Goal: Task Accomplishment & Management: Manage account settings

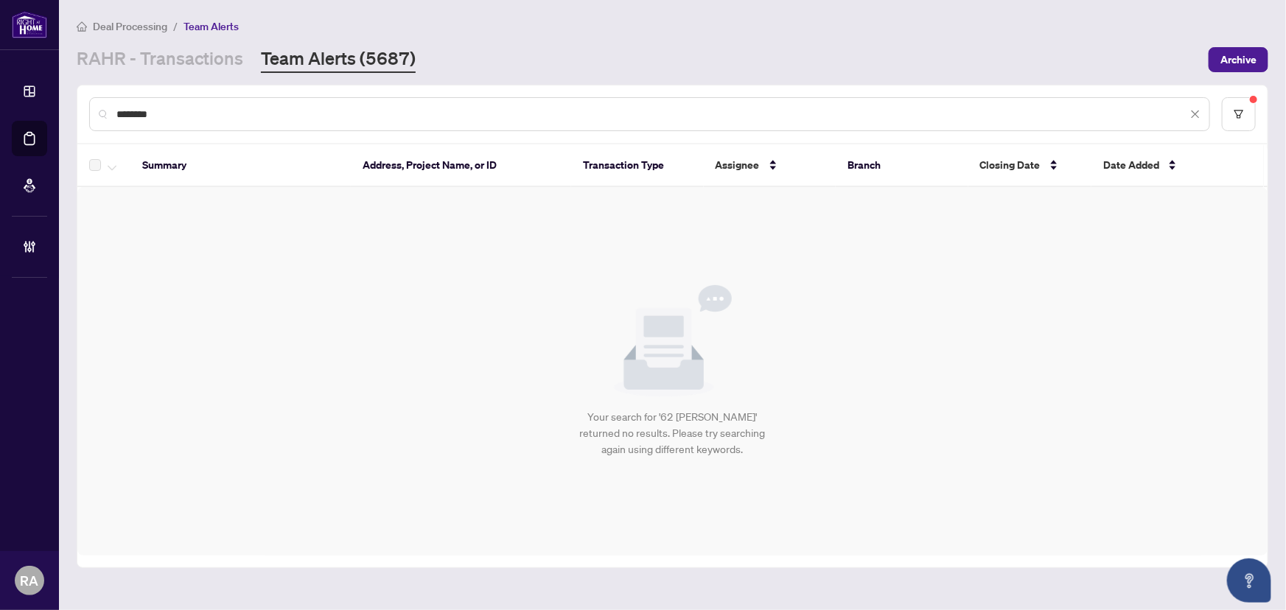
drag, startPoint x: 173, startPoint y: 114, endPoint x: 239, endPoint y: 132, distance: 67.9
click at [80, 94] on div "********" at bounding box center [672, 113] width 1190 height 57
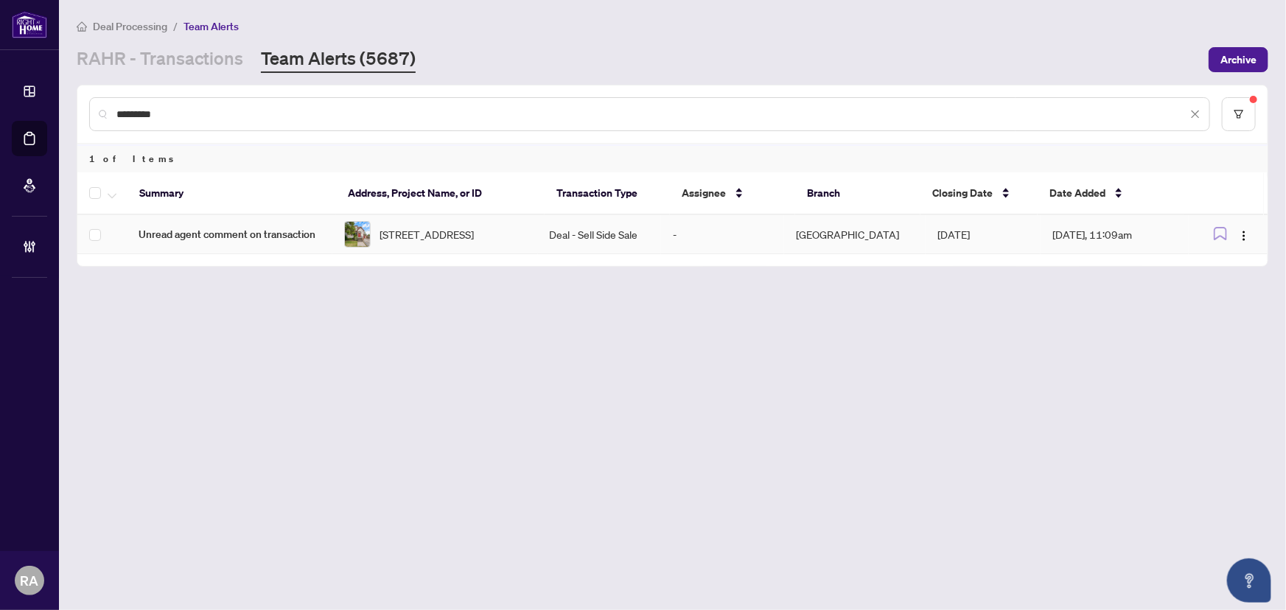
type input "*********"
click at [560, 236] on td "Deal - Sell Side Sale" at bounding box center [599, 234] width 123 height 39
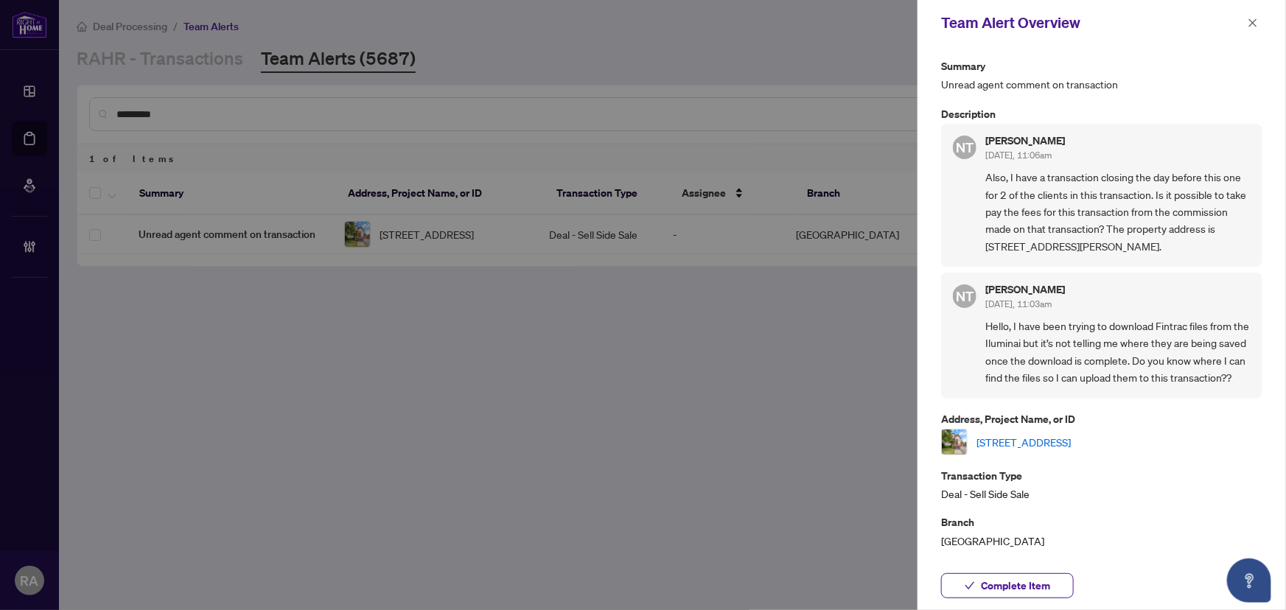
scroll to position [267, 0]
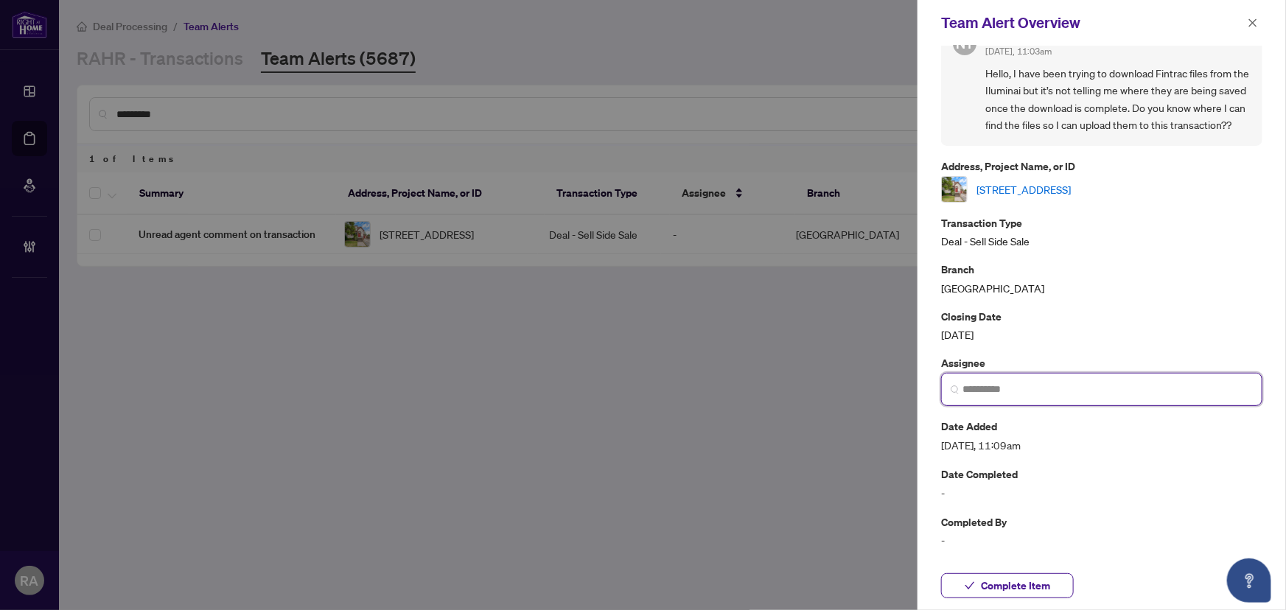
click at [1073, 389] on input "search" at bounding box center [1107, 389] width 290 height 15
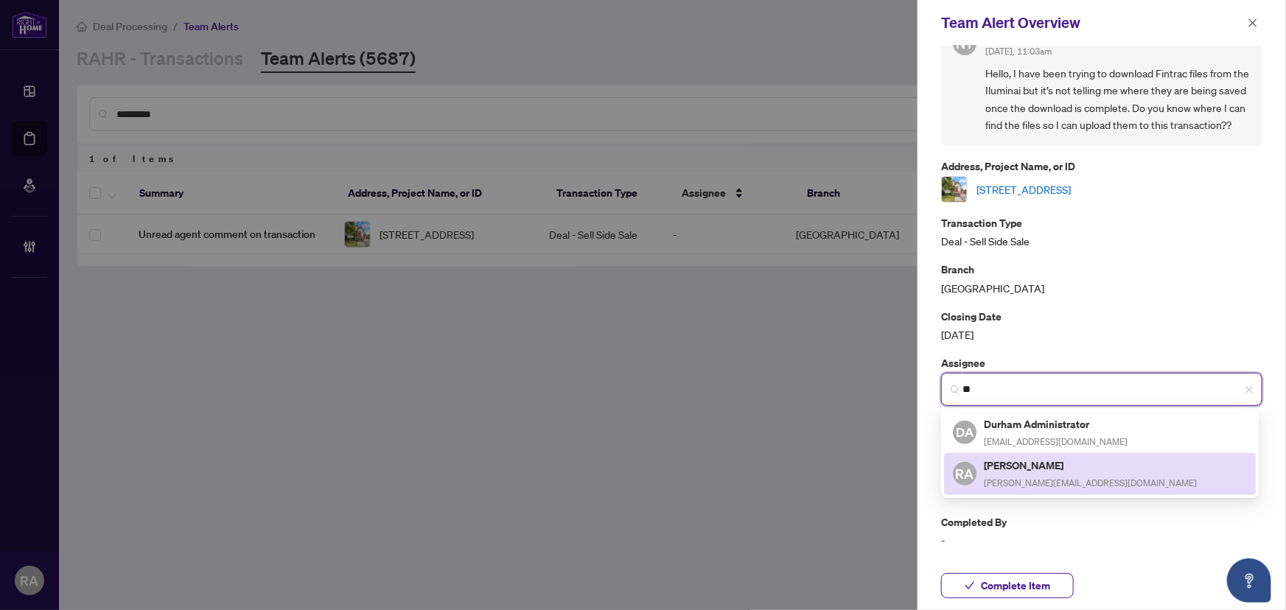
click at [1072, 461] on h5 "[PERSON_NAME]" at bounding box center [1090, 465] width 213 height 17
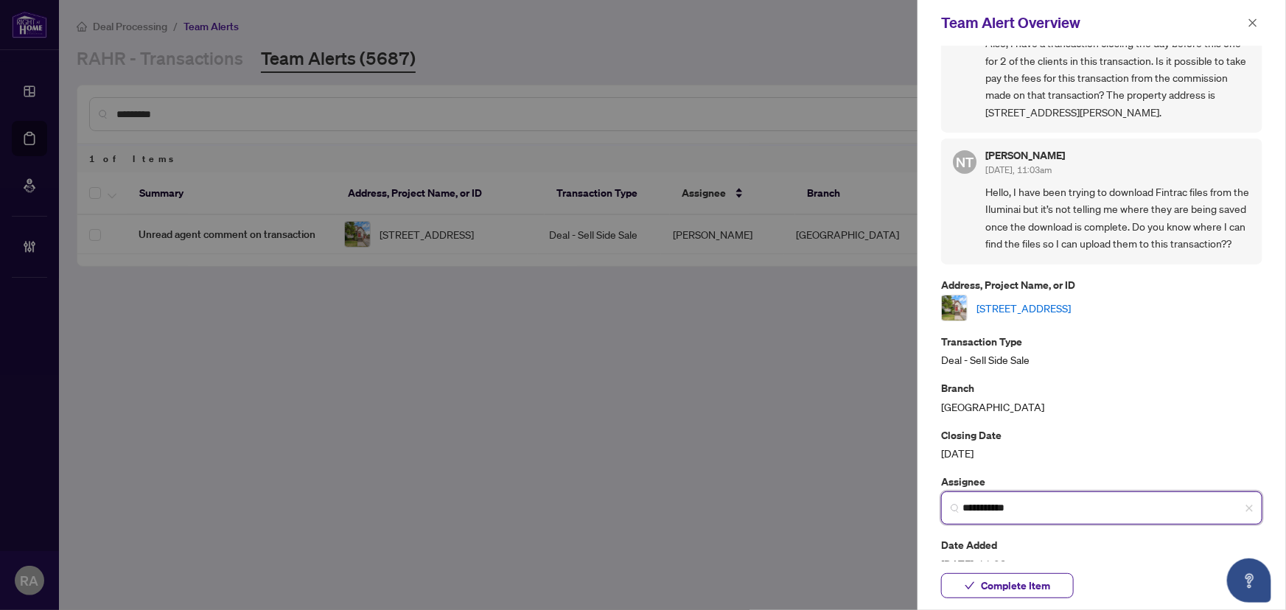
scroll to position [66, 0]
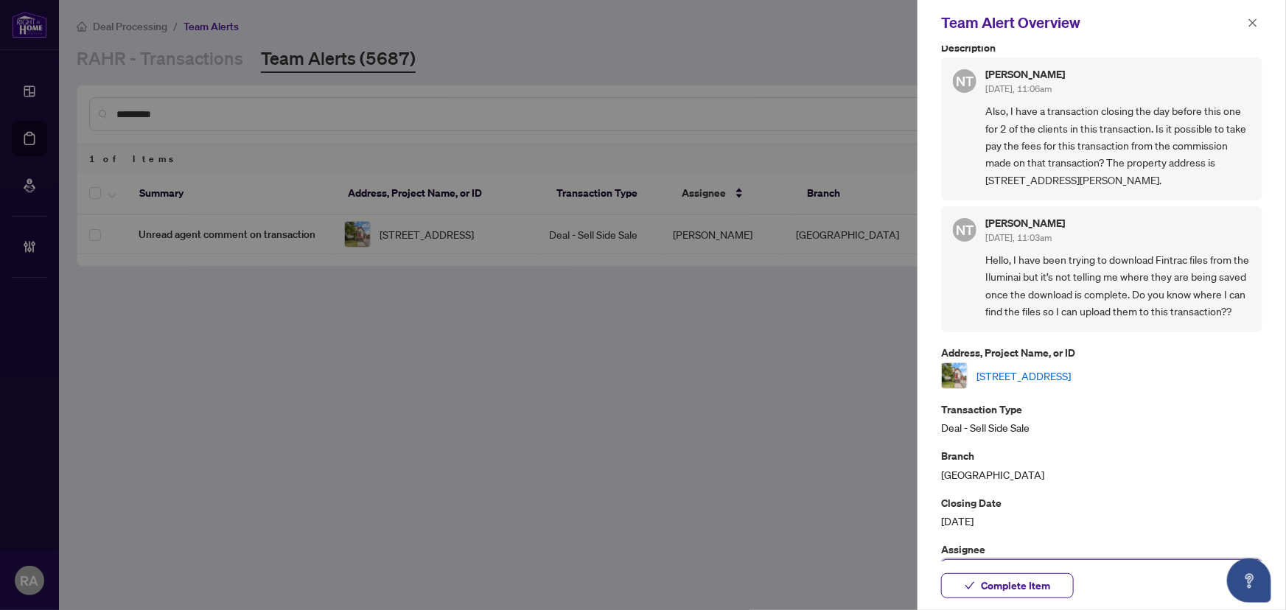
type input "**********"
click at [1021, 384] on link "[STREET_ADDRESS]" at bounding box center [1023, 376] width 94 height 16
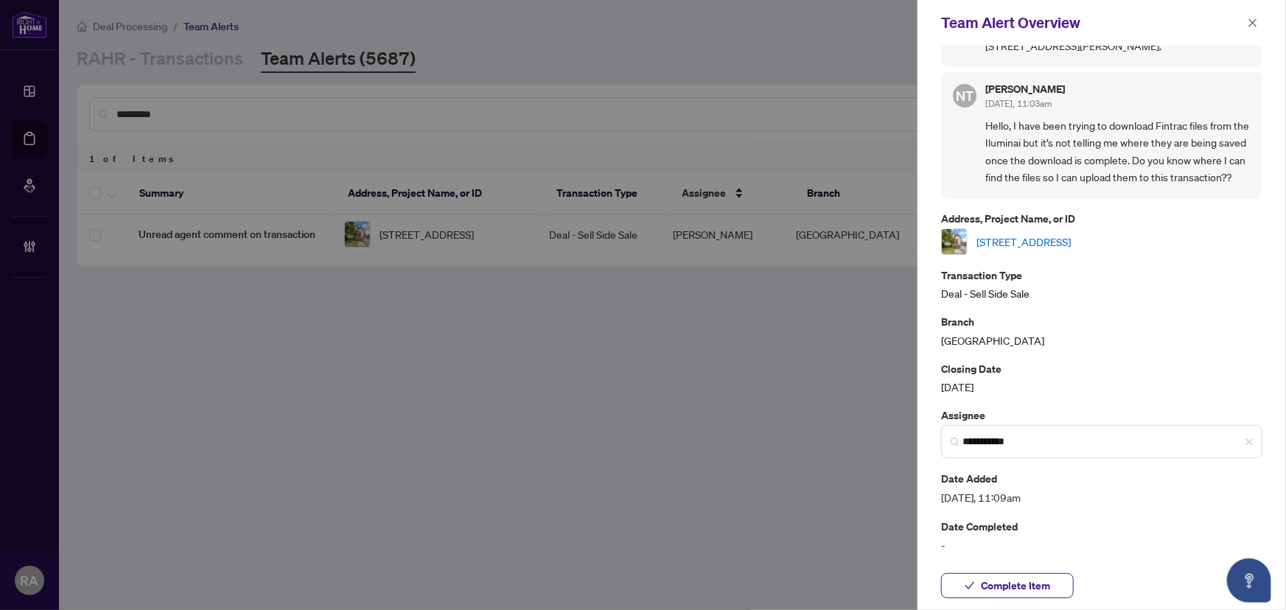
scroll to position [267, 0]
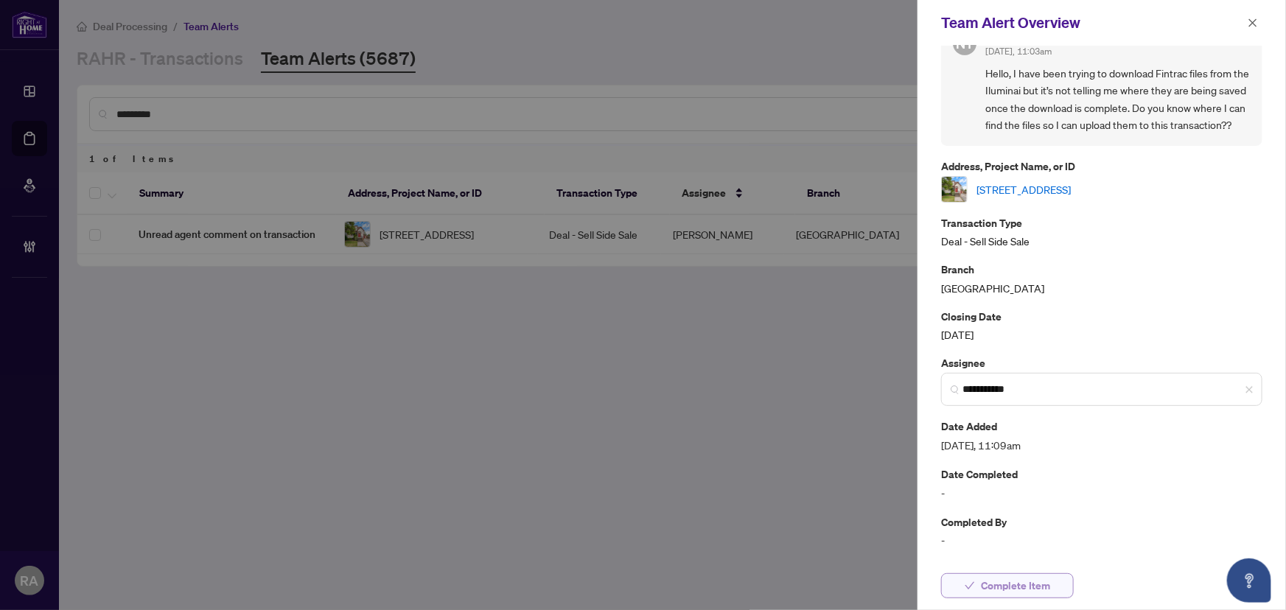
click at [1029, 585] on span "Complete Item" at bounding box center [1015, 586] width 69 height 24
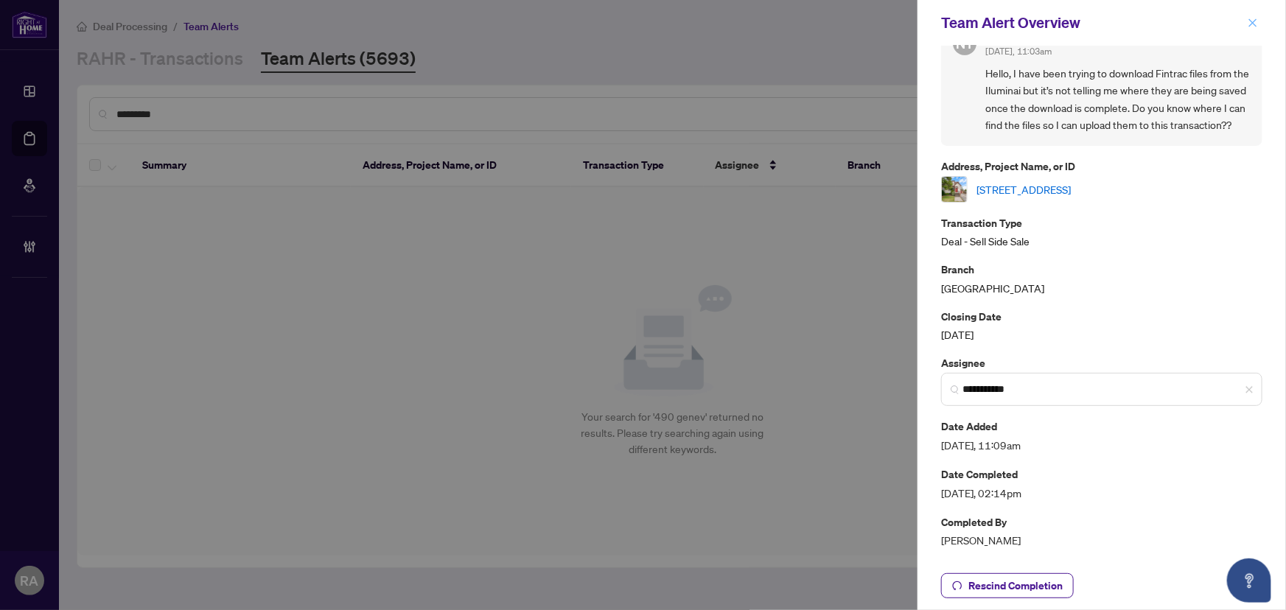
click at [1257, 26] on icon "close" at bounding box center [1253, 23] width 10 height 10
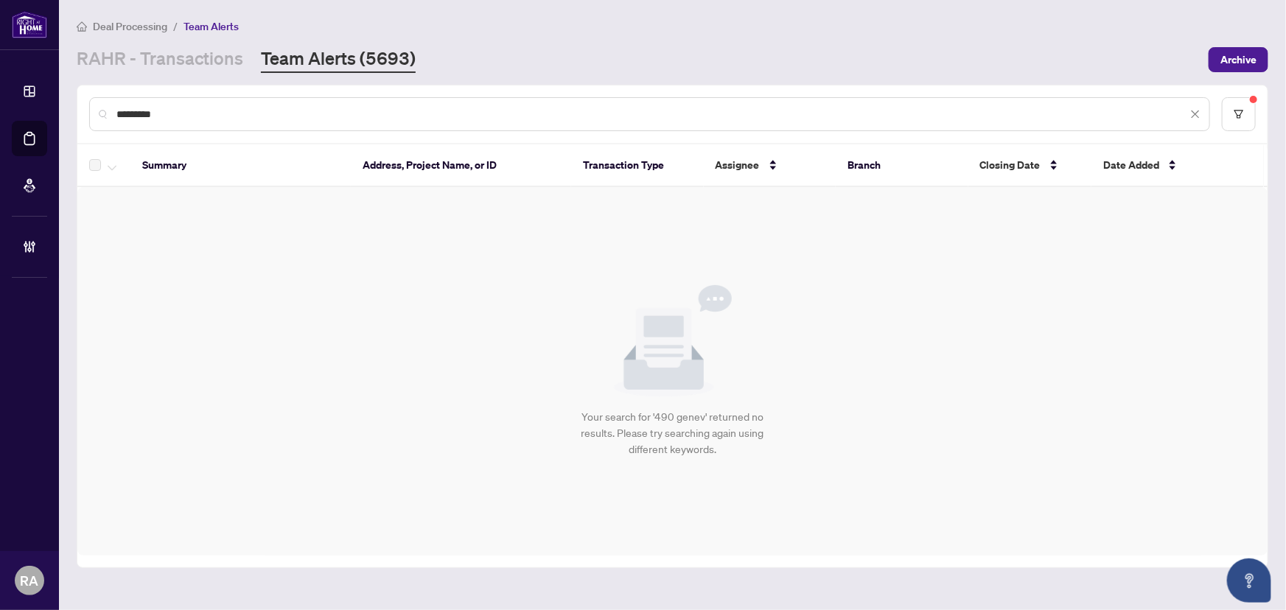
drag, startPoint x: 113, startPoint y: 102, endPoint x: 96, endPoint y: 102, distance: 17.7
click at [96, 102] on div "*********" at bounding box center [649, 114] width 1121 height 34
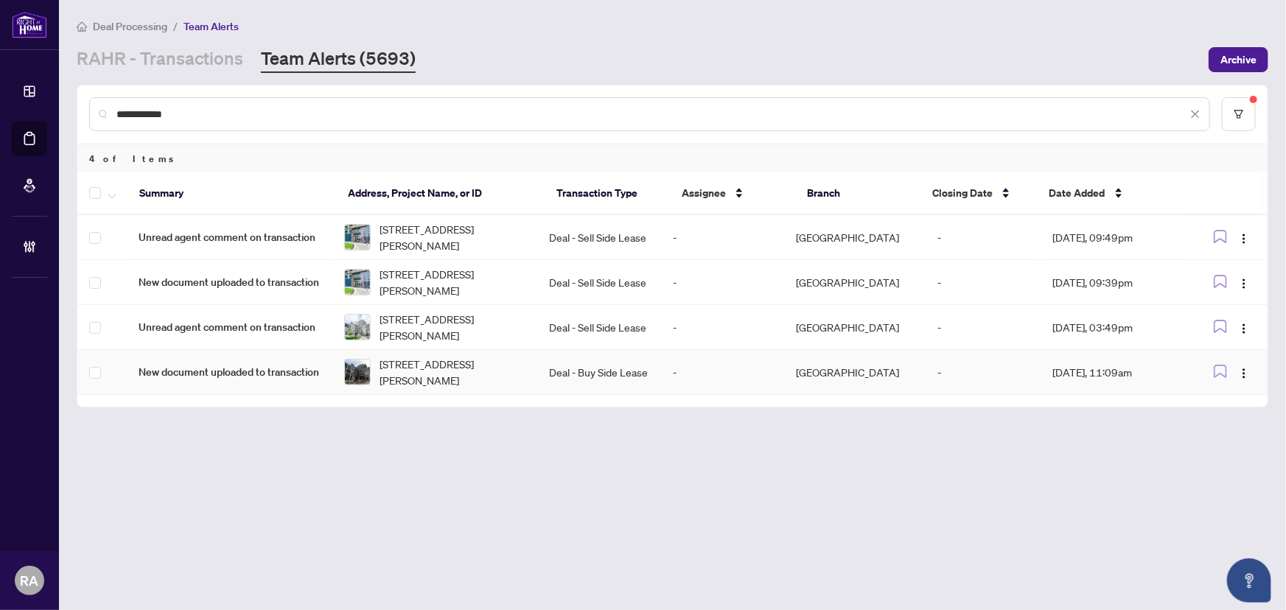
type input "**********"
click at [227, 357] on td "New document uploaded to transaction" at bounding box center [230, 372] width 206 height 45
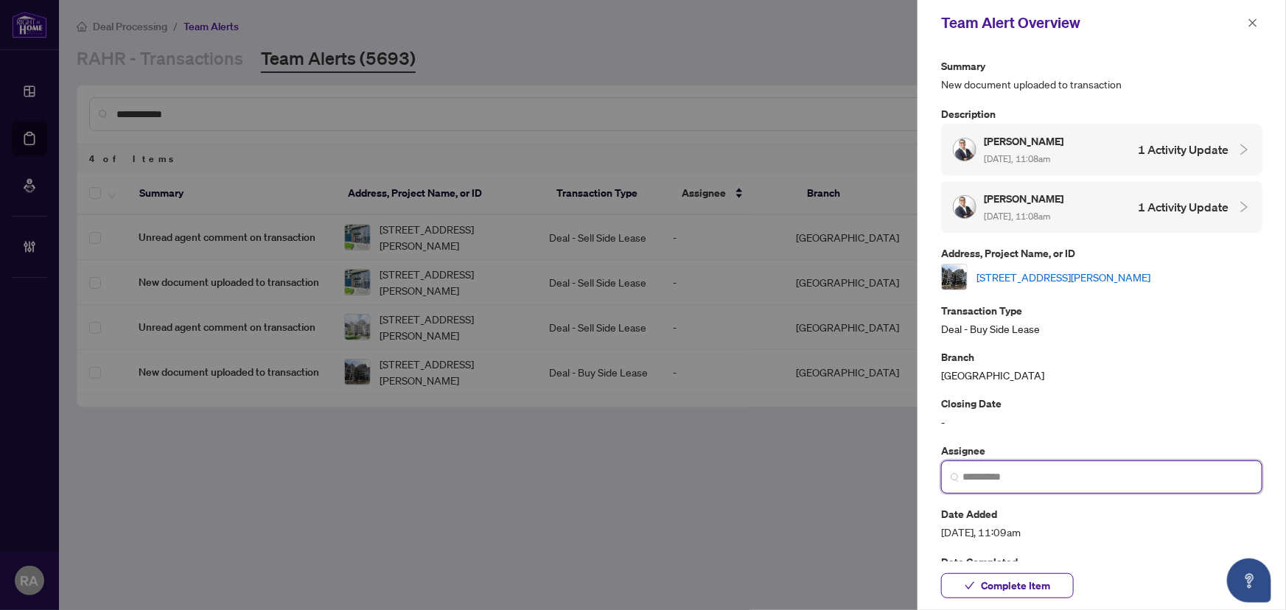
click at [1029, 484] on input "search" at bounding box center [1107, 476] width 290 height 15
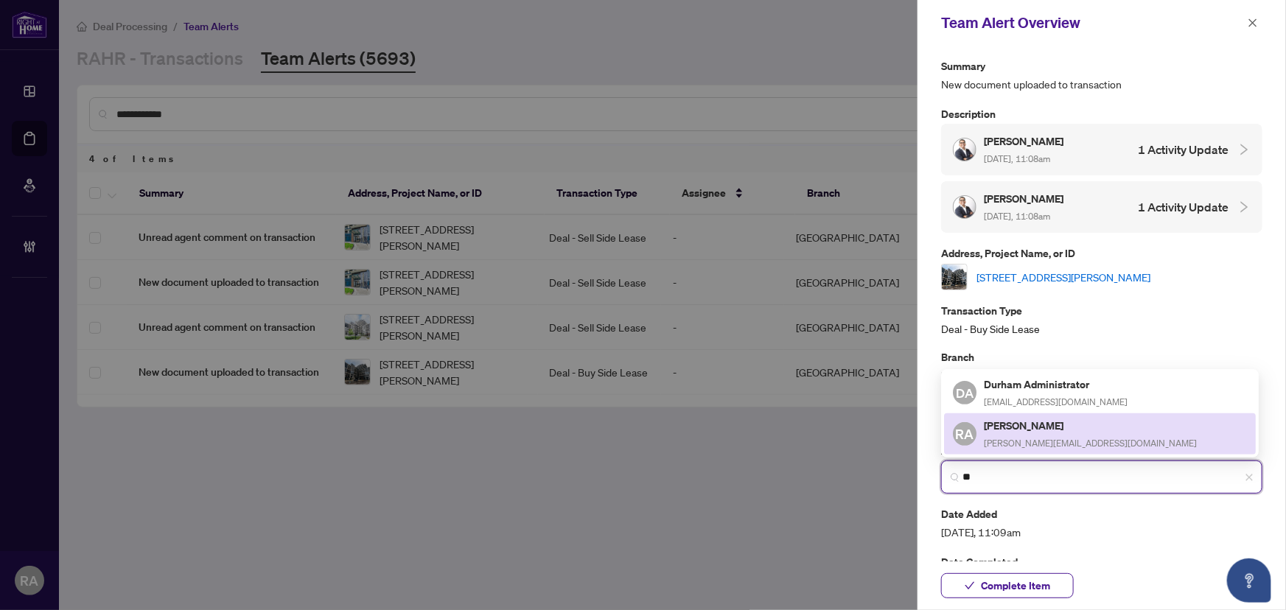
click at [1111, 445] on div "[PERSON_NAME] Alipio [EMAIL_ADDRESS][DOMAIN_NAME]" at bounding box center [1100, 434] width 294 height 34
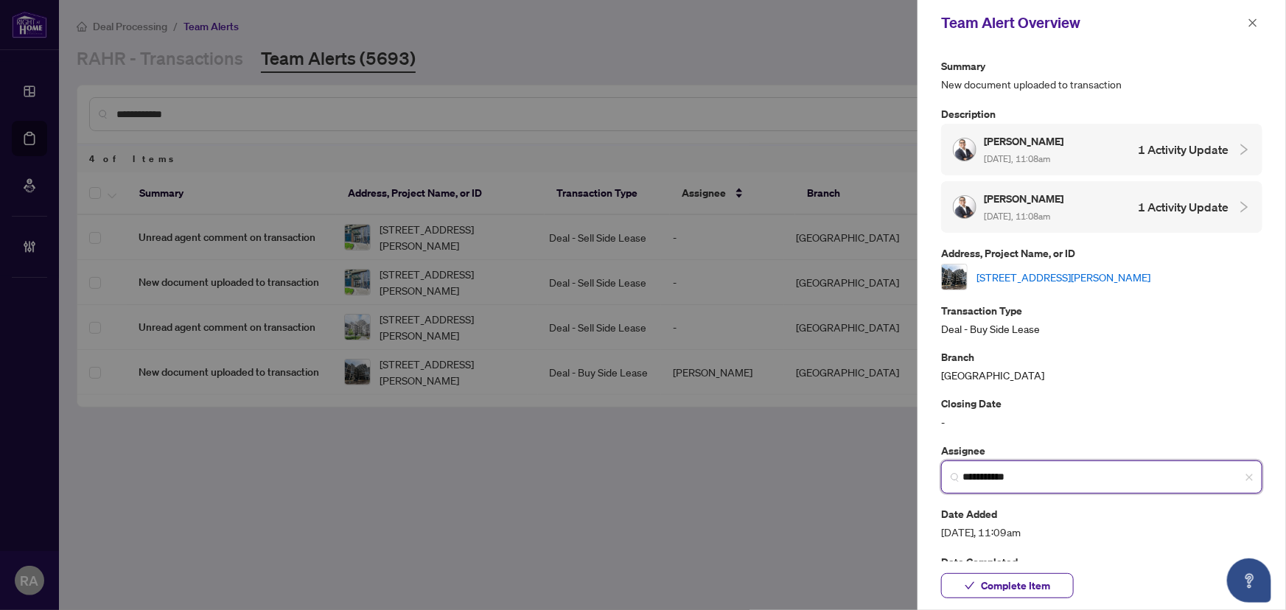
type input "**********"
click at [1098, 269] on link "[STREET_ADDRESS][PERSON_NAME]" at bounding box center [1063, 277] width 174 height 16
click at [1259, 22] on button "button" at bounding box center [1252, 23] width 19 height 18
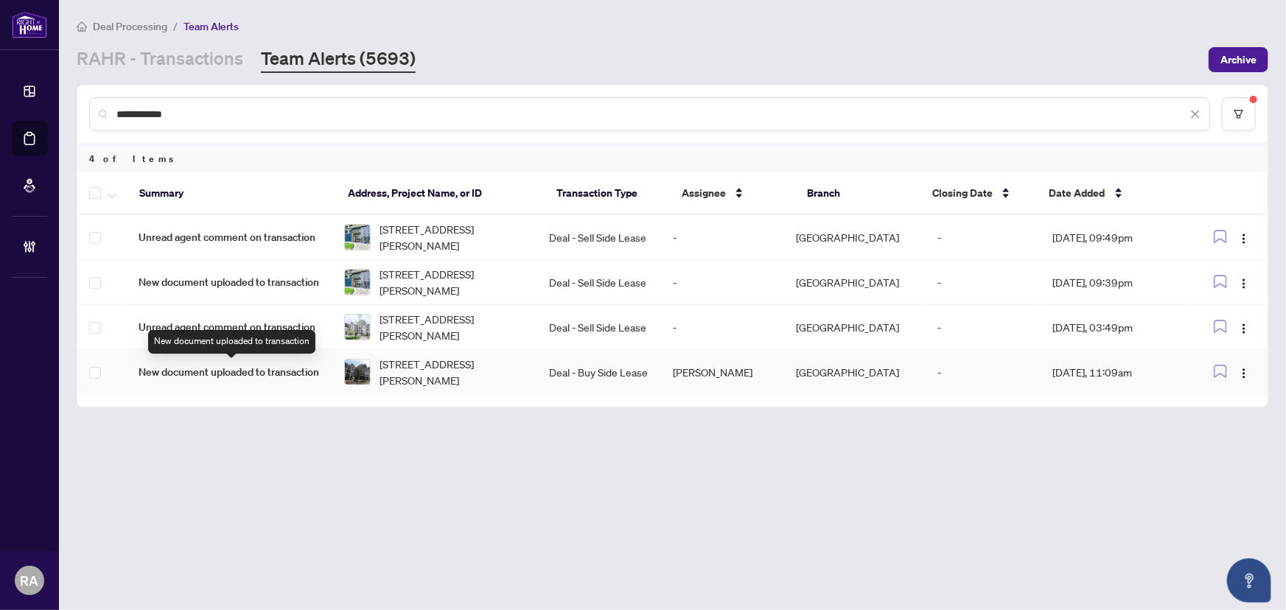
click at [168, 360] on td "New document uploaded to transaction" at bounding box center [230, 372] width 206 height 45
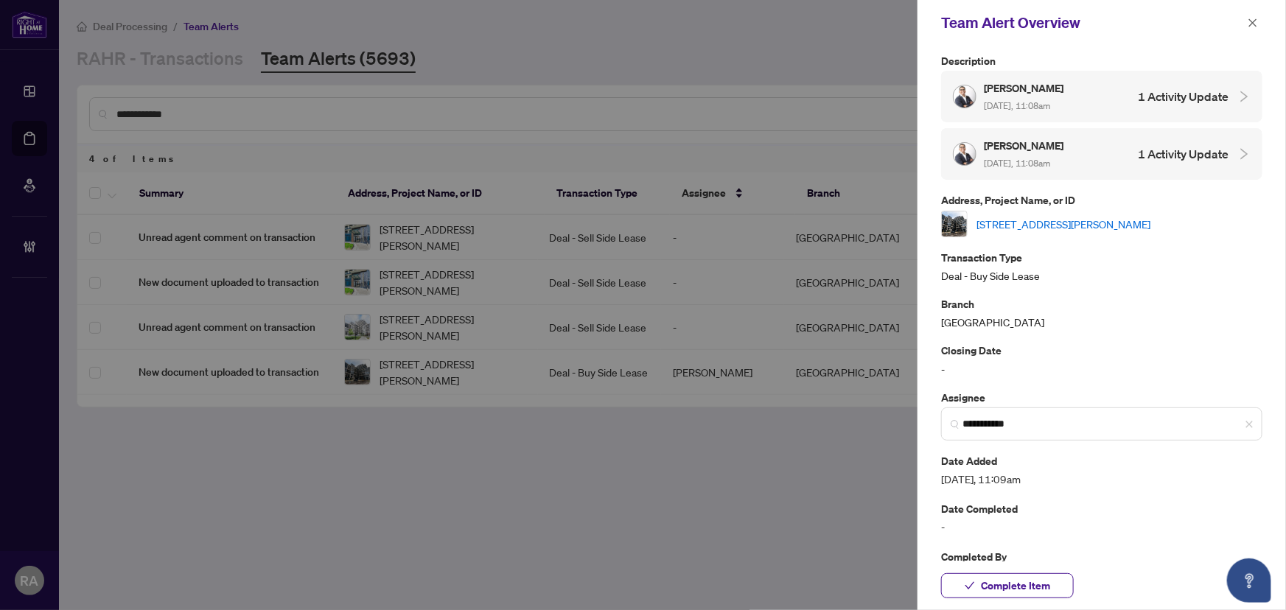
scroll to position [88, 0]
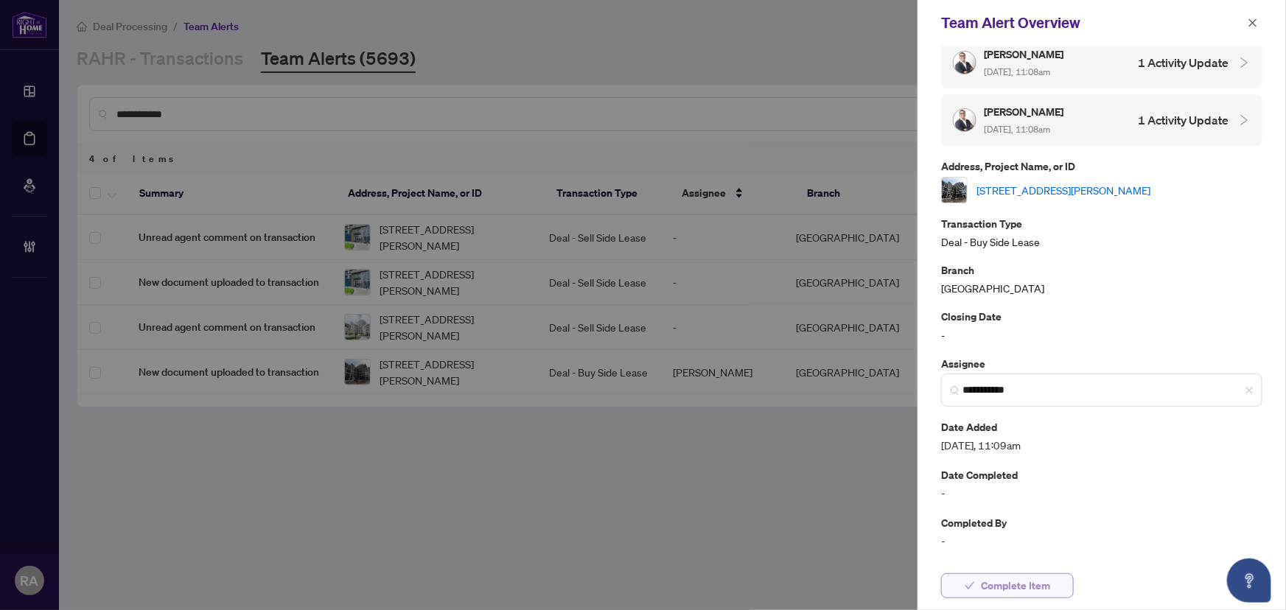
click at [1001, 575] on span "Complete Item" at bounding box center [1015, 586] width 69 height 24
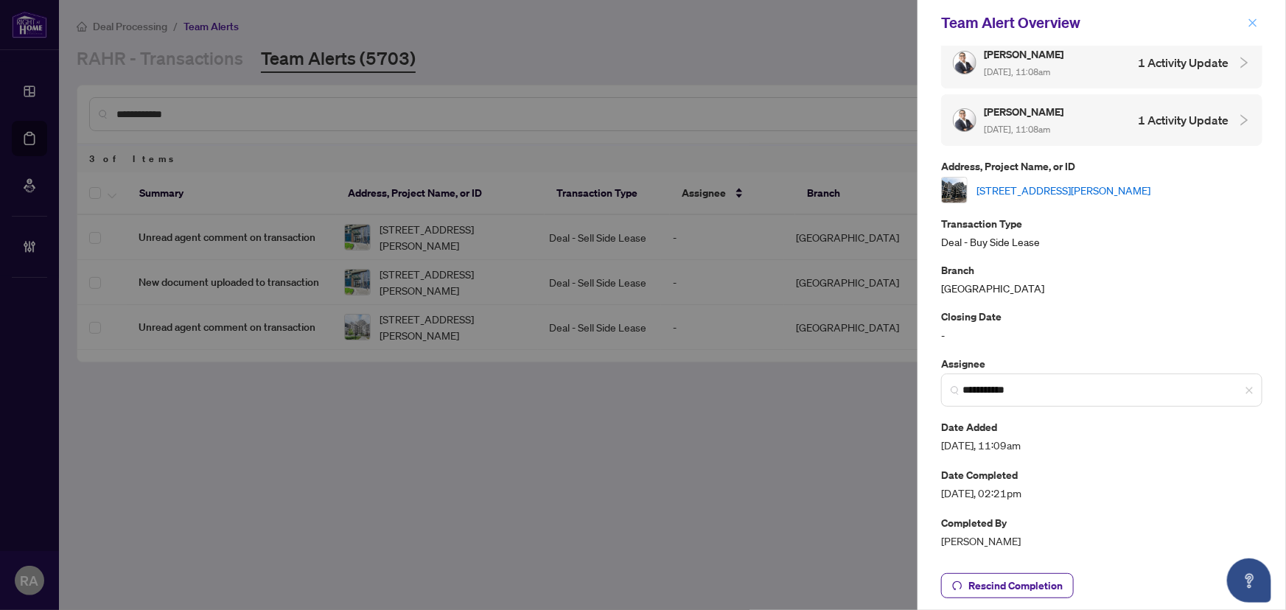
click at [1250, 23] on icon "close" at bounding box center [1253, 23] width 10 height 10
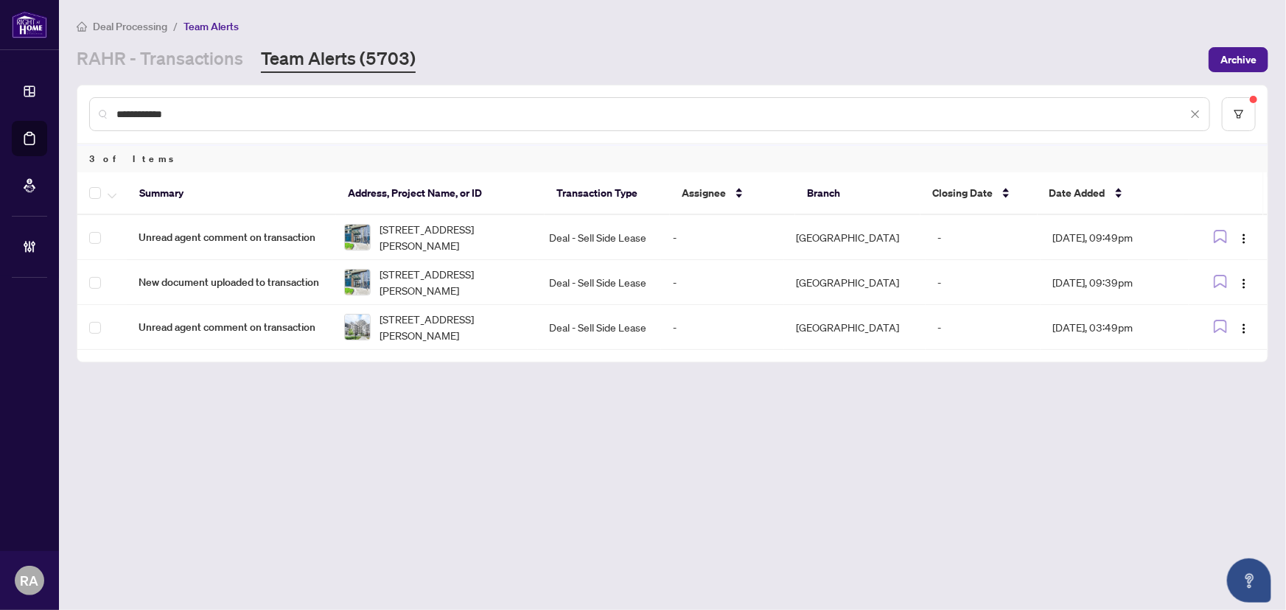
drag, startPoint x: 189, startPoint y: 107, endPoint x: 67, endPoint y: 105, distance: 121.6
click at [67, 105] on main "**********" at bounding box center [672, 305] width 1227 height 610
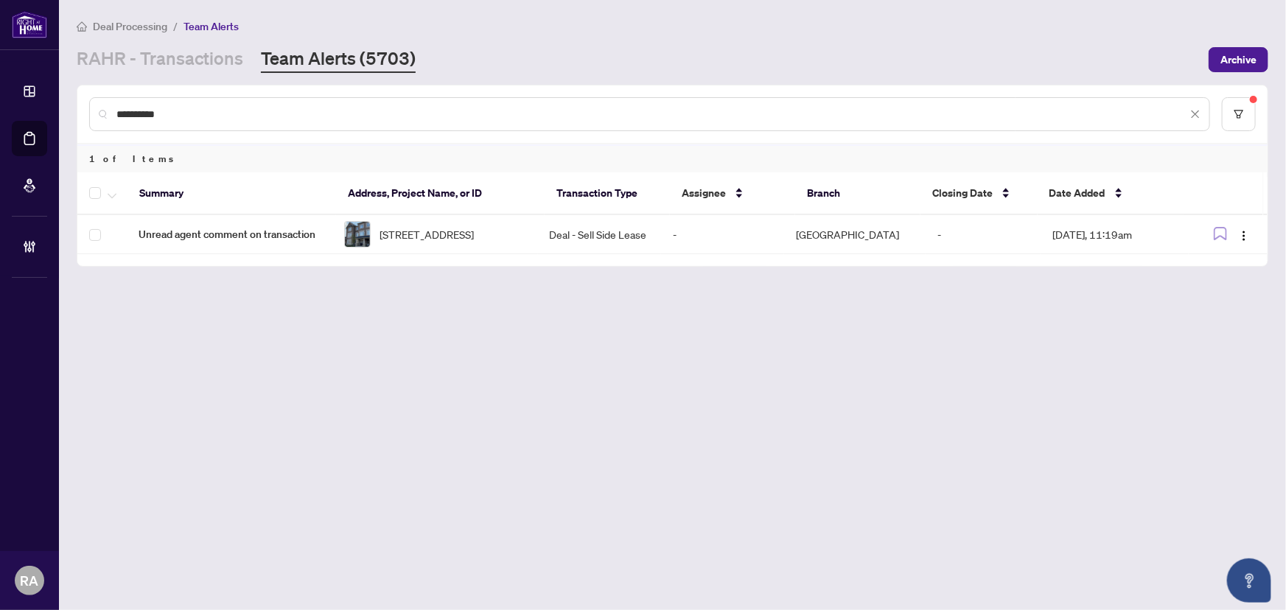
type input "**********"
click at [616, 239] on td "Deal - Sell Side Lease" at bounding box center [599, 234] width 123 height 39
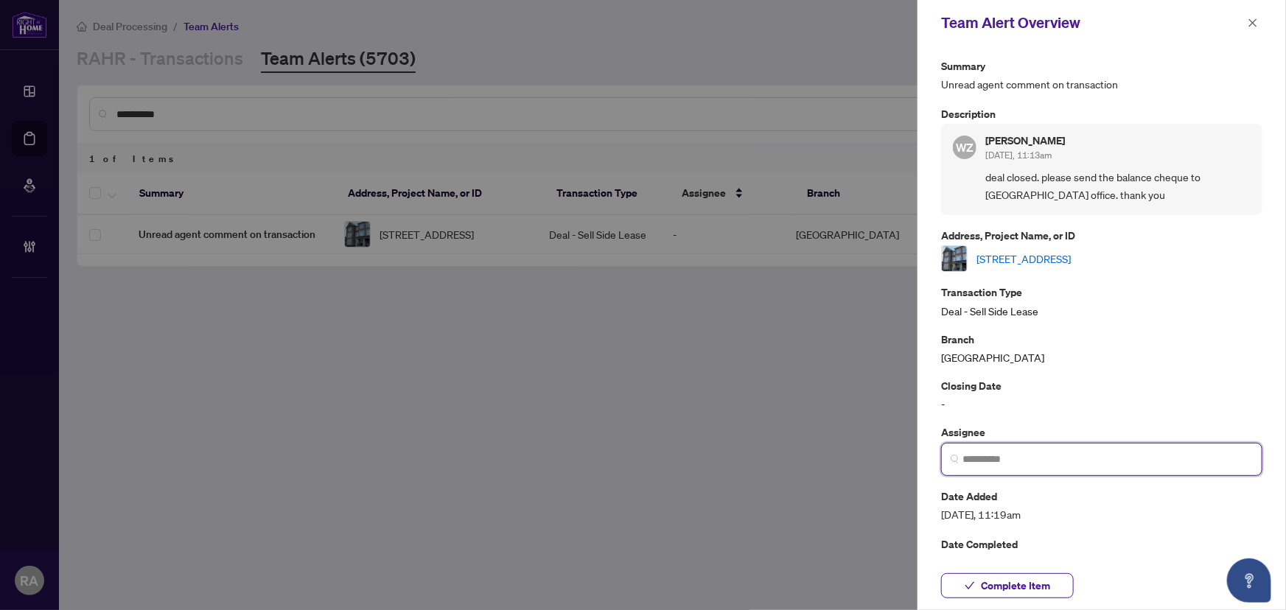
click at [1060, 455] on input "search" at bounding box center [1107, 459] width 290 height 15
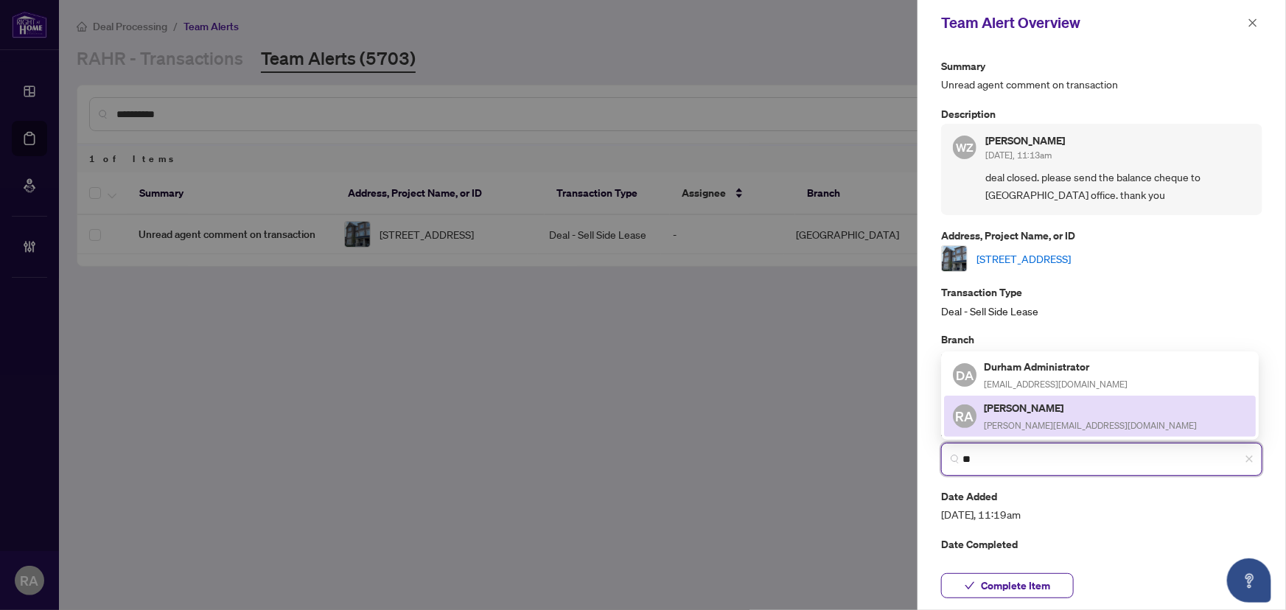
click at [1039, 429] on span "[PERSON_NAME][EMAIL_ADDRESS][DOMAIN_NAME]" at bounding box center [1090, 425] width 213 height 11
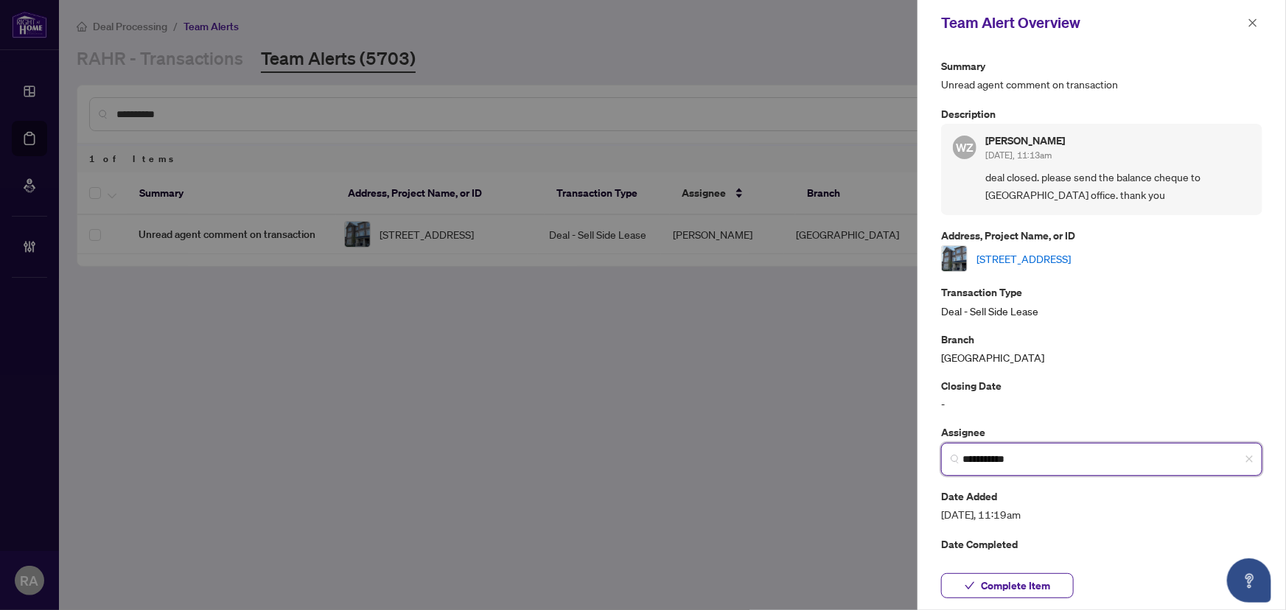
type input "**********"
click at [1071, 263] on link "[STREET_ADDRESS]" at bounding box center [1023, 259] width 94 height 16
drag, startPoint x: 1011, startPoint y: 580, endPoint x: 1046, endPoint y: 451, distance: 133.7
click at [1011, 580] on span "Complete Item" at bounding box center [1015, 586] width 69 height 24
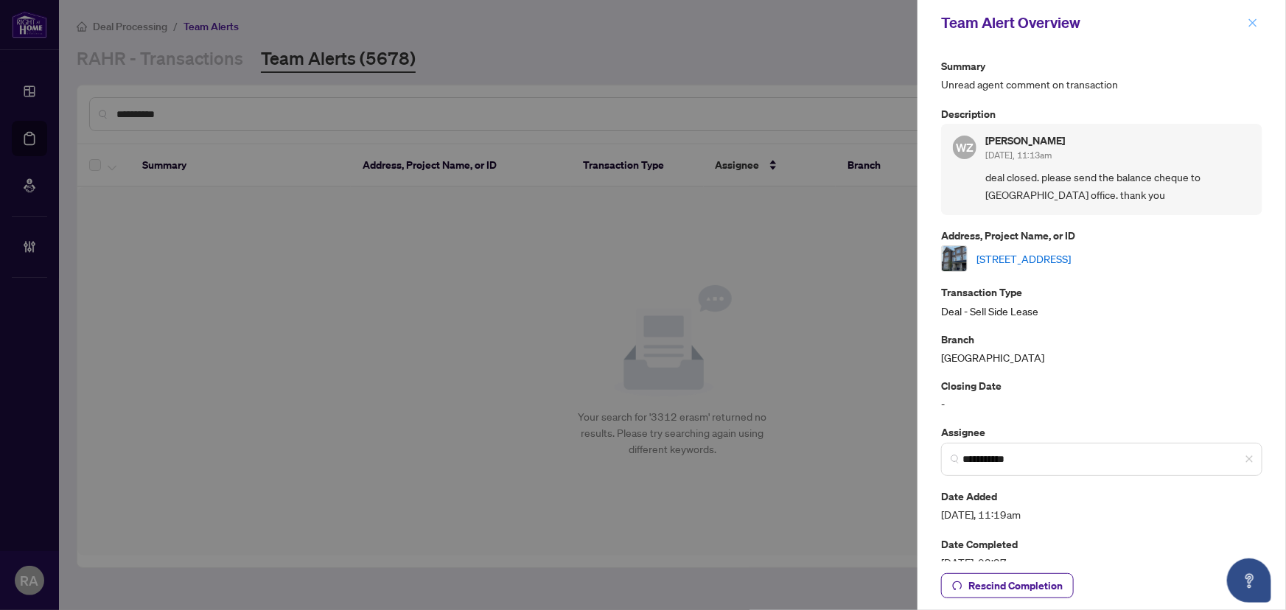
click at [1243, 24] on button "button" at bounding box center [1252, 23] width 19 height 18
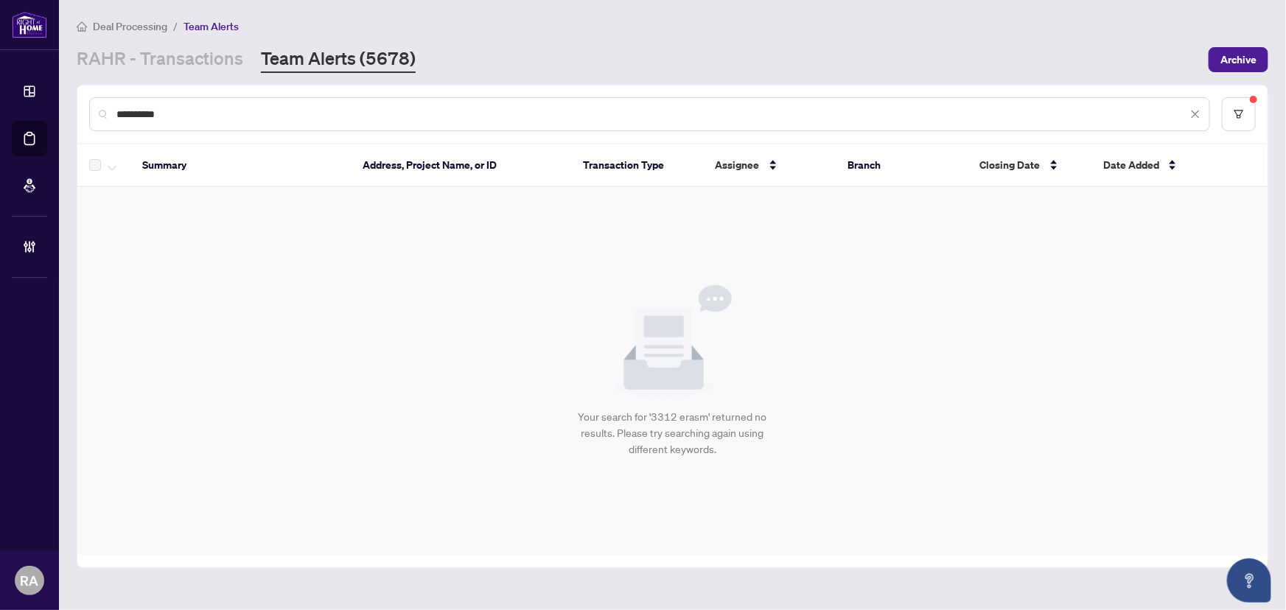
drag, startPoint x: 685, startPoint y: 33, endPoint x: 334, endPoint y: 92, distance: 356.4
click at [685, 33] on div "Deal Processing / Team Alerts" at bounding box center [673, 26] width 1192 height 17
drag, startPoint x: 153, startPoint y: 113, endPoint x: 100, endPoint y: 103, distance: 53.2
click at [100, 103] on div "**********" at bounding box center [649, 114] width 1121 height 34
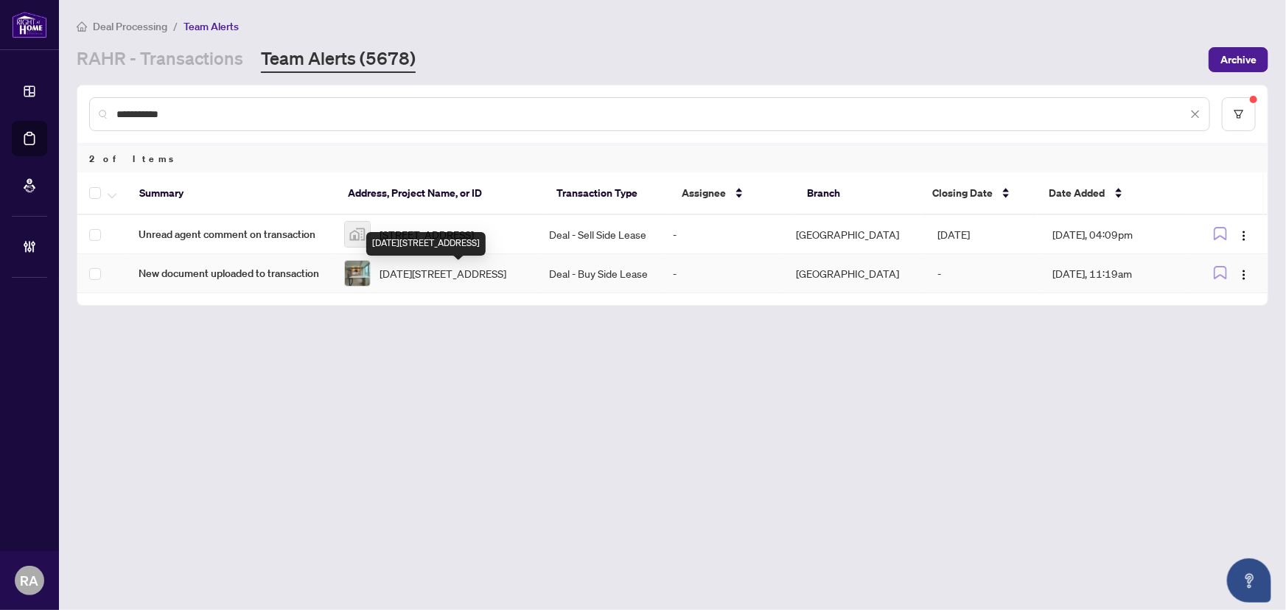
type input "**********"
click at [506, 280] on span "[DATE][STREET_ADDRESS]" at bounding box center [442, 273] width 127 height 16
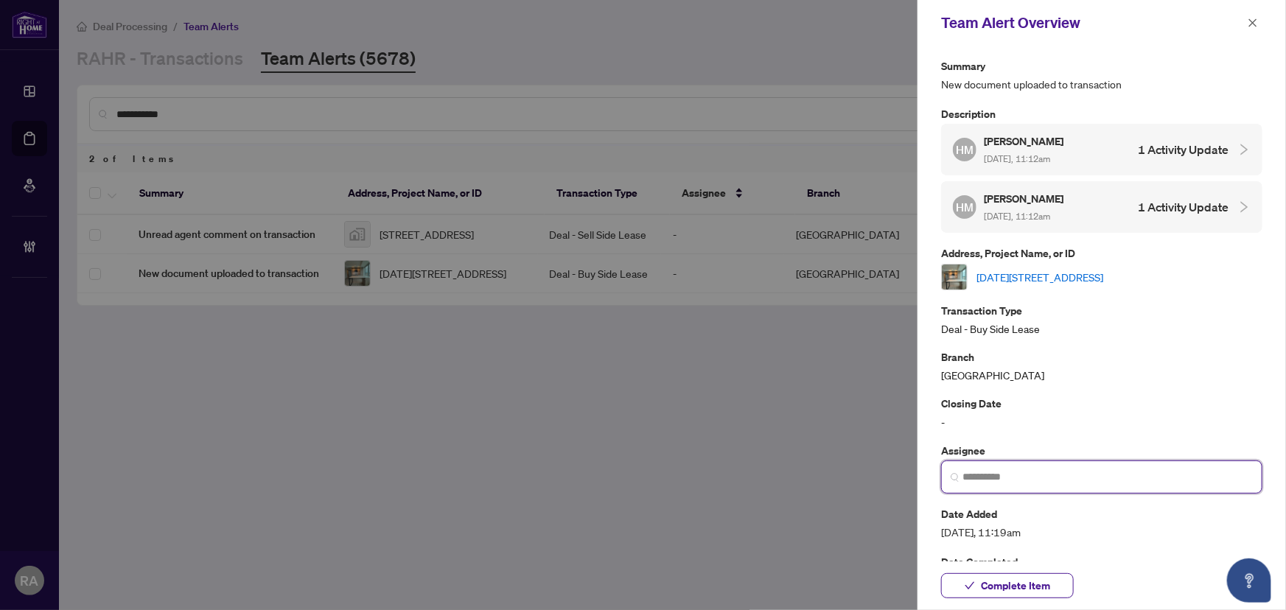
click at [1066, 477] on input "search" at bounding box center [1107, 476] width 290 height 15
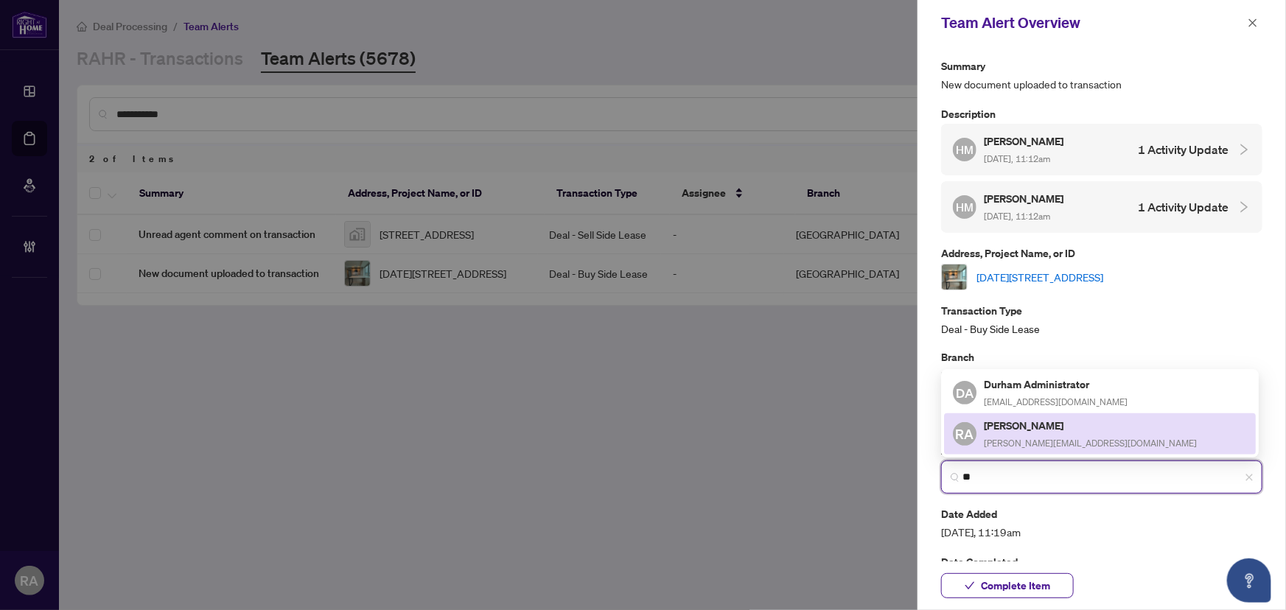
click at [1054, 432] on h5 "[PERSON_NAME]" at bounding box center [1090, 425] width 213 height 17
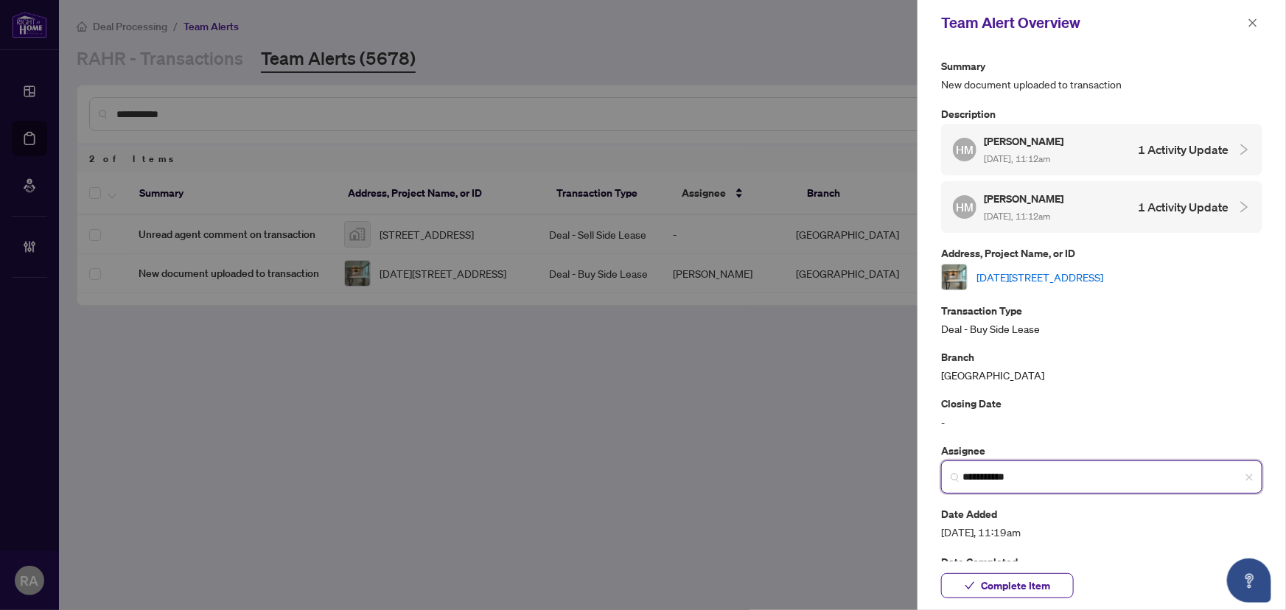
type input "**********"
click at [1029, 273] on link "[DATE][STREET_ADDRESS]" at bounding box center [1039, 277] width 127 height 16
click at [1015, 581] on span "Complete Item" at bounding box center [1015, 586] width 69 height 24
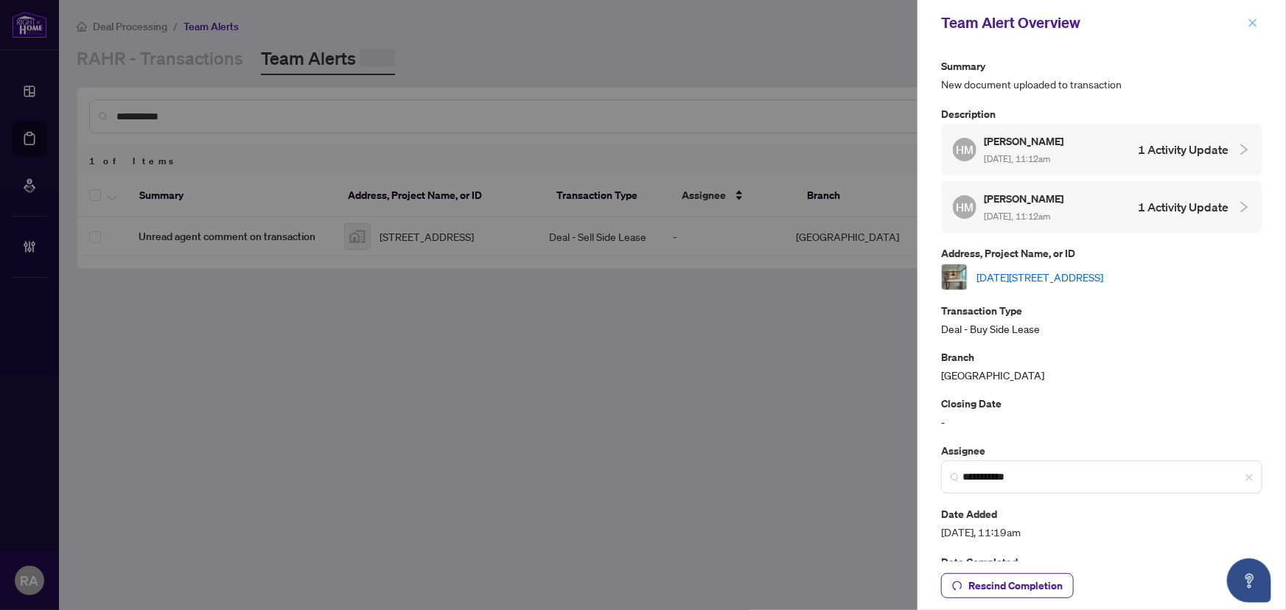
click at [1253, 21] on icon "close" at bounding box center [1253, 23] width 10 height 10
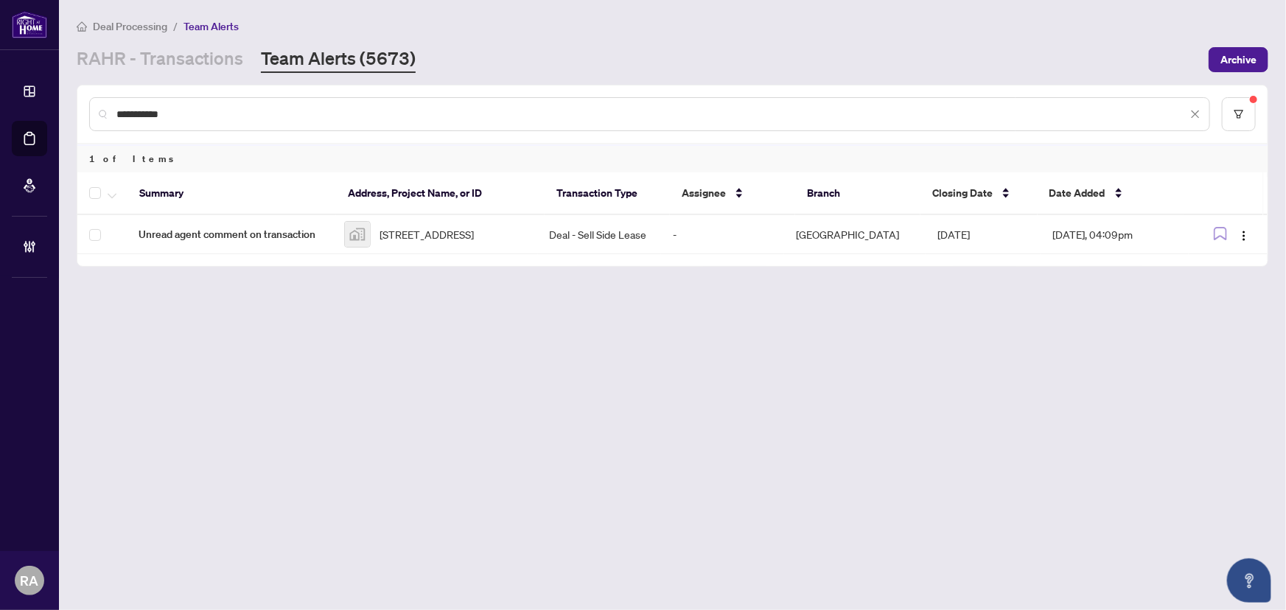
drag, startPoint x: 175, startPoint y: 109, endPoint x: 92, endPoint y: 105, distance: 82.6
click at [92, 105] on div "**********" at bounding box center [649, 114] width 1121 height 34
type input "**********"
click at [450, 228] on span "[STREET_ADDRESS]" at bounding box center [426, 234] width 94 height 16
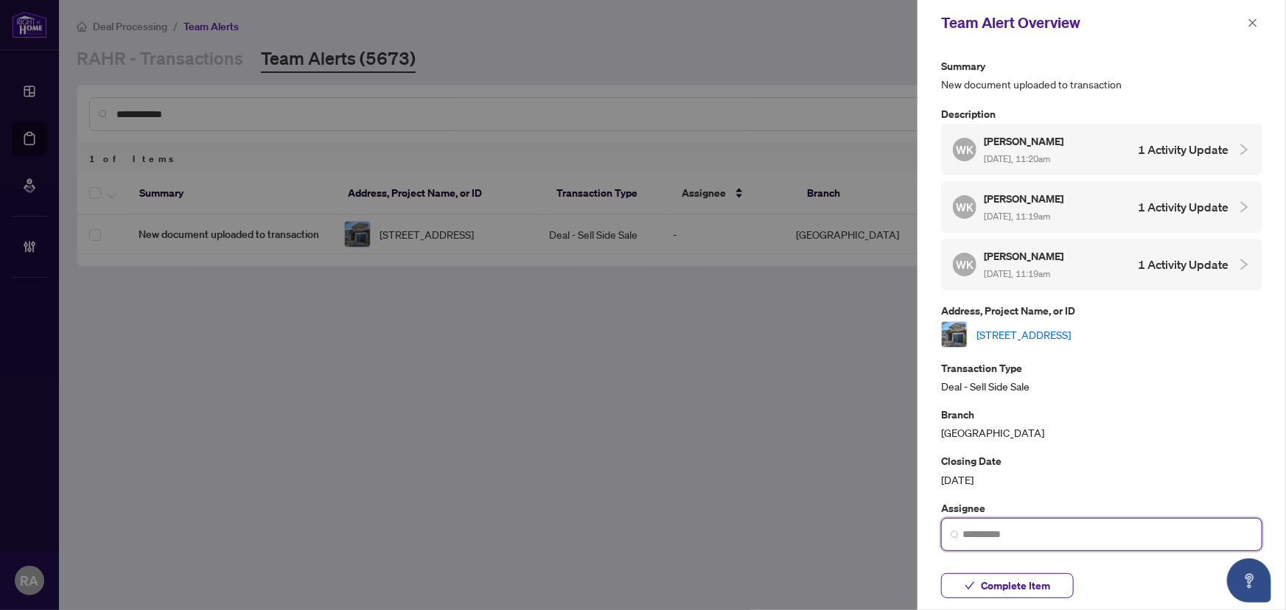
click at [1052, 539] on input "search" at bounding box center [1107, 534] width 290 height 15
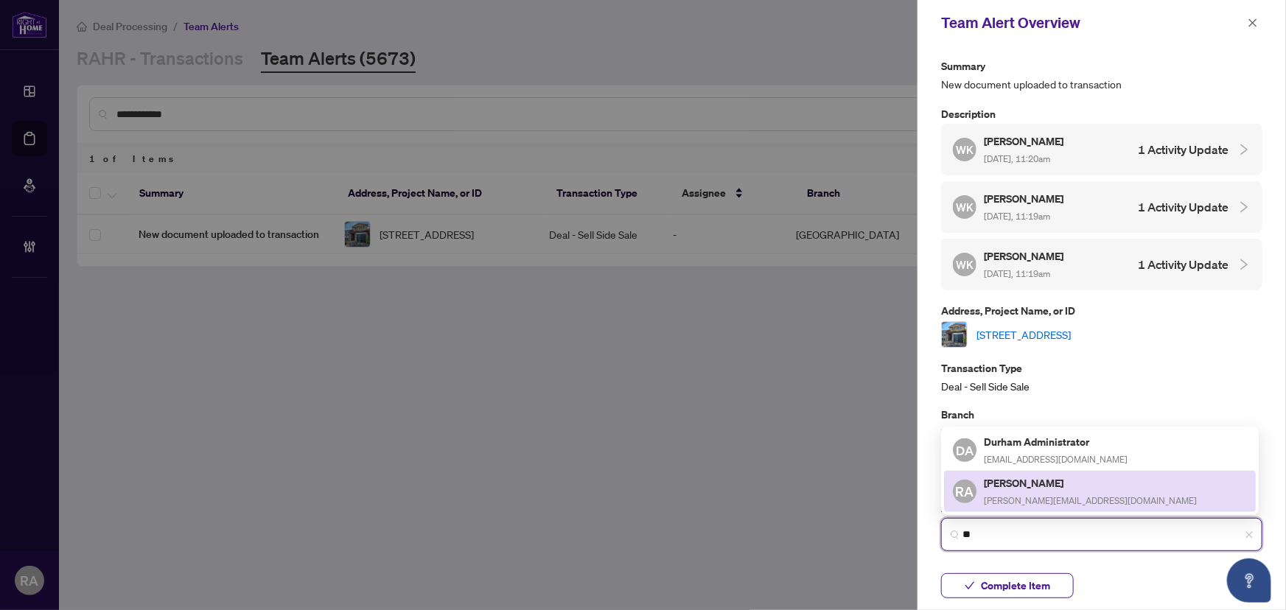
click at [1039, 503] on span "[PERSON_NAME][EMAIL_ADDRESS][DOMAIN_NAME]" at bounding box center [1090, 500] width 213 height 11
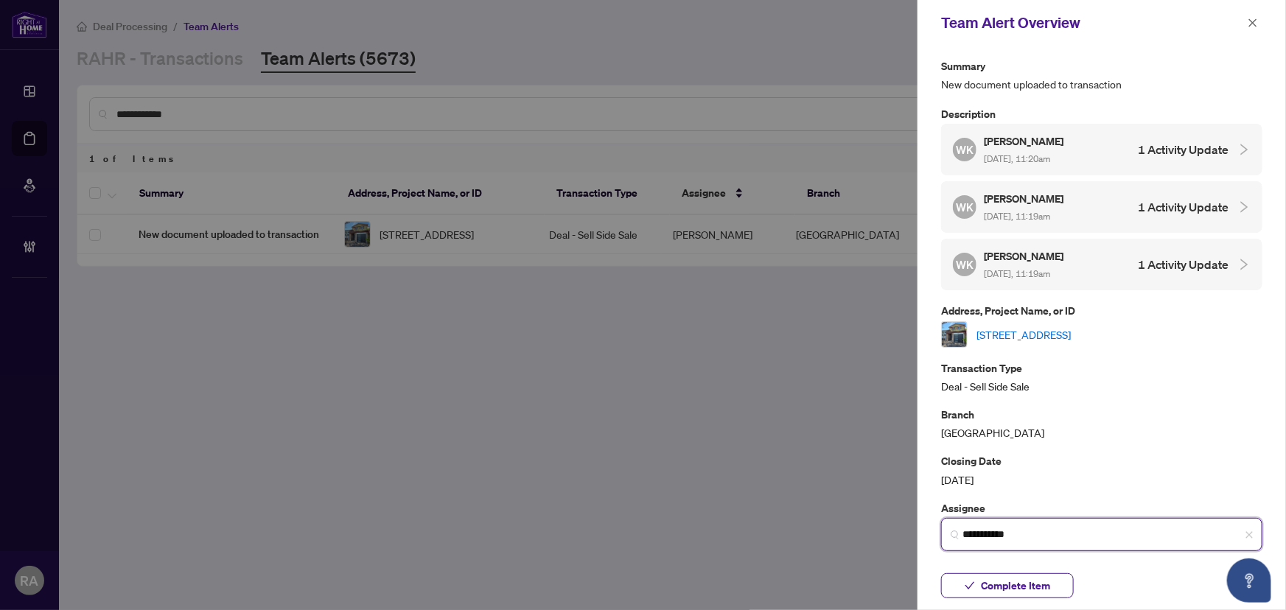
type input "**********"
click at [1071, 326] on link "[STREET_ADDRESS]" at bounding box center [1023, 334] width 94 height 16
drag, startPoint x: 1026, startPoint y: 586, endPoint x: 1042, endPoint y: 545, distance: 44.1
click at [1026, 586] on span "Complete Item" at bounding box center [1015, 586] width 69 height 24
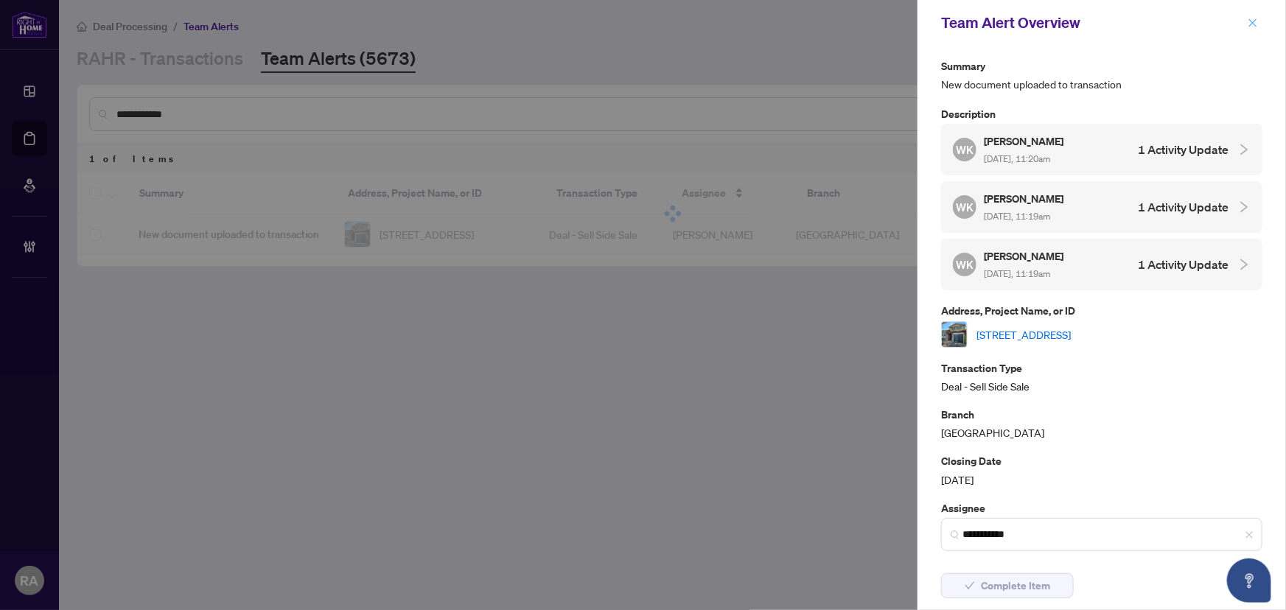
click at [1259, 22] on button "button" at bounding box center [1252, 23] width 19 height 18
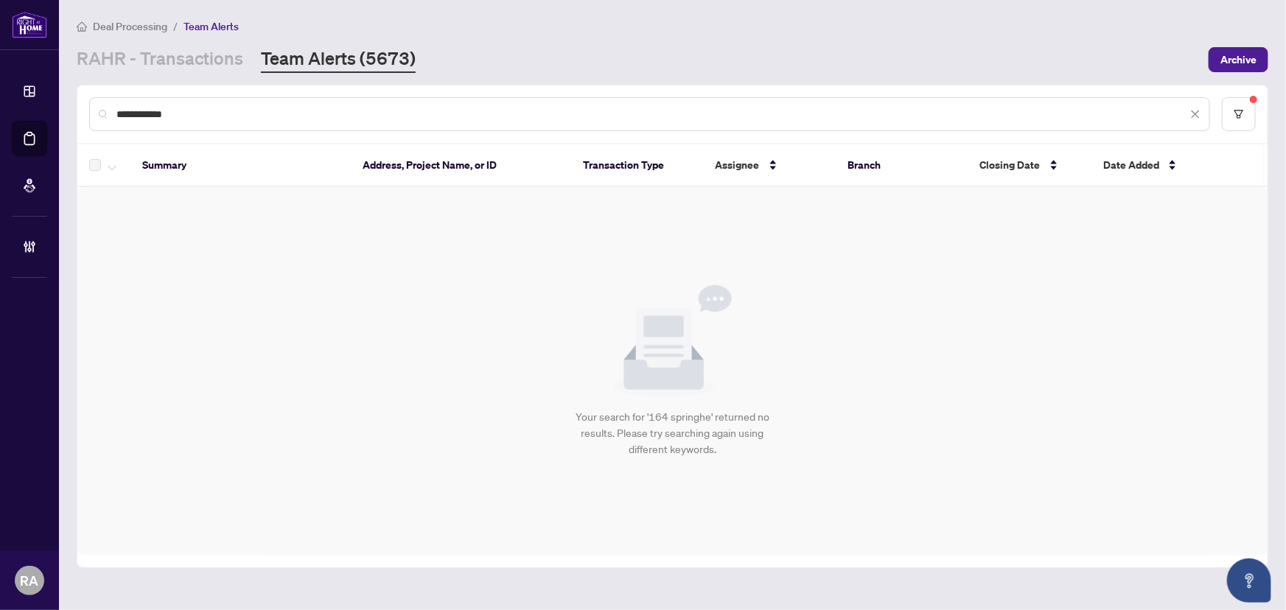
drag, startPoint x: 203, startPoint y: 115, endPoint x: 91, endPoint y: 111, distance: 112.1
click at [91, 111] on div "**********" at bounding box center [649, 114] width 1121 height 34
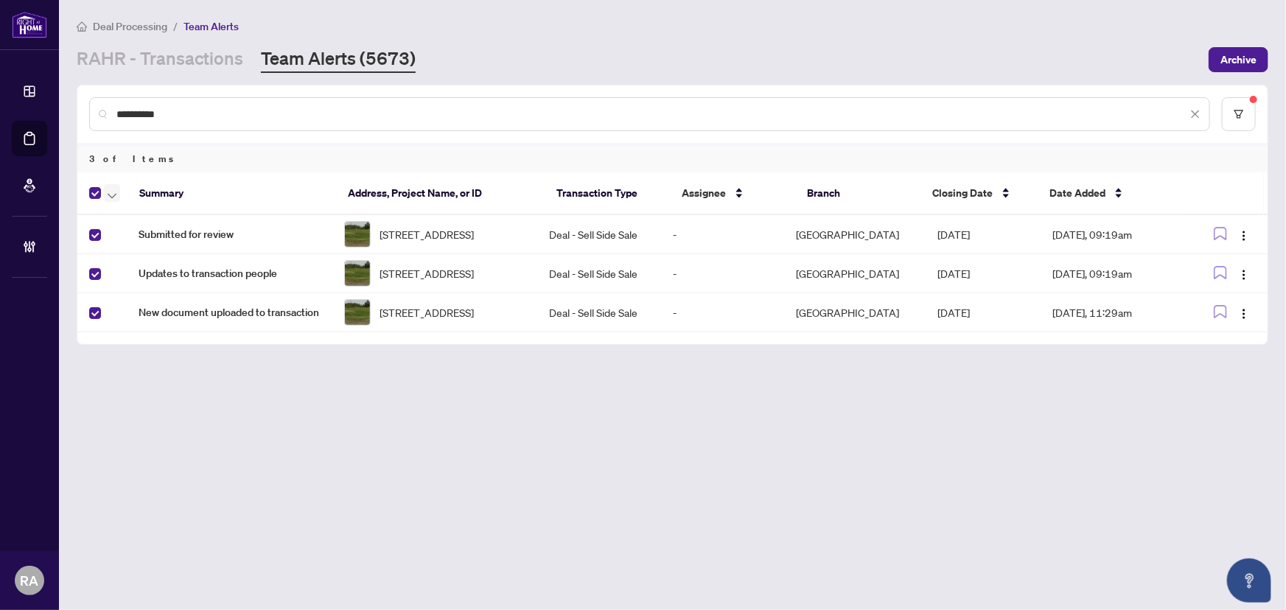
click at [113, 193] on icon "button" at bounding box center [112, 196] width 9 height 6
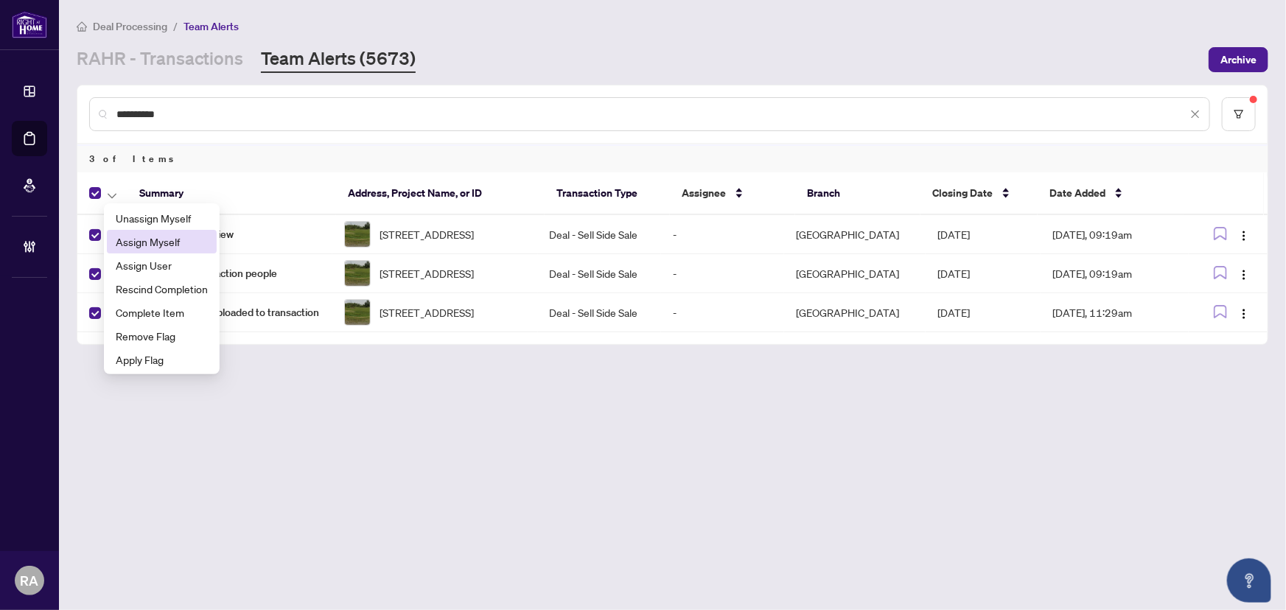
click at [152, 239] on span "Assign Myself" at bounding box center [162, 242] width 92 height 16
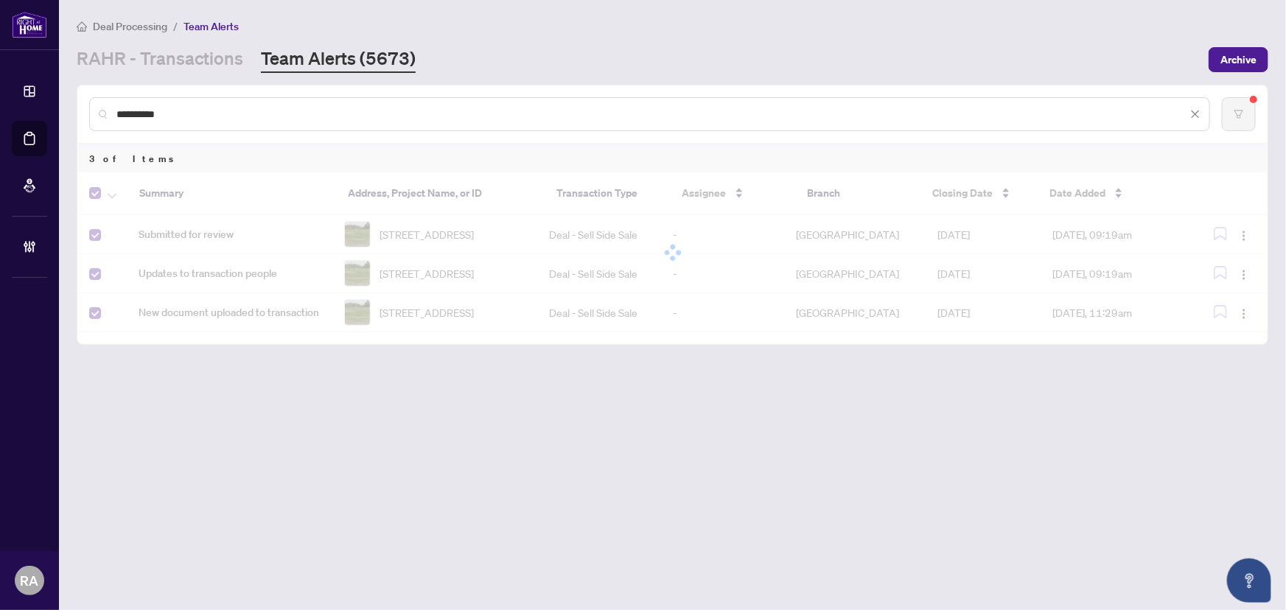
click at [353, 389] on main "**********" at bounding box center [672, 305] width 1227 height 610
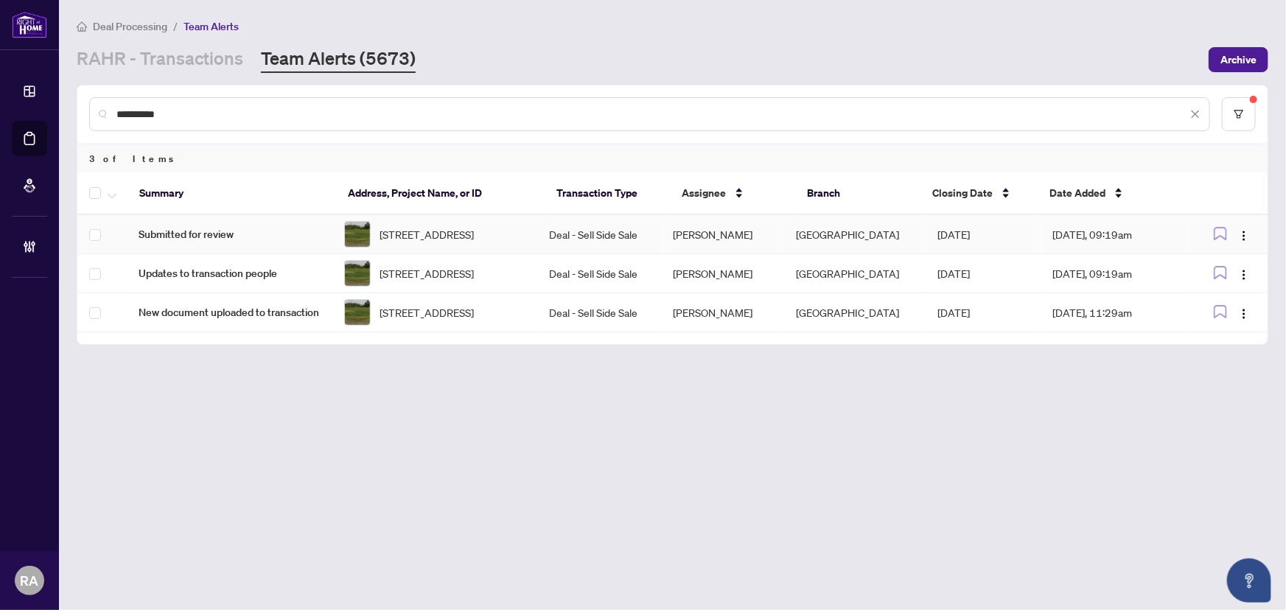
click at [592, 231] on td "Deal - Sell Side Sale" at bounding box center [599, 234] width 123 height 39
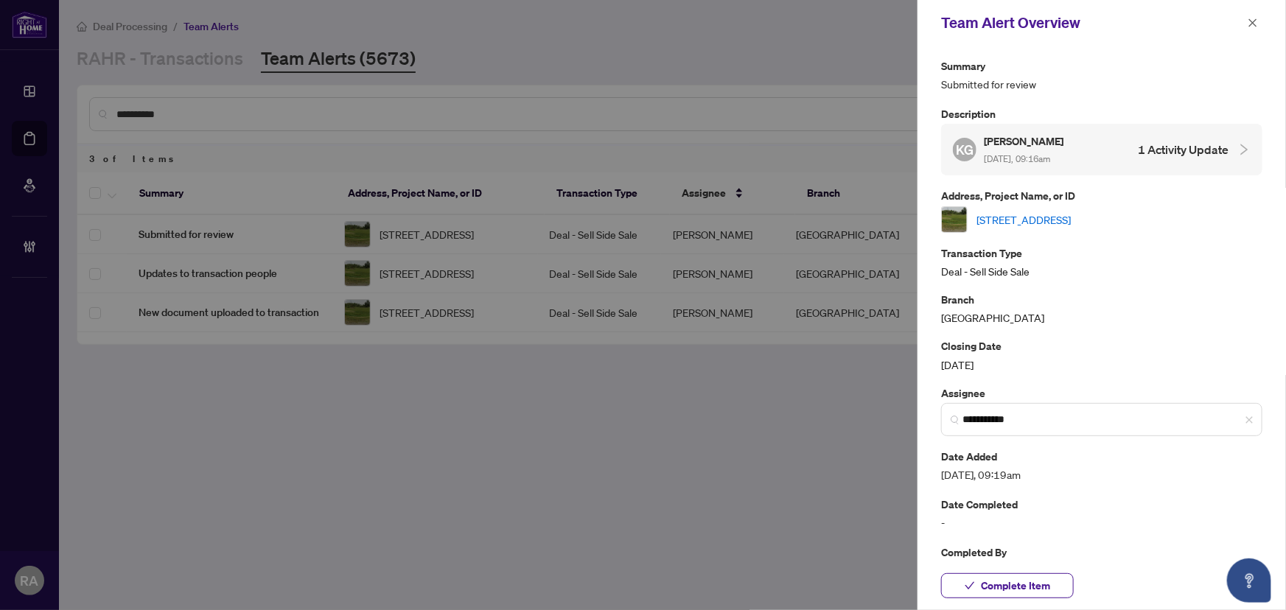
click at [1071, 218] on link "[STREET_ADDRESS]" at bounding box center [1023, 219] width 94 height 16
click at [1256, 21] on icon "close" at bounding box center [1253, 23] width 10 height 10
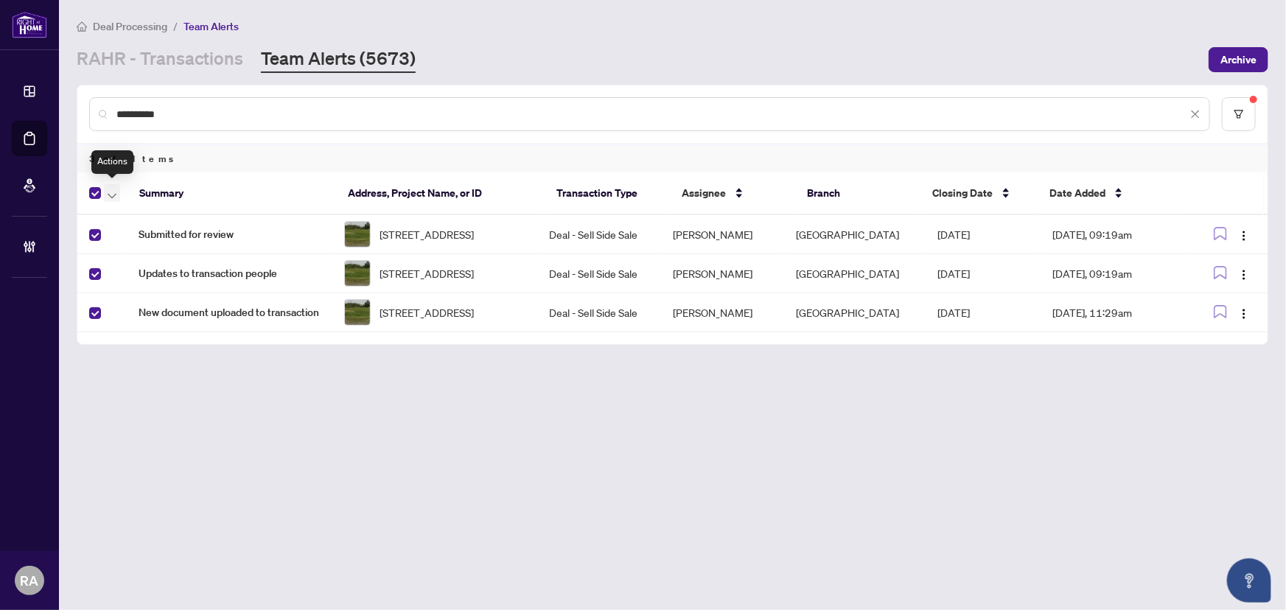
click at [112, 195] on icon "button" at bounding box center [112, 195] width 9 height 5
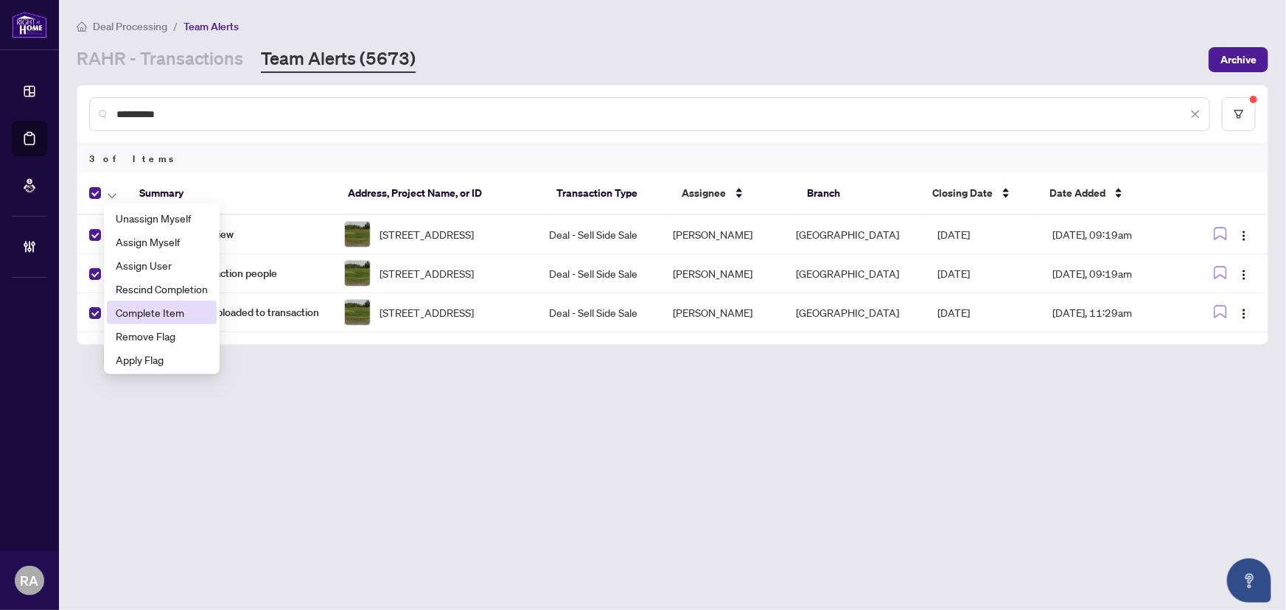
click at [157, 303] on li "Complete Item" at bounding box center [162, 313] width 110 height 24
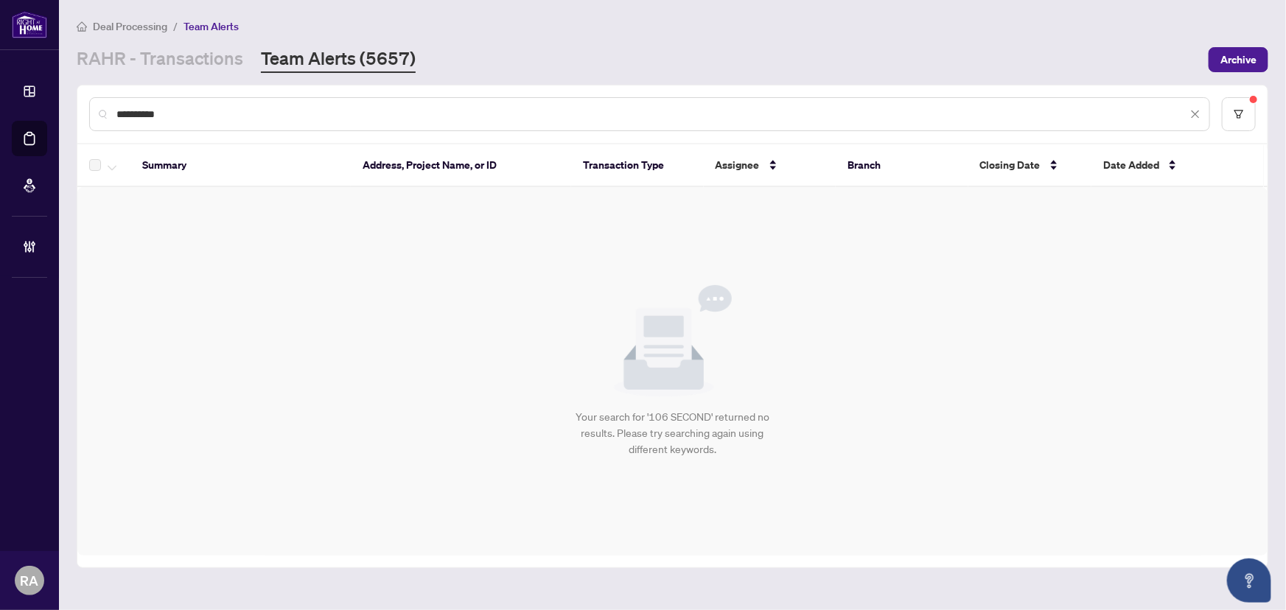
drag, startPoint x: 206, startPoint y: 119, endPoint x: 108, endPoint y: 99, distance: 100.7
click at [111, 99] on div "**********" at bounding box center [649, 114] width 1121 height 34
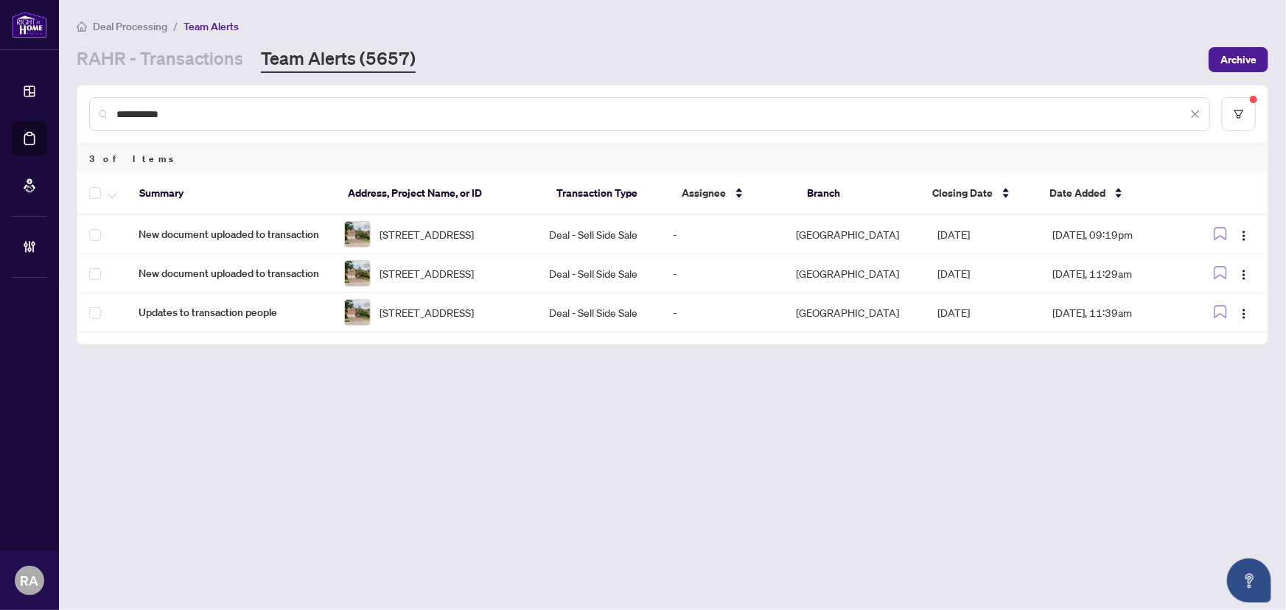
type input "**********"
click at [113, 190] on span "button" at bounding box center [112, 193] width 9 height 16
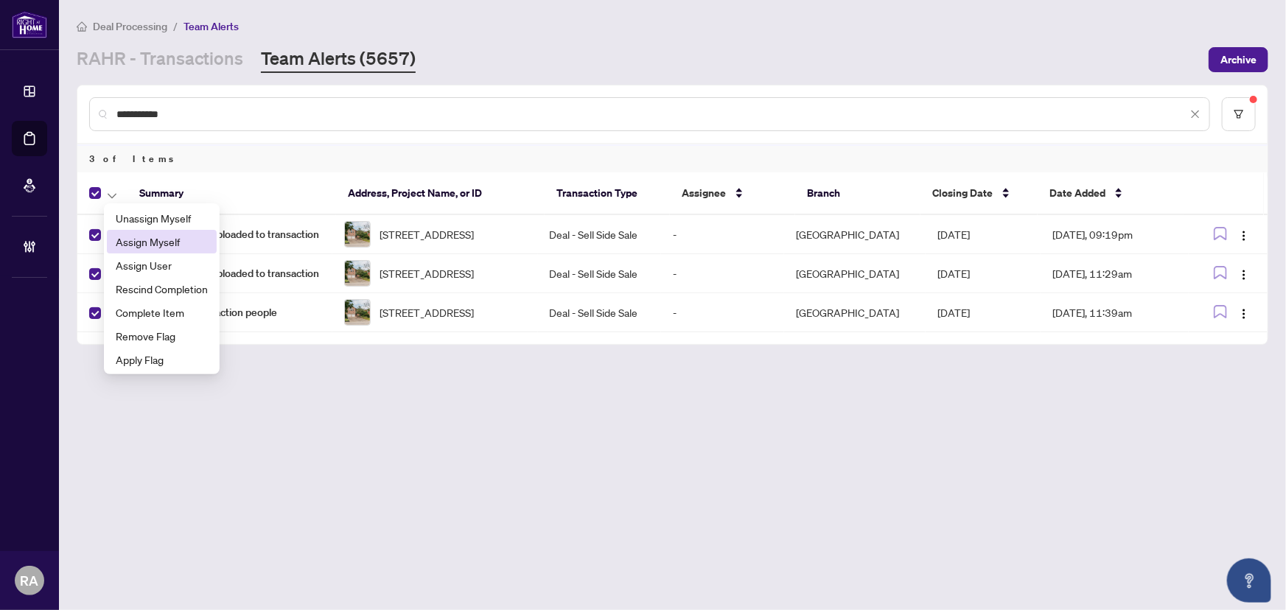
click at [155, 248] on span "Assign Myself" at bounding box center [162, 242] width 92 height 16
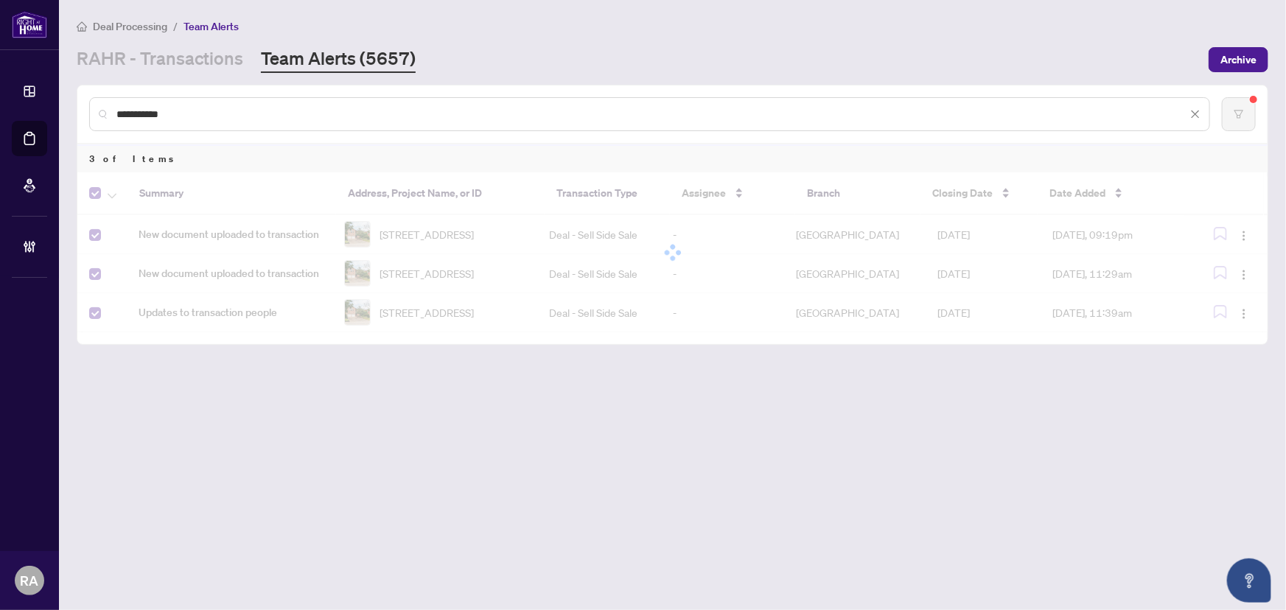
click at [383, 397] on main "**********" at bounding box center [672, 305] width 1227 height 610
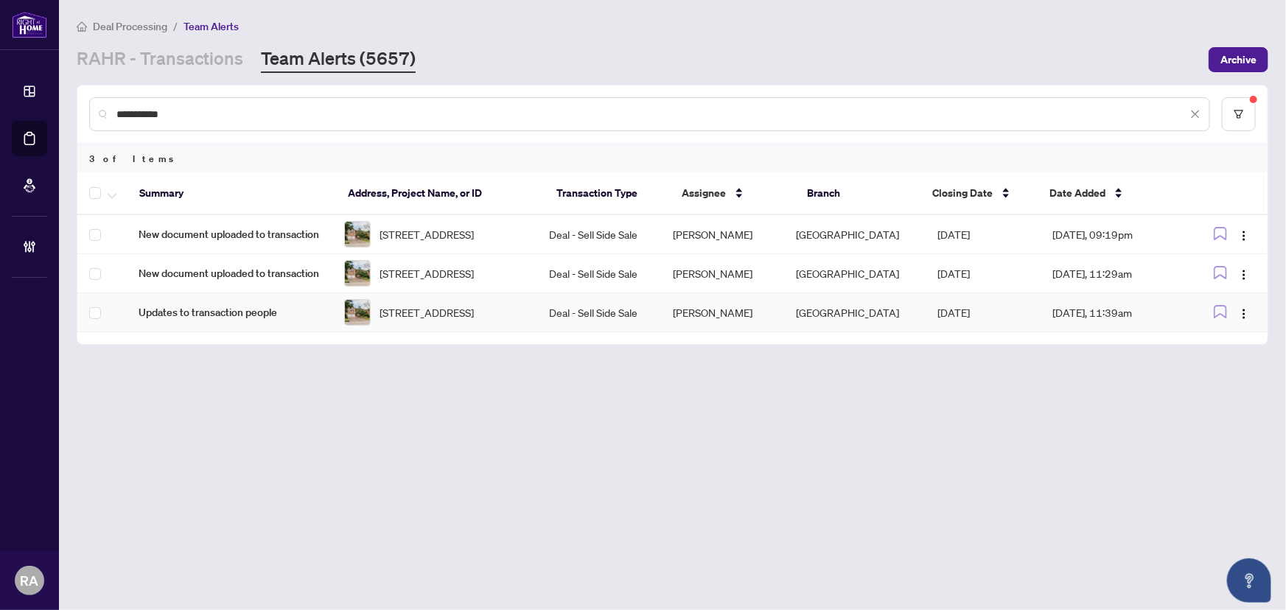
click at [636, 326] on td "Deal - Sell Side Sale" at bounding box center [599, 312] width 123 height 39
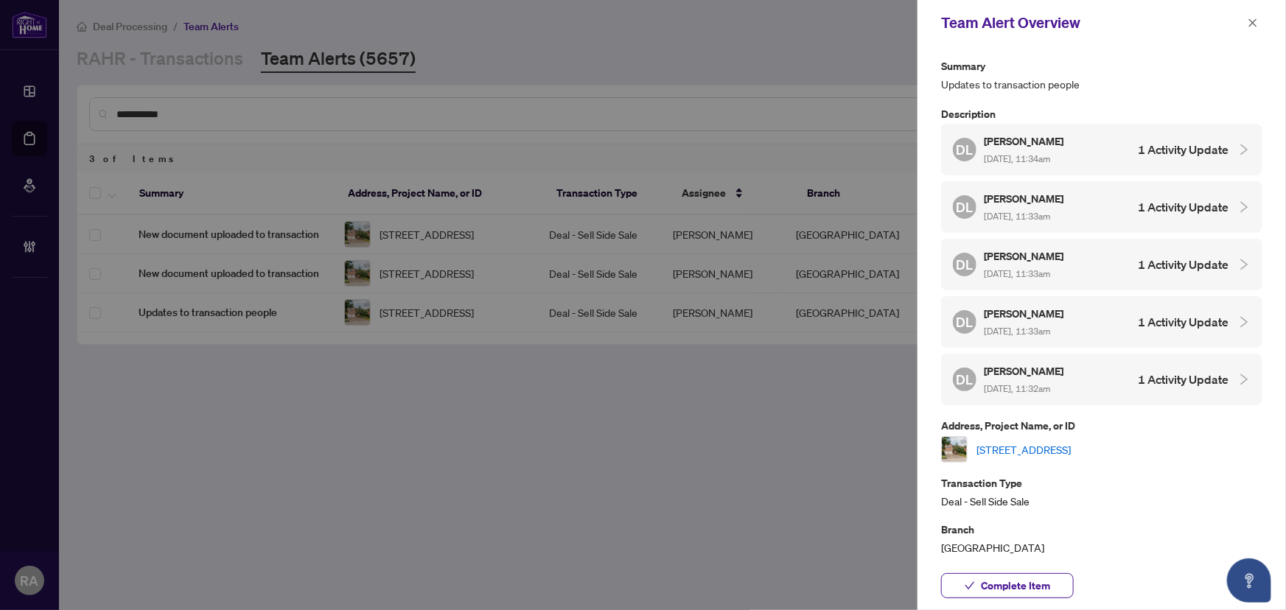
click at [1060, 441] on link "[STREET_ADDRESS]" at bounding box center [1023, 449] width 94 height 16
drag, startPoint x: 1255, startPoint y: 27, endPoint x: 1209, endPoint y: 46, distance: 49.5
click at [1253, 27] on icon "close" at bounding box center [1253, 23] width 10 height 10
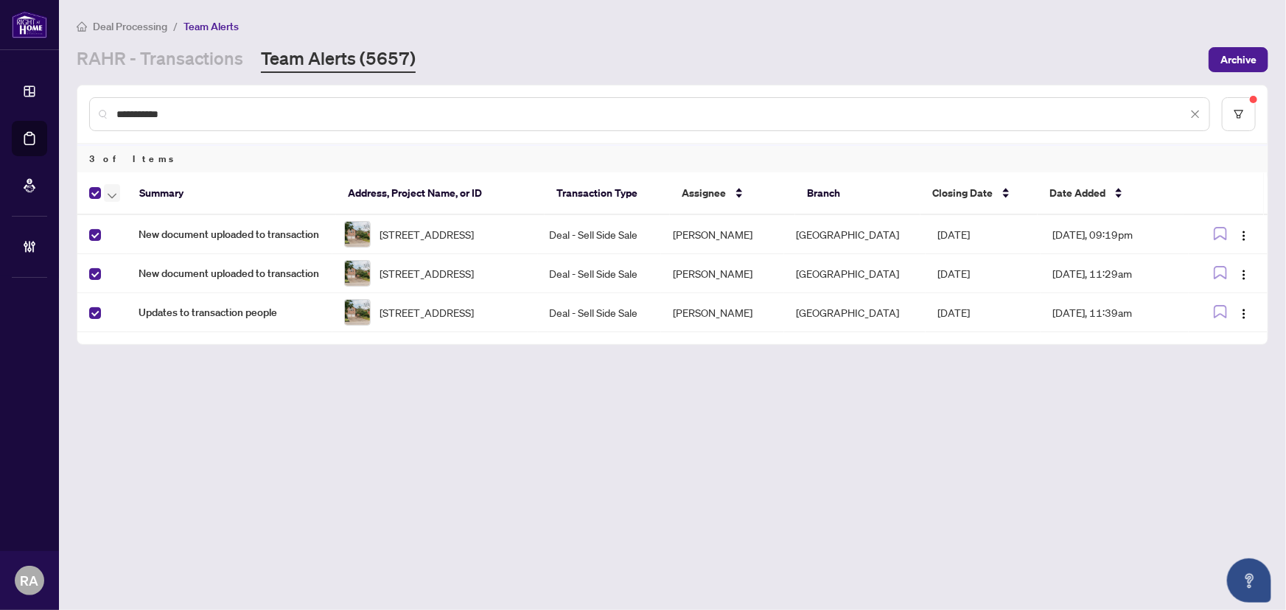
click at [116, 193] on icon "button" at bounding box center [112, 196] width 9 height 6
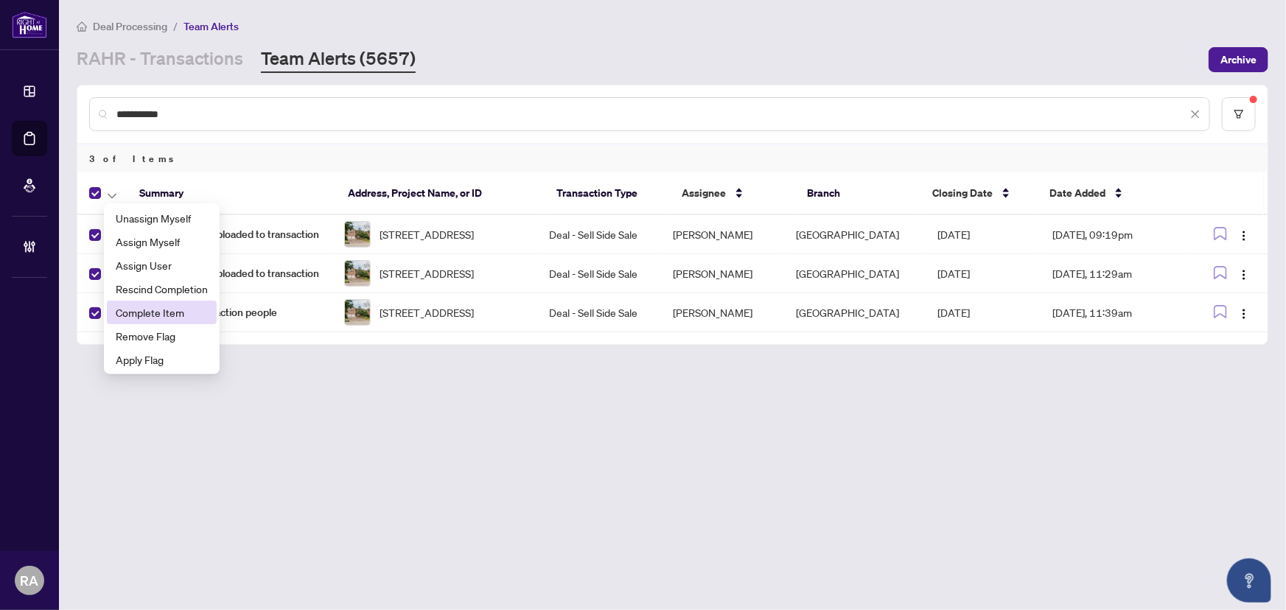
click at [191, 313] on span "Complete Item" at bounding box center [162, 312] width 92 height 16
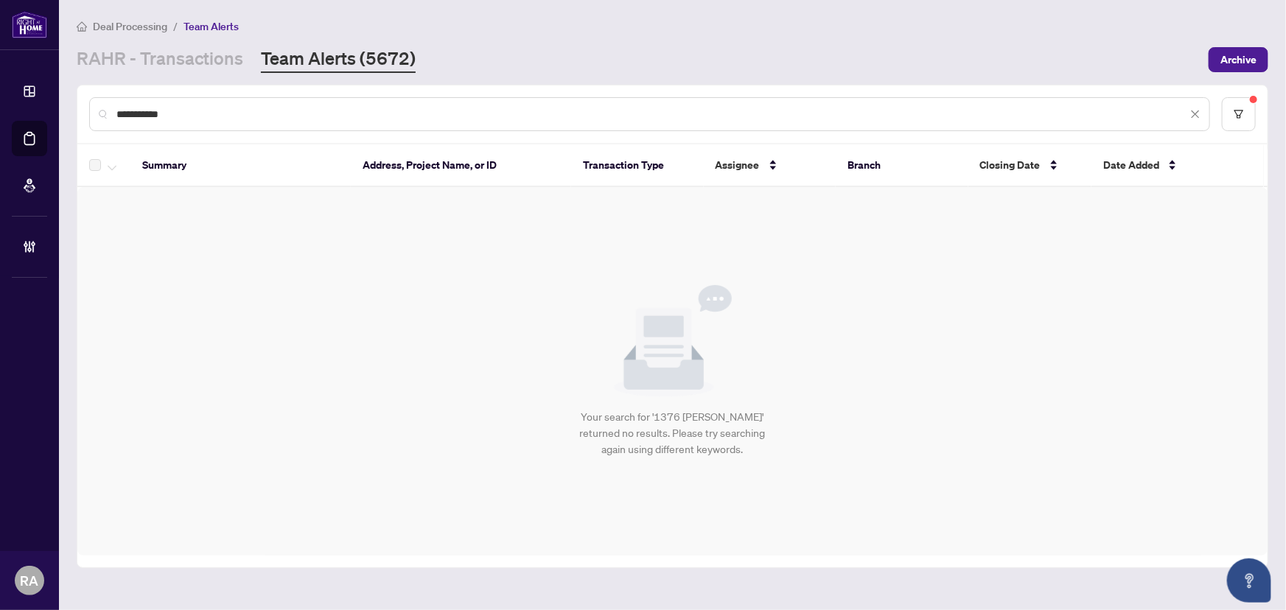
drag, startPoint x: 1246, startPoint y: 66, endPoint x: 97, endPoint y: 385, distance: 1193.0
click at [1246, 66] on span "Archive" at bounding box center [1238, 60] width 36 height 24
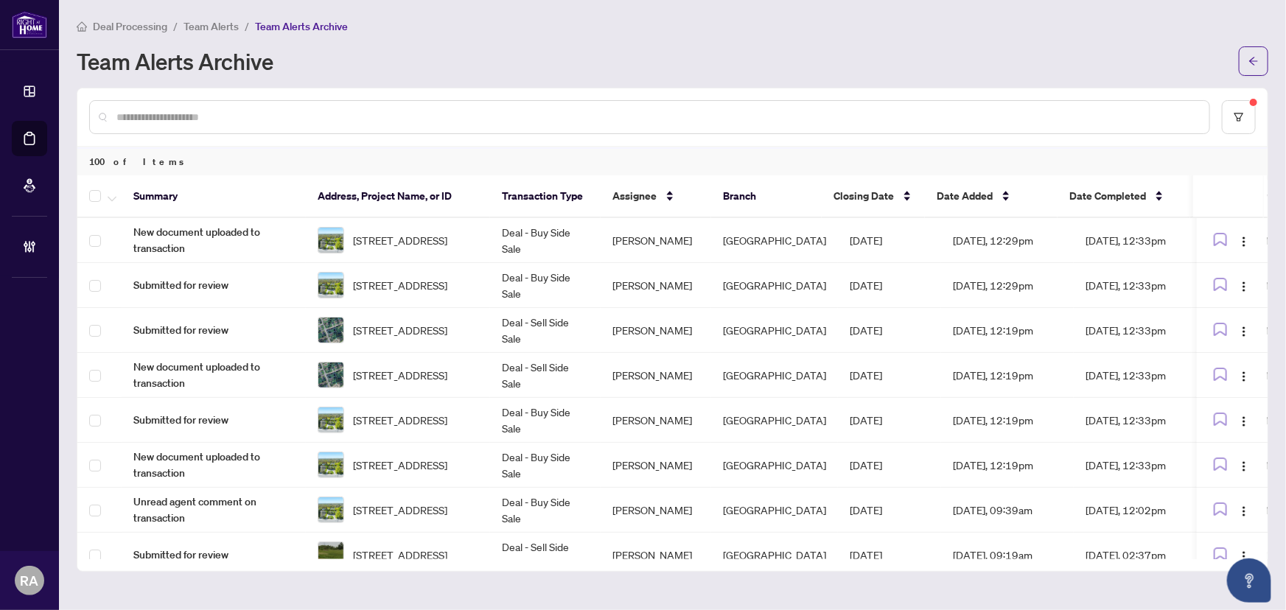
click at [218, 31] on span "Team Alerts" at bounding box center [210, 26] width 55 height 13
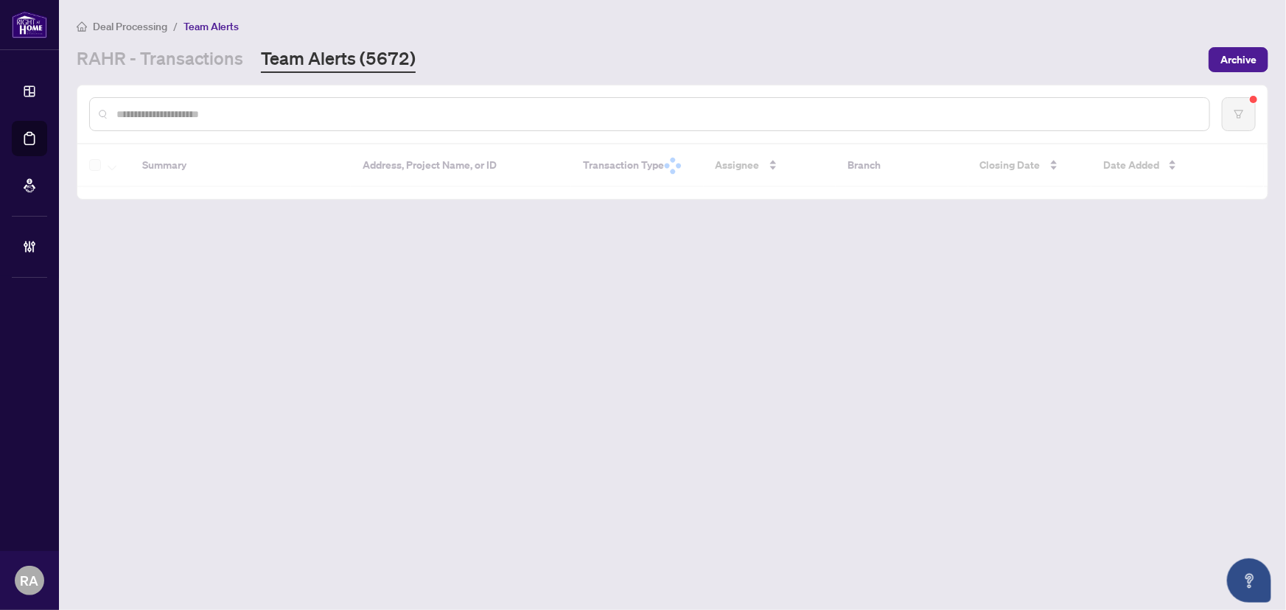
click at [369, 121] on input "text" at bounding box center [656, 114] width 1081 height 16
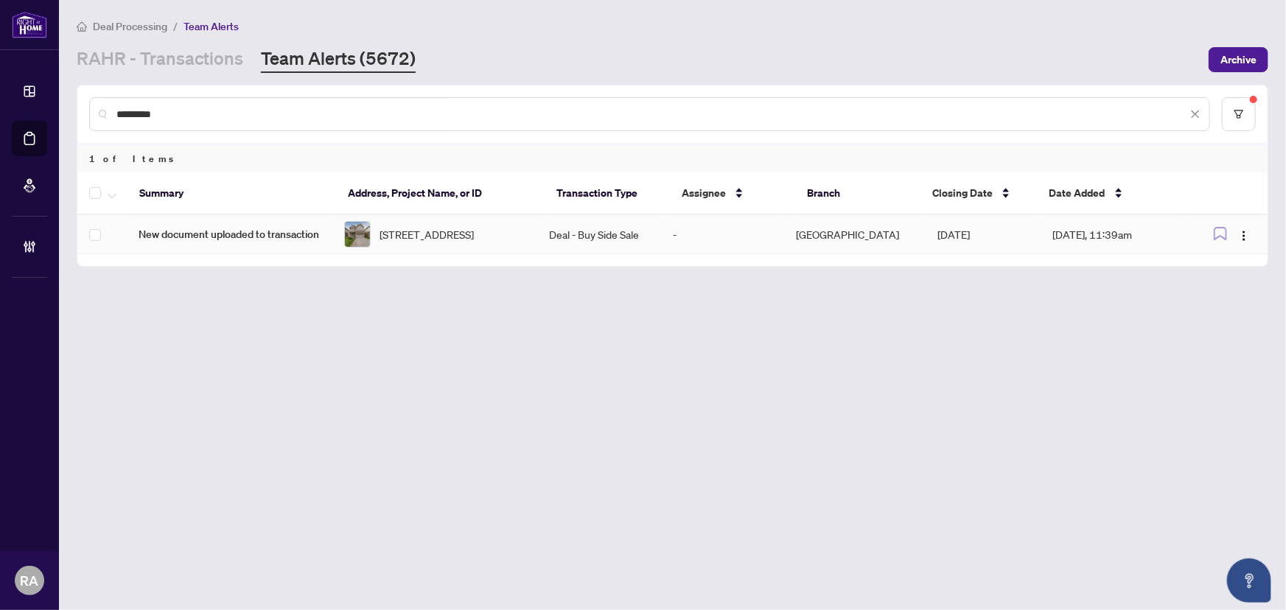
type input "*********"
click at [428, 231] on span "[STREET_ADDRESS]" at bounding box center [426, 234] width 94 height 16
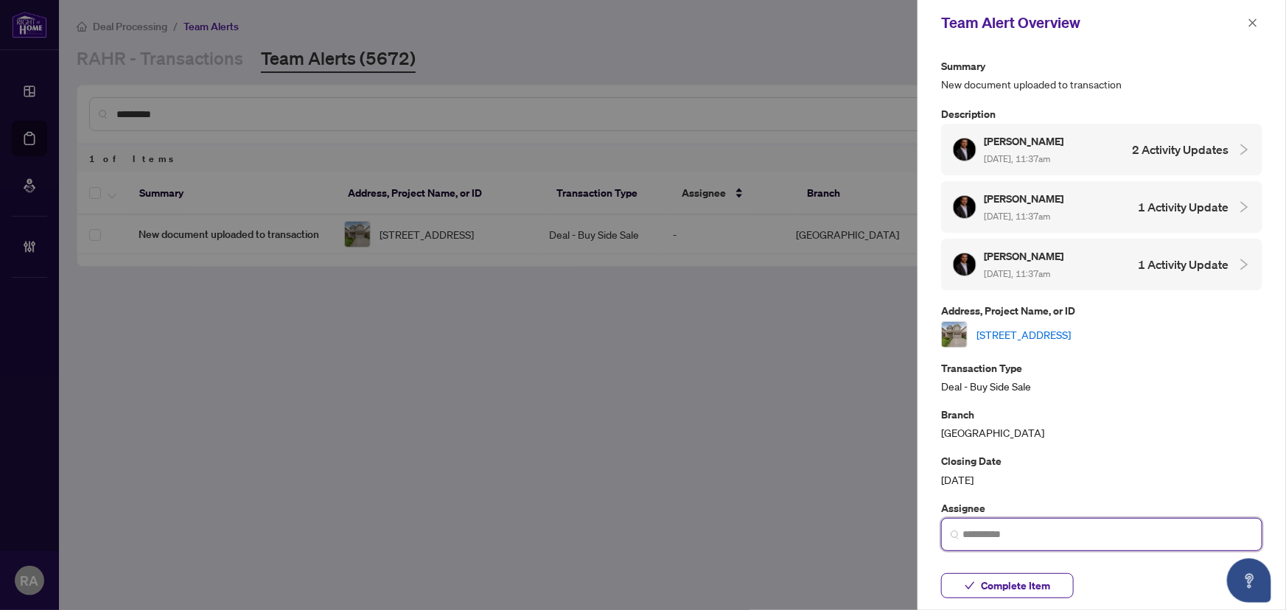
click at [1048, 527] on input "search" at bounding box center [1107, 534] width 290 height 15
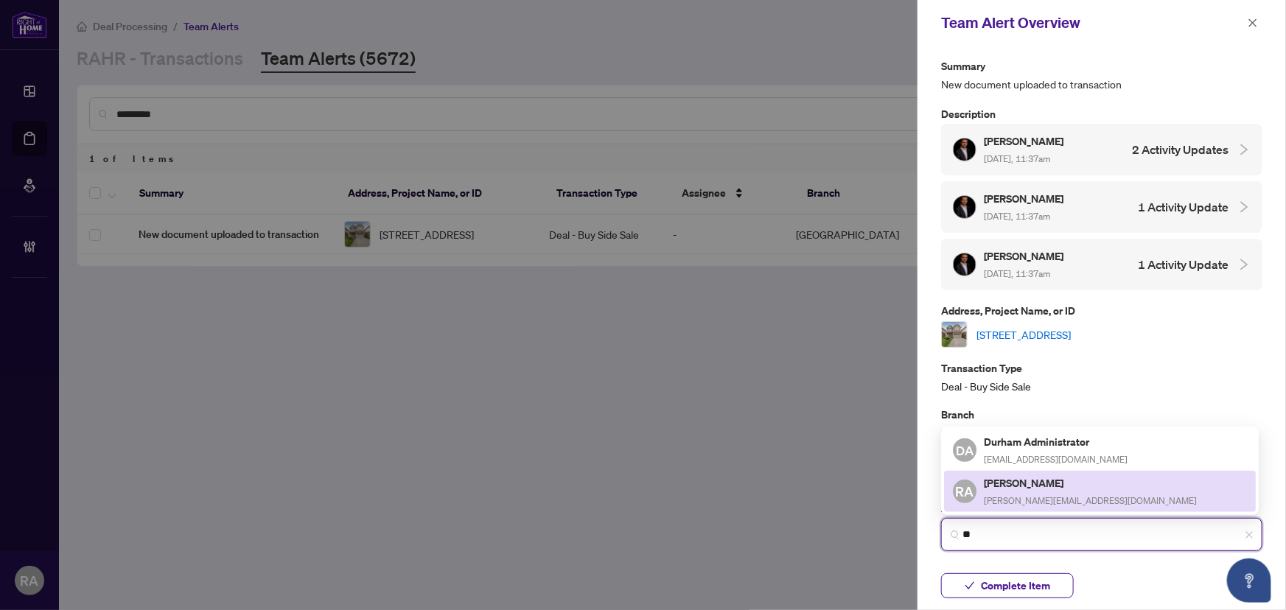
click at [1055, 495] on span "[PERSON_NAME][EMAIL_ADDRESS][DOMAIN_NAME]" at bounding box center [1090, 500] width 213 height 11
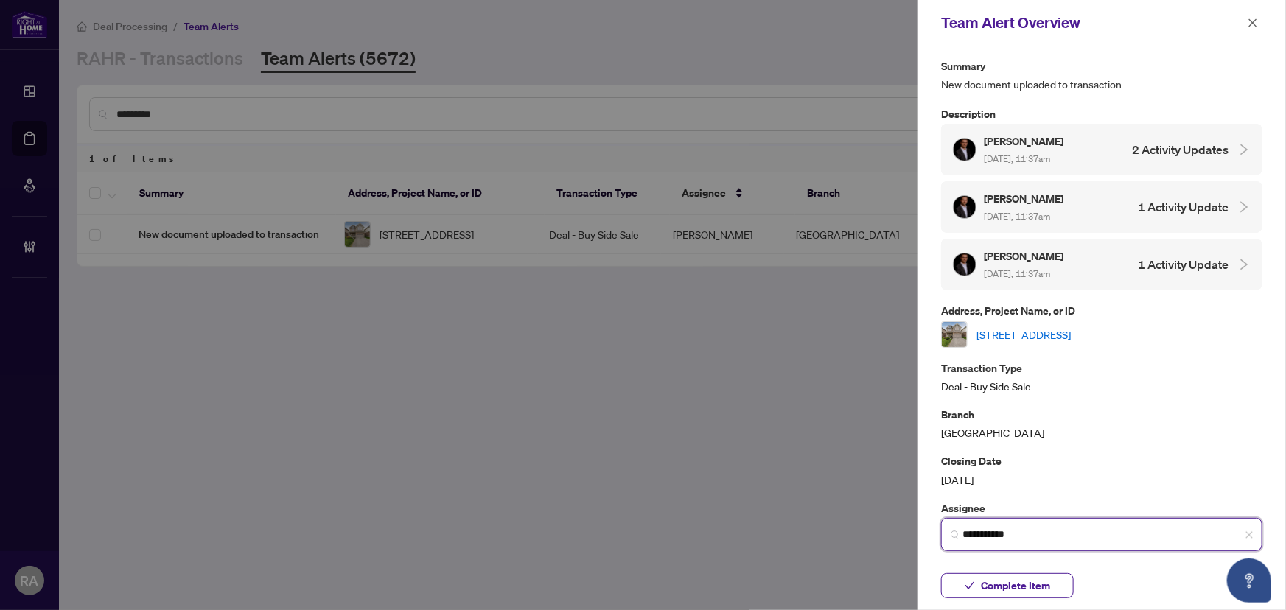
type input "**********"
click at [1071, 328] on link "[STREET_ADDRESS]" at bounding box center [1023, 334] width 94 height 16
click at [1042, 582] on span "Complete Item" at bounding box center [1015, 586] width 69 height 24
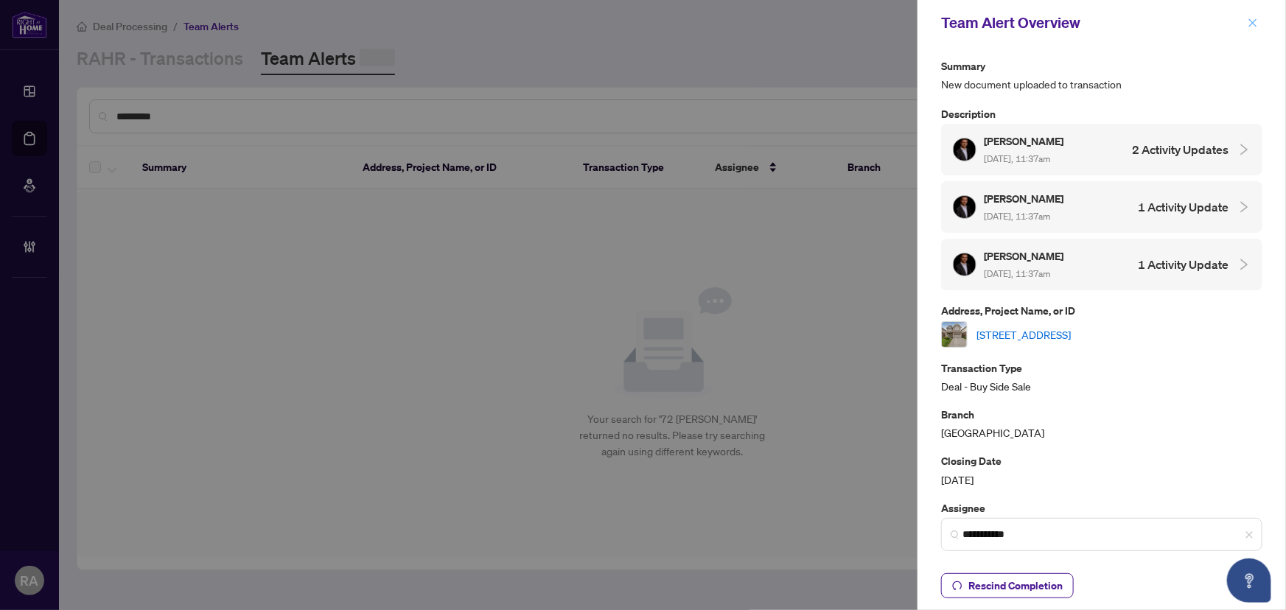
click at [1250, 16] on span "button" at bounding box center [1253, 23] width 10 height 24
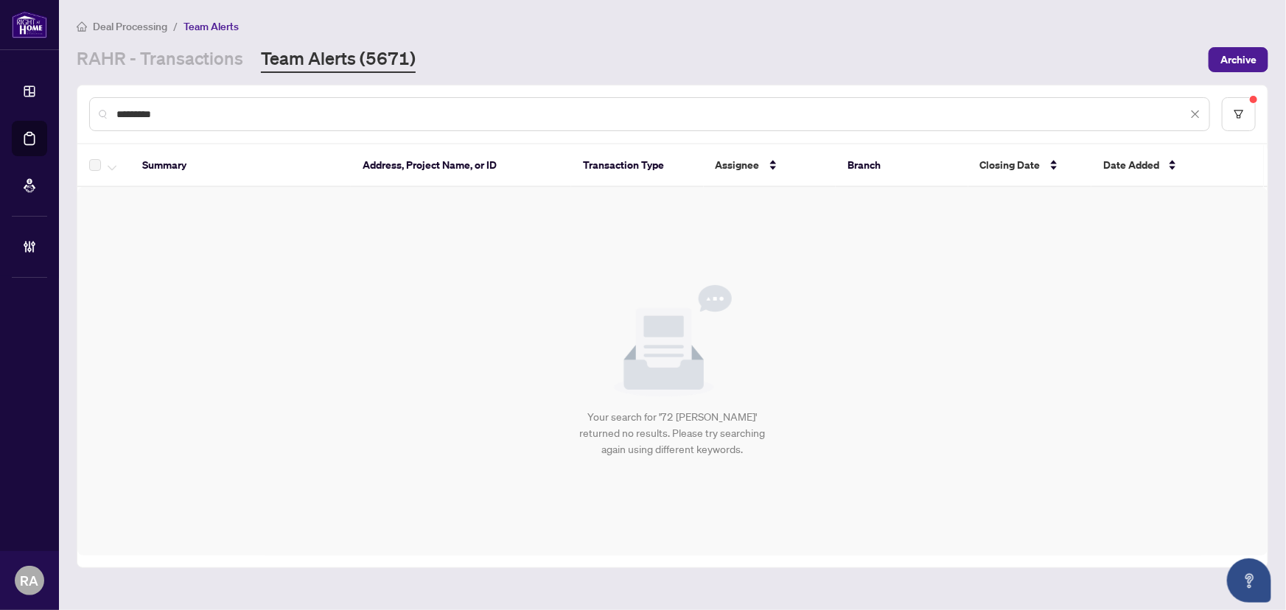
drag, startPoint x: 66, startPoint y: 111, endPoint x: 2, endPoint y: 100, distance: 64.2
click at [60, 111] on main "Deal Processing / Team Alerts [PERSON_NAME] - Transactions Team Alerts (5671) A…" at bounding box center [672, 305] width 1227 height 610
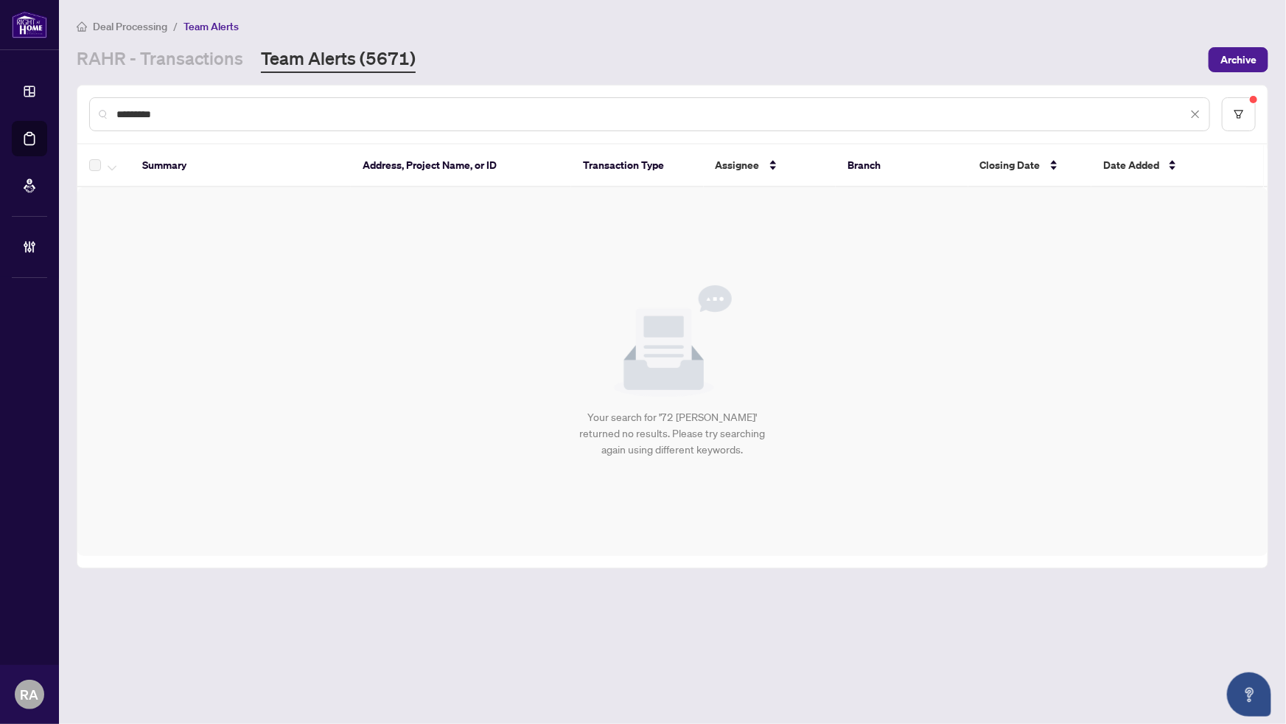
click at [718, 237] on div "Your search for '72 [PERSON_NAME]' returned no results. Please try searching ag…" at bounding box center [672, 371] width 1190 height 368
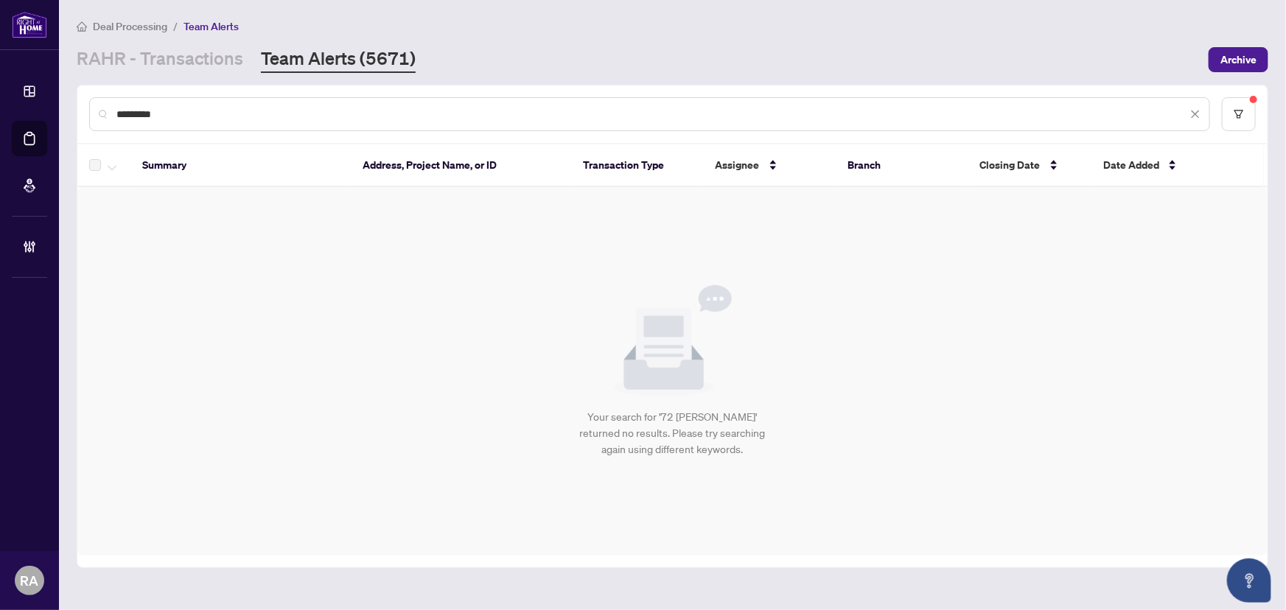
click at [768, 29] on div "Deal Processing / Team Alerts" at bounding box center [673, 26] width 1192 height 17
click at [1231, 49] on span "Archive" at bounding box center [1238, 60] width 36 height 24
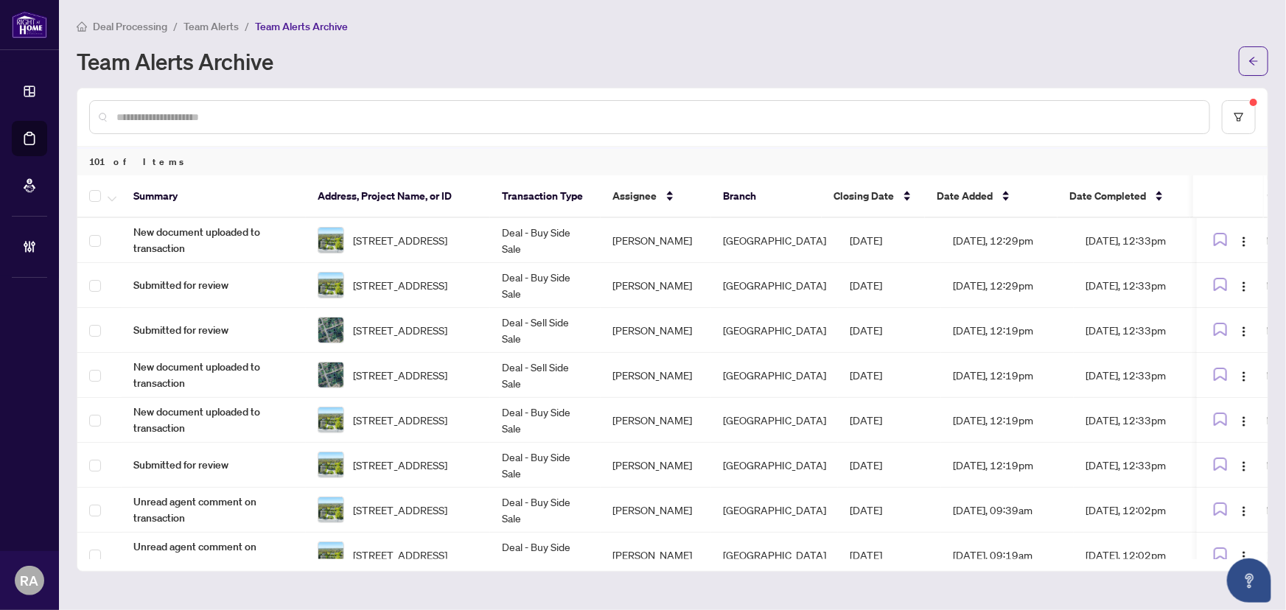
click at [208, 24] on span "Team Alerts" at bounding box center [210, 26] width 55 height 13
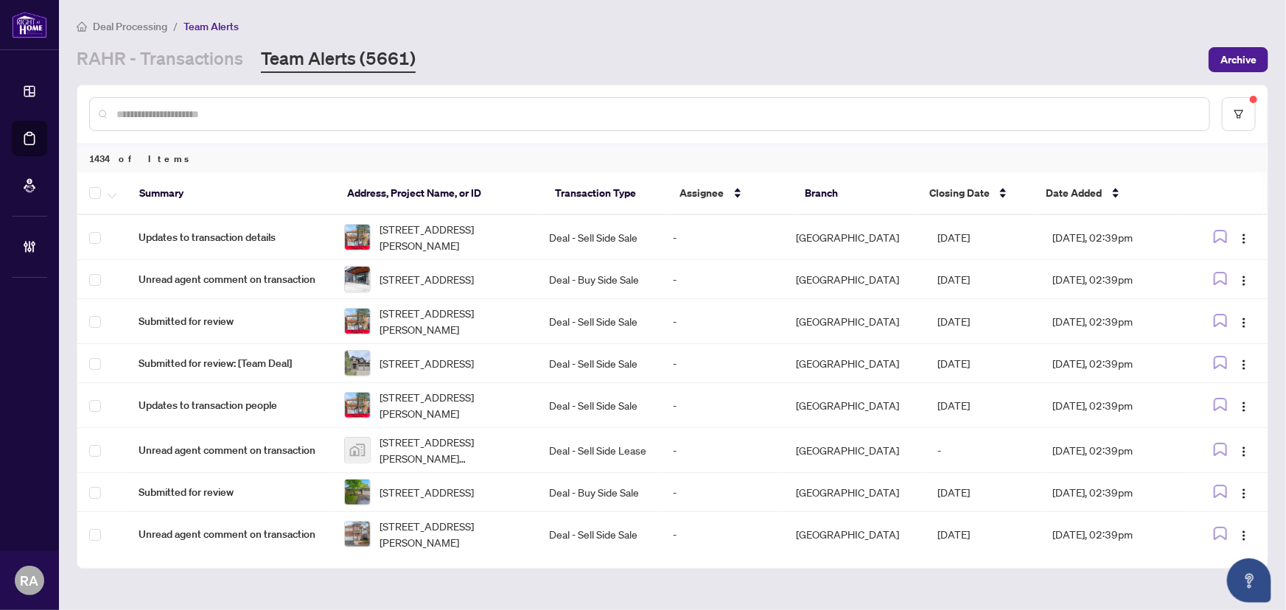
drag, startPoint x: 208, startPoint y: 24, endPoint x: 677, endPoint y: 102, distance: 475.7
click at [783, 60] on div "[PERSON_NAME] - Transactions Team Alerts (5661)" at bounding box center [638, 59] width 1123 height 27
click at [301, 99] on div at bounding box center [649, 114] width 1121 height 34
click at [307, 108] on input "text" at bounding box center [656, 114] width 1081 height 16
click at [273, 116] on input "text" at bounding box center [656, 114] width 1081 height 16
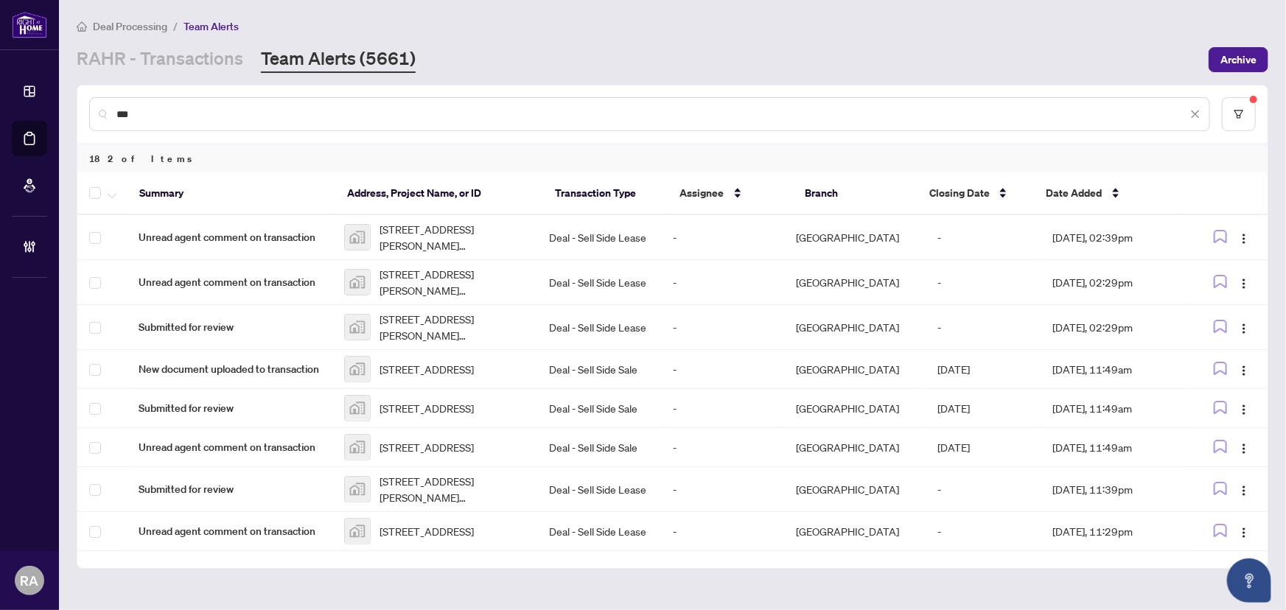
click at [419, 110] on input "**" at bounding box center [651, 114] width 1071 height 16
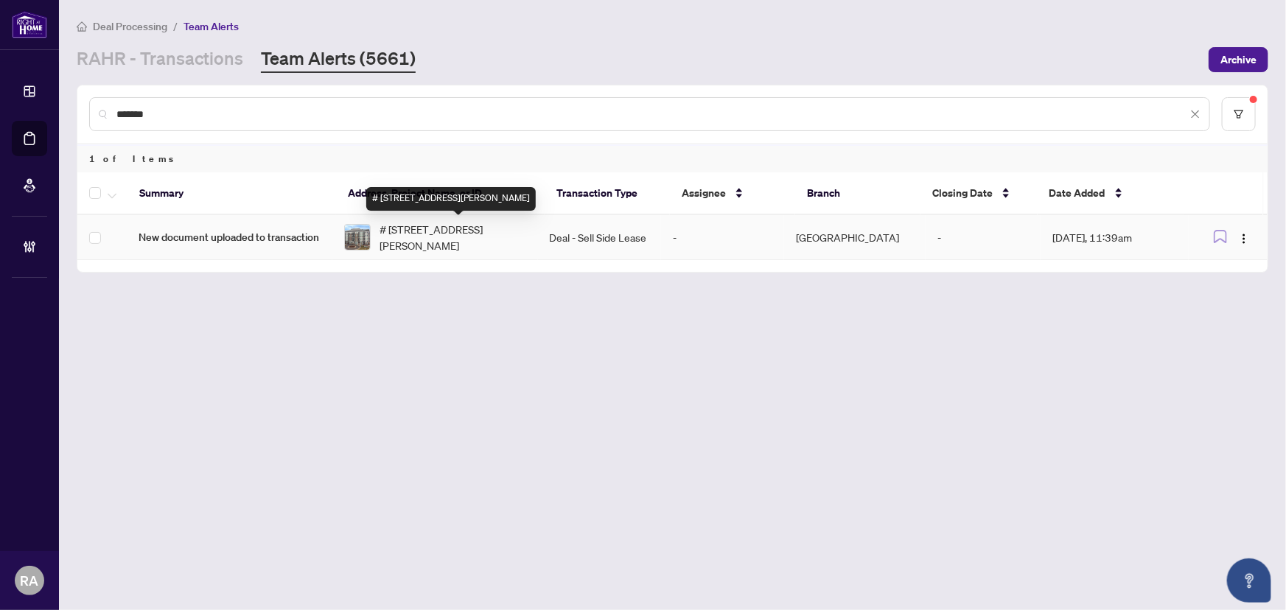
type input "******"
click at [511, 226] on span "# [STREET_ADDRESS][PERSON_NAME]" at bounding box center [452, 237] width 147 height 32
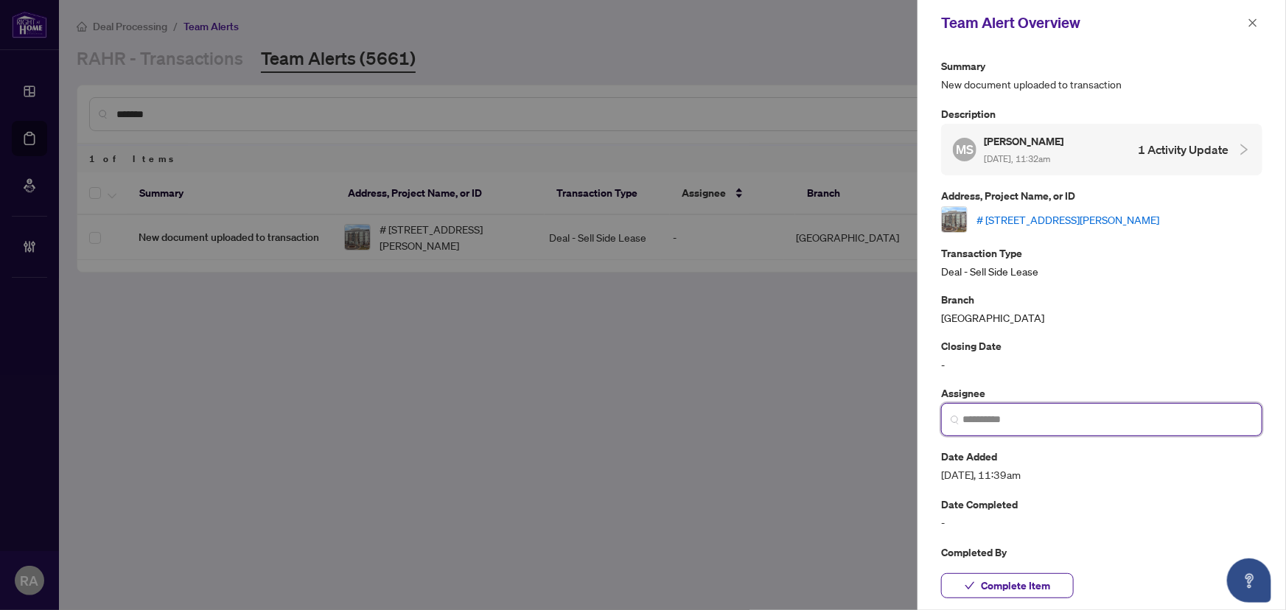
click at [1049, 420] on input "search" at bounding box center [1107, 419] width 290 height 15
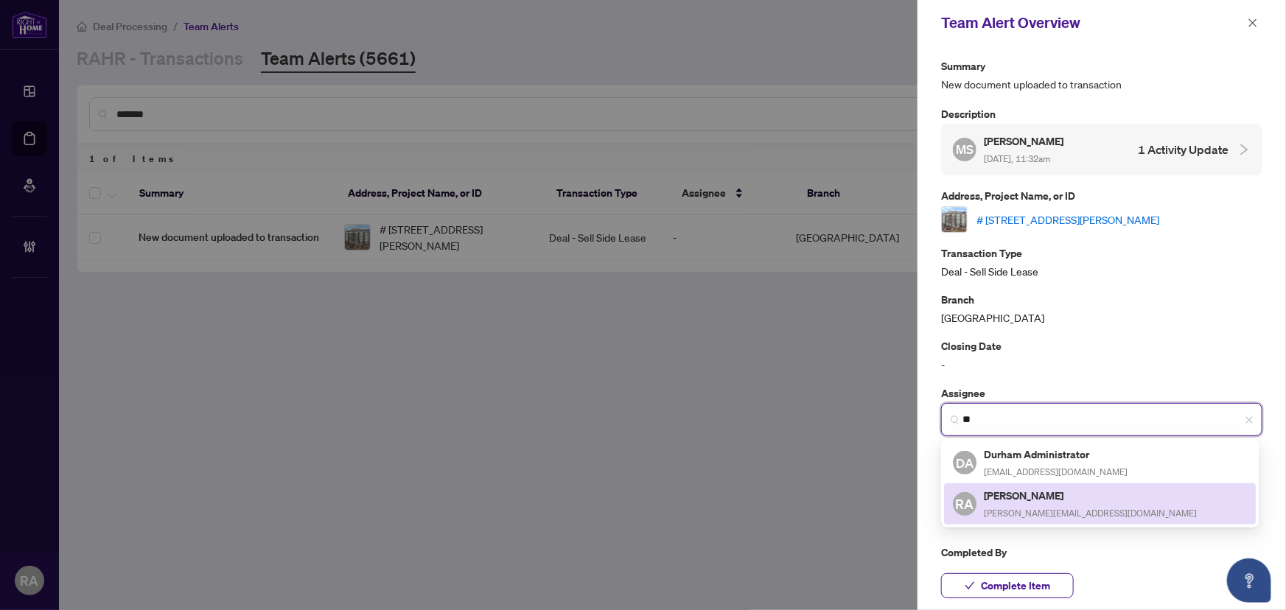
click at [1054, 497] on h5 "[PERSON_NAME]" at bounding box center [1090, 495] width 213 height 17
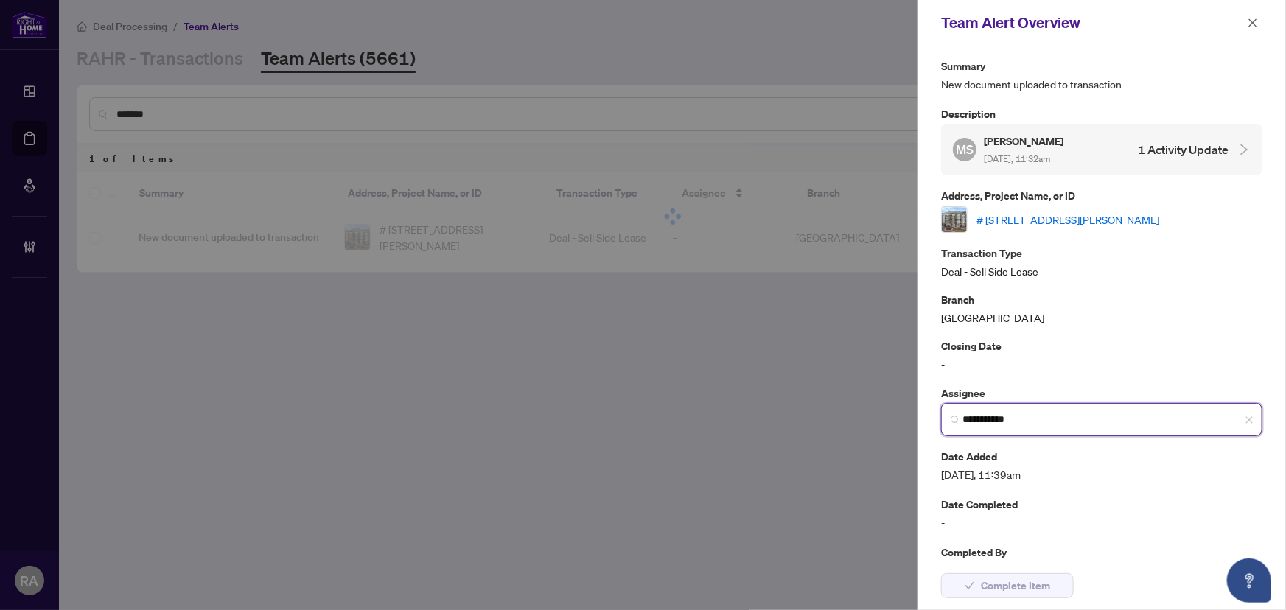
type input "**********"
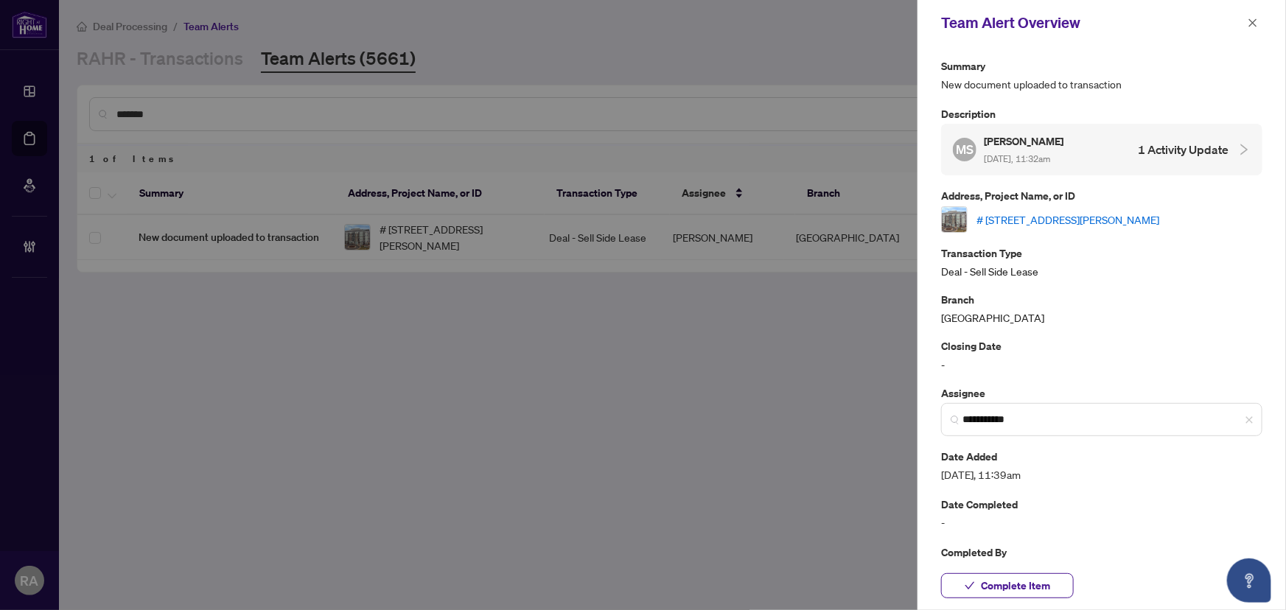
click at [1083, 151] on div "[PERSON_NAME] [DATE], 11:32am 1 Activity Update" at bounding box center [1091, 150] width 276 height 34
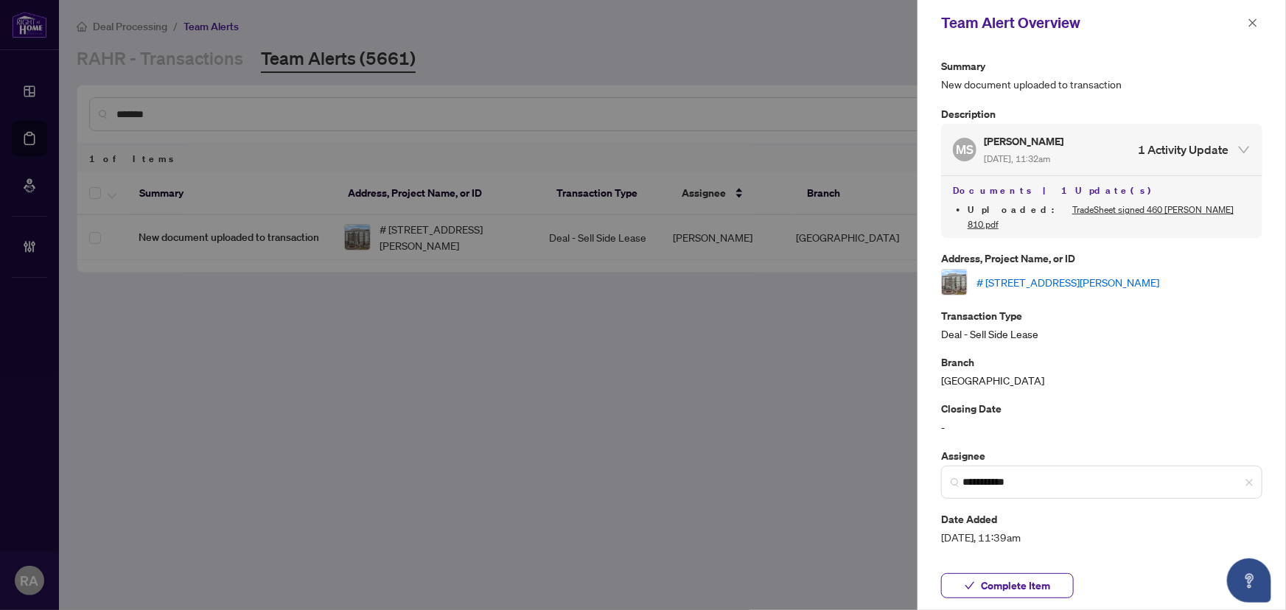
click at [1073, 274] on link "# [STREET_ADDRESS][PERSON_NAME]" at bounding box center [1067, 282] width 183 height 16
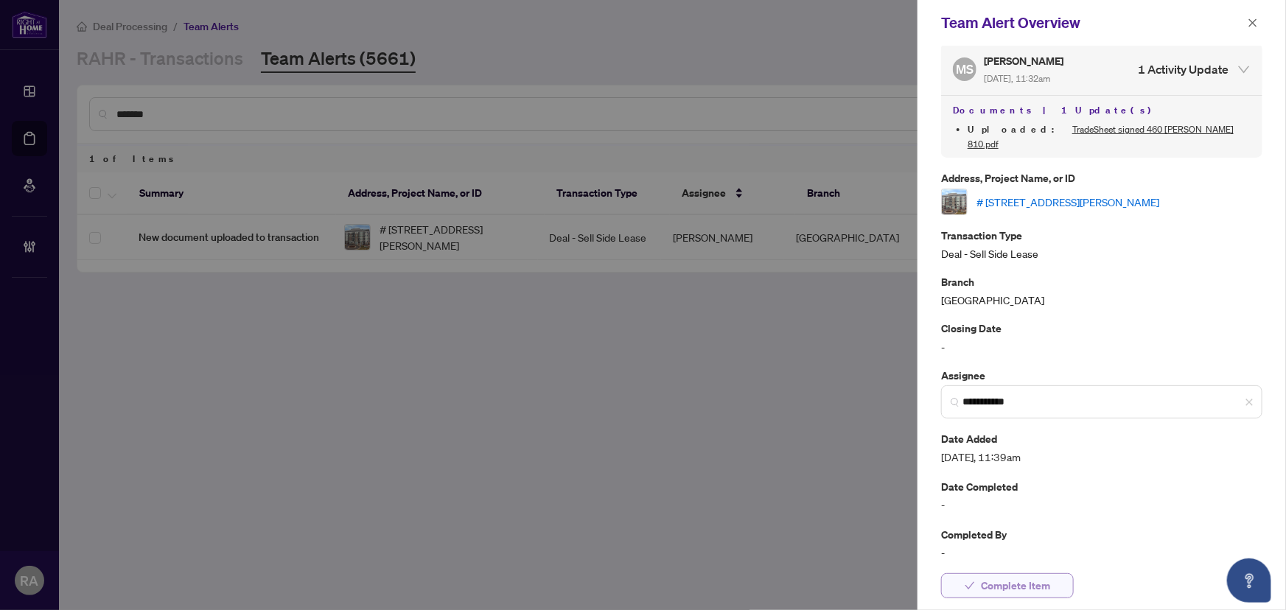
scroll to position [81, 0]
click at [1017, 578] on span "Complete Item" at bounding box center [1015, 586] width 69 height 24
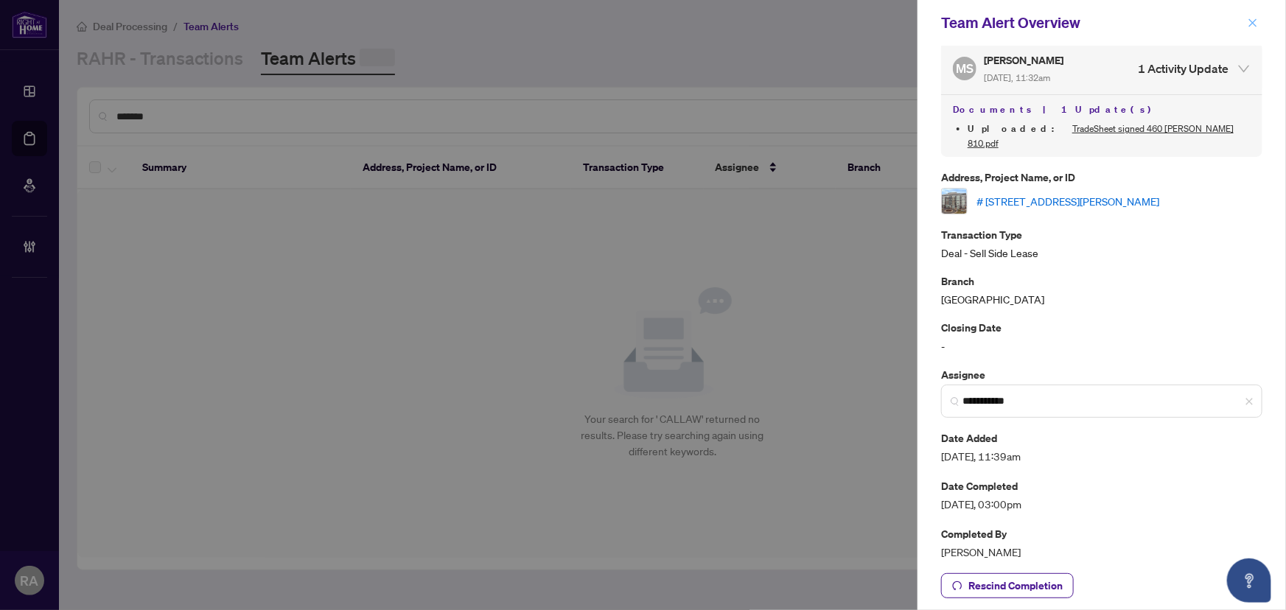
click at [1250, 16] on span "button" at bounding box center [1253, 23] width 10 height 24
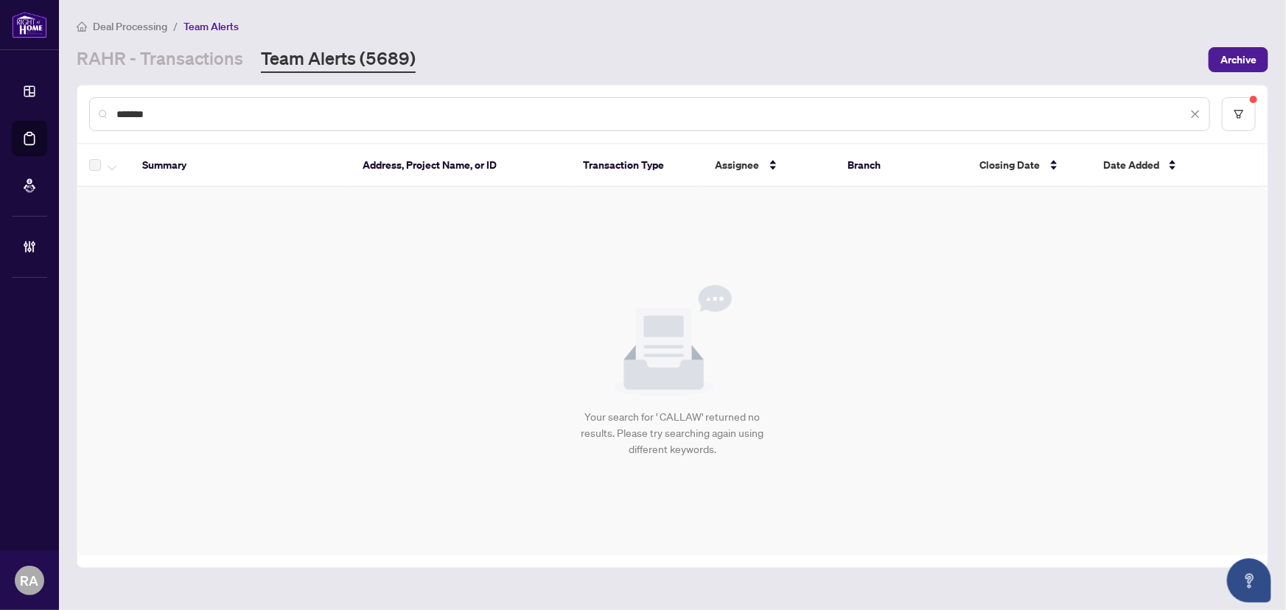
drag, startPoint x: 177, startPoint y: 123, endPoint x: 78, endPoint y: 104, distance: 100.6
click at [78, 104] on div "******" at bounding box center [672, 113] width 1190 height 57
click at [119, 108] on div "******" at bounding box center [649, 114] width 1121 height 34
drag, startPoint x: 174, startPoint y: 111, endPoint x: 108, endPoint y: 108, distance: 65.7
click at [89, 100] on div "******" at bounding box center [649, 114] width 1121 height 34
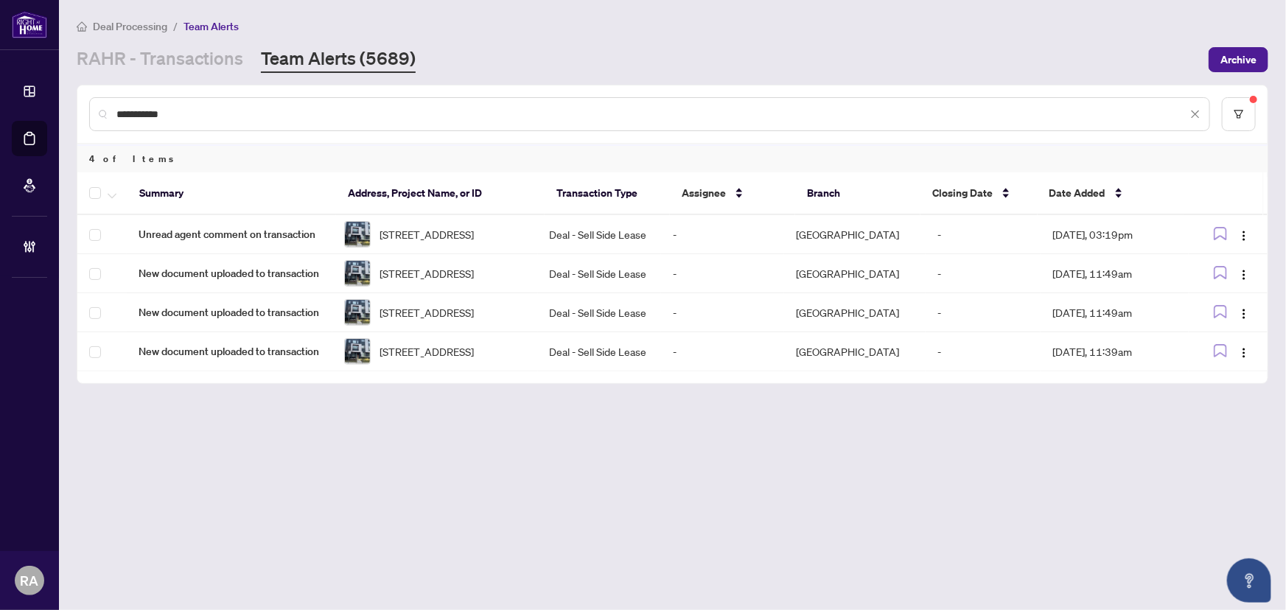
click at [102, 191] on div at bounding box center [105, 193] width 32 height 18
click at [108, 190] on span "button" at bounding box center [112, 193] width 9 height 16
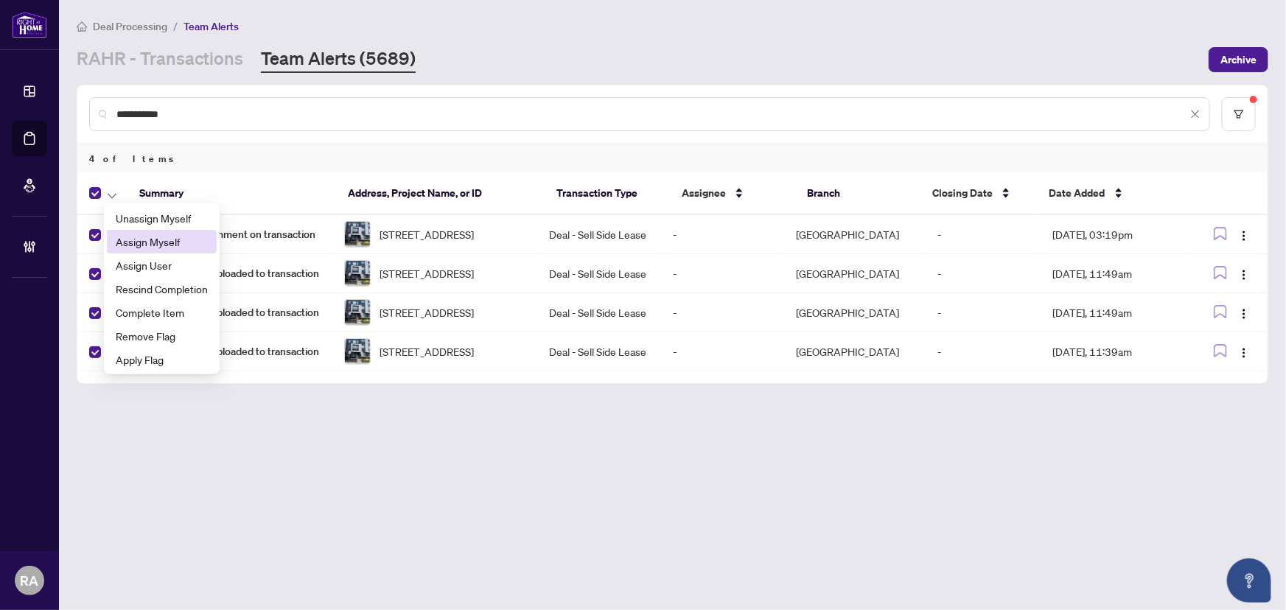
click at [158, 241] on span "Assign Myself" at bounding box center [162, 242] width 92 height 16
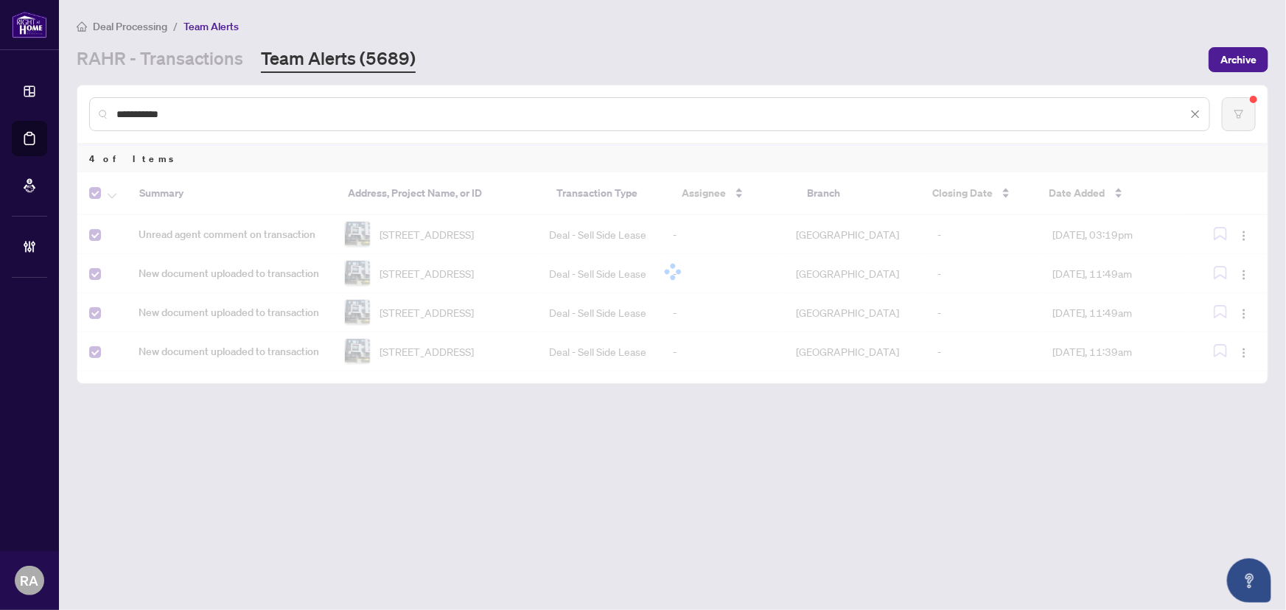
click at [297, 383] on div "Summary Address, Project Name, or ID Transaction Type Assignee Branch Closing D…" at bounding box center [672, 277] width 1190 height 211
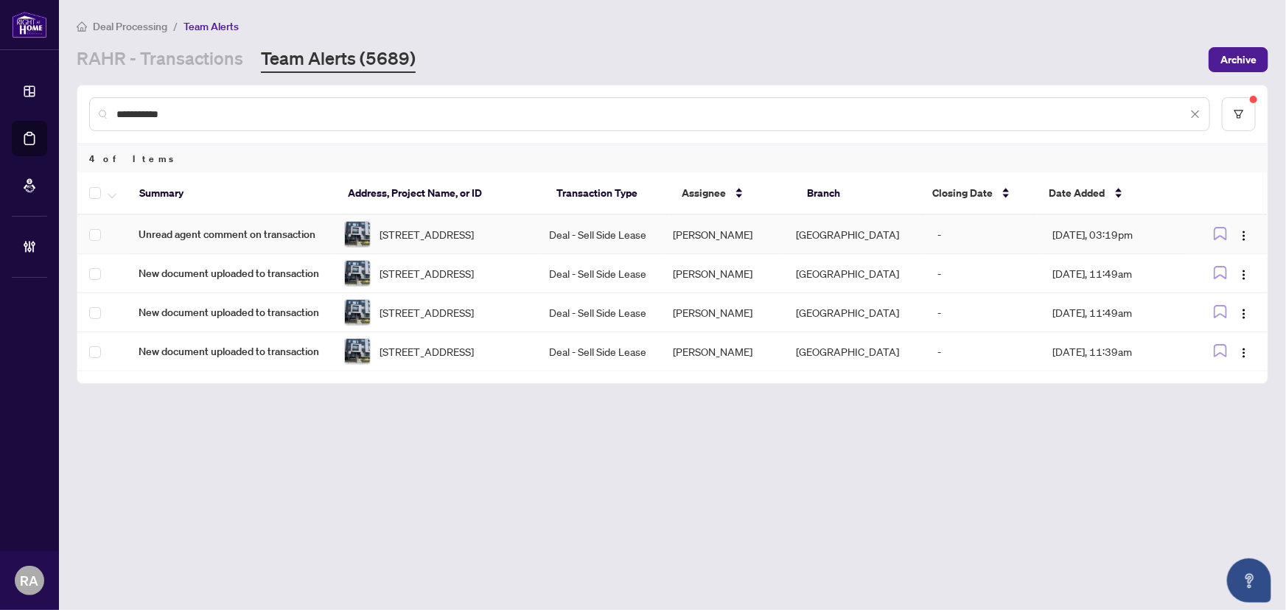
click at [555, 231] on td "Deal - Sell Side Lease" at bounding box center [599, 234] width 123 height 39
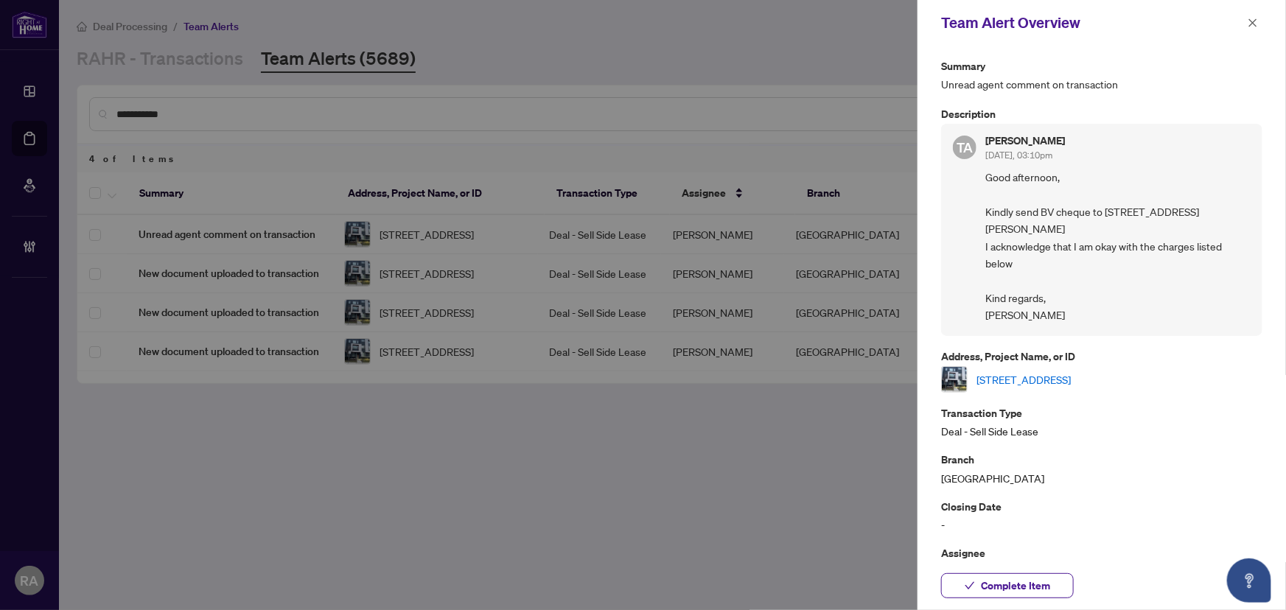
click at [1048, 371] on link "[STREET_ADDRESS]" at bounding box center [1023, 379] width 94 height 16
click at [1257, 23] on icon "close" at bounding box center [1253, 23] width 10 height 10
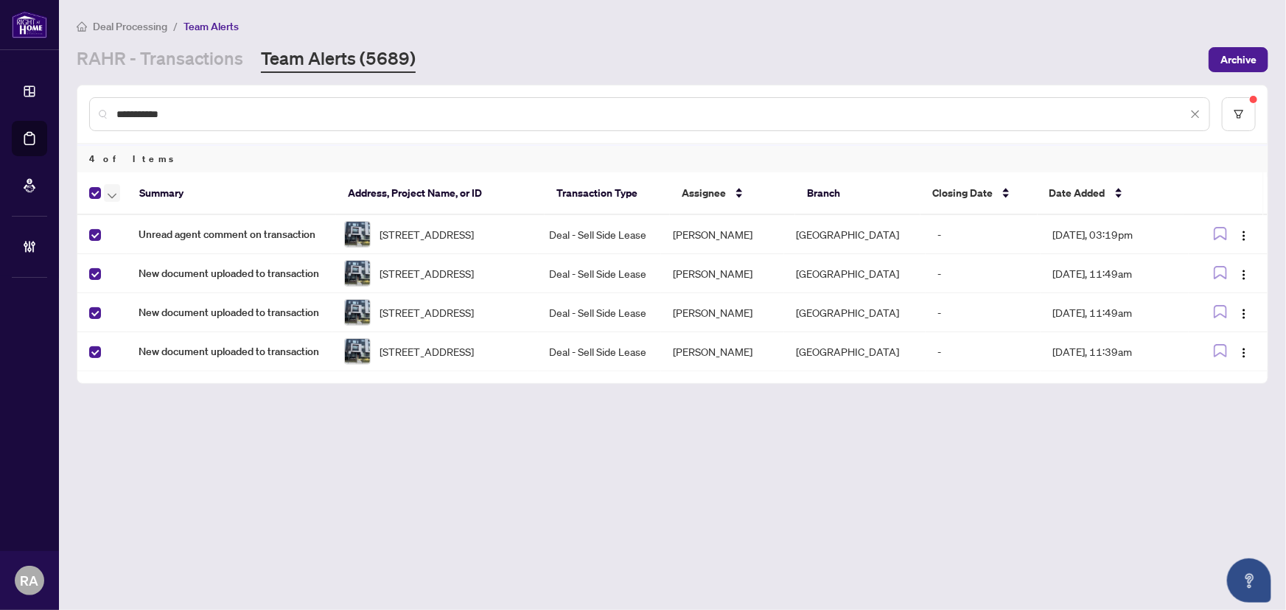
click at [105, 194] on button "button" at bounding box center [112, 193] width 16 height 18
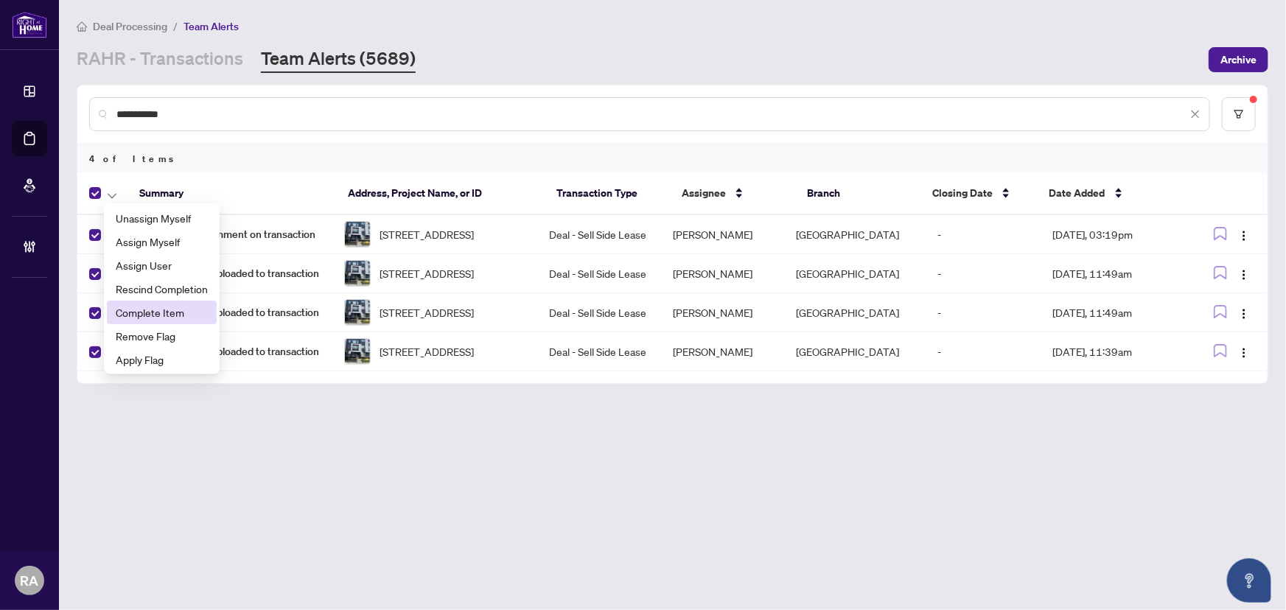
click at [144, 316] on span "Complete Item" at bounding box center [162, 312] width 92 height 16
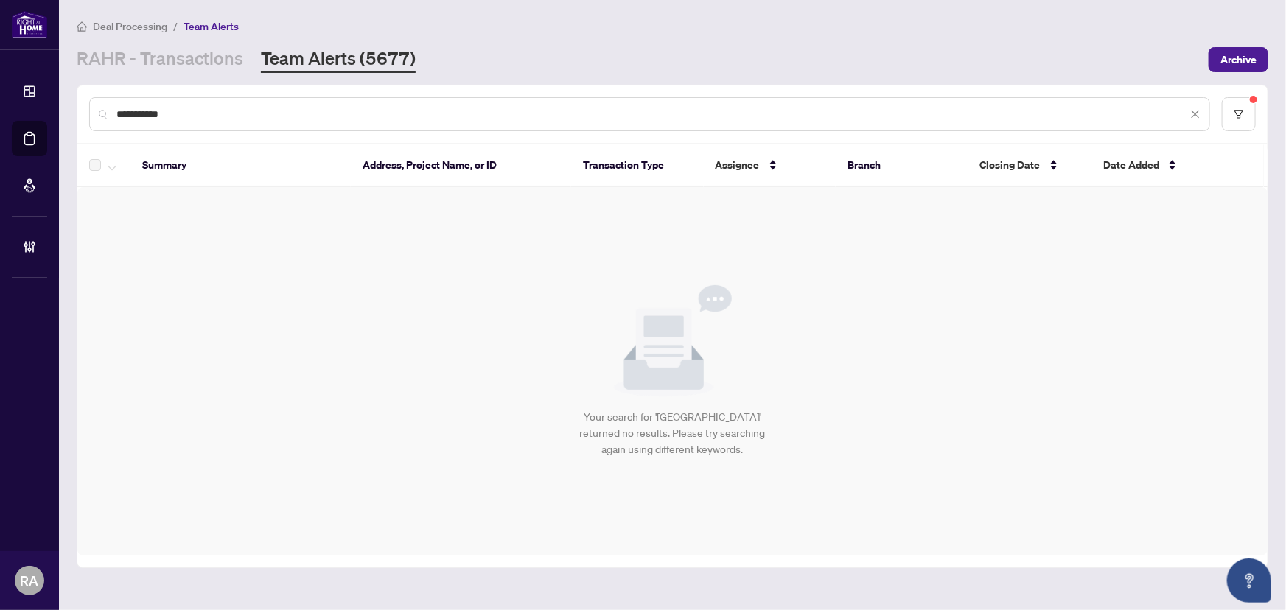
drag, startPoint x: 183, startPoint y: 108, endPoint x: 63, endPoint y: 87, distance: 121.3
click at [63, 82] on main "**********" at bounding box center [672, 305] width 1227 height 610
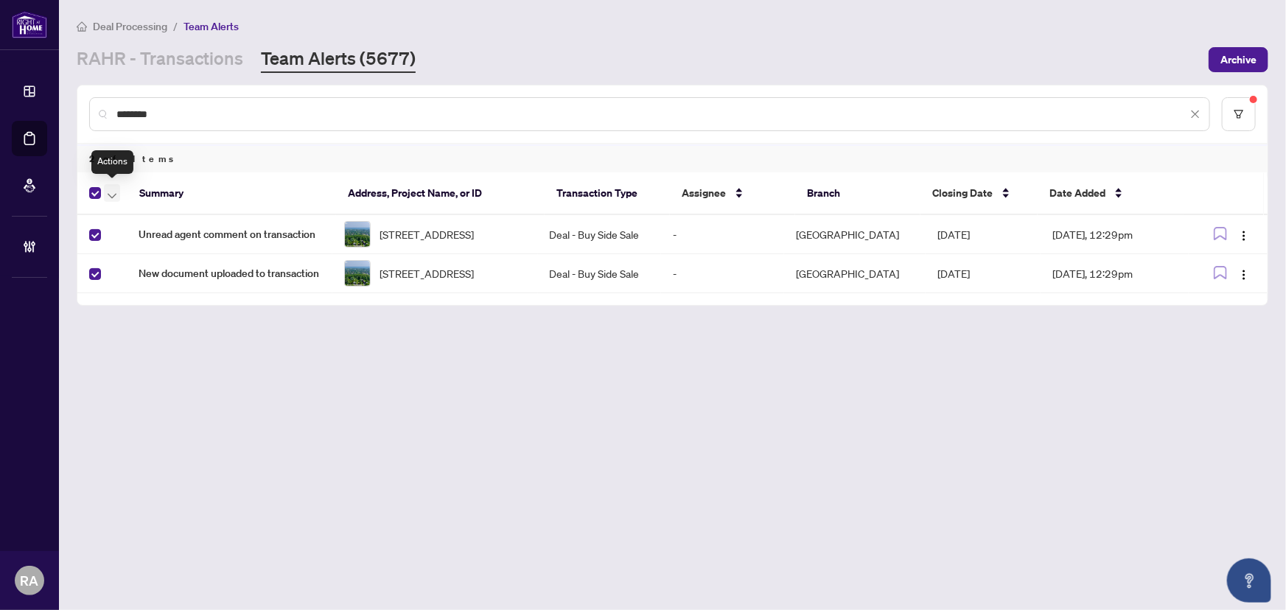
click at [111, 190] on span "button" at bounding box center [112, 193] width 9 height 16
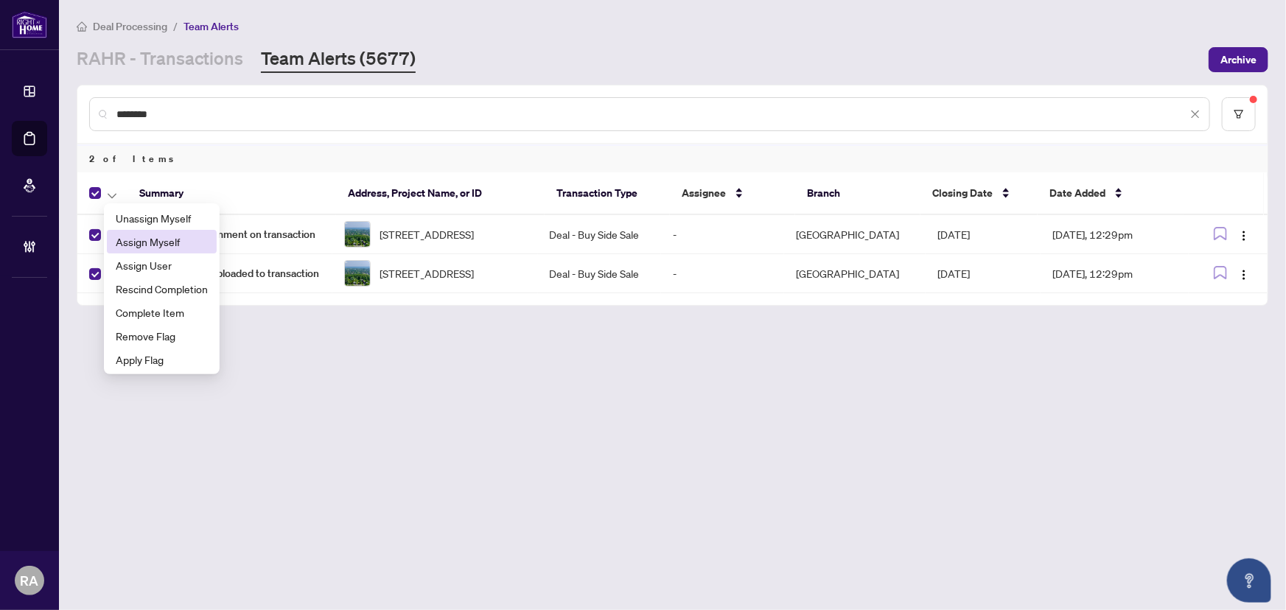
click at [143, 243] on span "Assign Myself" at bounding box center [162, 242] width 92 height 16
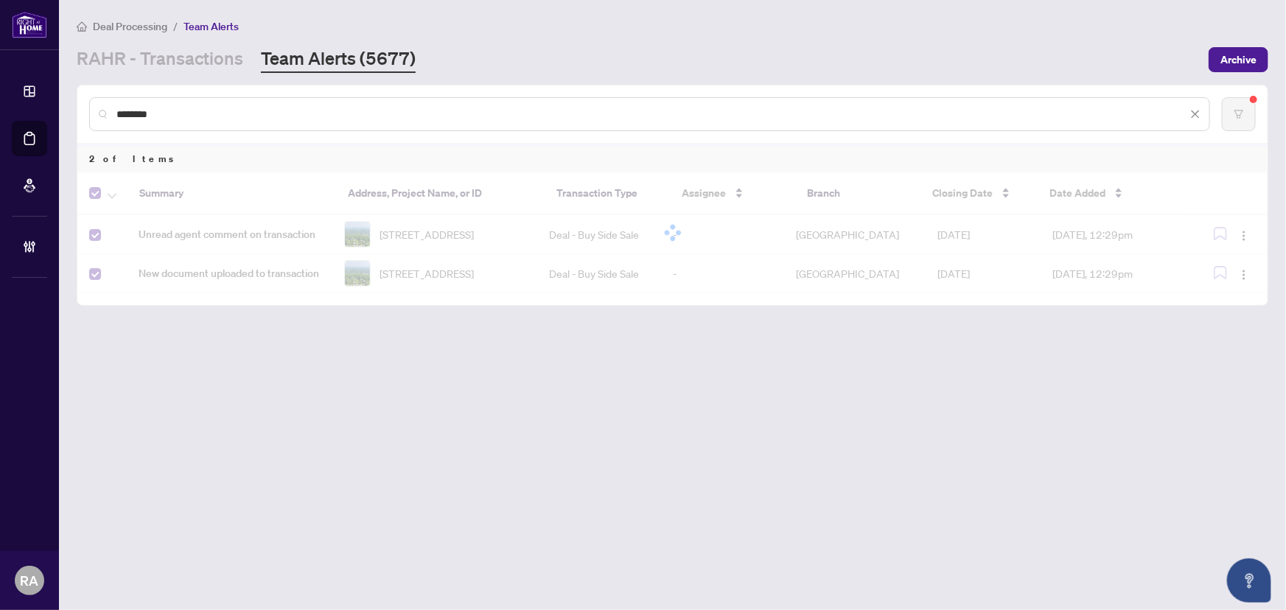
click at [382, 336] on main "Deal Processing / Team Alerts [PERSON_NAME] - Transactions Team Alerts (5677) A…" at bounding box center [672, 305] width 1227 height 610
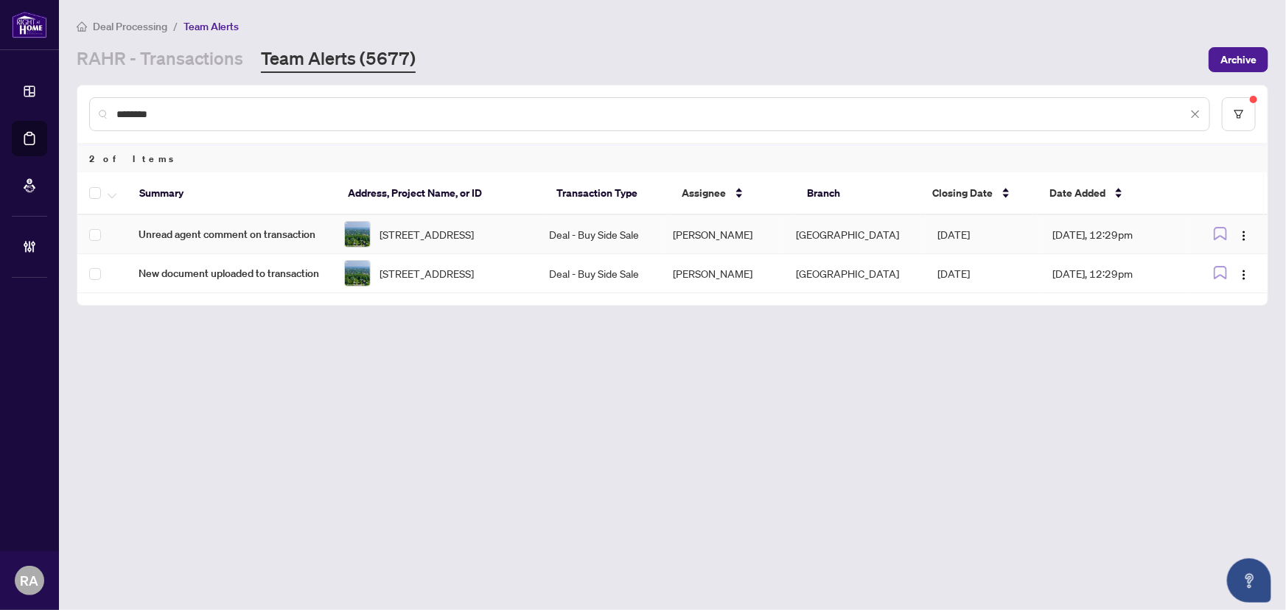
click at [474, 231] on span "[STREET_ADDRESS]" at bounding box center [426, 234] width 94 height 16
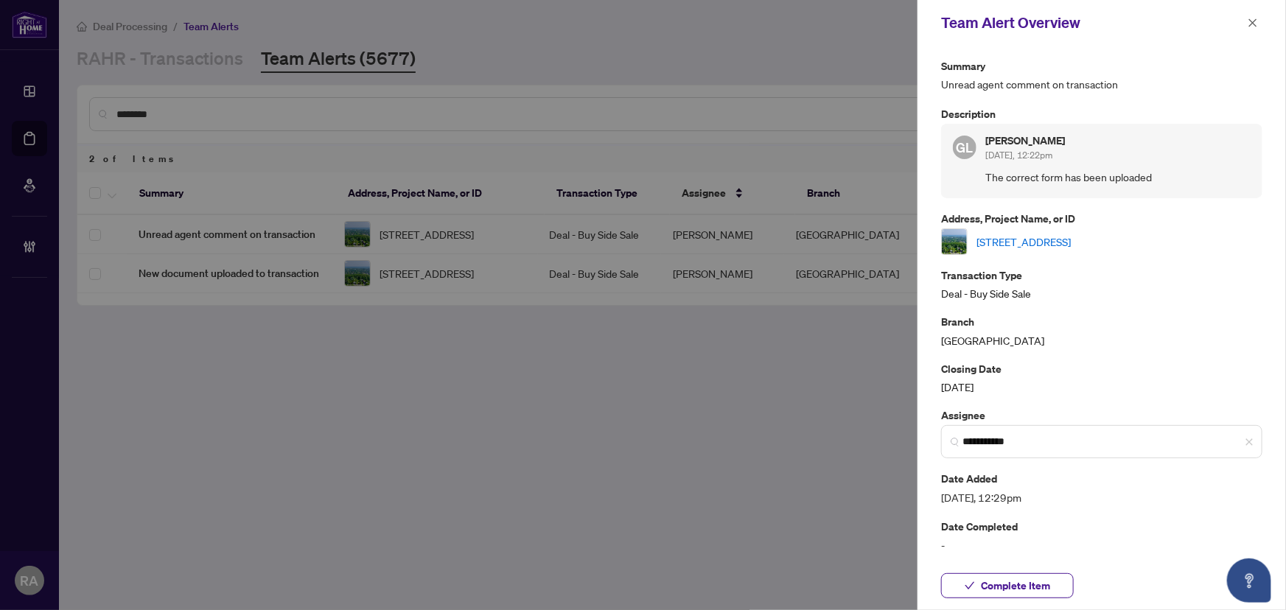
click at [1071, 242] on link "[STREET_ADDRESS]" at bounding box center [1023, 242] width 94 height 16
click at [1071, 245] on link "[STREET_ADDRESS]" at bounding box center [1023, 242] width 94 height 16
click at [1248, 18] on icon "close" at bounding box center [1253, 23] width 10 height 10
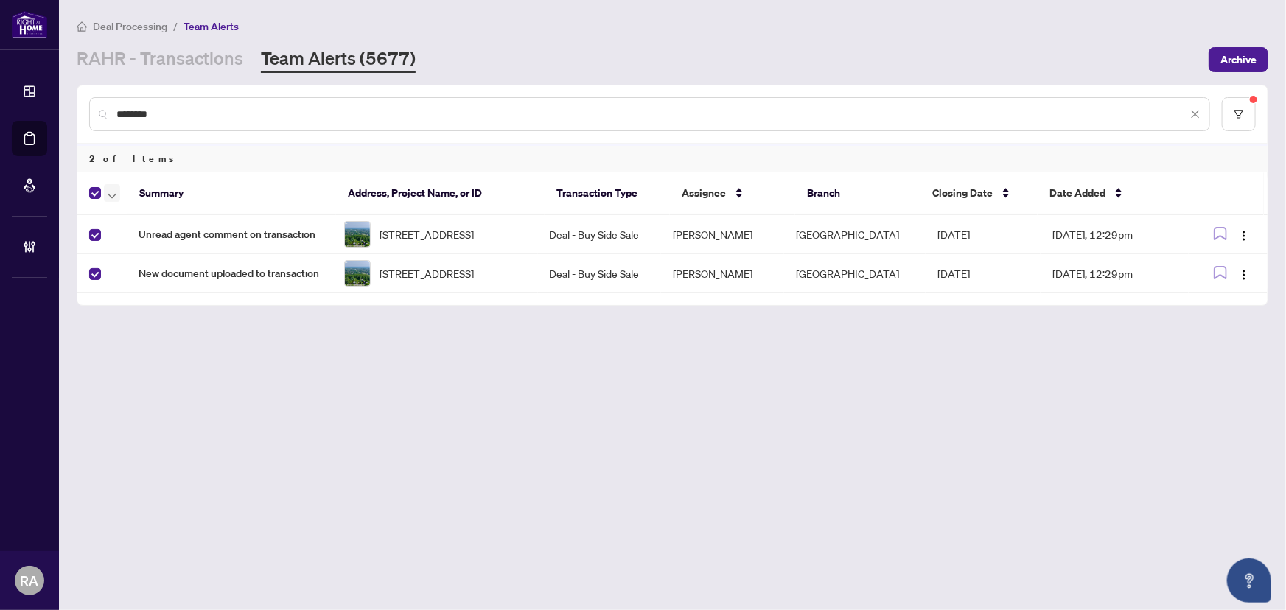
click at [104, 193] on button "button" at bounding box center [112, 193] width 16 height 18
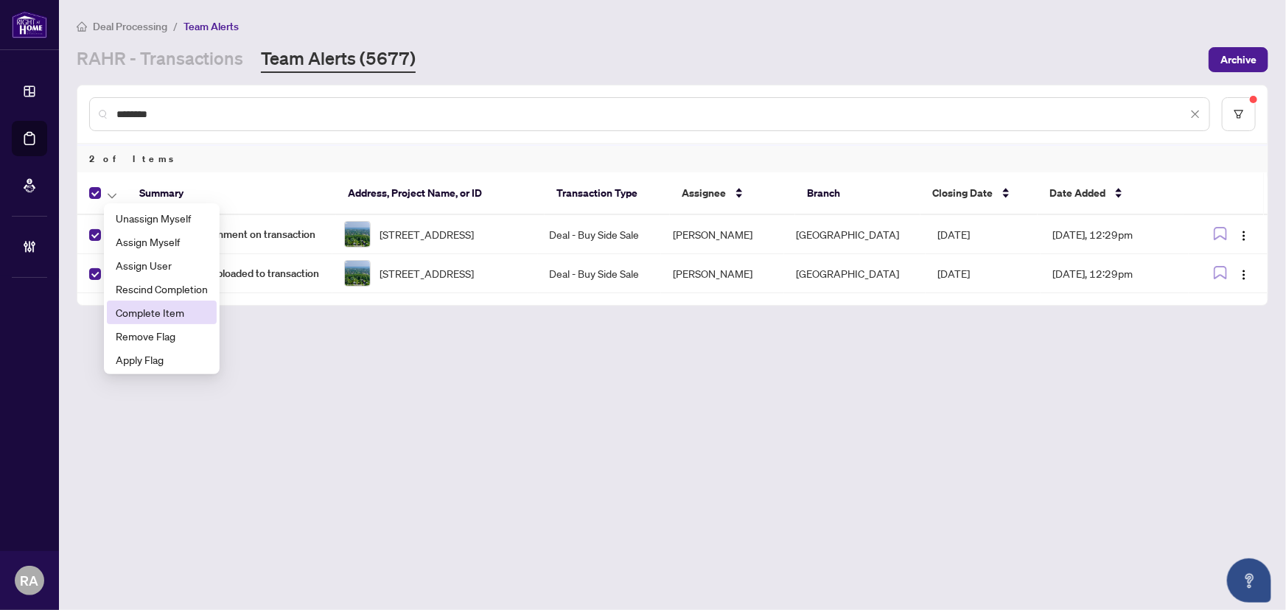
click at [172, 306] on span "Complete Item" at bounding box center [162, 312] width 92 height 16
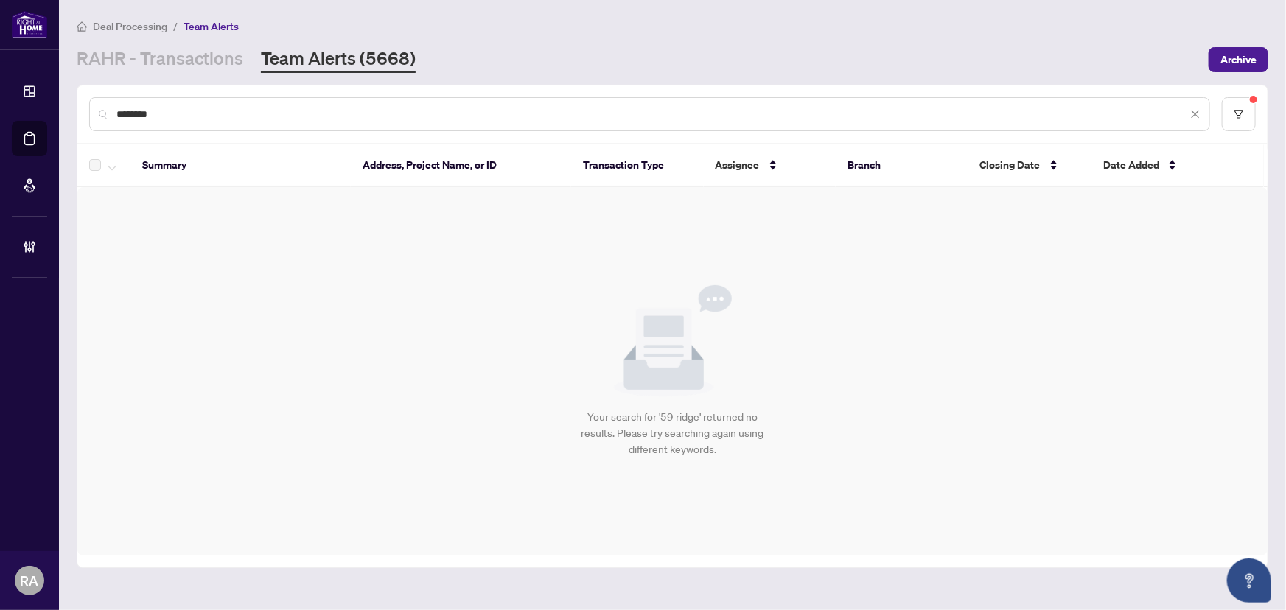
drag, startPoint x: 357, startPoint y: 111, endPoint x: 85, endPoint y: 113, distance: 271.2
click at [85, 113] on div "********" at bounding box center [672, 113] width 1190 height 57
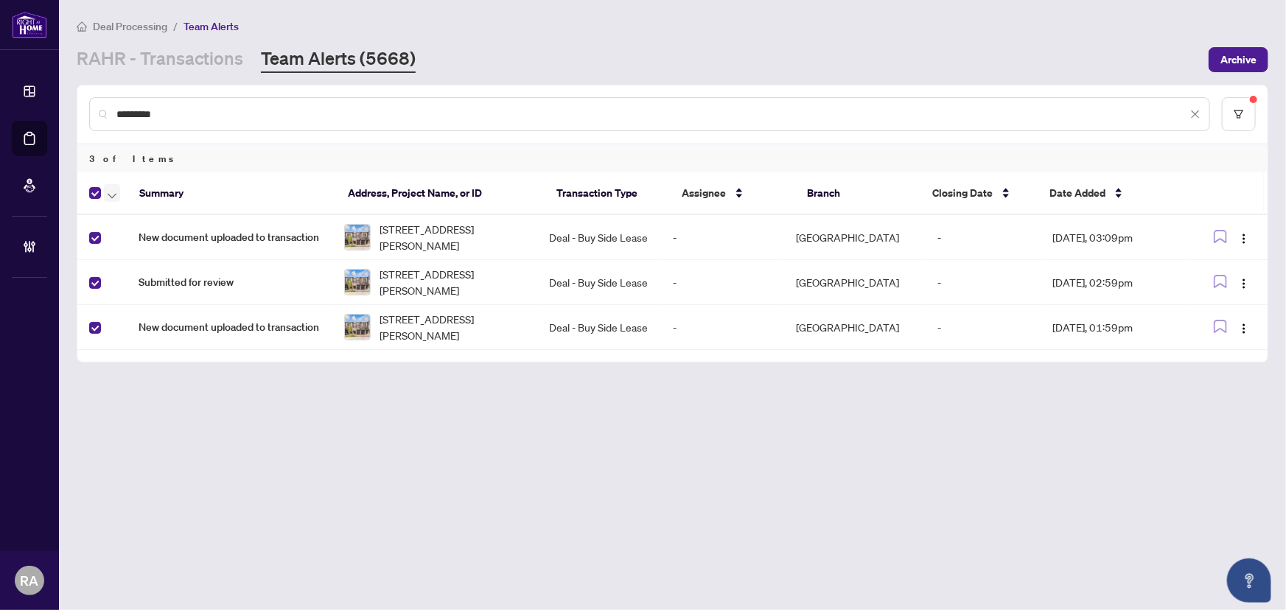
click at [113, 190] on span "button" at bounding box center [112, 193] width 9 height 16
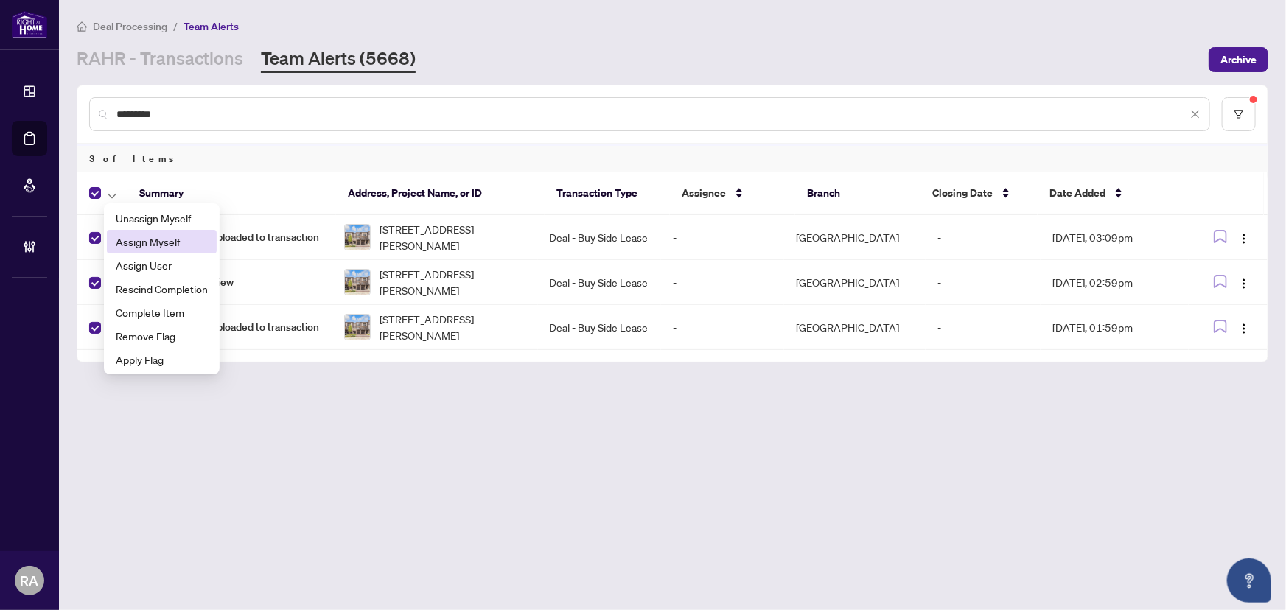
click at [122, 236] on span "Assign Myself" at bounding box center [162, 242] width 92 height 16
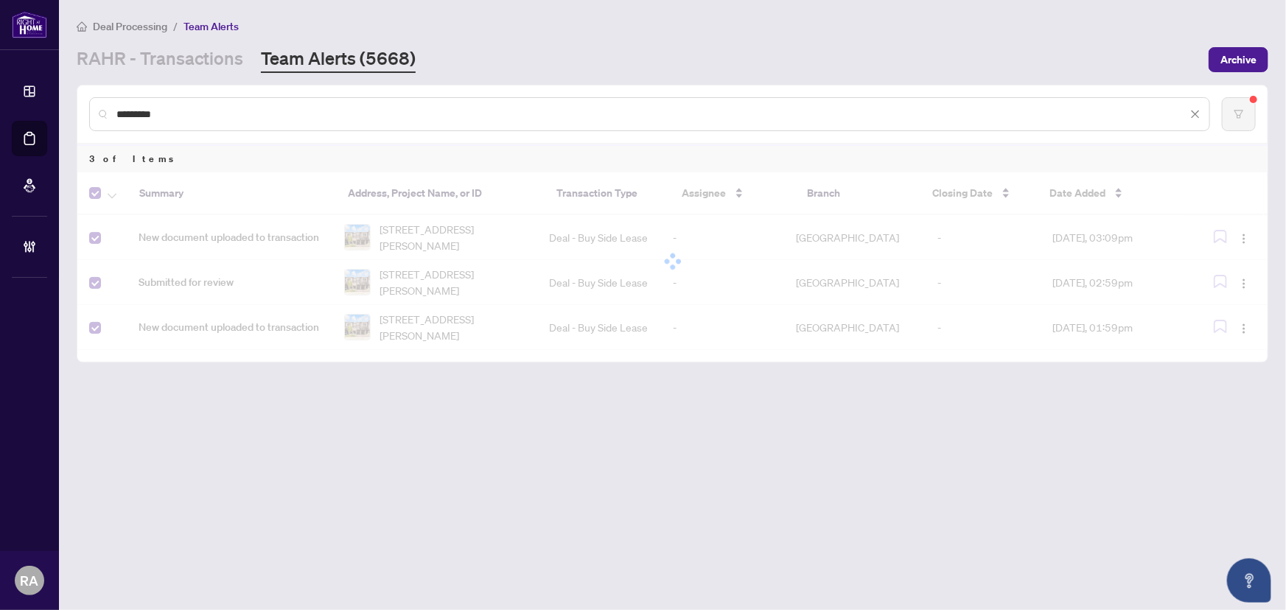
click at [340, 415] on main "Deal Processing / Team Alerts [PERSON_NAME] - Transactions Team Alerts (5668) A…" at bounding box center [672, 305] width 1227 height 610
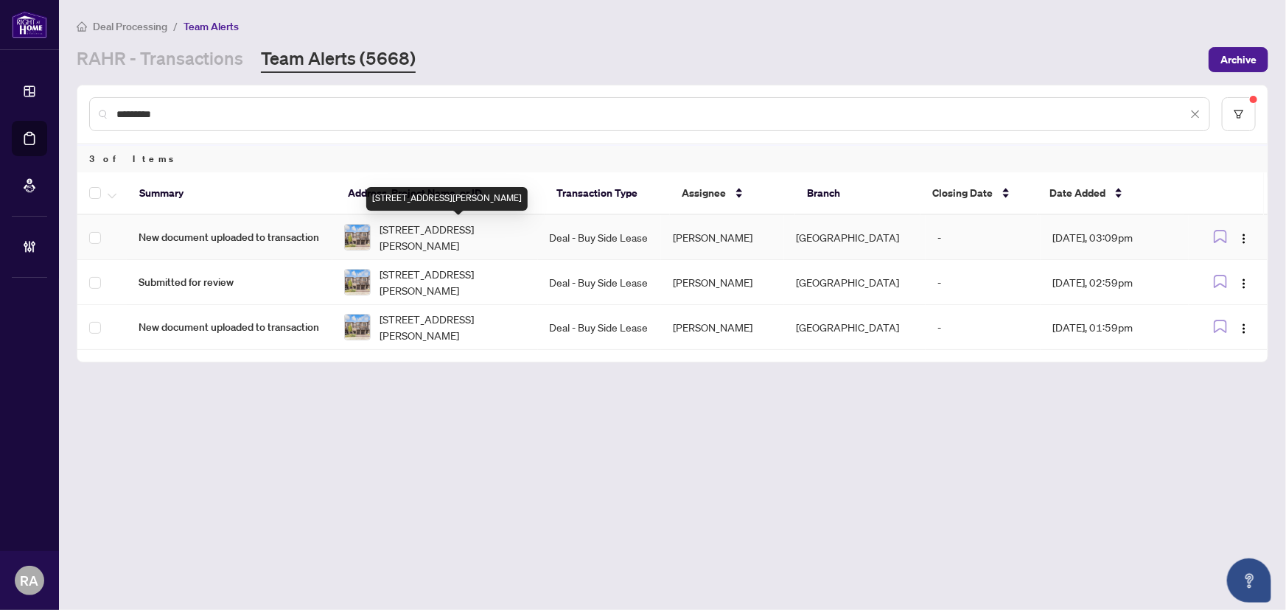
click at [458, 231] on span "[STREET_ADDRESS][PERSON_NAME]" at bounding box center [452, 237] width 147 height 32
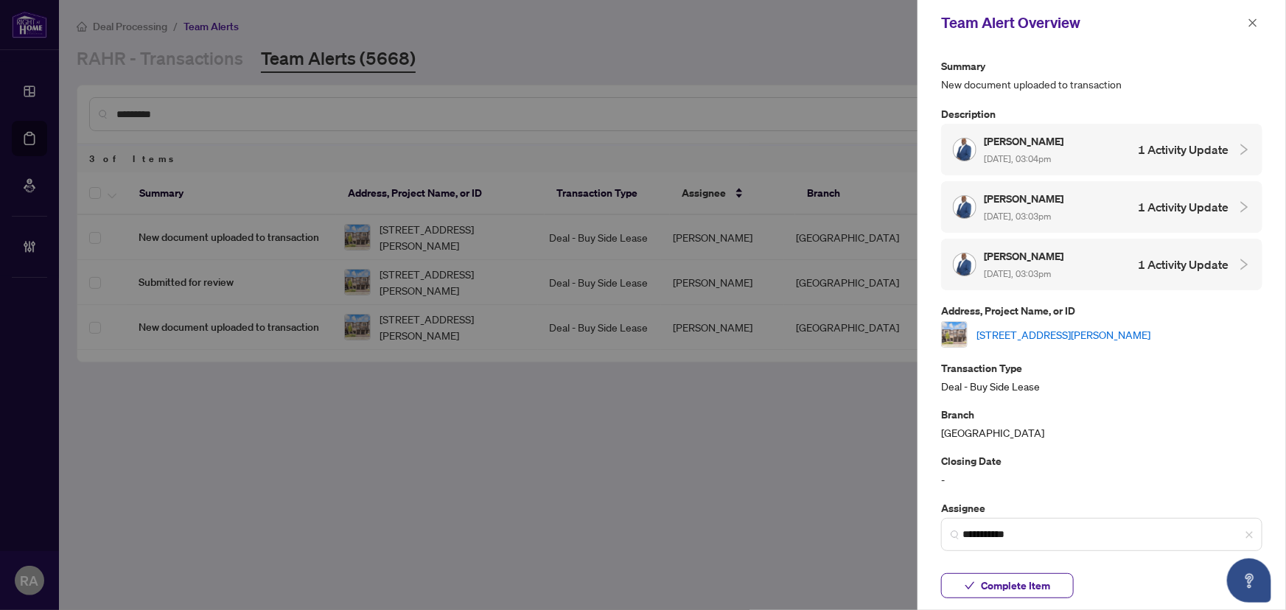
click at [1020, 331] on link "[STREET_ADDRESS][PERSON_NAME]" at bounding box center [1063, 334] width 174 height 16
click at [1259, 24] on button "button" at bounding box center [1252, 23] width 19 height 18
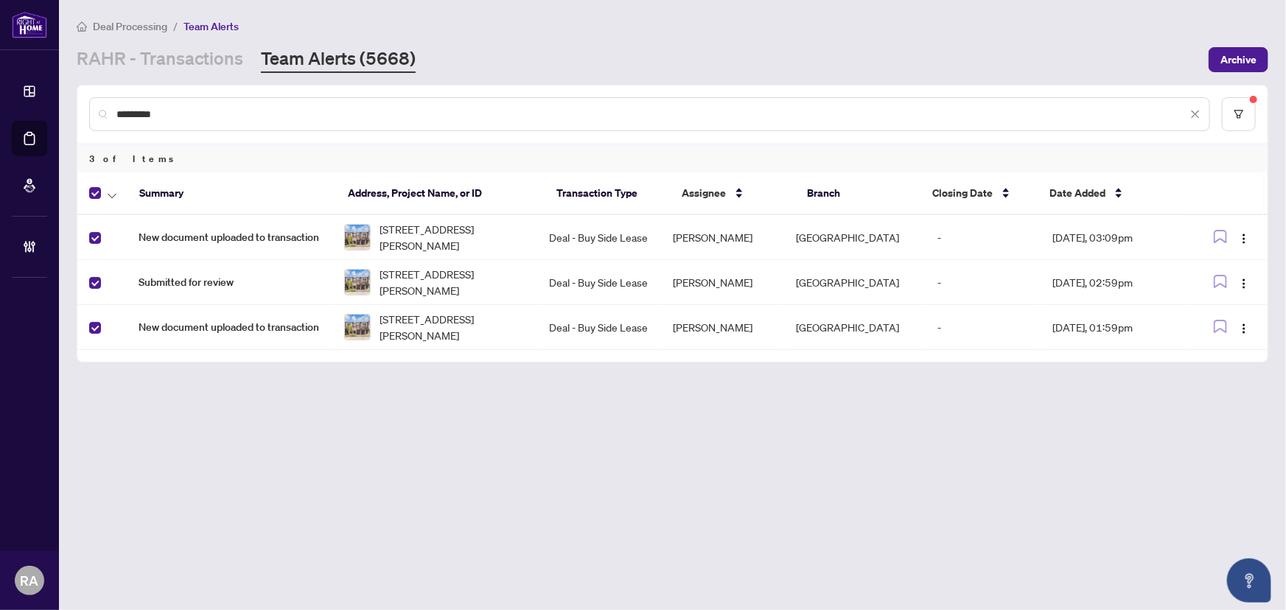
click at [102, 195] on div at bounding box center [105, 193] width 32 height 18
click at [108, 193] on icon "button" at bounding box center [112, 196] width 9 height 6
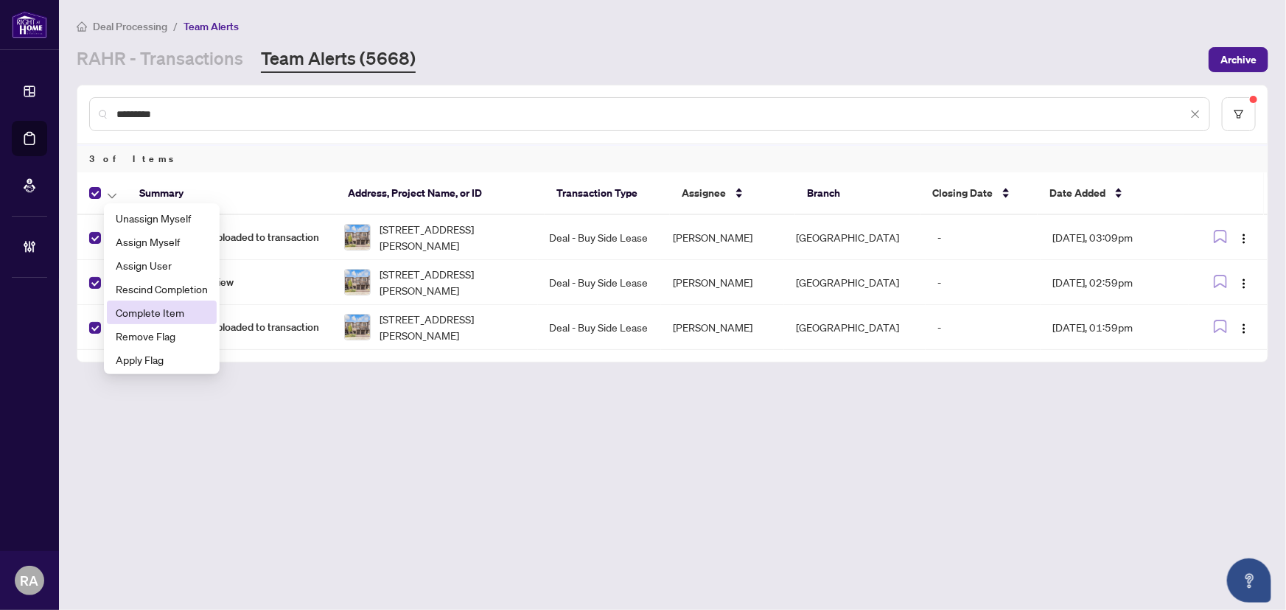
click at [136, 309] on span "Complete Item" at bounding box center [162, 312] width 92 height 16
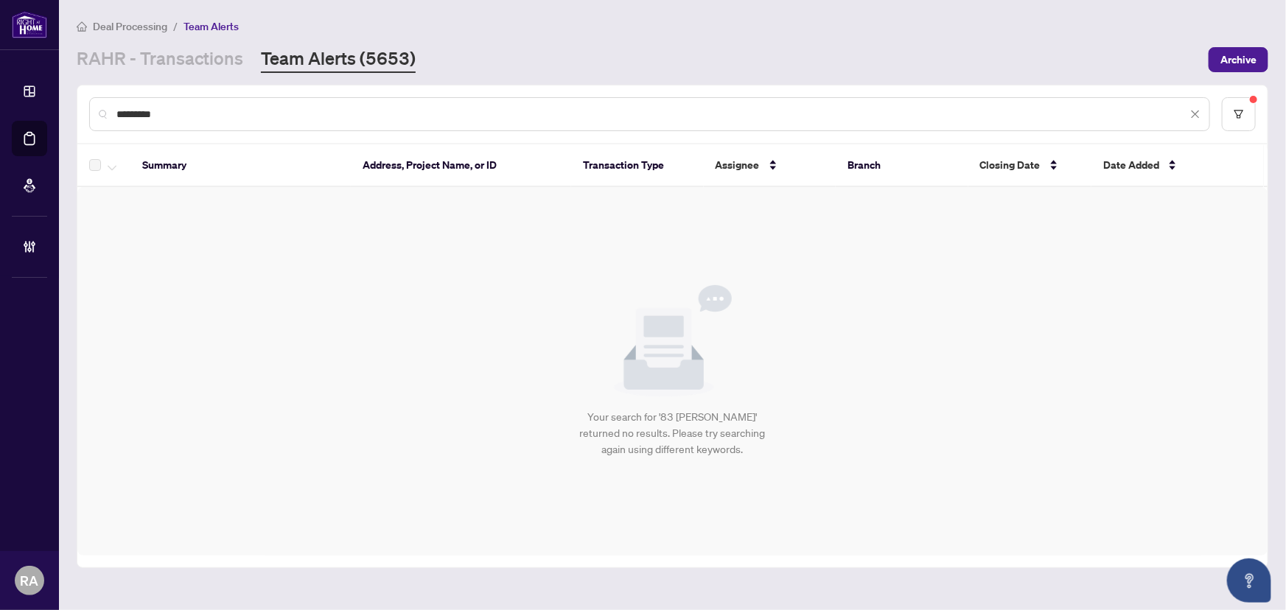
drag, startPoint x: 170, startPoint y: 110, endPoint x: 74, endPoint y: 107, distance: 95.8
click at [74, 107] on main "Deal Processing / Team Alerts [PERSON_NAME] - Transactions Team Alerts (5653) A…" at bounding box center [672, 305] width 1227 height 610
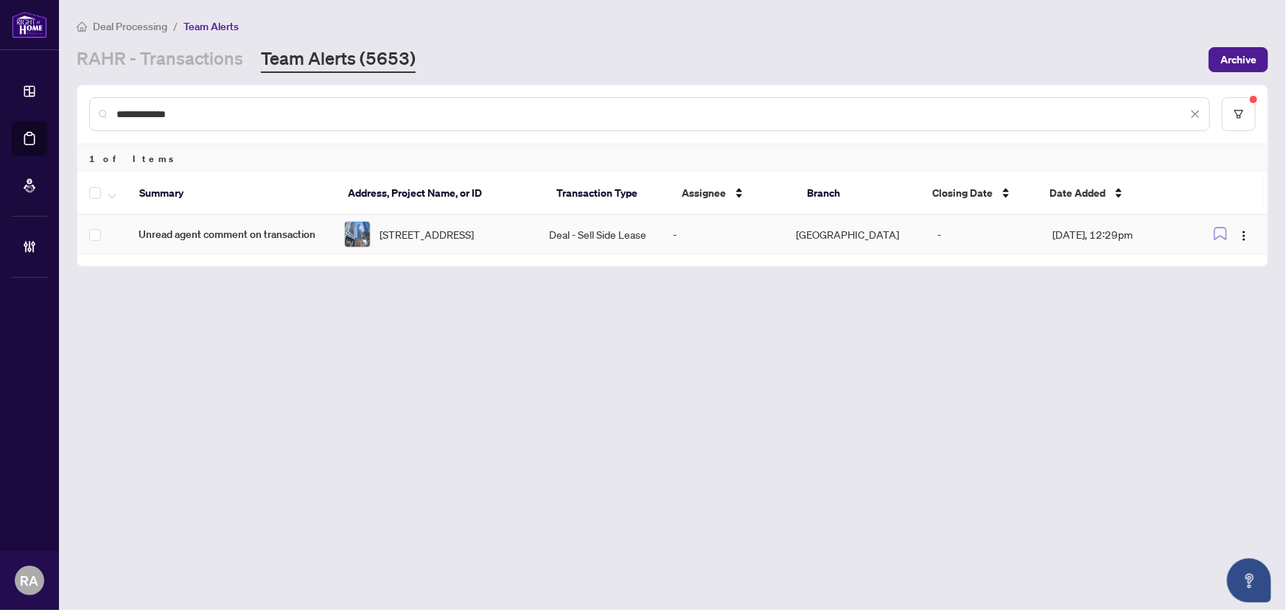
type input "**********"
click at [452, 242] on span "[STREET_ADDRESS]" at bounding box center [426, 234] width 94 height 16
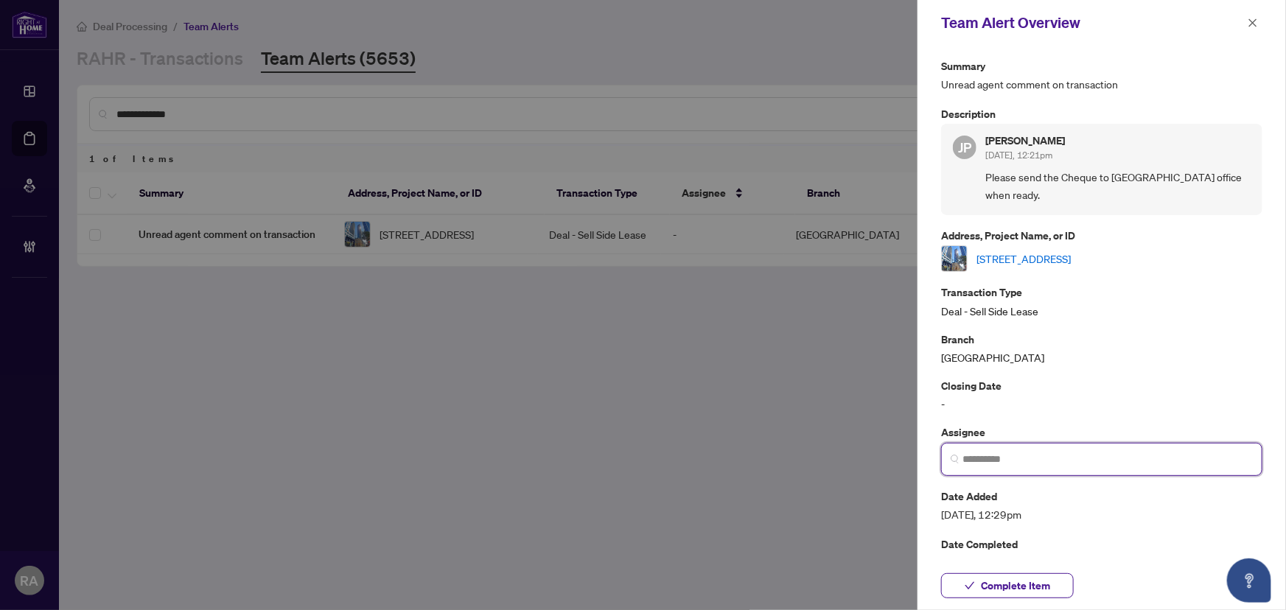
click at [1057, 452] on input "search" at bounding box center [1107, 459] width 290 height 15
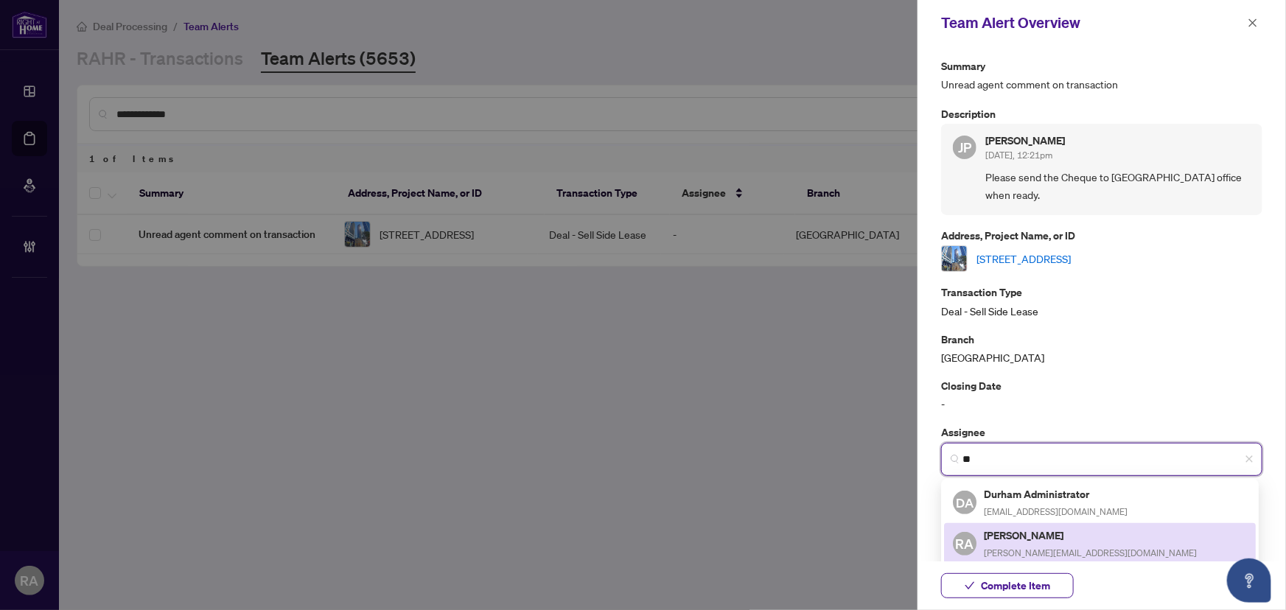
click at [1035, 527] on h5 "[PERSON_NAME]" at bounding box center [1090, 535] width 213 height 17
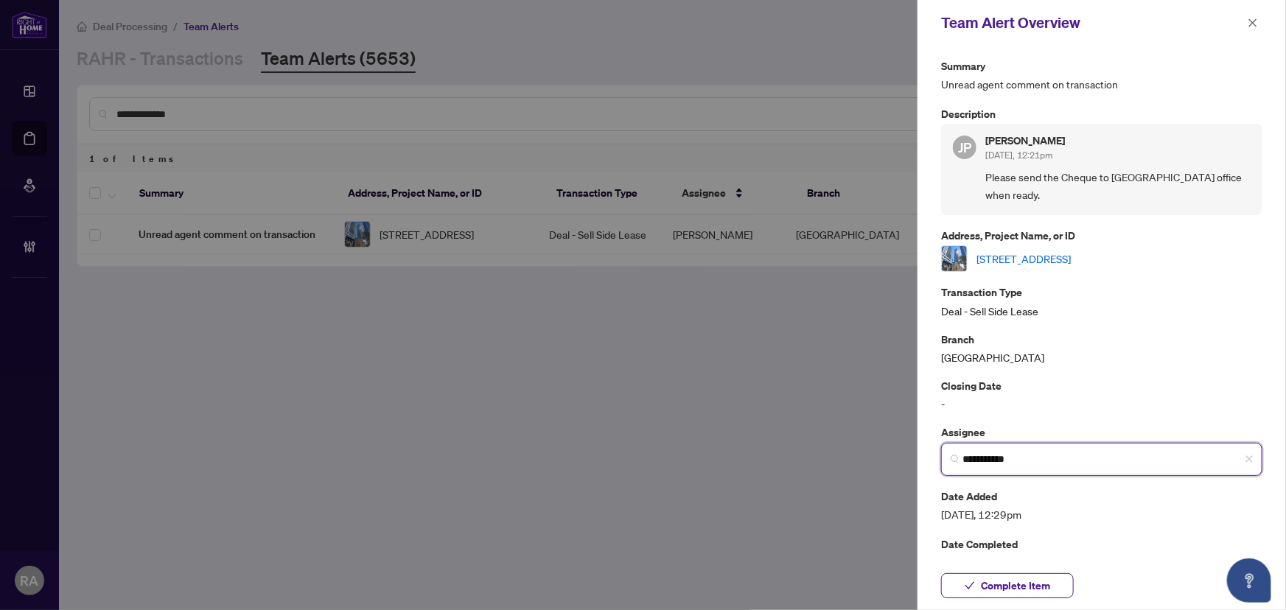
type input "**********"
click at [1071, 251] on link "[STREET_ADDRESS]" at bounding box center [1023, 259] width 94 height 16
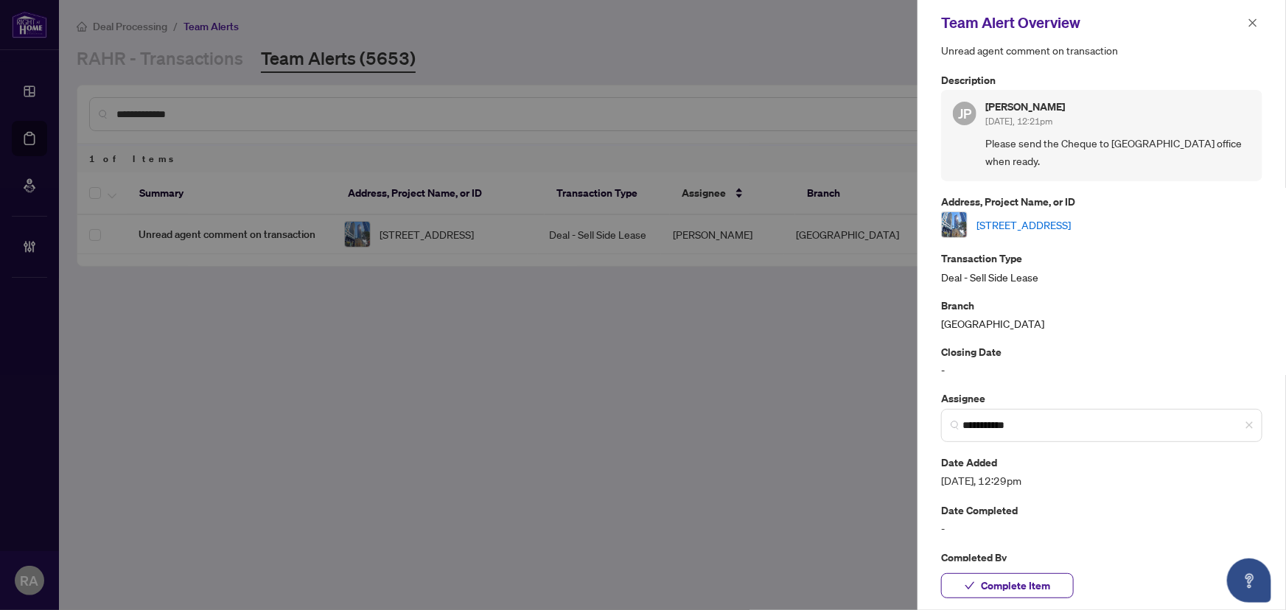
scroll to position [50, 0]
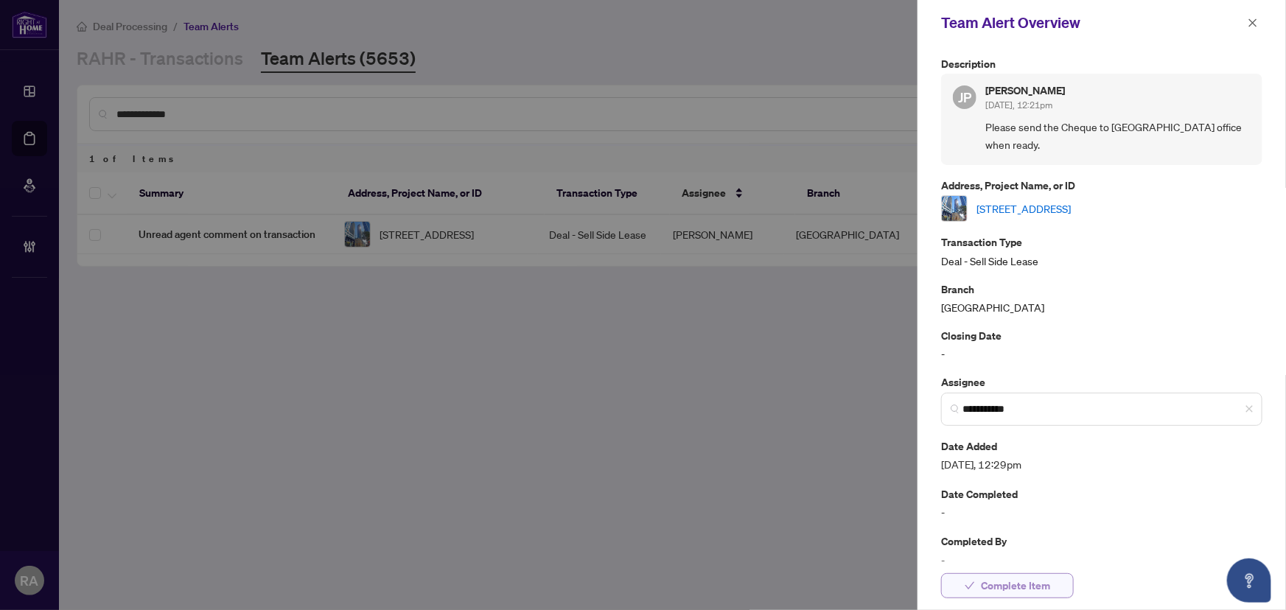
click at [1032, 583] on span "Complete Item" at bounding box center [1015, 586] width 69 height 24
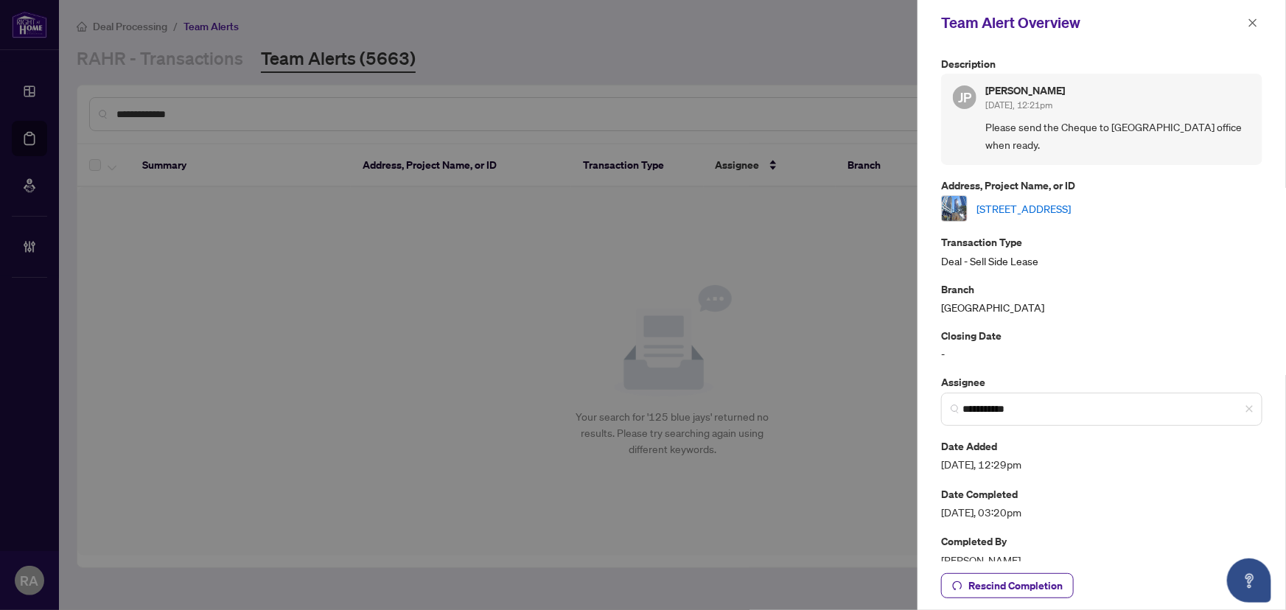
drag, startPoint x: 1254, startPoint y: 21, endPoint x: 1131, endPoint y: 52, distance: 126.7
click at [1253, 21] on icon "close" at bounding box center [1253, 22] width 8 height 8
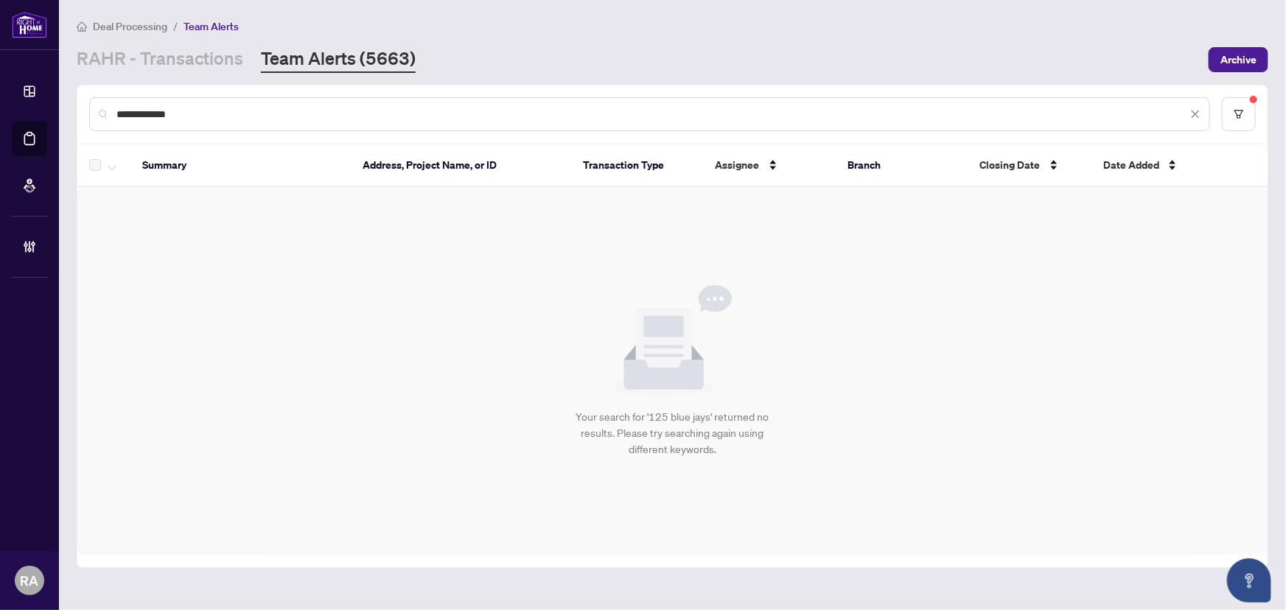
drag, startPoint x: 169, startPoint y: 111, endPoint x: 86, endPoint y: 101, distance: 83.8
click at [66, 101] on main "**********" at bounding box center [672, 305] width 1227 height 610
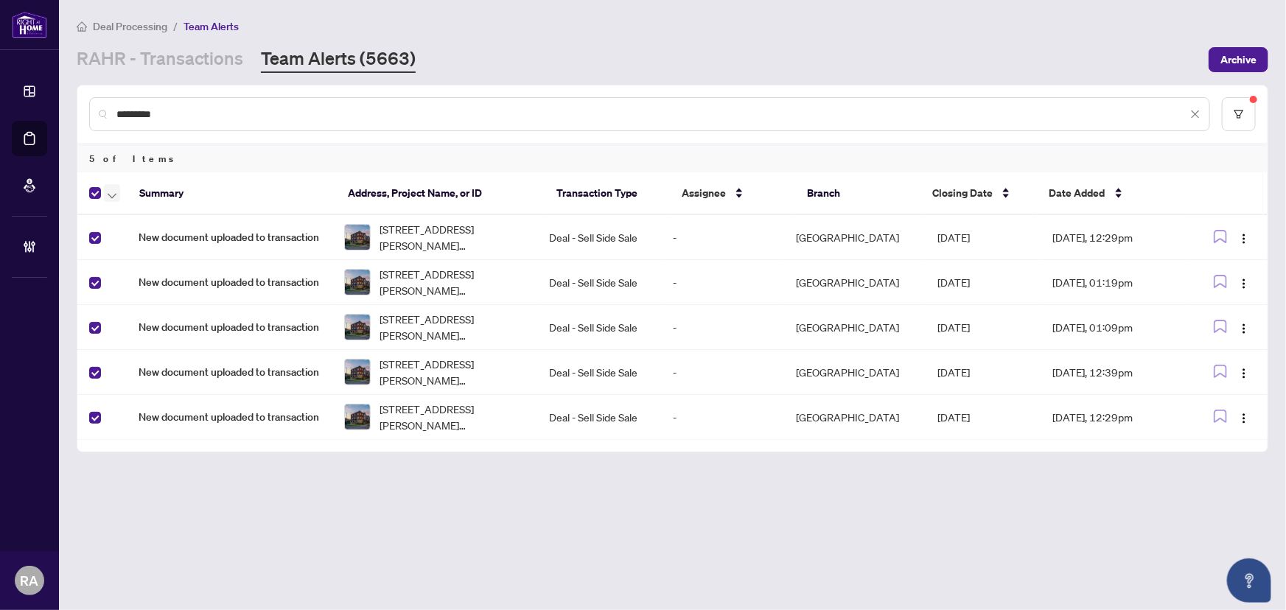
click at [111, 193] on icon "button" at bounding box center [112, 196] width 9 height 6
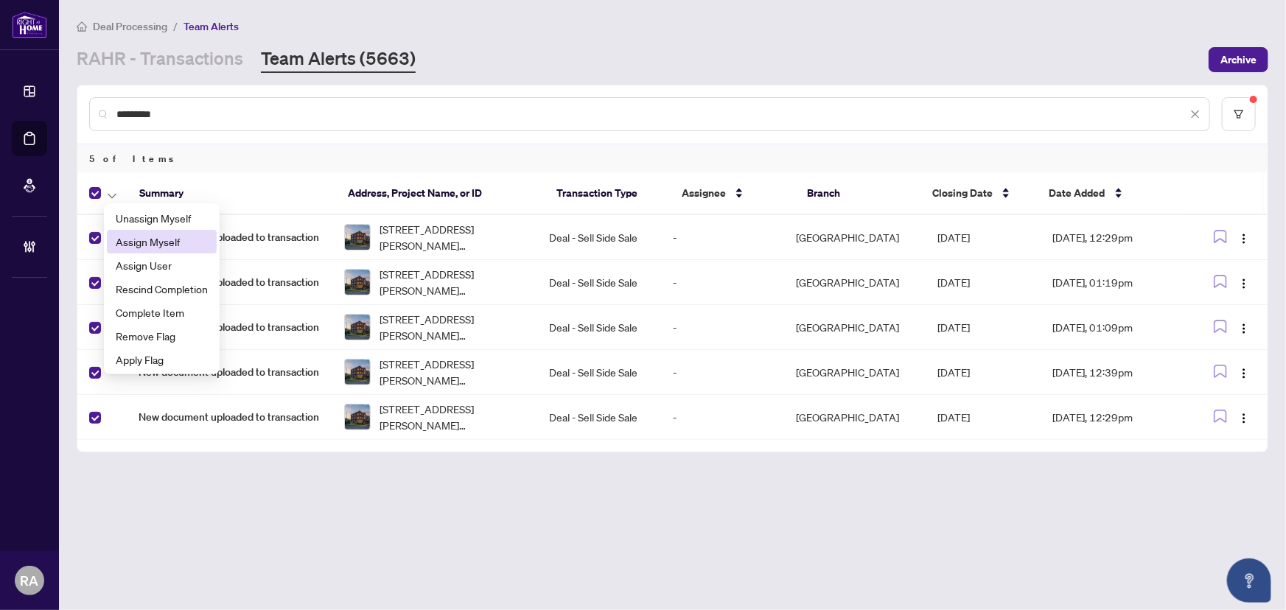
click at [176, 234] on span "Assign Myself" at bounding box center [162, 242] width 92 height 16
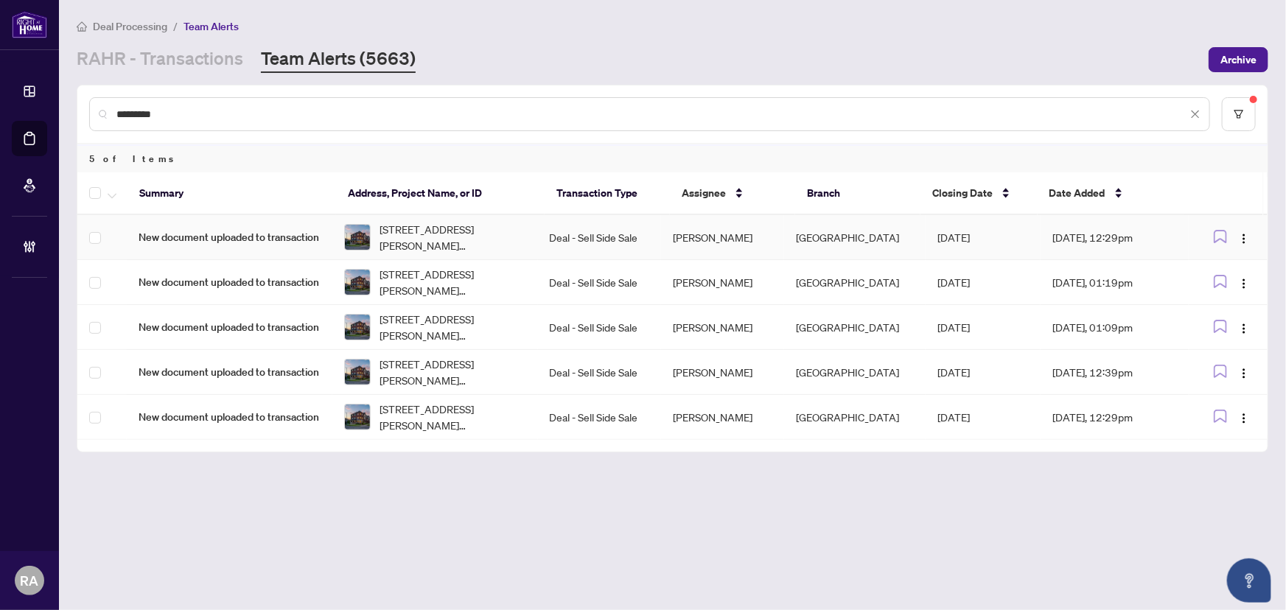
click at [560, 238] on td "Deal - Sell Side Sale" at bounding box center [599, 237] width 123 height 45
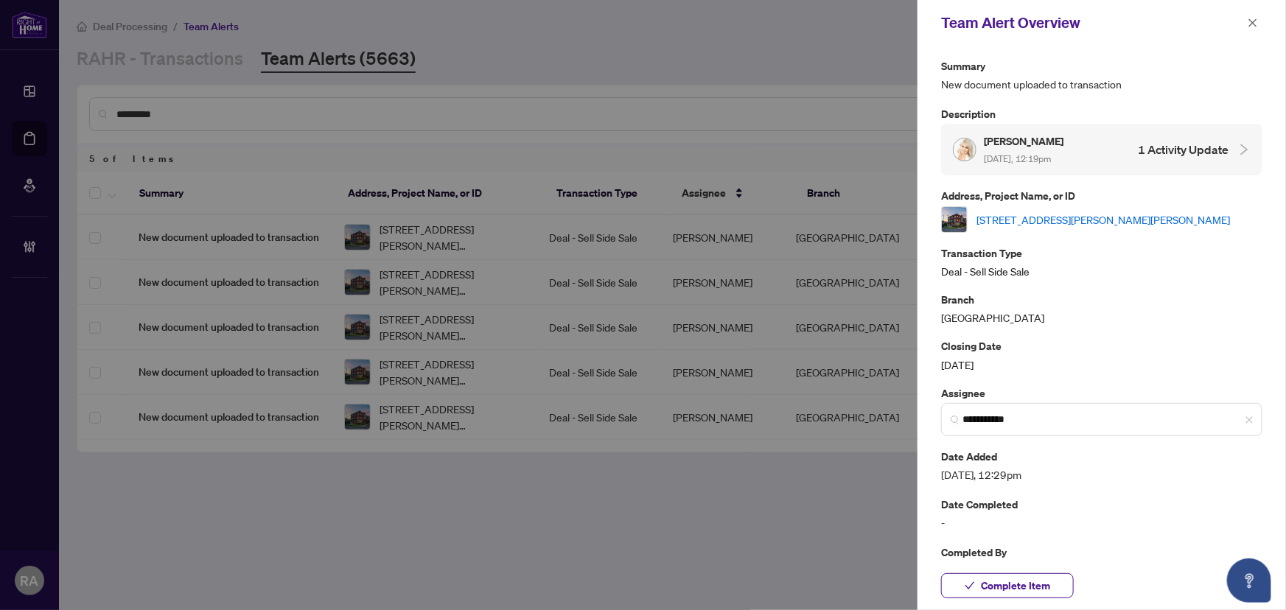
click at [1043, 211] on link "[STREET_ADDRESS][PERSON_NAME][PERSON_NAME]" at bounding box center [1102, 219] width 253 height 16
click at [1256, 18] on icon "close" at bounding box center [1253, 23] width 10 height 10
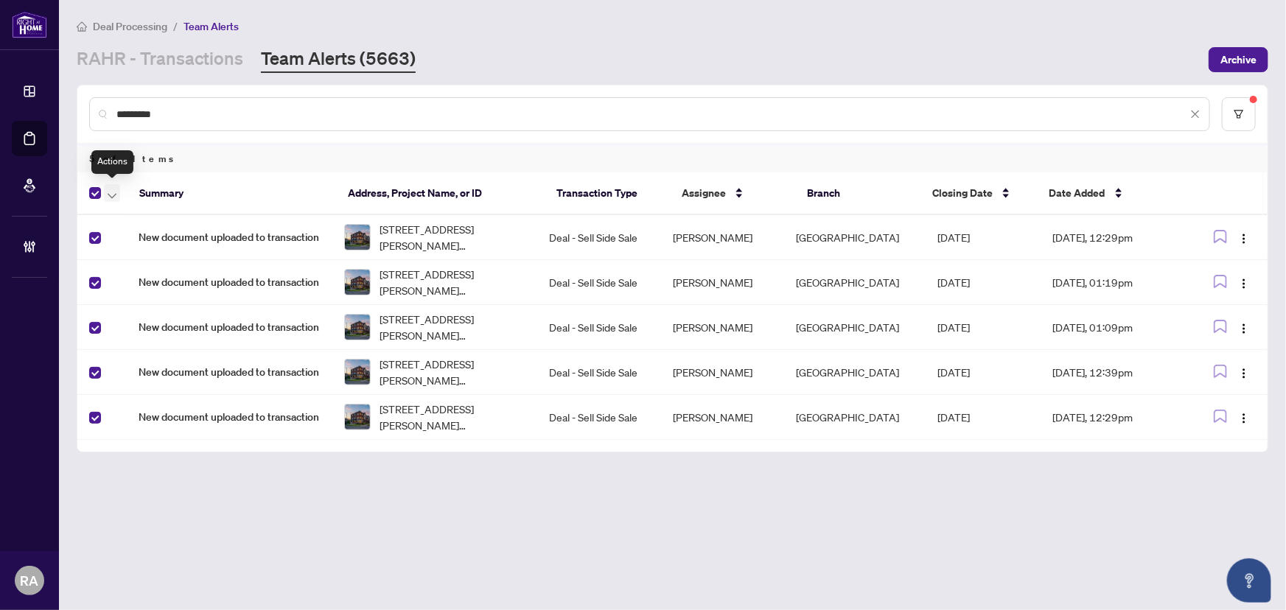
click at [111, 195] on icon "button" at bounding box center [112, 196] width 9 height 6
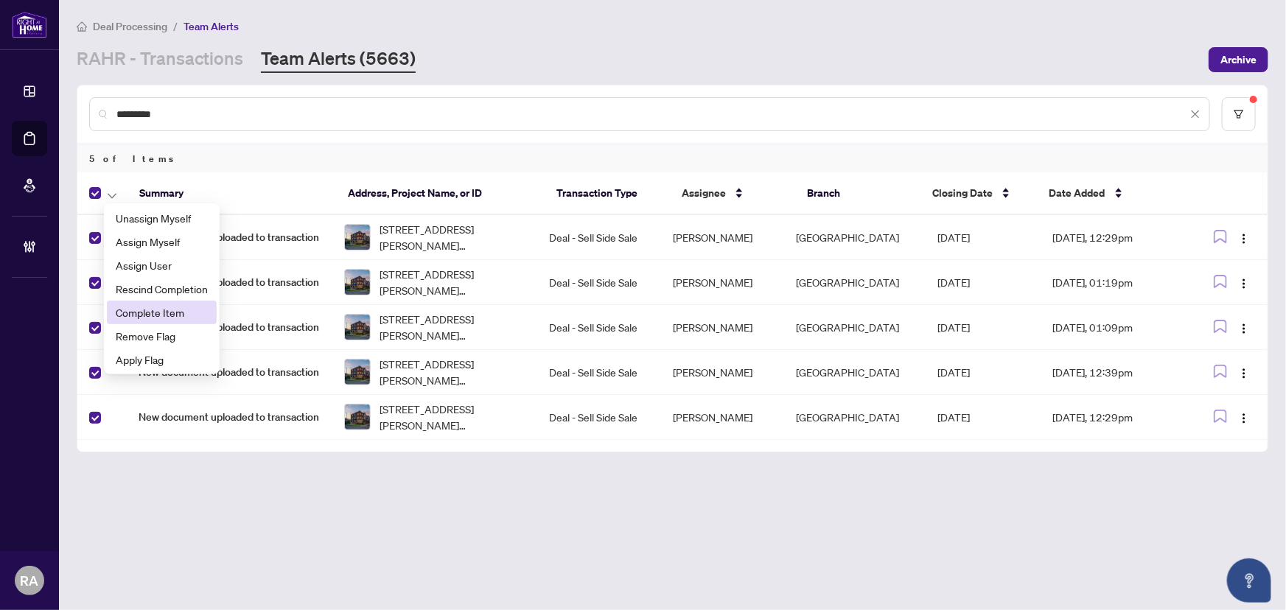
click at [145, 314] on span "Complete Item" at bounding box center [162, 312] width 92 height 16
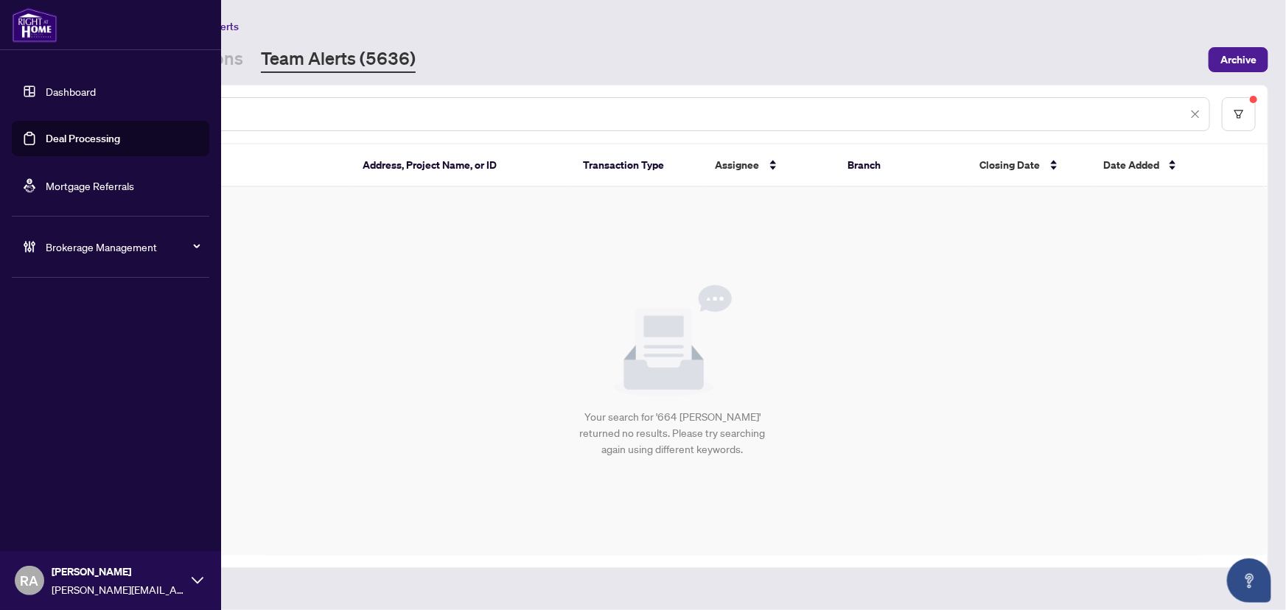
drag, startPoint x: 113, startPoint y: 104, endPoint x: 33, endPoint y: 95, distance: 80.1
click at [33, 95] on div "Dashboard Deal Processing Mortgage Referrals Brokerage Management [PERSON_NAME]…" at bounding box center [643, 305] width 1286 height 610
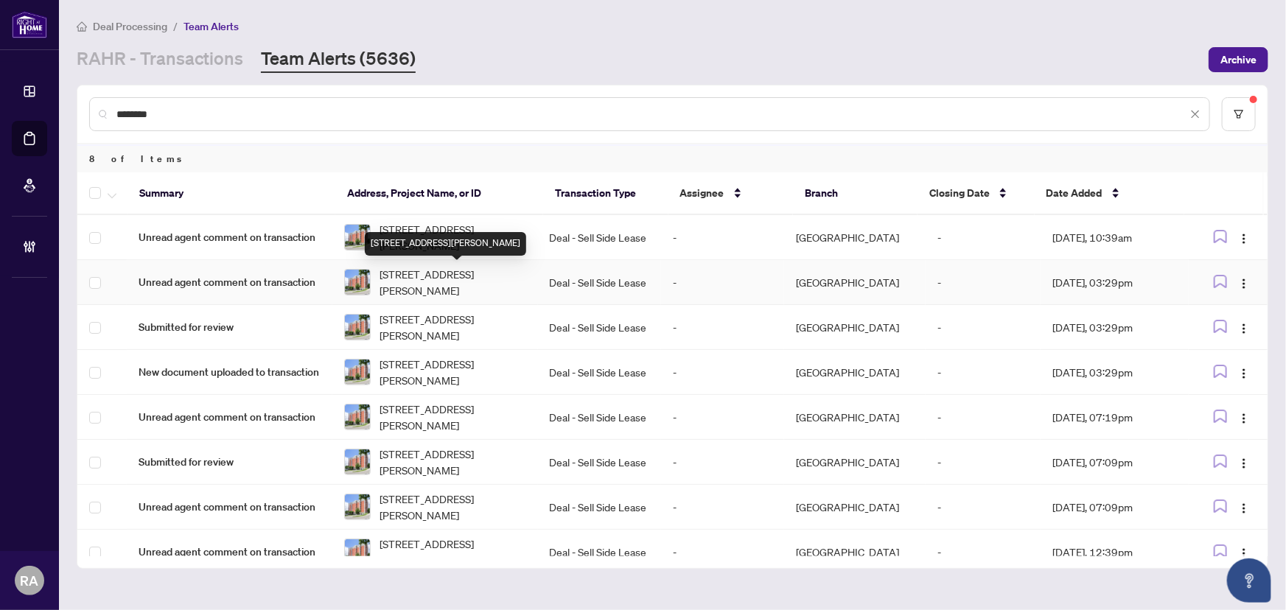
scroll to position [17, 0]
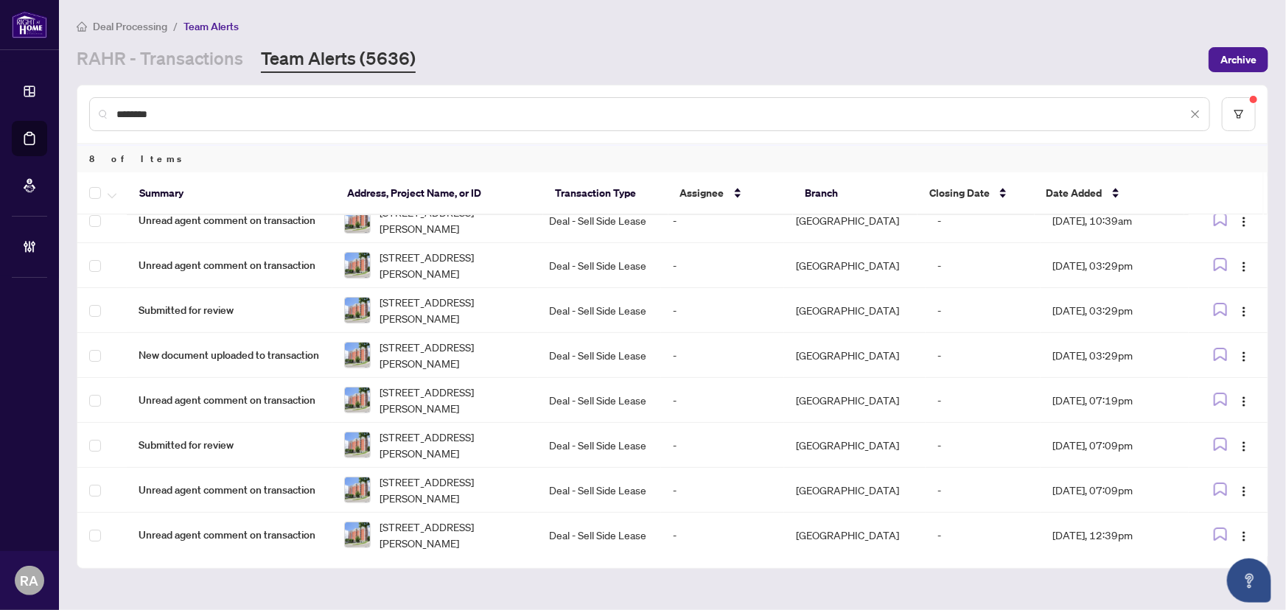
type input "********"
click at [111, 193] on icon "button" at bounding box center [112, 196] width 9 height 6
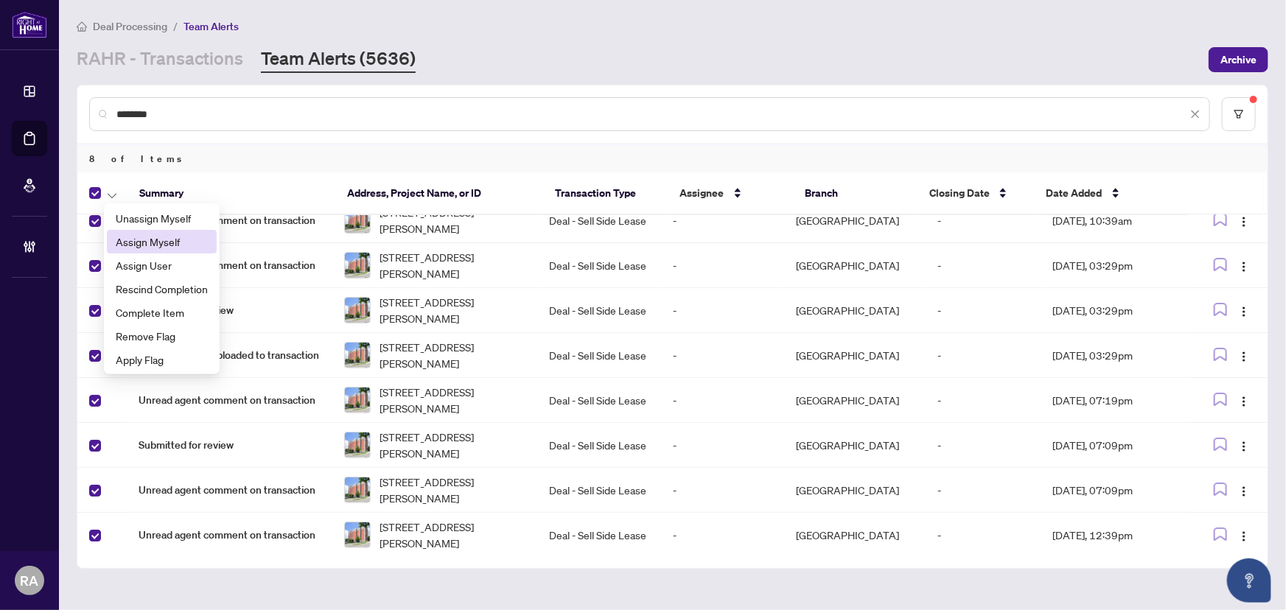
click at [157, 241] on span "Assign Myself" at bounding box center [162, 242] width 92 height 16
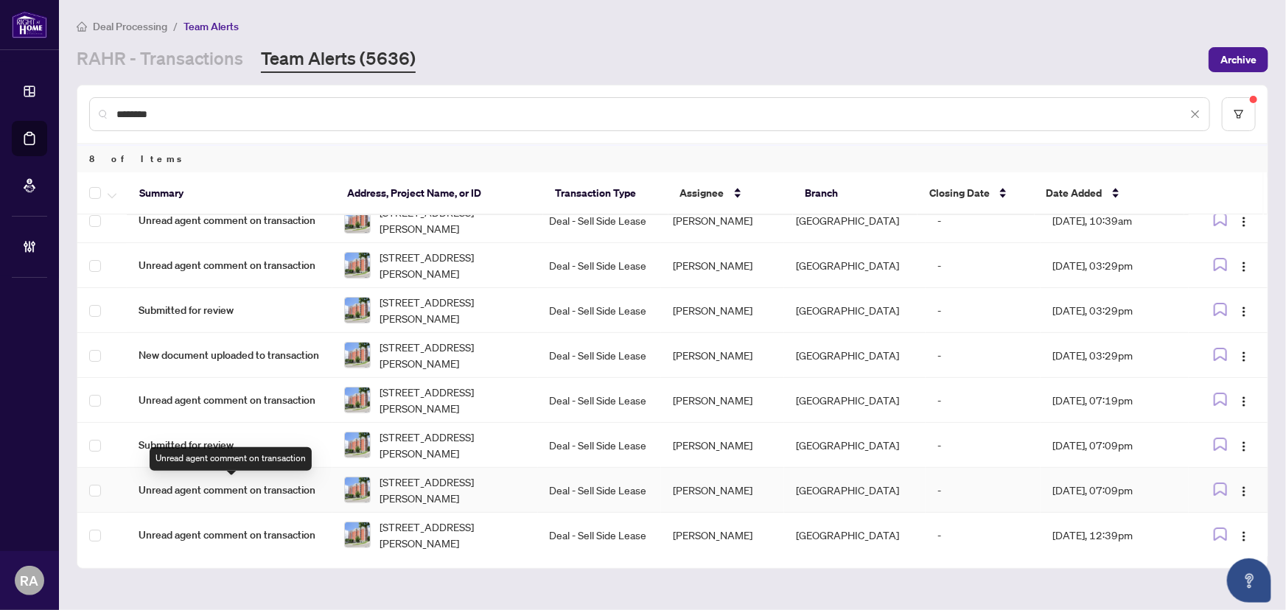
scroll to position [0, 0]
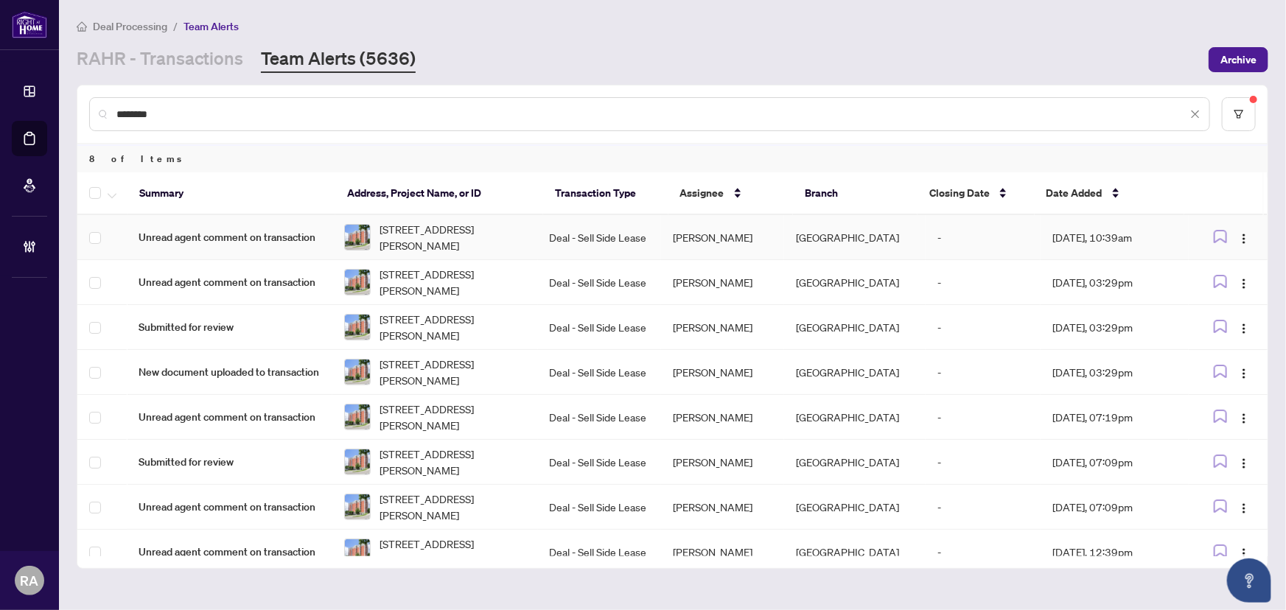
click at [604, 239] on td "Deal - Sell Side Lease" at bounding box center [599, 237] width 123 height 45
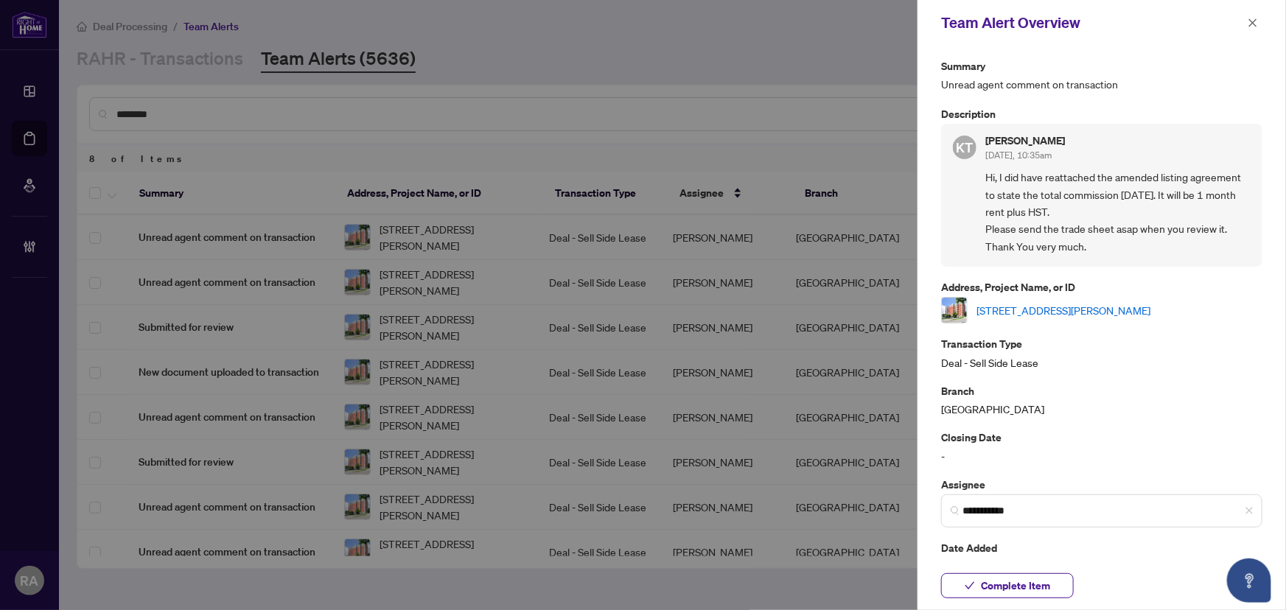
click at [1053, 305] on link "[STREET_ADDRESS][PERSON_NAME]" at bounding box center [1063, 310] width 174 height 16
click at [1249, 15] on span "button" at bounding box center [1253, 23] width 10 height 24
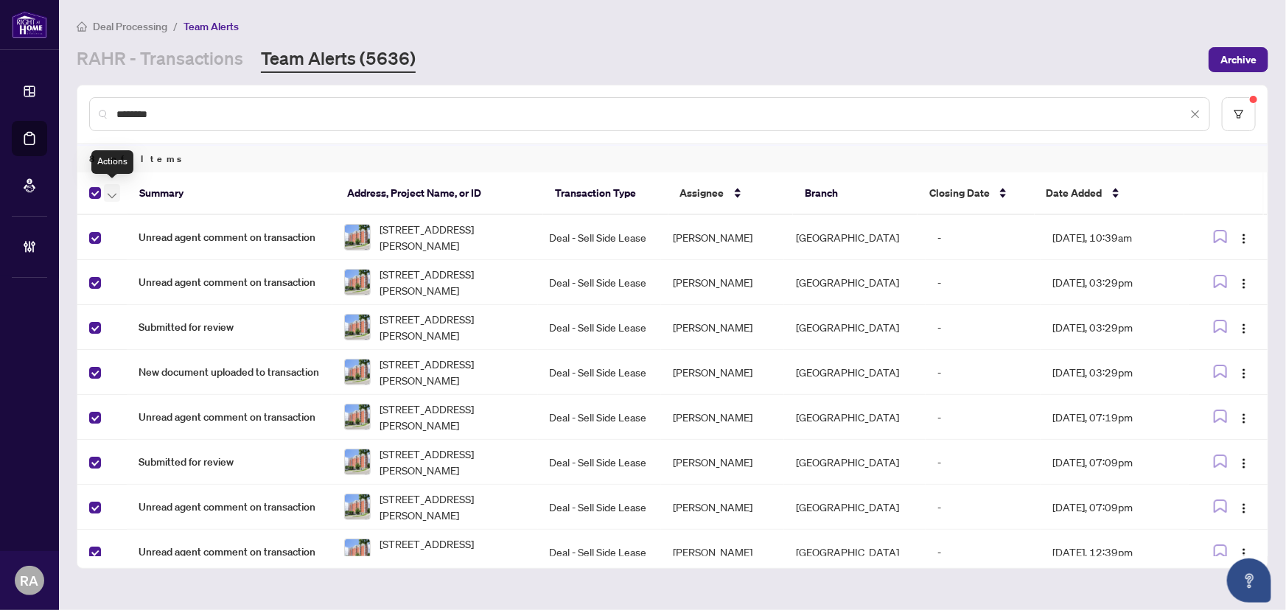
click at [111, 193] on icon "button" at bounding box center [112, 196] width 9 height 6
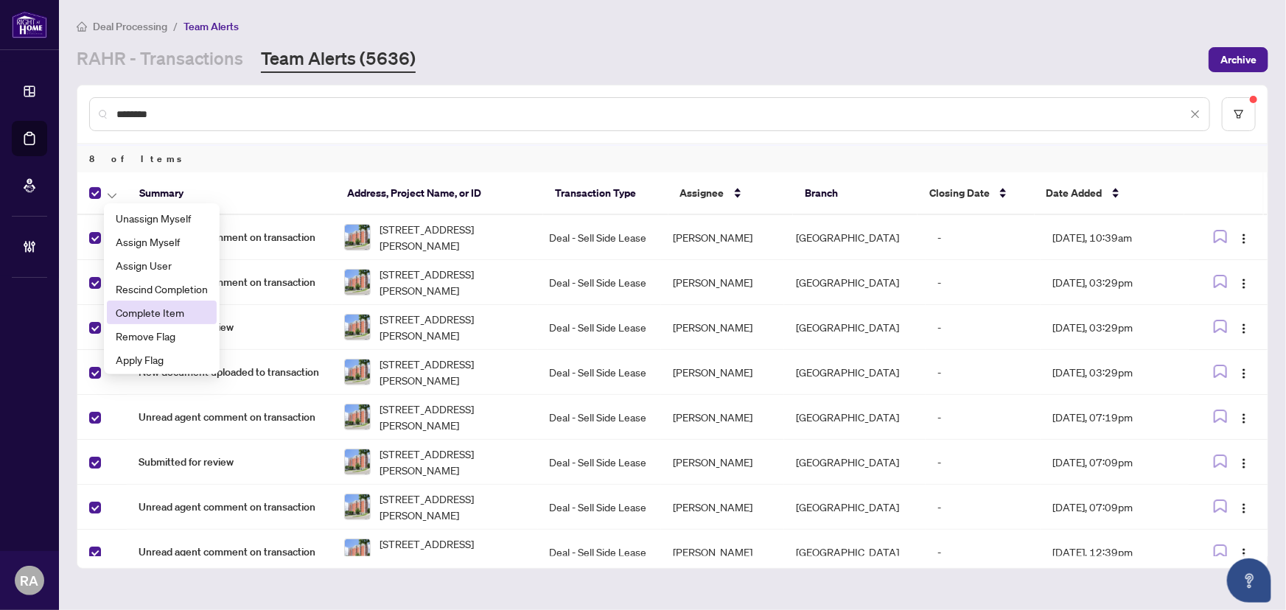
click at [147, 310] on span "Complete Item" at bounding box center [162, 312] width 92 height 16
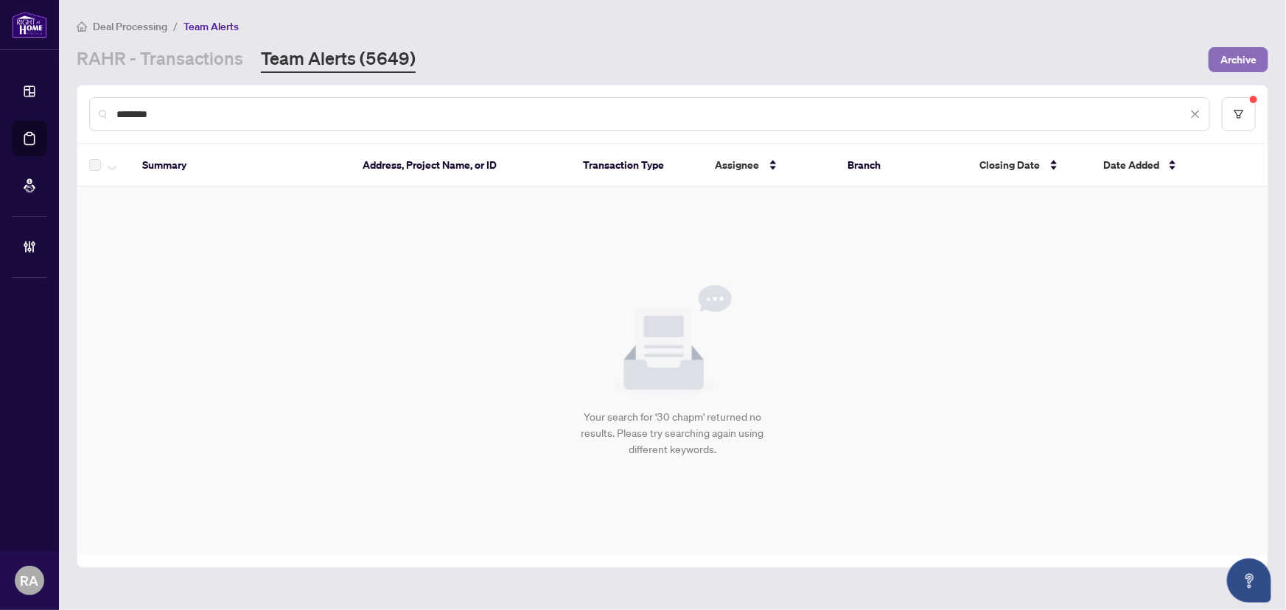
click at [1238, 59] on span "Archive" at bounding box center [1238, 60] width 36 height 24
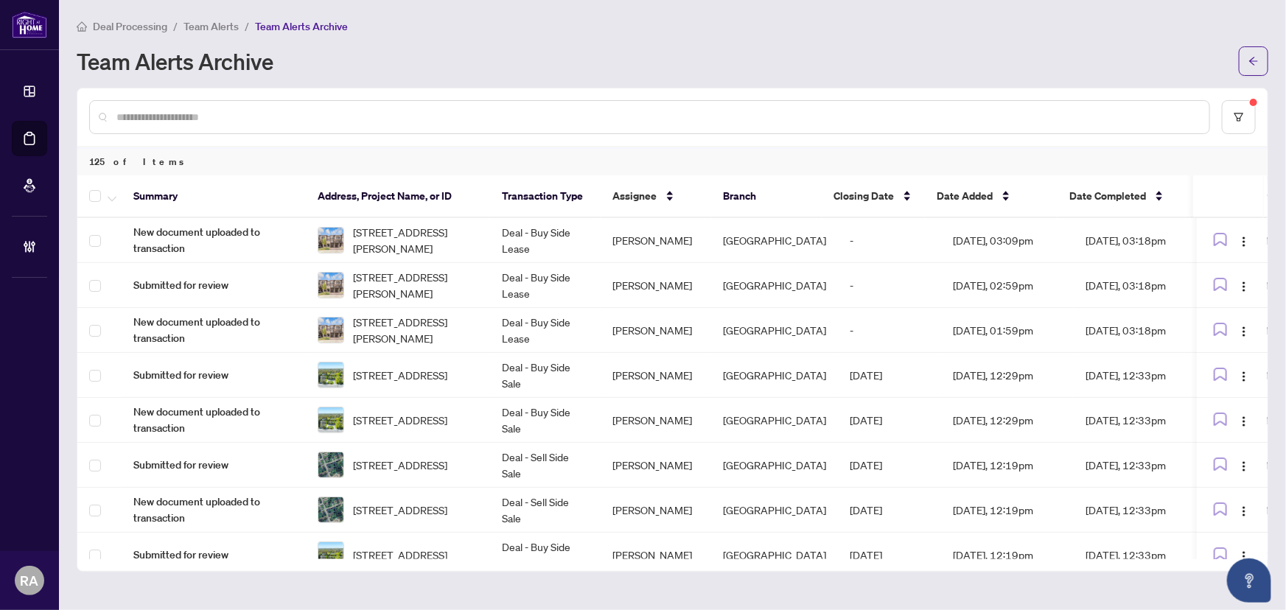
click at [193, 32] on li "Team Alerts" at bounding box center [210, 26] width 55 height 17
click at [192, 29] on span "Team Alerts" at bounding box center [210, 26] width 55 height 13
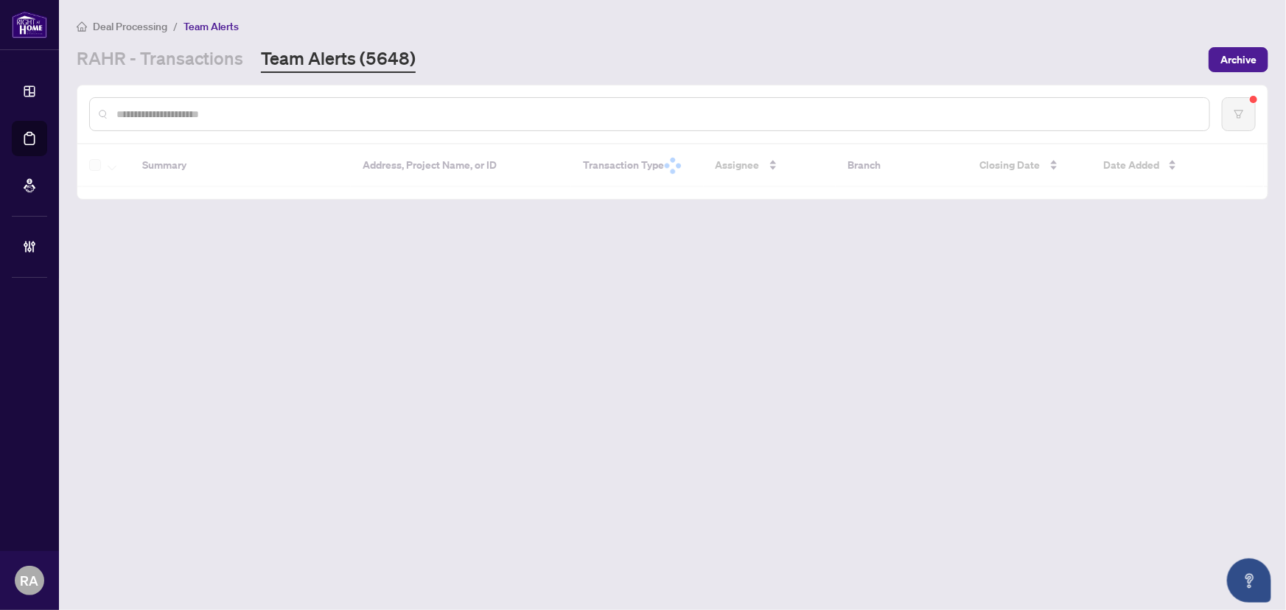
click at [373, 121] on input "text" at bounding box center [656, 114] width 1081 height 16
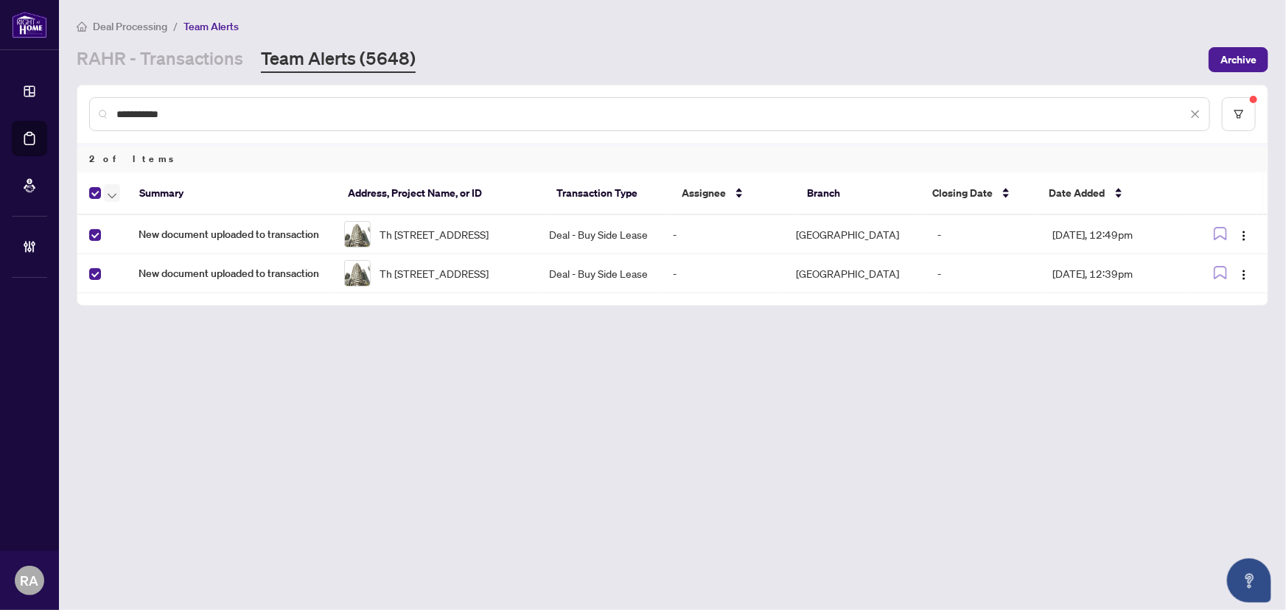
click at [112, 194] on icon "button" at bounding box center [112, 196] width 9 height 6
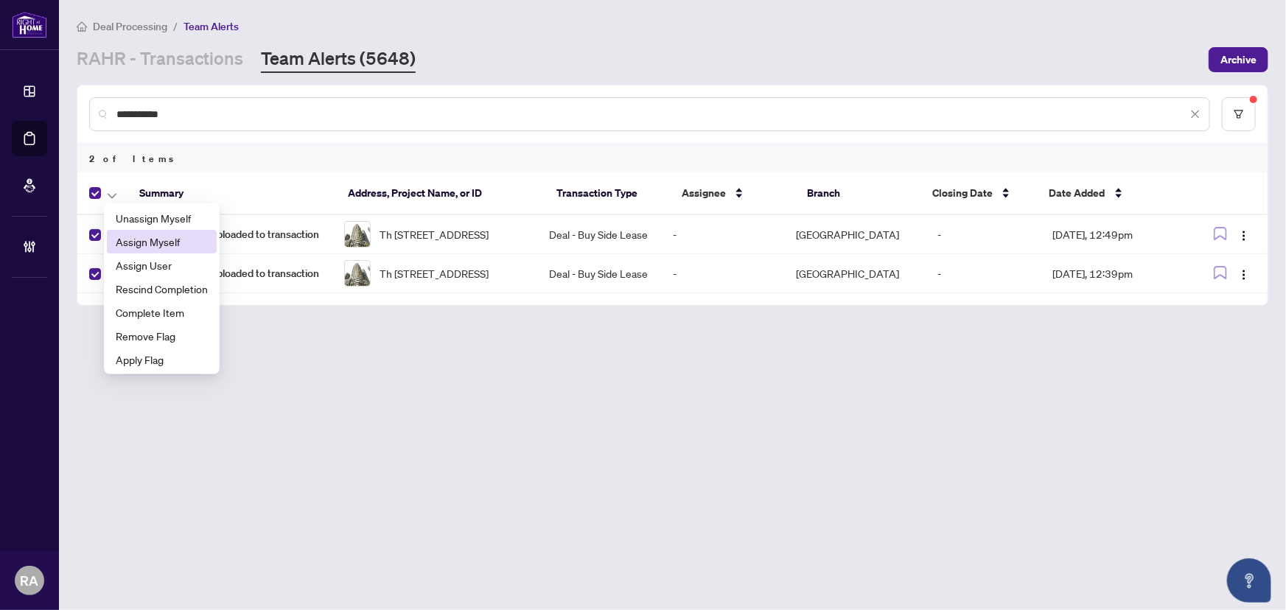
click at [156, 232] on li "Assign Myself" at bounding box center [162, 242] width 110 height 24
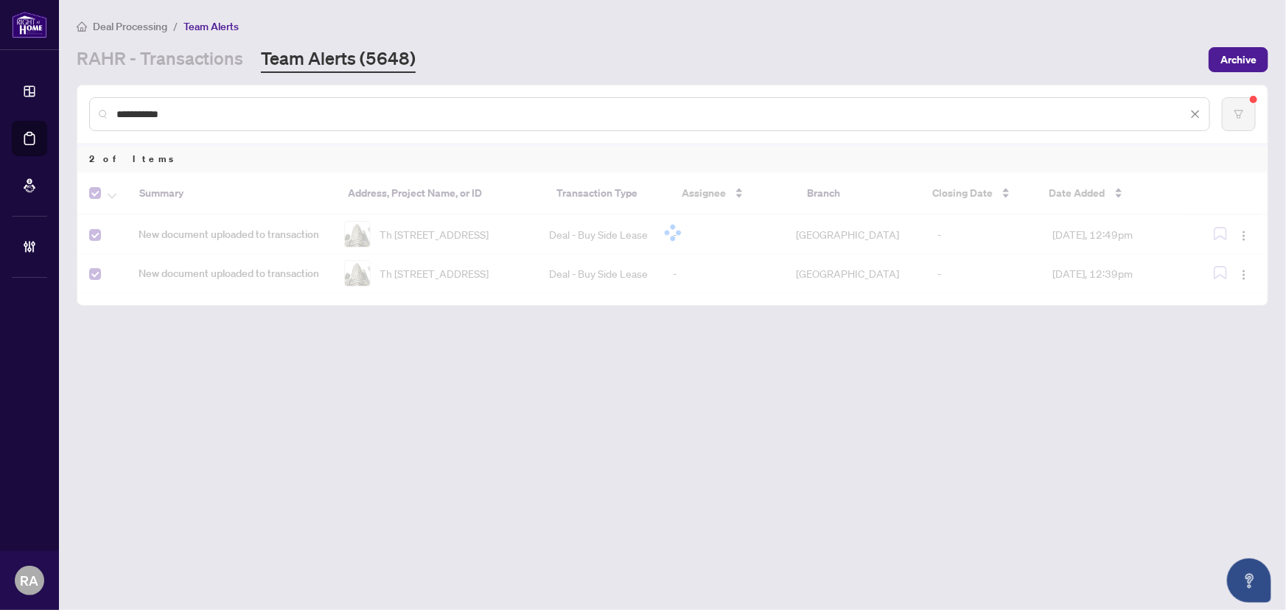
click at [295, 339] on main "**********" at bounding box center [672, 305] width 1227 height 610
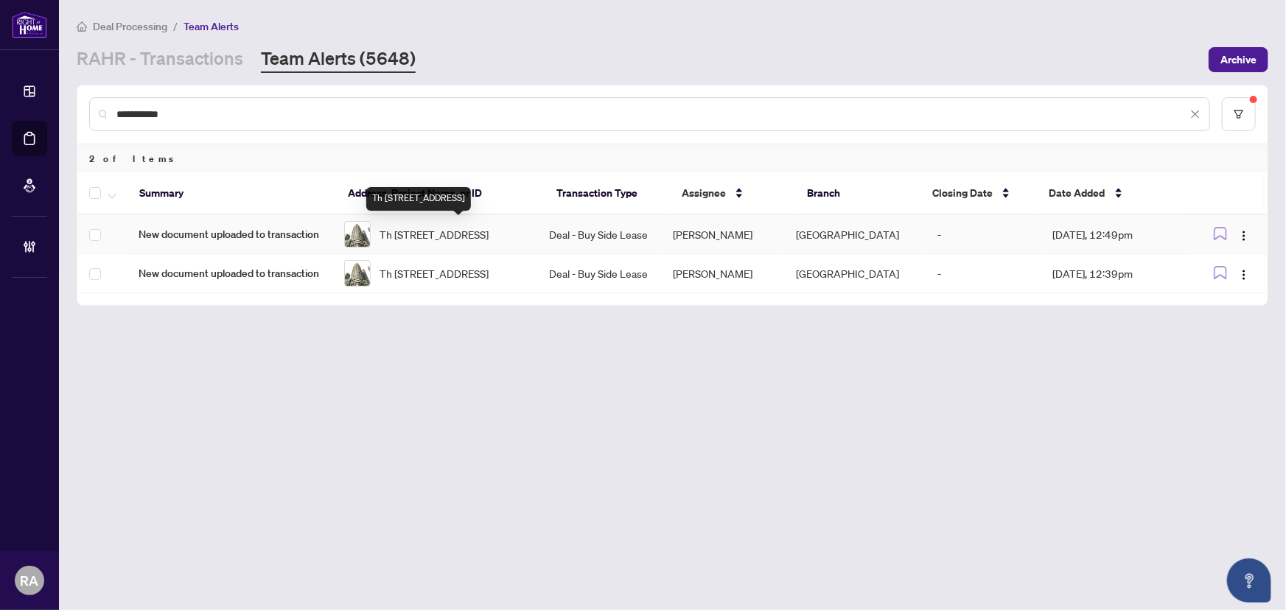
click at [485, 233] on span "Th [STREET_ADDRESS]" at bounding box center [433, 234] width 109 height 16
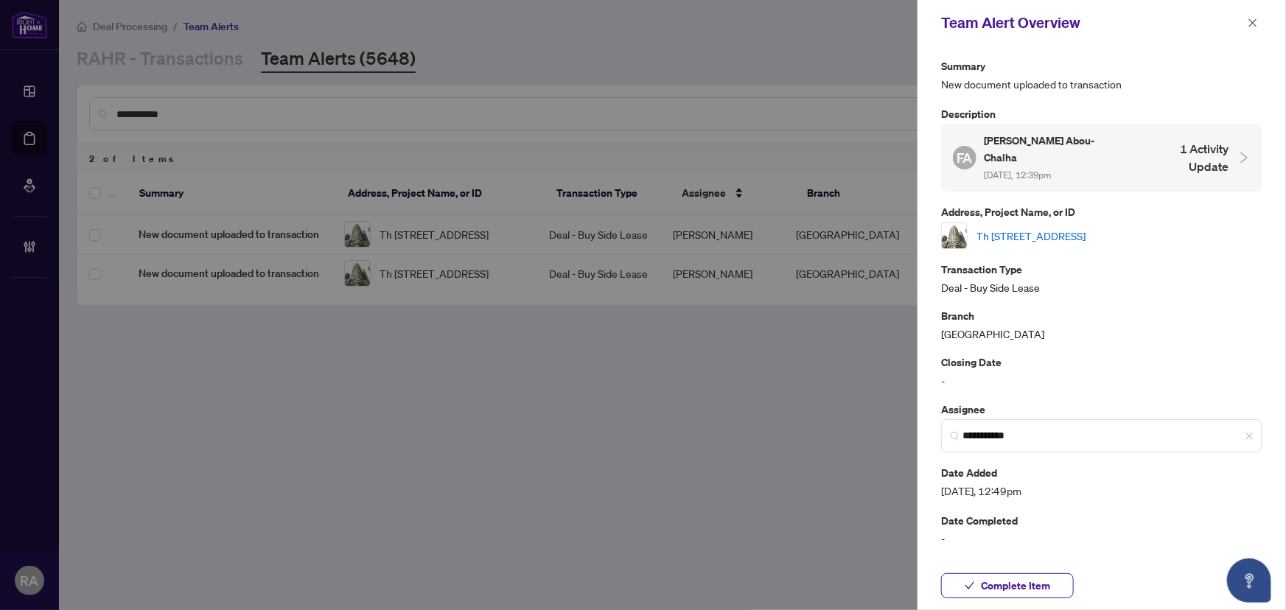
click at [1085, 228] on link "Th [STREET_ADDRESS]" at bounding box center [1030, 236] width 109 height 16
click at [1249, 26] on icon "close" at bounding box center [1253, 23] width 10 height 10
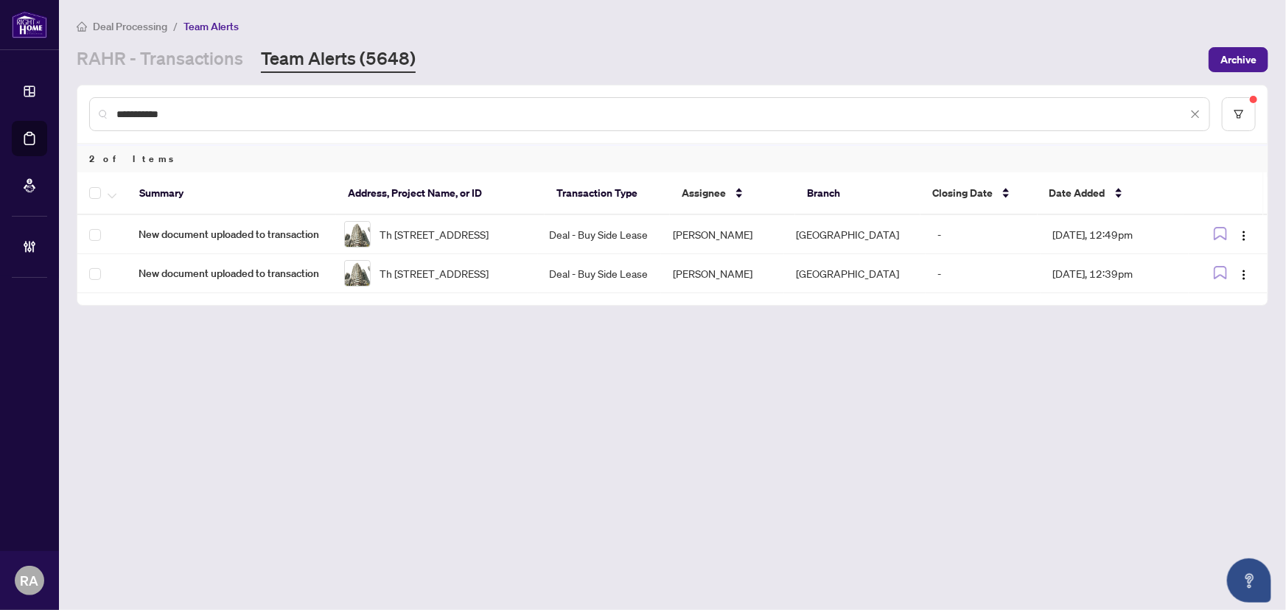
click at [101, 190] on div at bounding box center [105, 193] width 32 height 18
click at [111, 190] on span "button" at bounding box center [112, 193] width 9 height 16
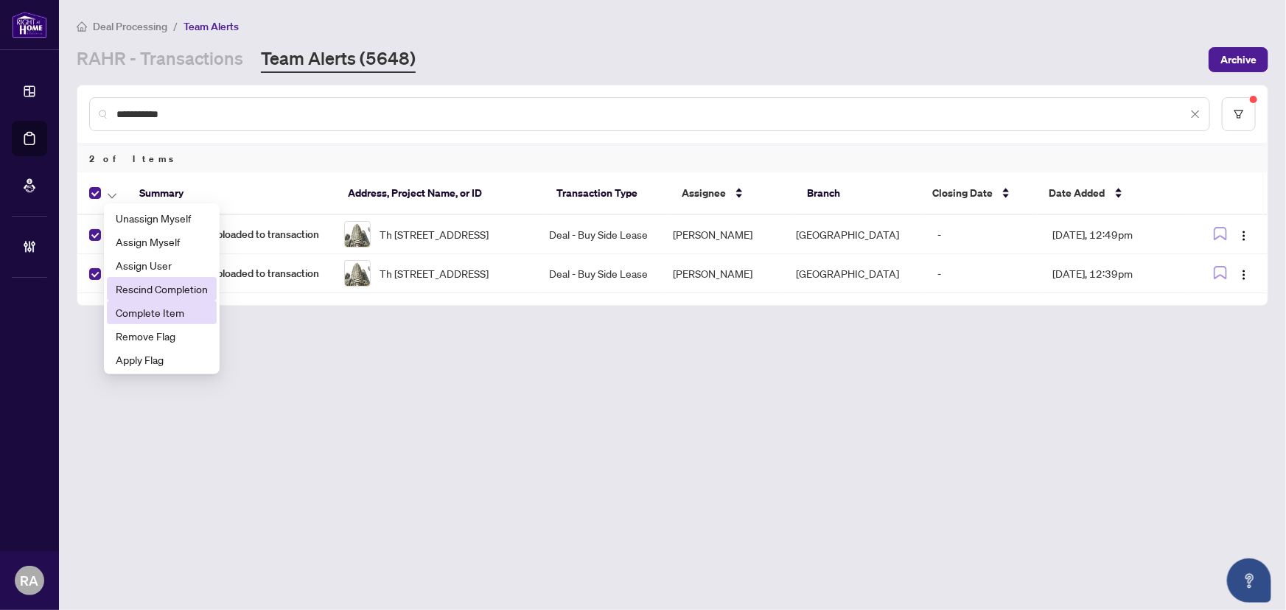
click at [165, 305] on span "Complete Item" at bounding box center [162, 312] width 92 height 16
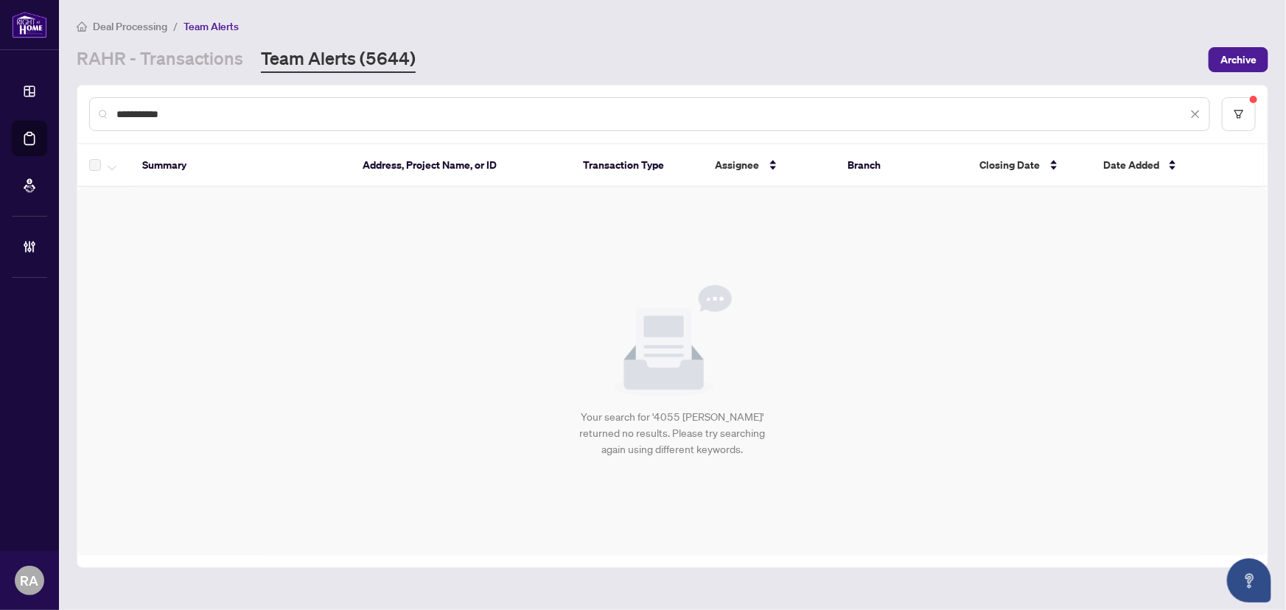
drag, startPoint x: 214, startPoint y: 113, endPoint x: 80, endPoint y: 103, distance: 133.8
click at [80, 103] on div "**********" at bounding box center [672, 113] width 1190 height 57
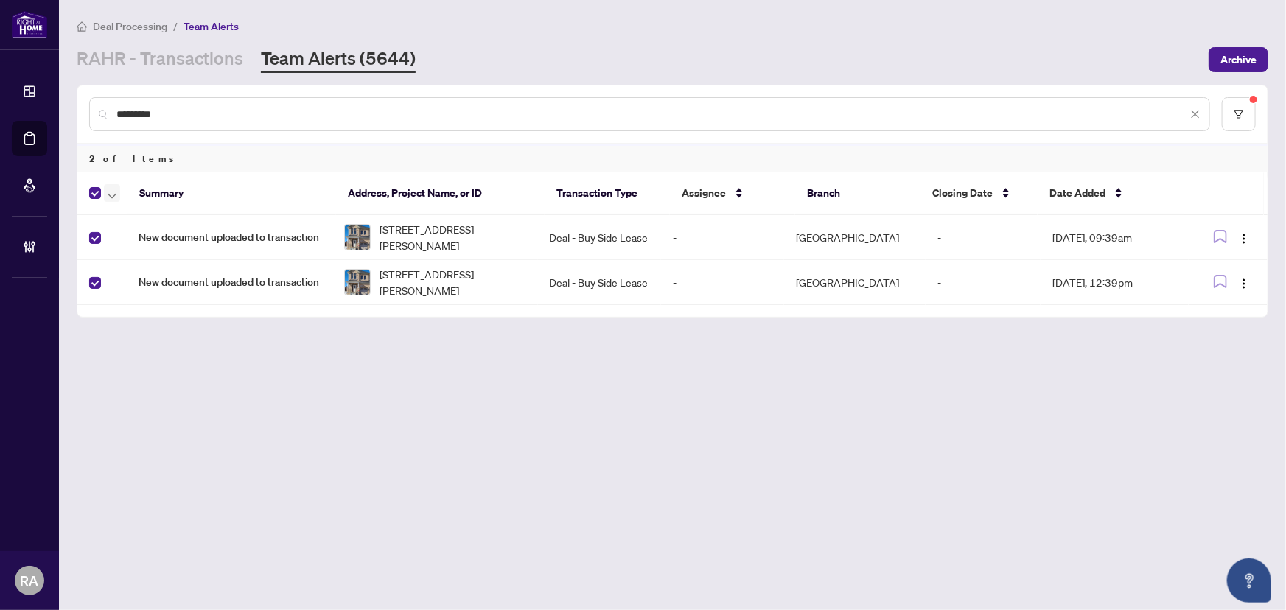
click at [108, 195] on icon "button" at bounding box center [112, 196] width 9 height 6
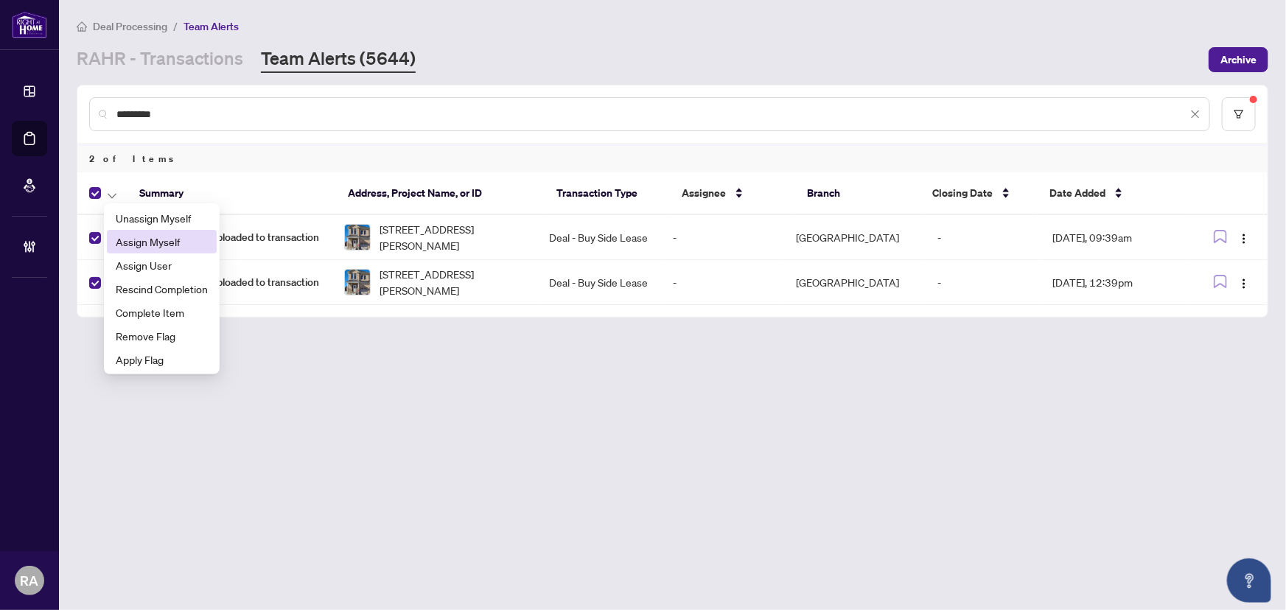
click at [163, 245] on span "Assign Myself" at bounding box center [162, 242] width 92 height 16
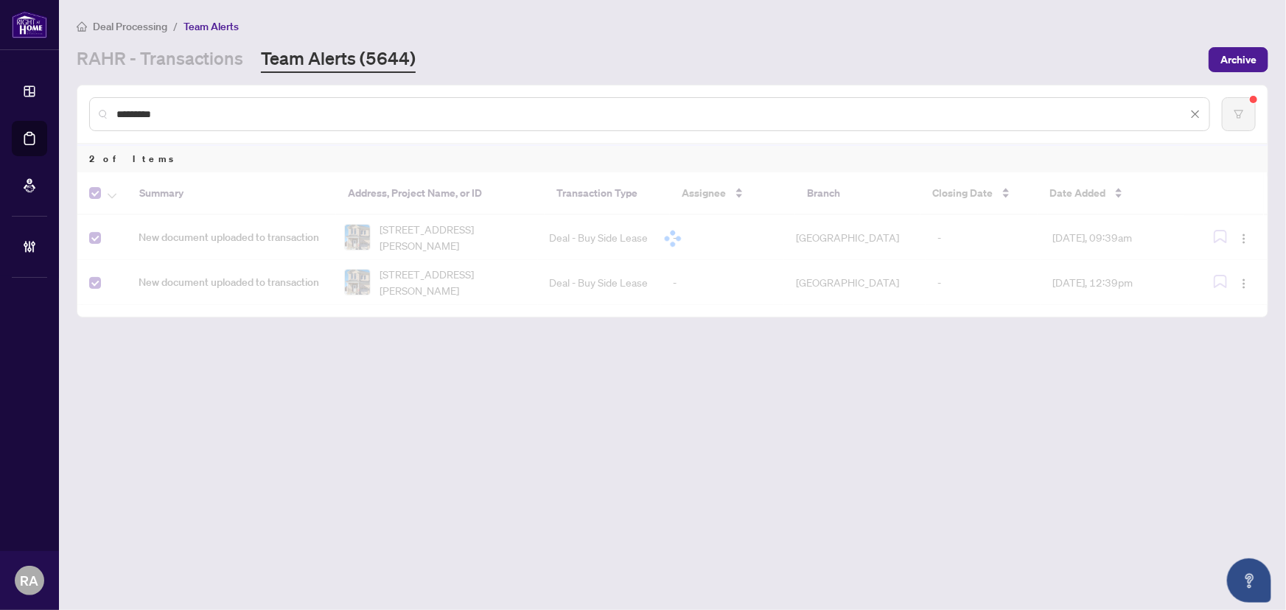
click at [392, 389] on main "Deal Processing / Team Alerts [PERSON_NAME] - Transactions Team Alerts (5644) A…" at bounding box center [672, 305] width 1227 height 610
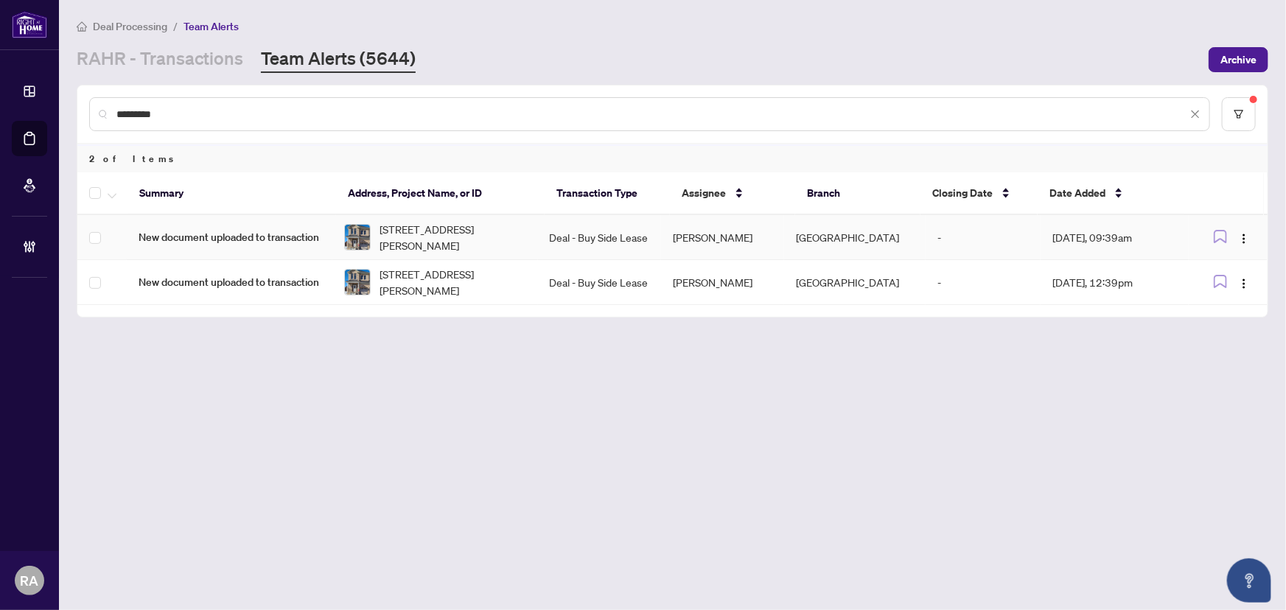
click at [523, 236] on span "[STREET_ADDRESS][PERSON_NAME]" at bounding box center [452, 237] width 147 height 32
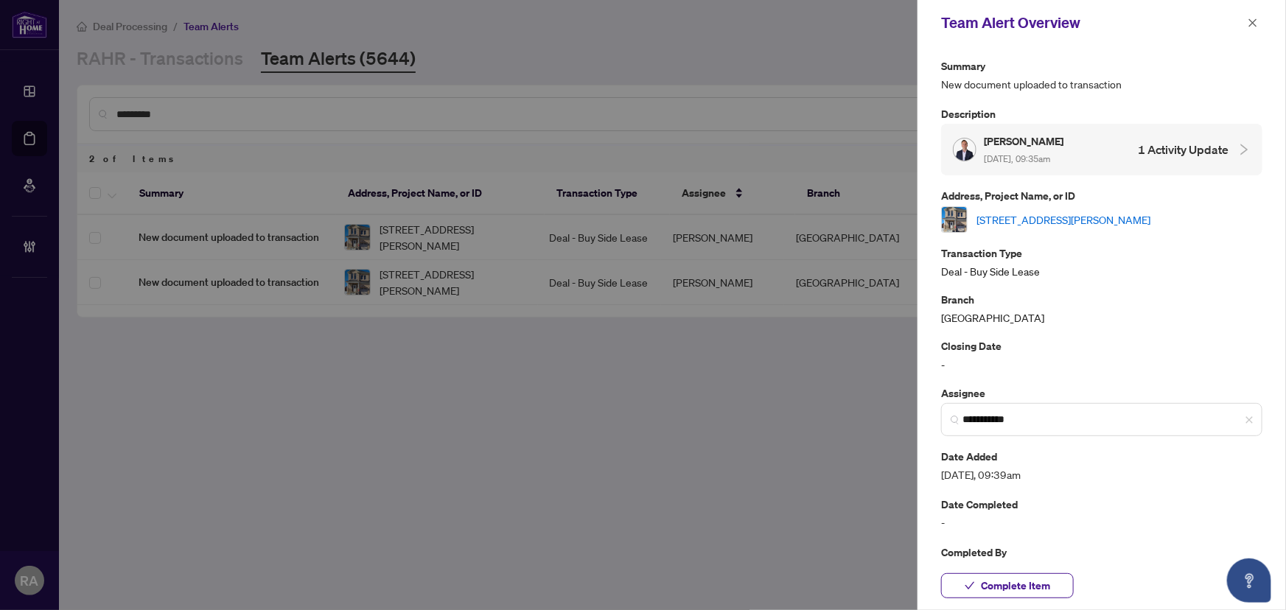
click at [1073, 211] on link "[STREET_ADDRESS][PERSON_NAME]" at bounding box center [1063, 219] width 174 height 16
click at [1248, 15] on span "button" at bounding box center [1253, 23] width 10 height 24
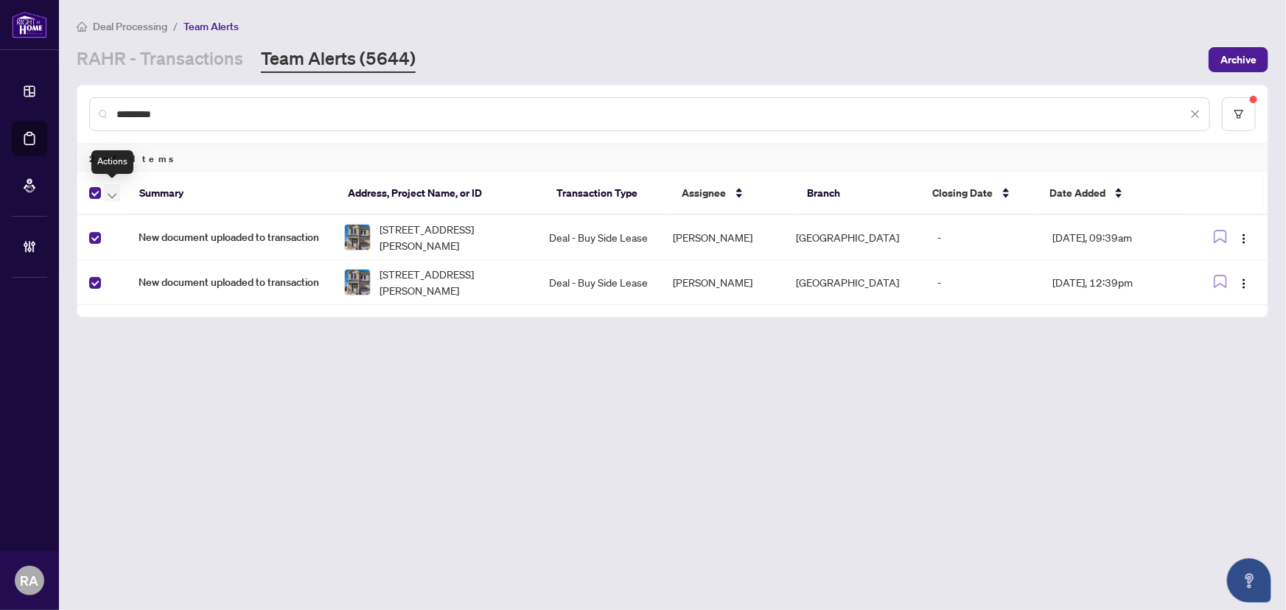
click at [112, 194] on icon "button" at bounding box center [112, 196] width 9 height 6
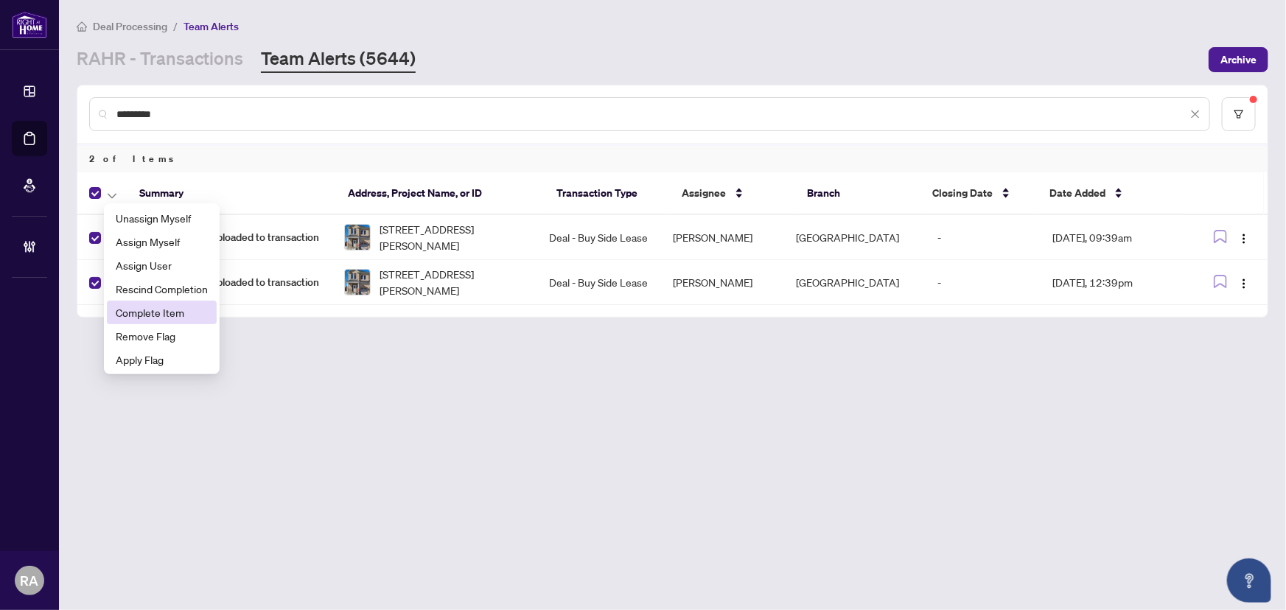
click at [163, 310] on span "Complete Item" at bounding box center [162, 312] width 92 height 16
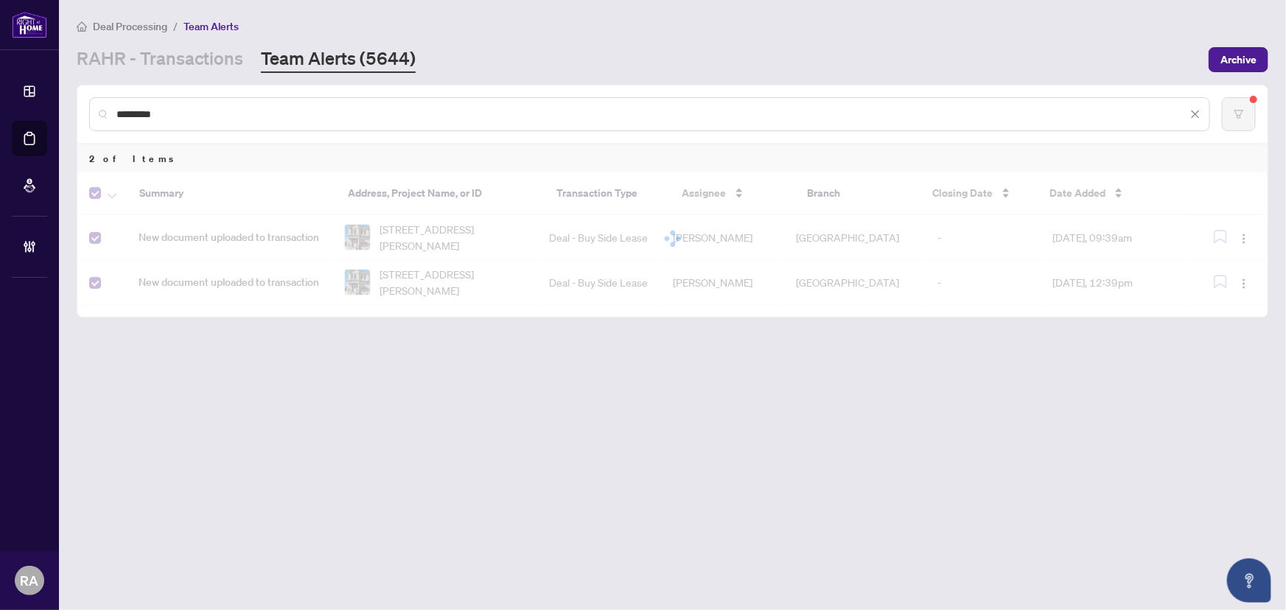
click at [322, 351] on main "Deal Processing / Team Alerts [PERSON_NAME] - Transactions Team Alerts (5644) A…" at bounding box center [672, 305] width 1227 height 610
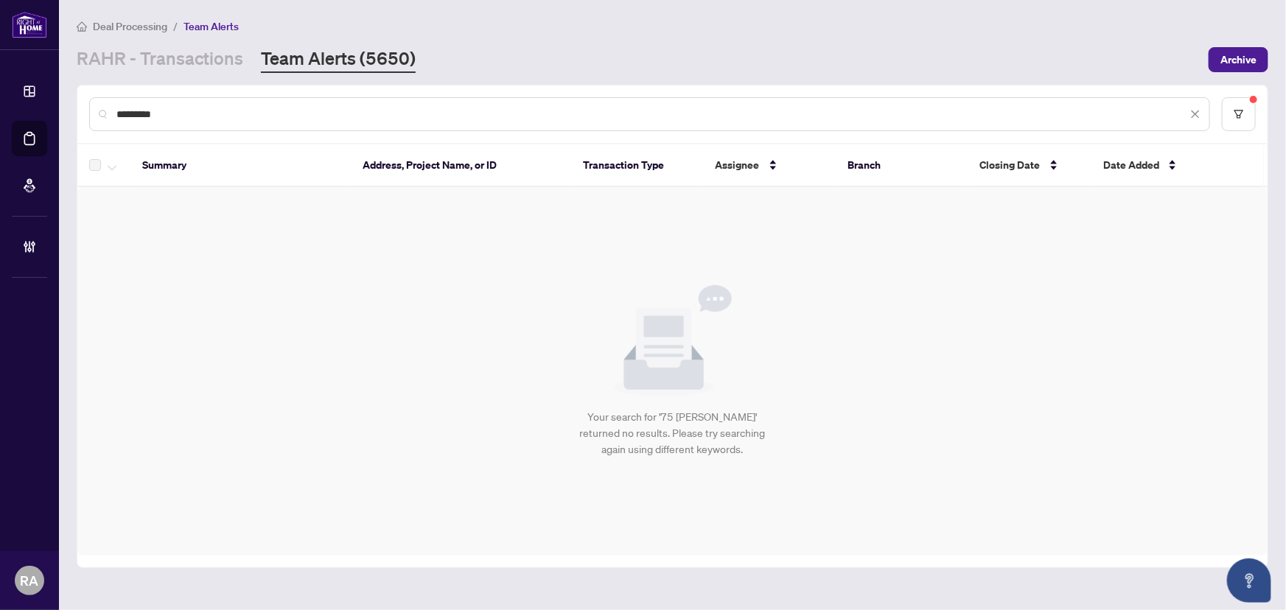
drag, startPoint x: 173, startPoint y: 110, endPoint x: 75, endPoint y: 108, distance: 98.0
click at [75, 108] on main "Deal Processing / Team Alerts [PERSON_NAME] - Transactions Team Alerts (5650) A…" at bounding box center [672, 305] width 1227 height 610
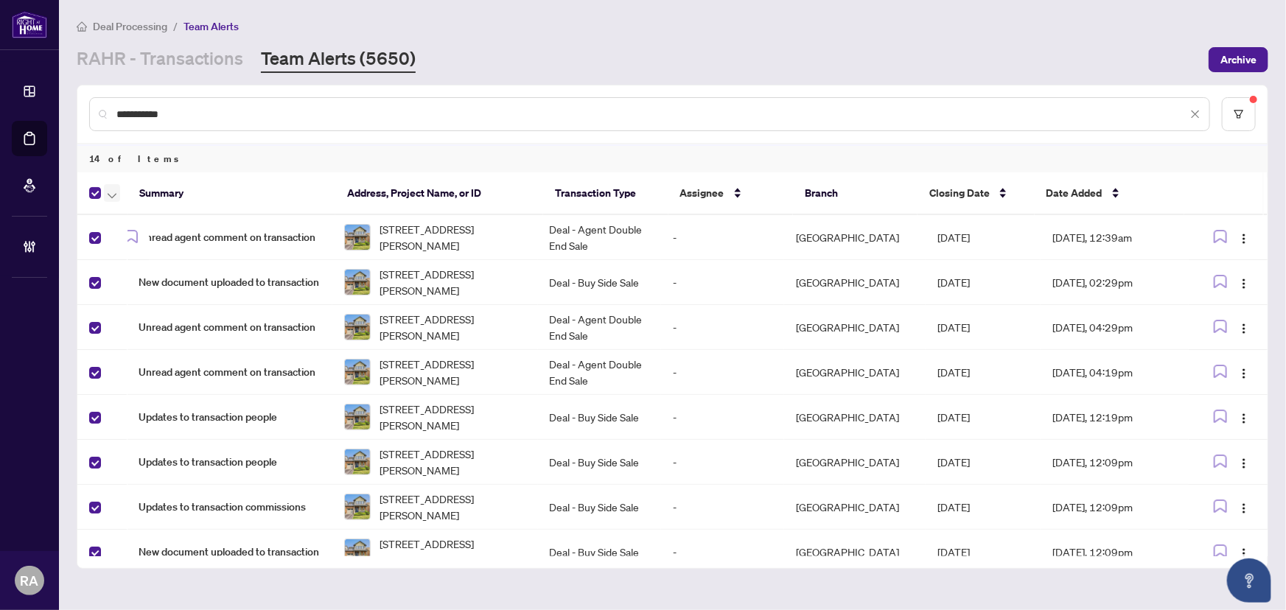
click at [110, 195] on icon "button" at bounding box center [112, 196] width 9 height 6
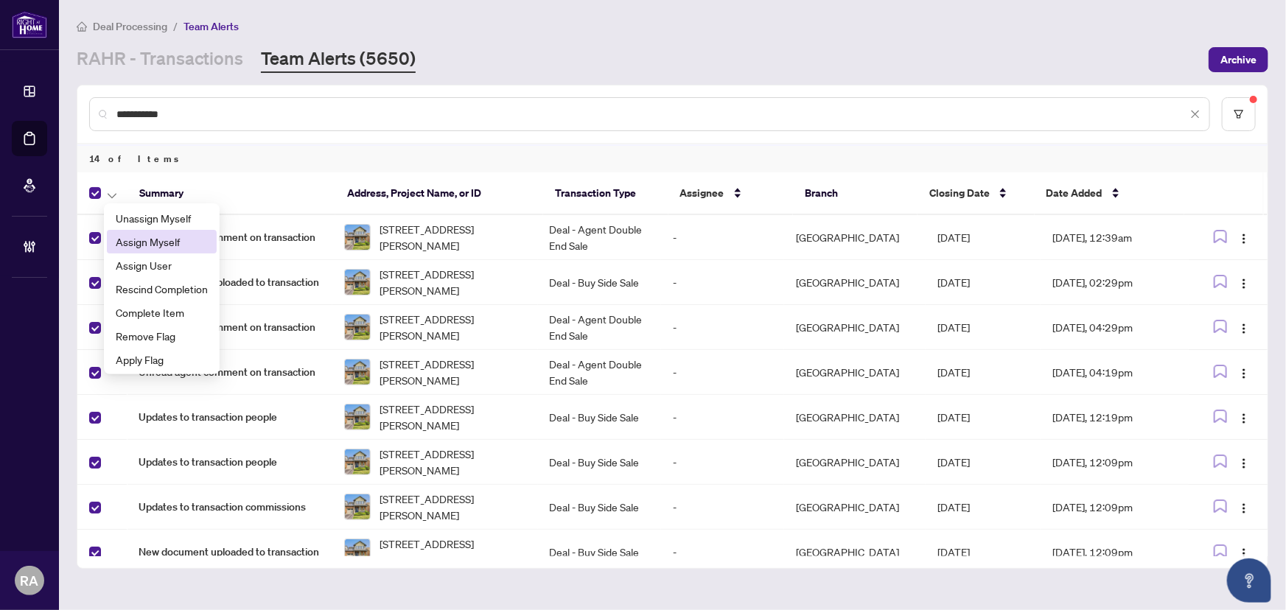
click at [175, 230] on li "Assign Myself" at bounding box center [162, 242] width 110 height 24
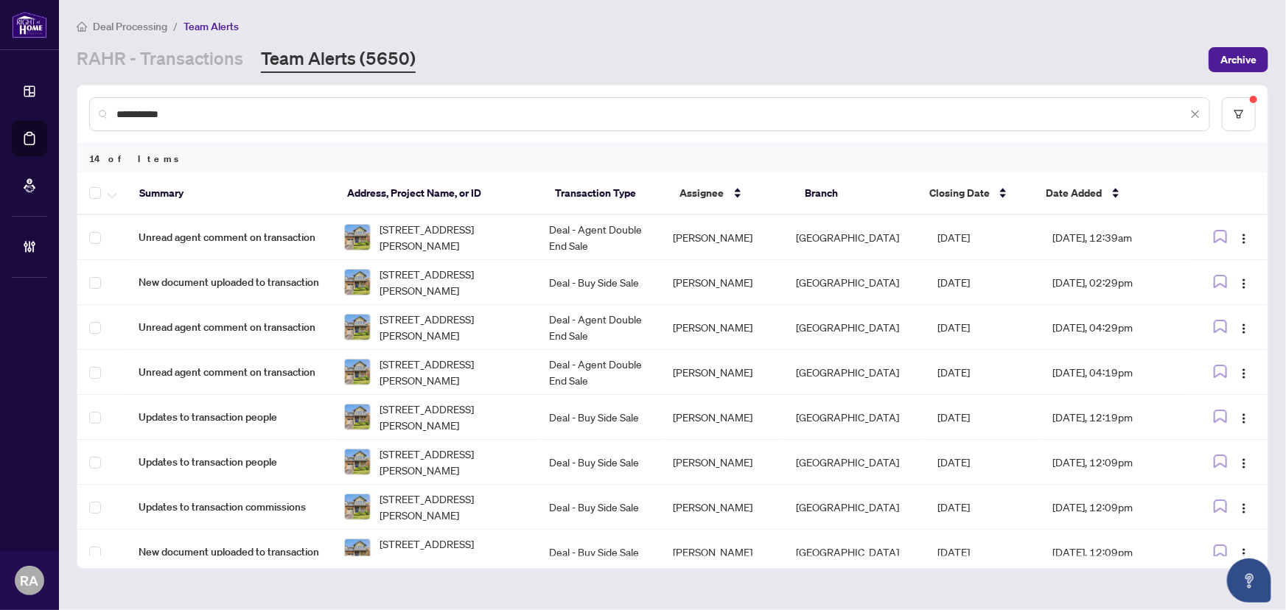
click at [568, 50] on div "[PERSON_NAME] - Transactions Team Alerts (5650)" at bounding box center [638, 59] width 1123 height 27
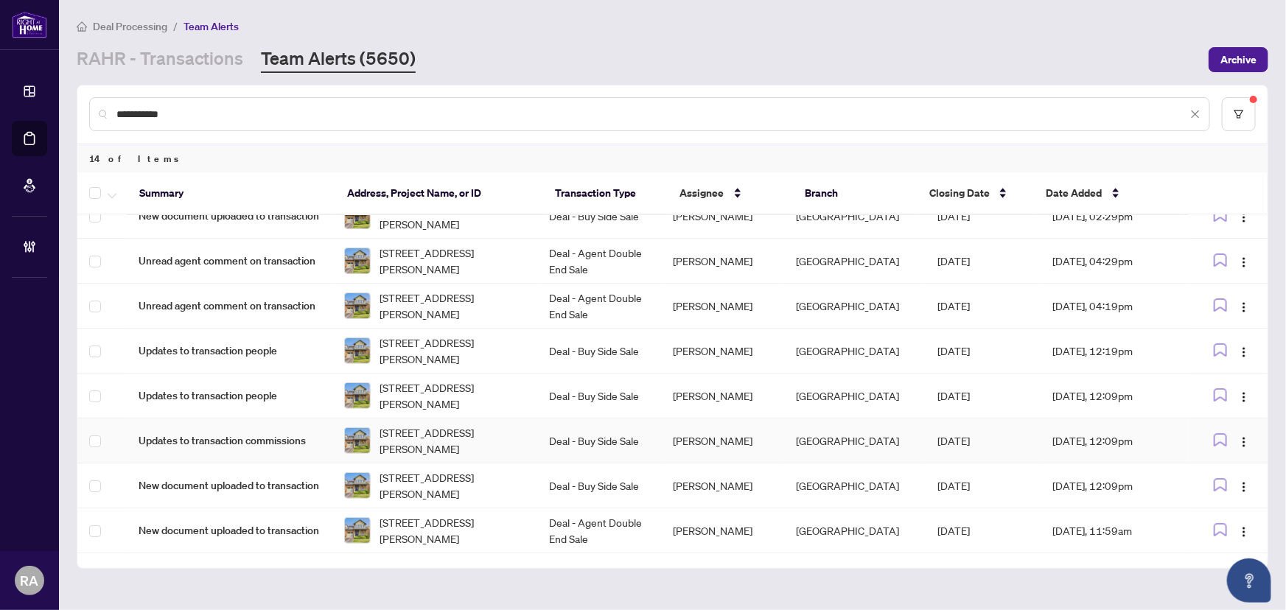
click at [305, 435] on span "Updates to transaction commissions" at bounding box center [230, 441] width 182 height 16
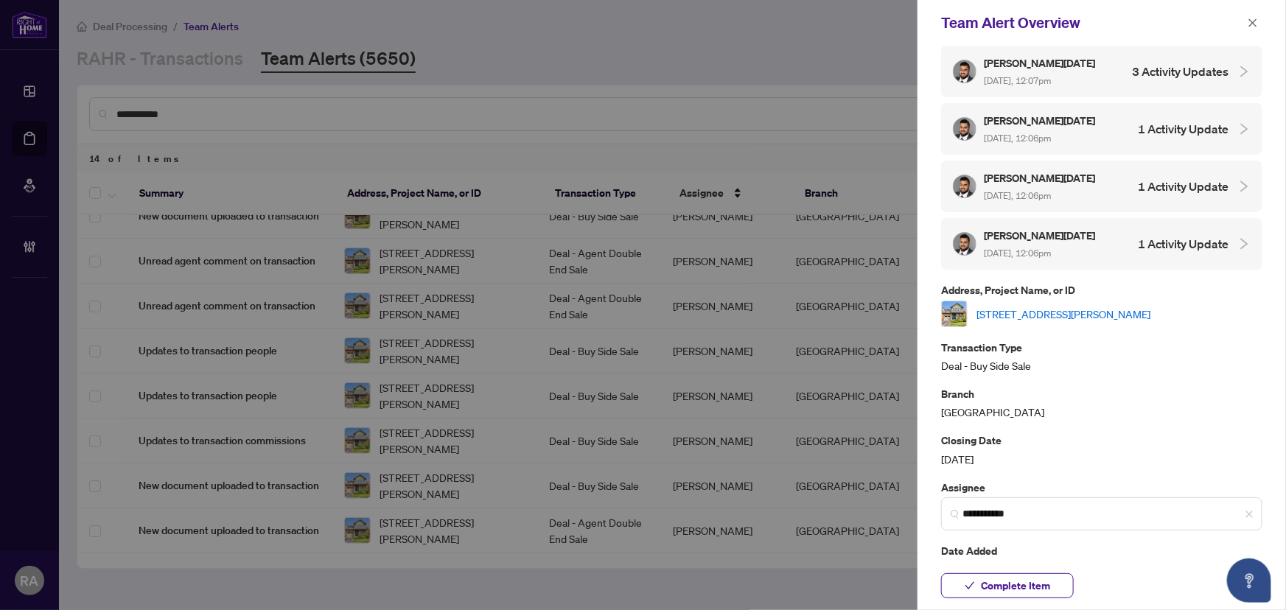
scroll to position [0, 0]
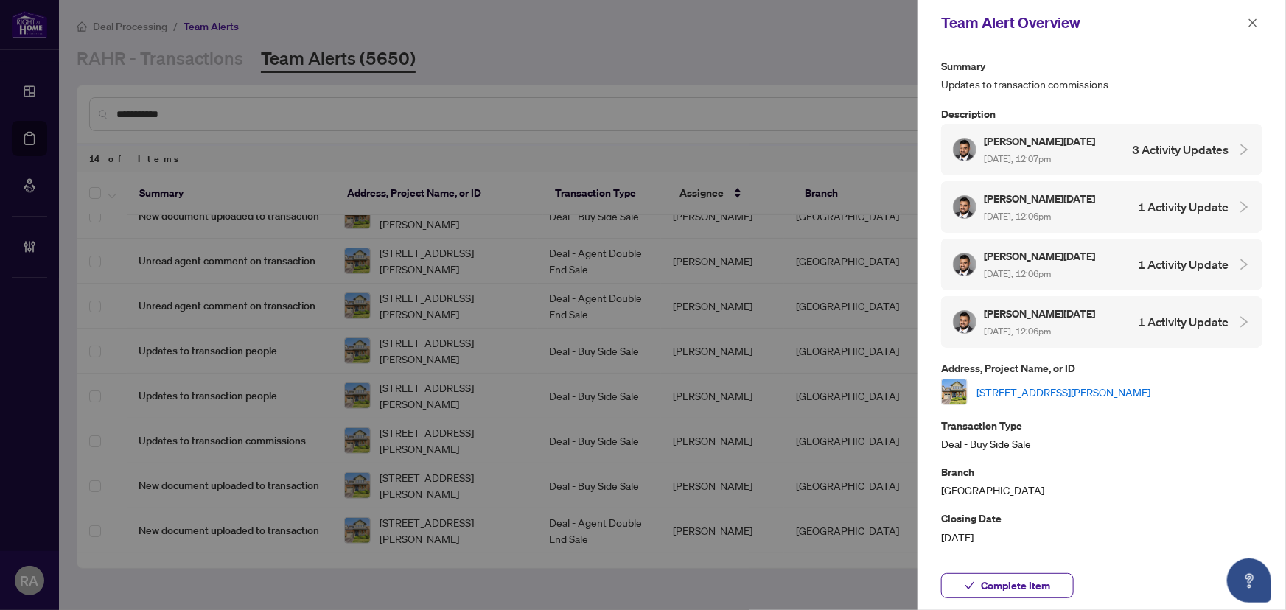
click at [1254, 20] on icon "close" at bounding box center [1253, 23] width 10 height 10
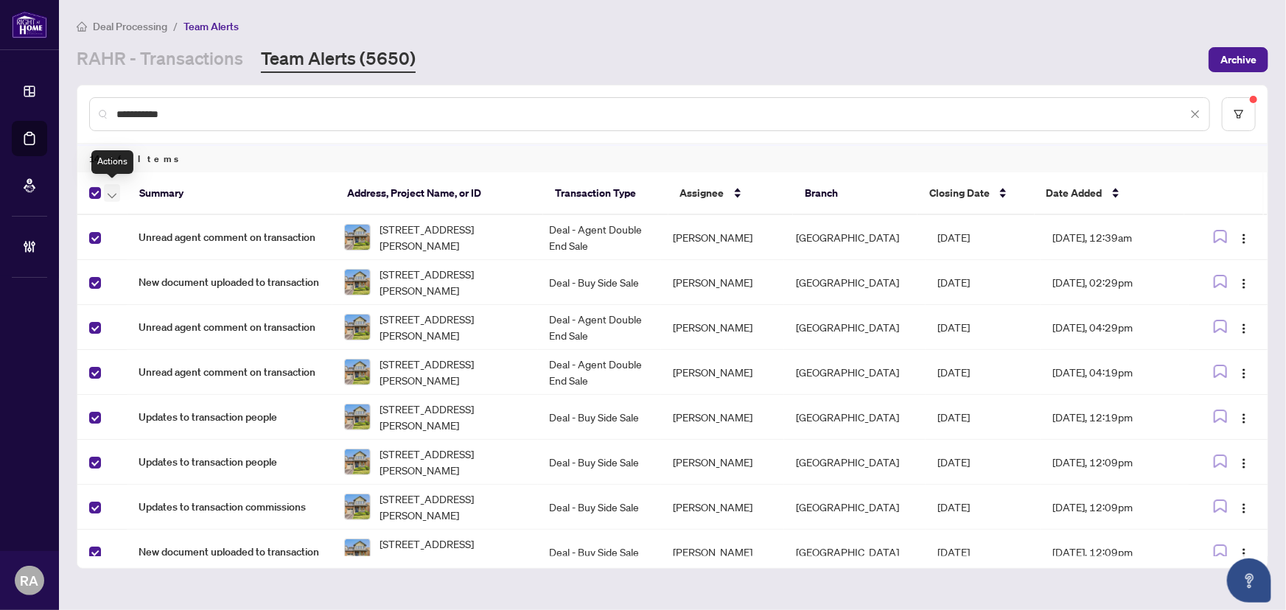
click at [118, 195] on button "button" at bounding box center [112, 193] width 16 height 18
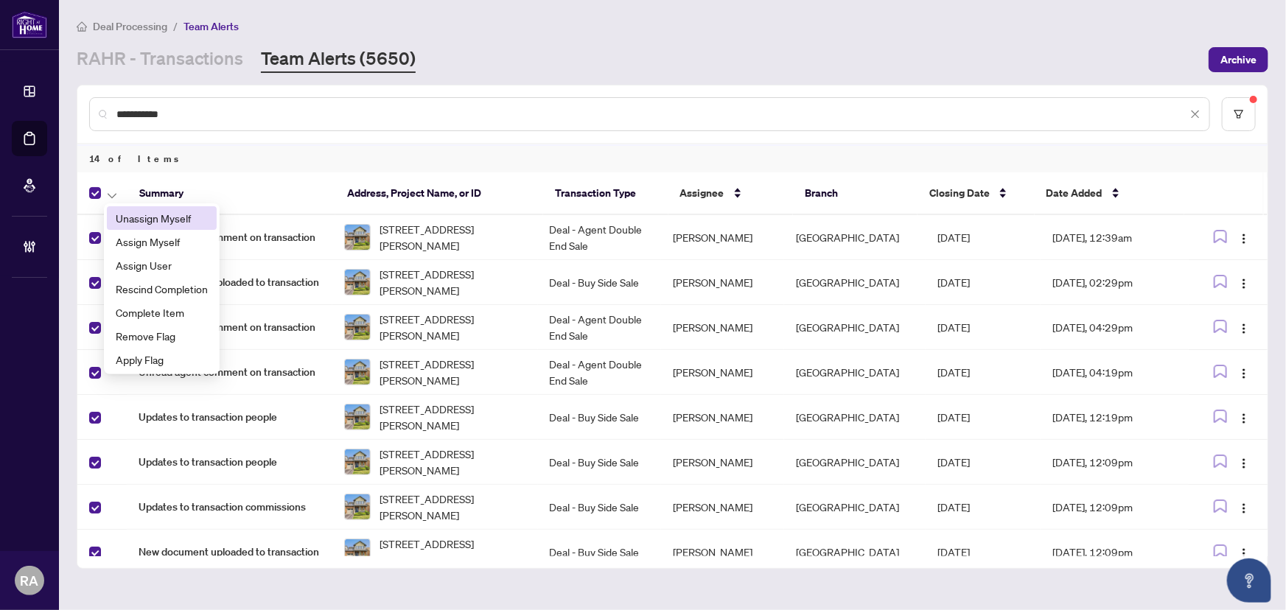
click at [157, 220] on span "Unassign Myself" at bounding box center [162, 218] width 92 height 16
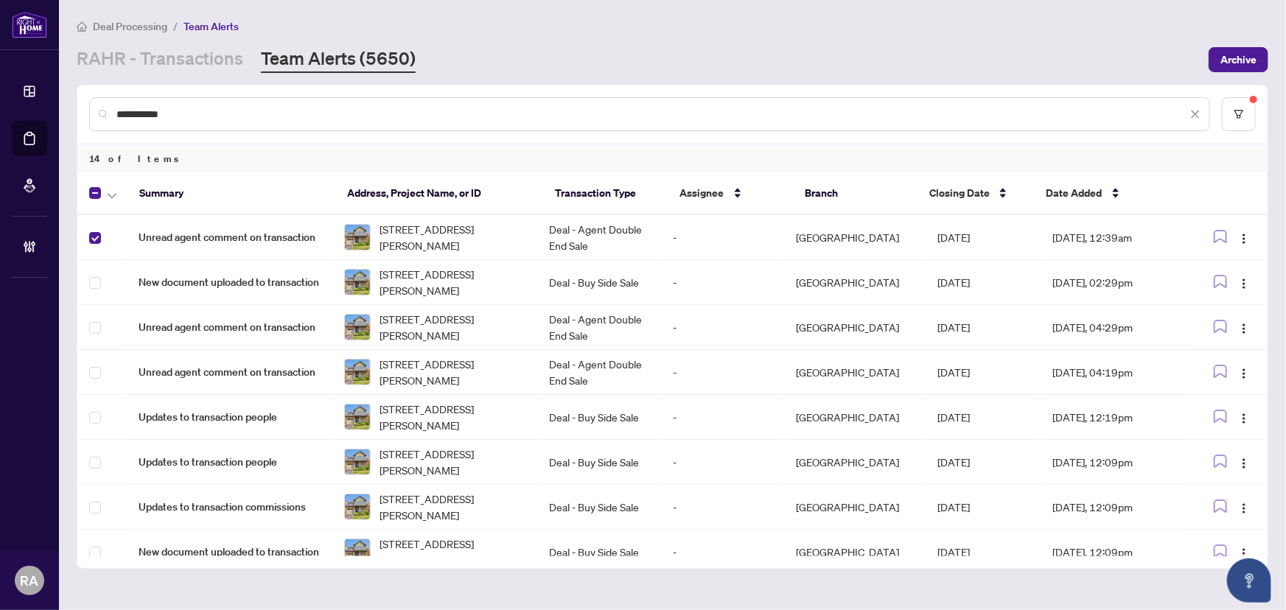
click at [578, 245] on td "Deal - Agent Double End Sale" at bounding box center [599, 237] width 123 height 45
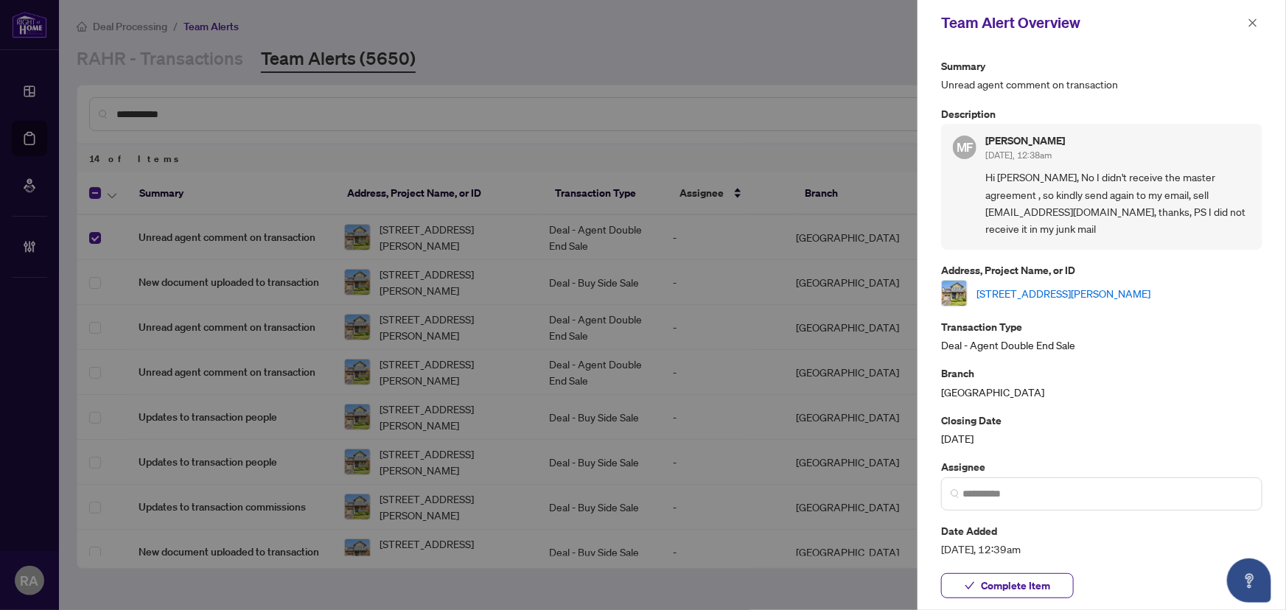
click at [1091, 292] on link "[STREET_ADDRESS][PERSON_NAME]" at bounding box center [1063, 293] width 174 height 16
click at [1253, 21] on icon "close" at bounding box center [1253, 23] width 10 height 10
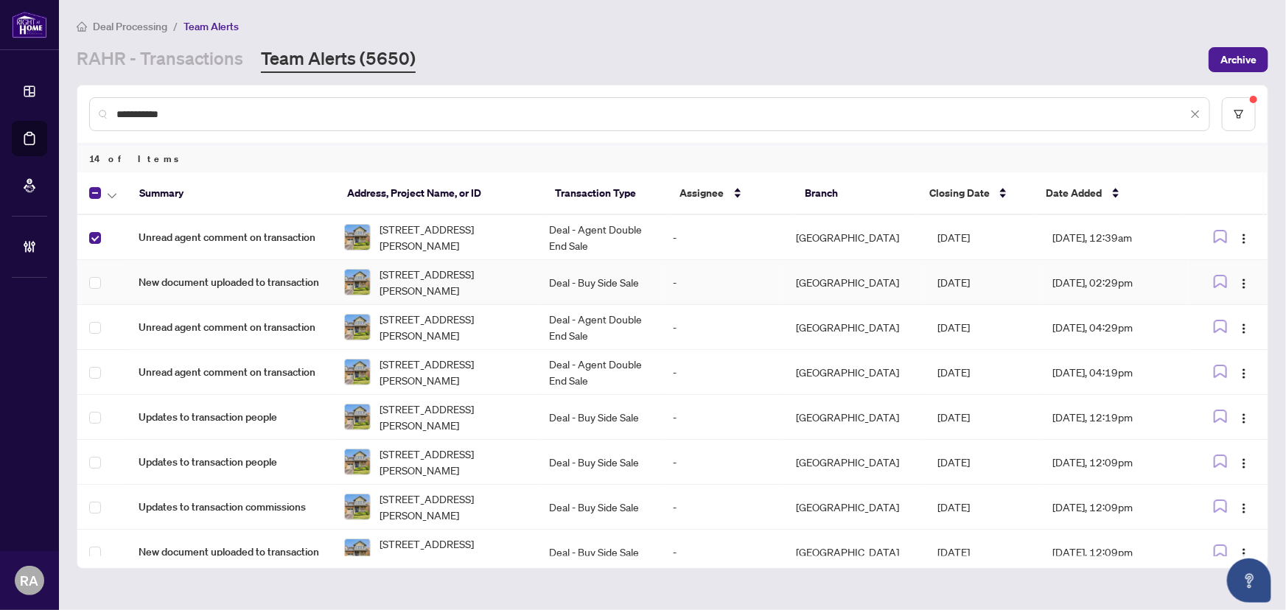
click at [736, 284] on td "-" at bounding box center [722, 282] width 123 height 45
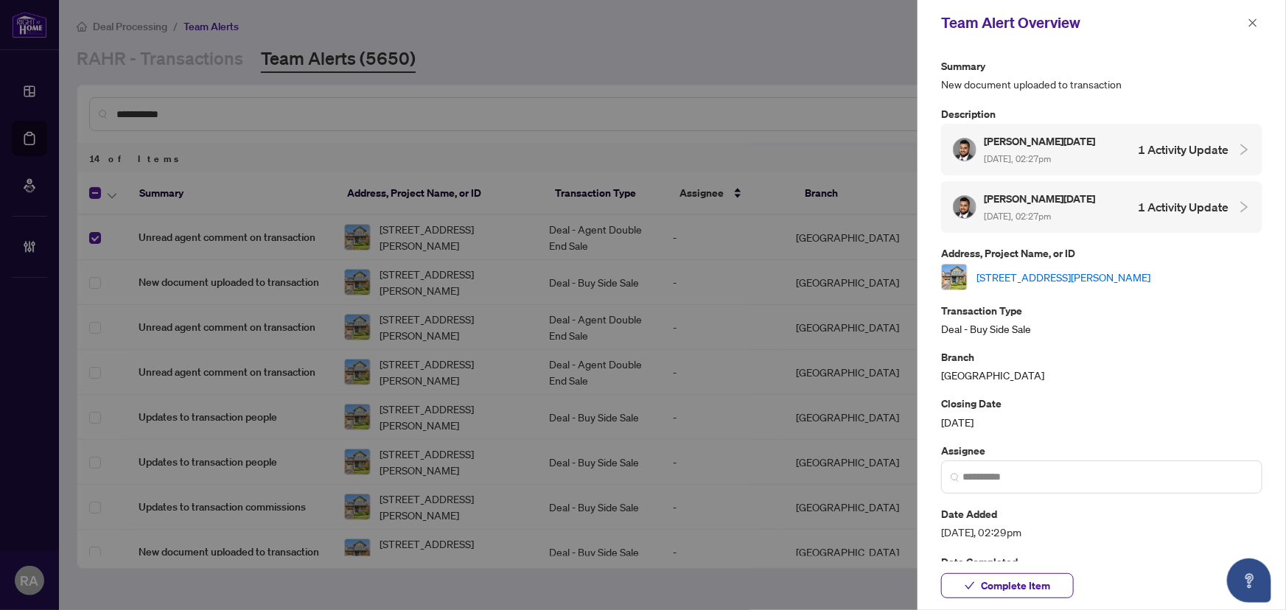
click at [1082, 273] on link "[STREET_ADDRESS][PERSON_NAME]" at bounding box center [1063, 277] width 174 height 16
click at [1253, 18] on icon "close" at bounding box center [1253, 23] width 10 height 10
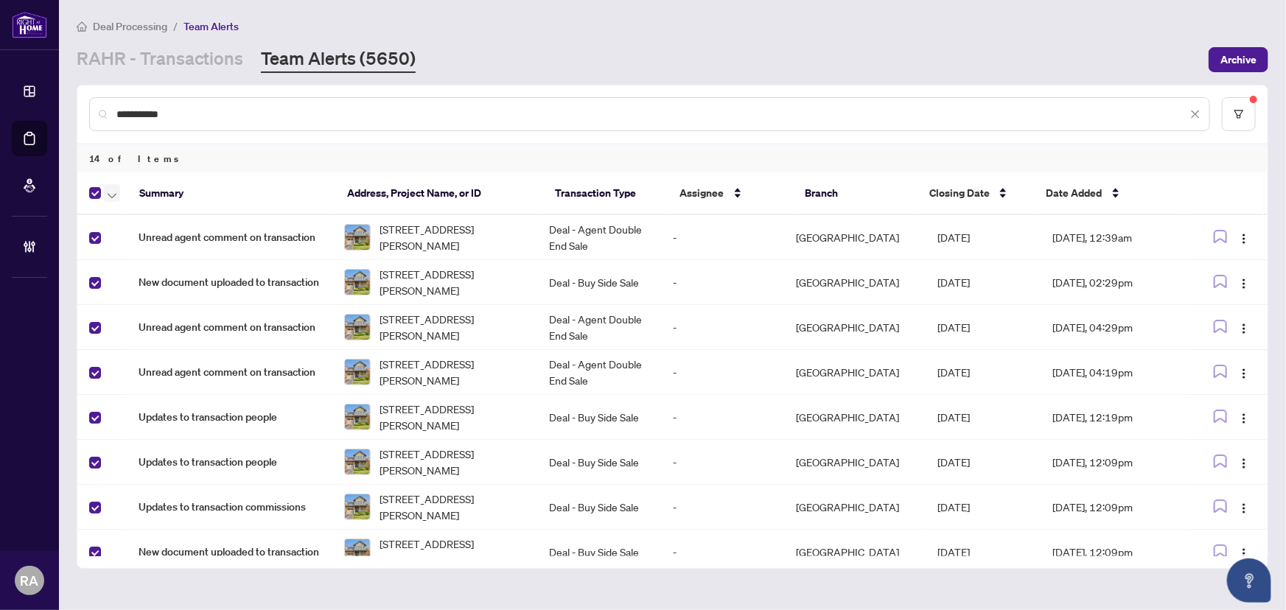
click at [113, 193] on icon "button" at bounding box center [112, 196] width 9 height 6
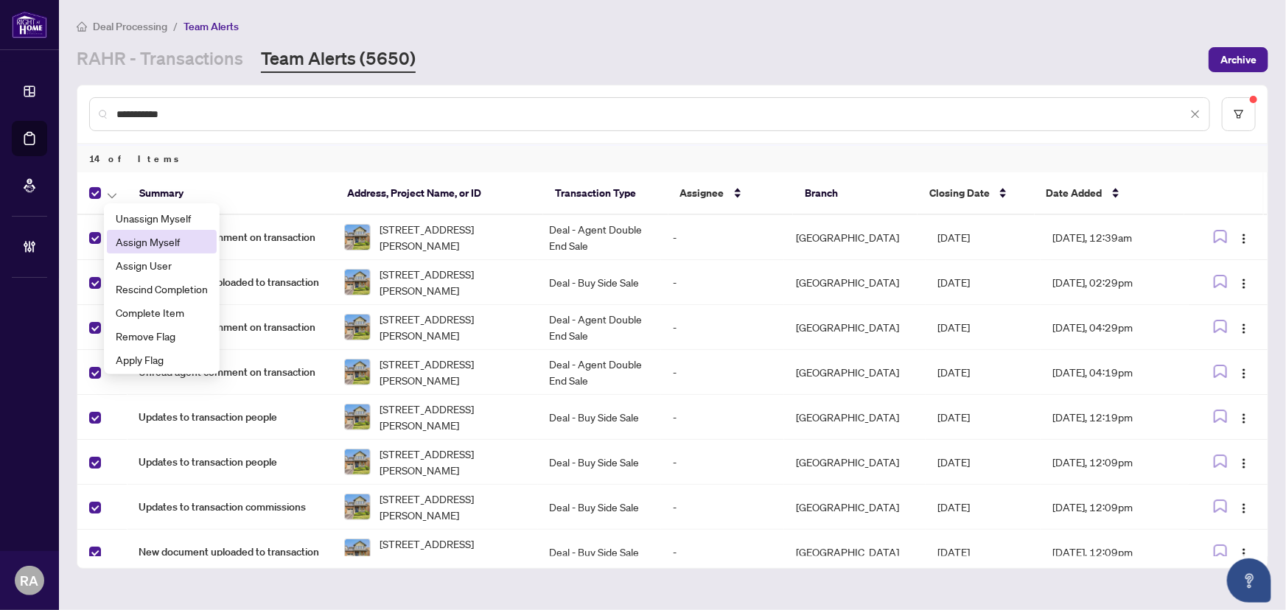
click at [172, 239] on span "Assign Myself" at bounding box center [162, 242] width 92 height 16
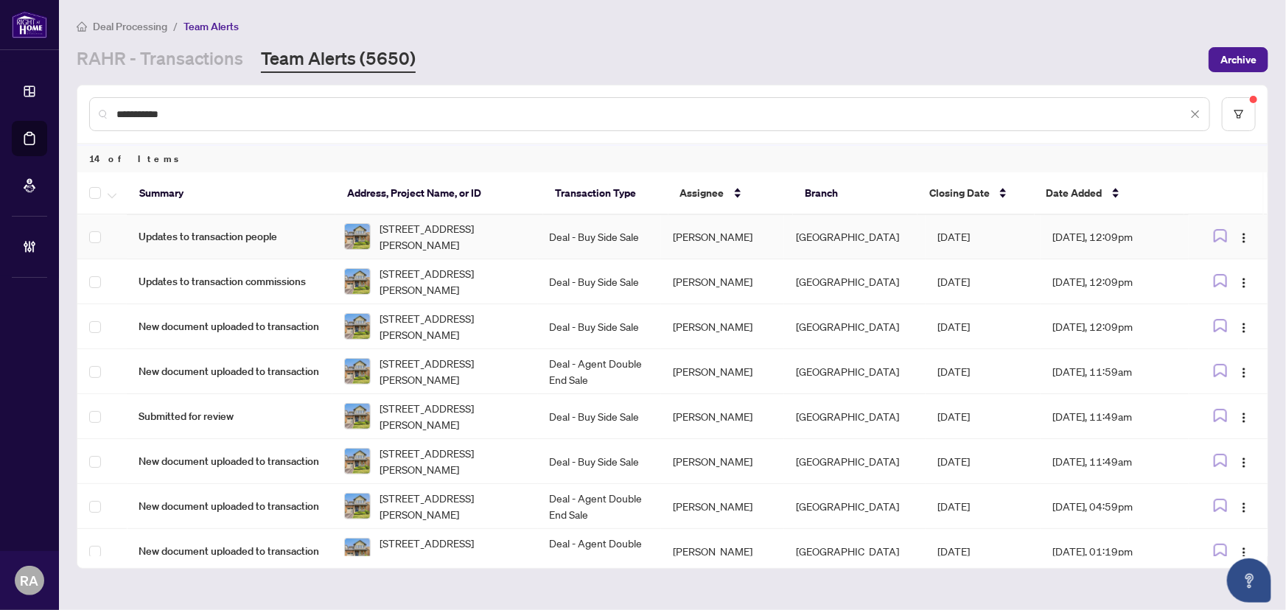
scroll to position [287, 0]
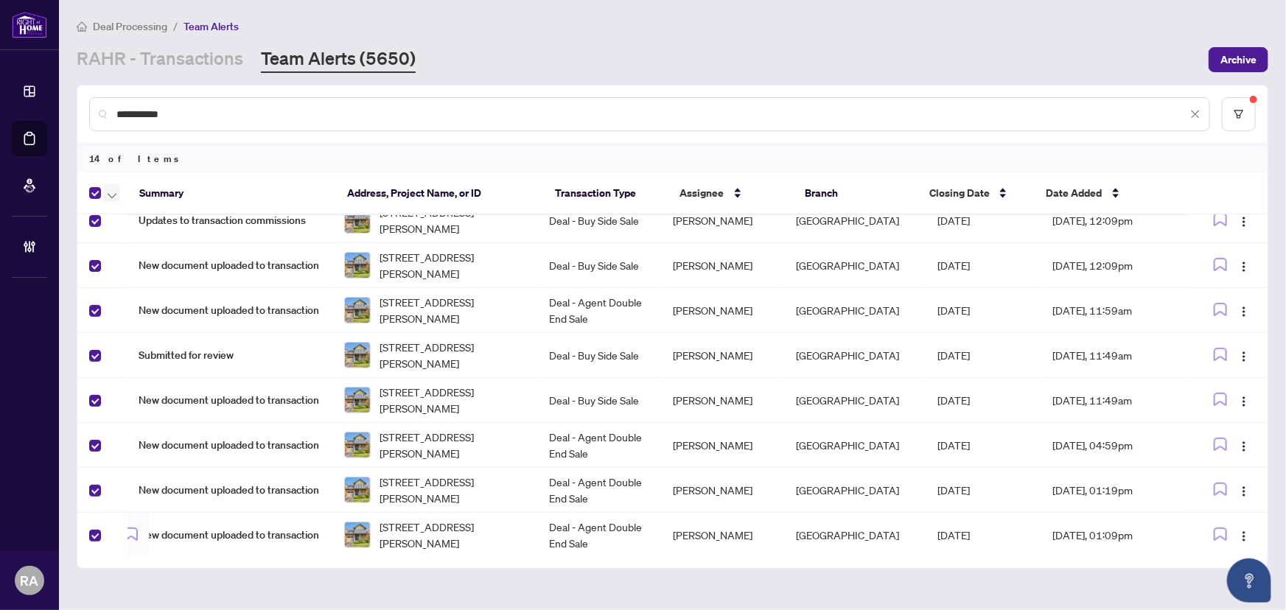
click at [109, 190] on span "button" at bounding box center [112, 193] width 9 height 16
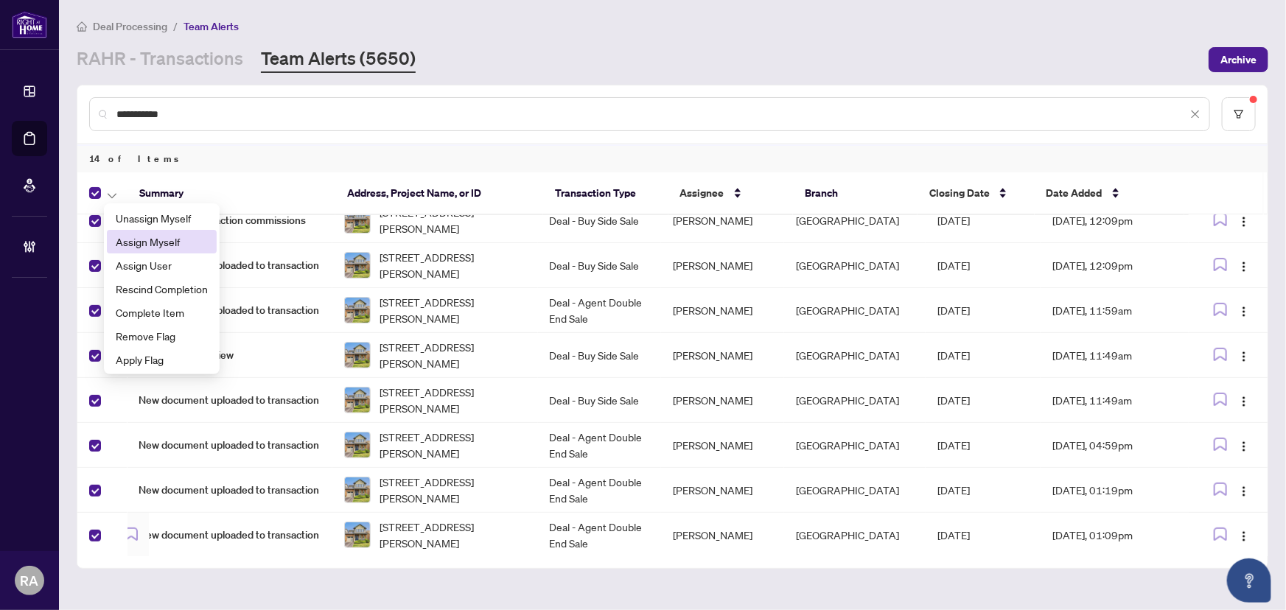
click at [145, 236] on span "Assign Myself" at bounding box center [162, 242] width 92 height 16
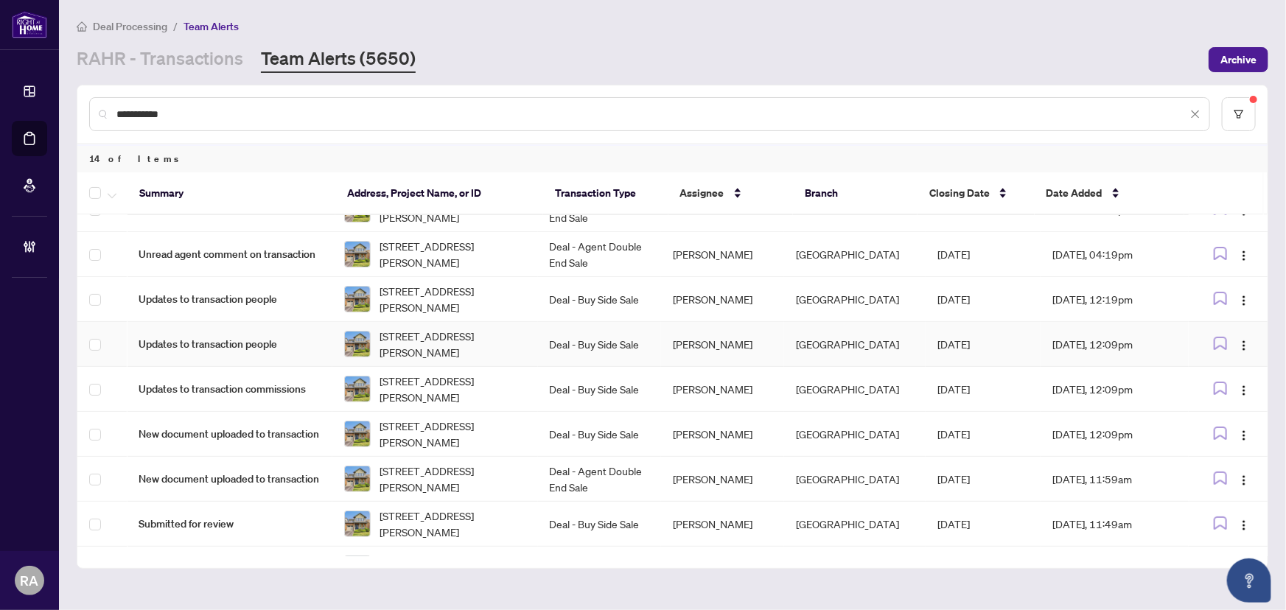
scroll to position [0, 0]
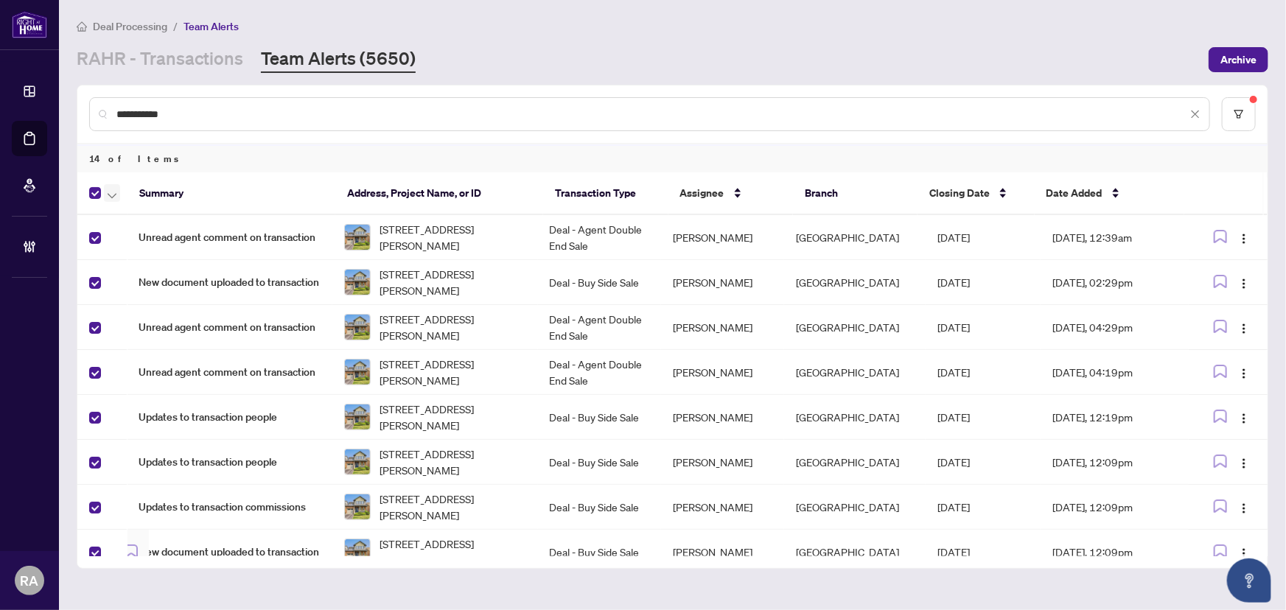
click at [108, 197] on icon "button" at bounding box center [112, 196] width 9 height 6
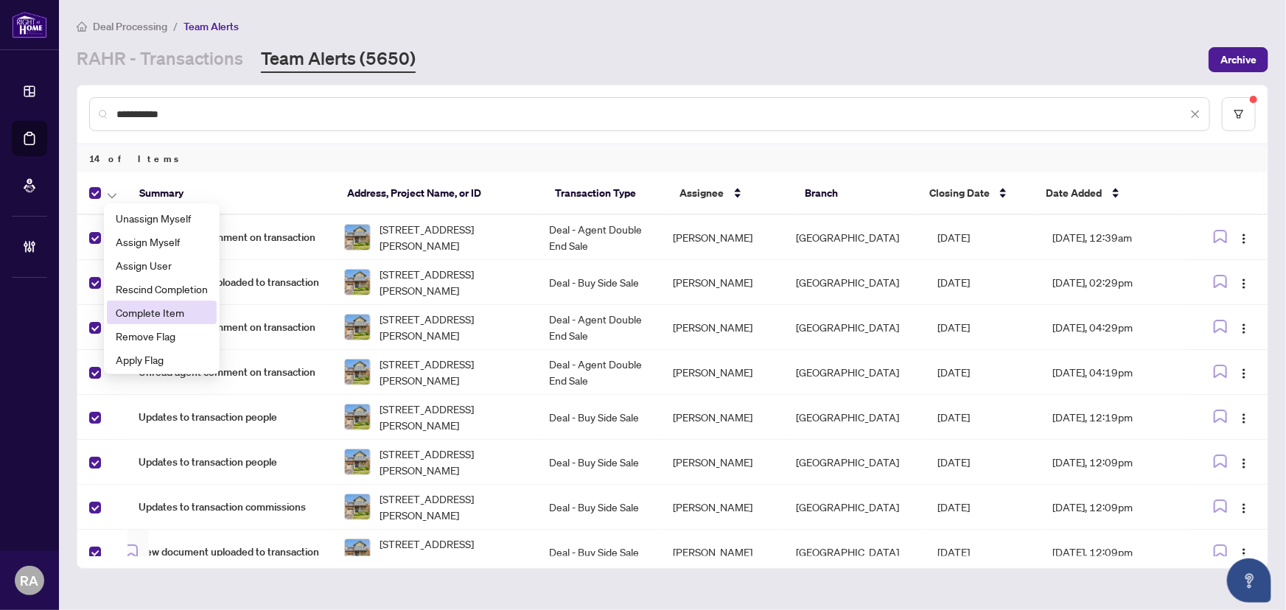
click at [148, 312] on span "Complete Item" at bounding box center [162, 312] width 92 height 16
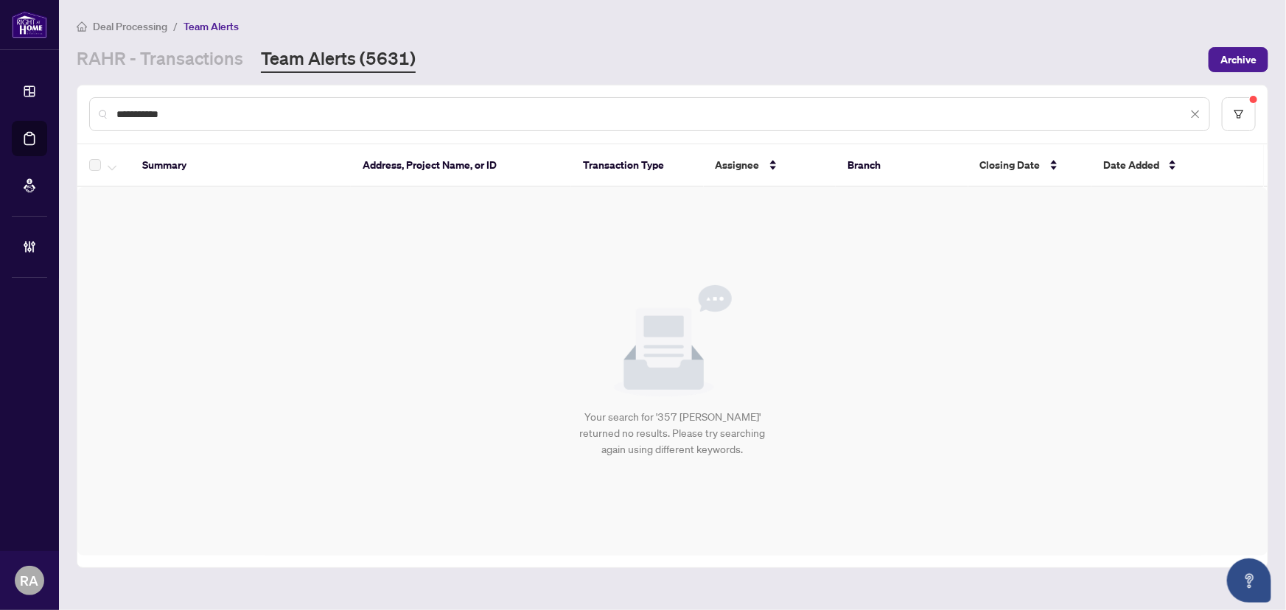
drag, startPoint x: 195, startPoint y: 116, endPoint x: 43, endPoint y: 111, distance: 151.1
click at [43, 111] on div "**********" at bounding box center [643, 305] width 1286 height 610
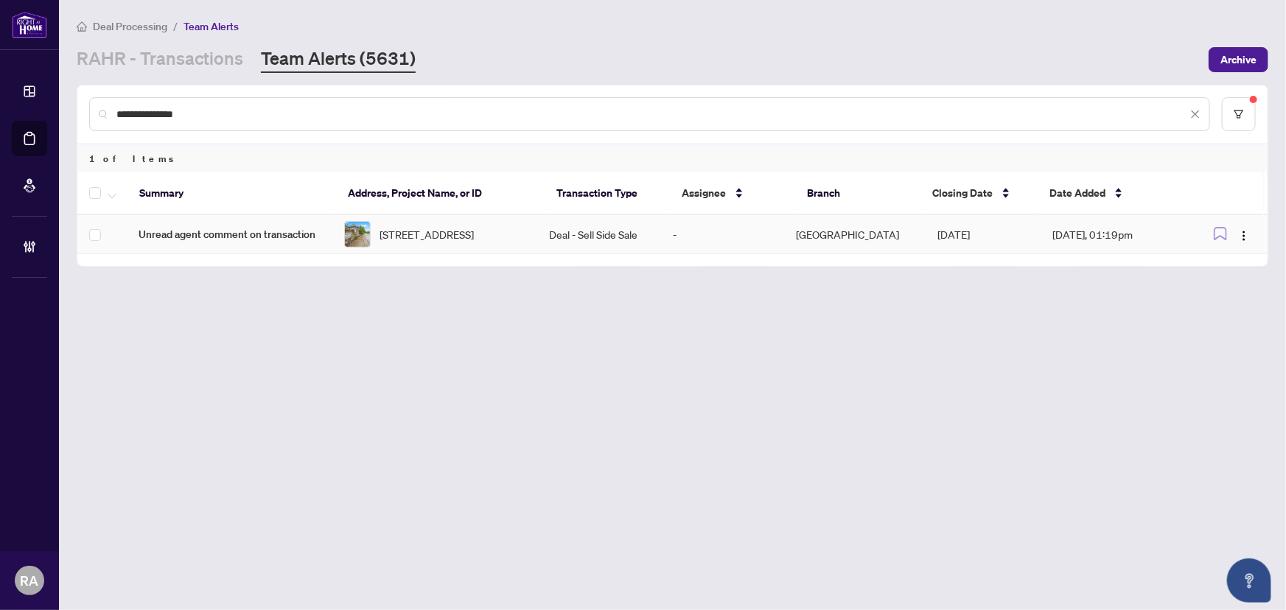
type input "**********"
click at [538, 227] on td "[STREET_ADDRESS]" at bounding box center [435, 234] width 206 height 39
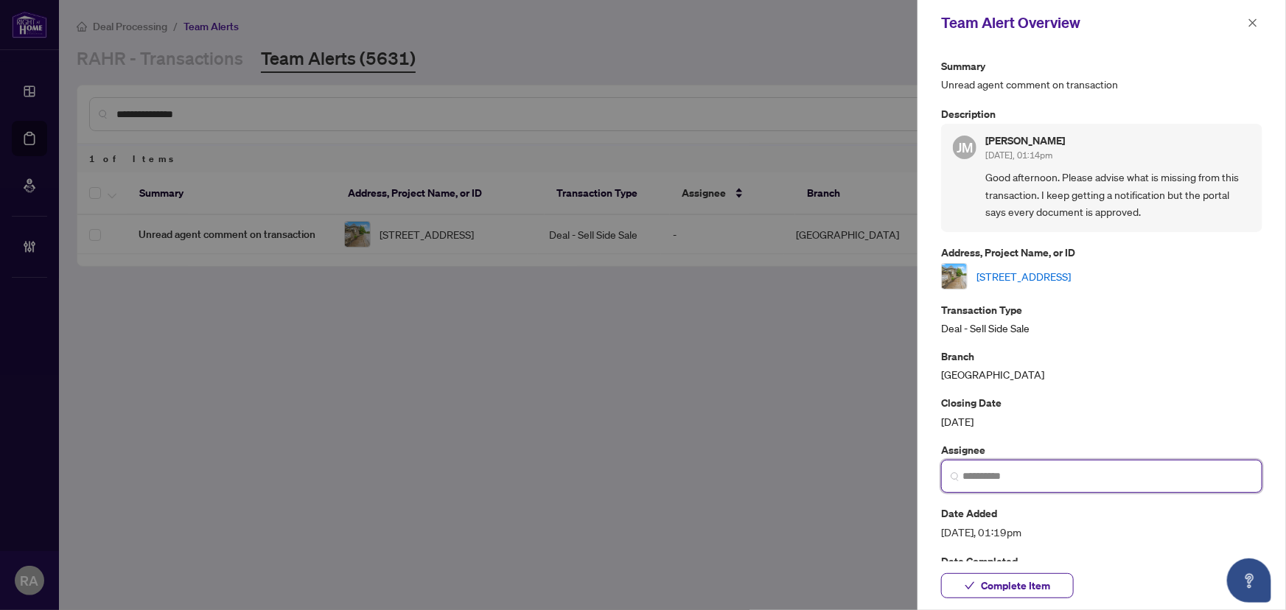
click at [1074, 479] on input "search" at bounding box center [1107, 476] width 290 height 15
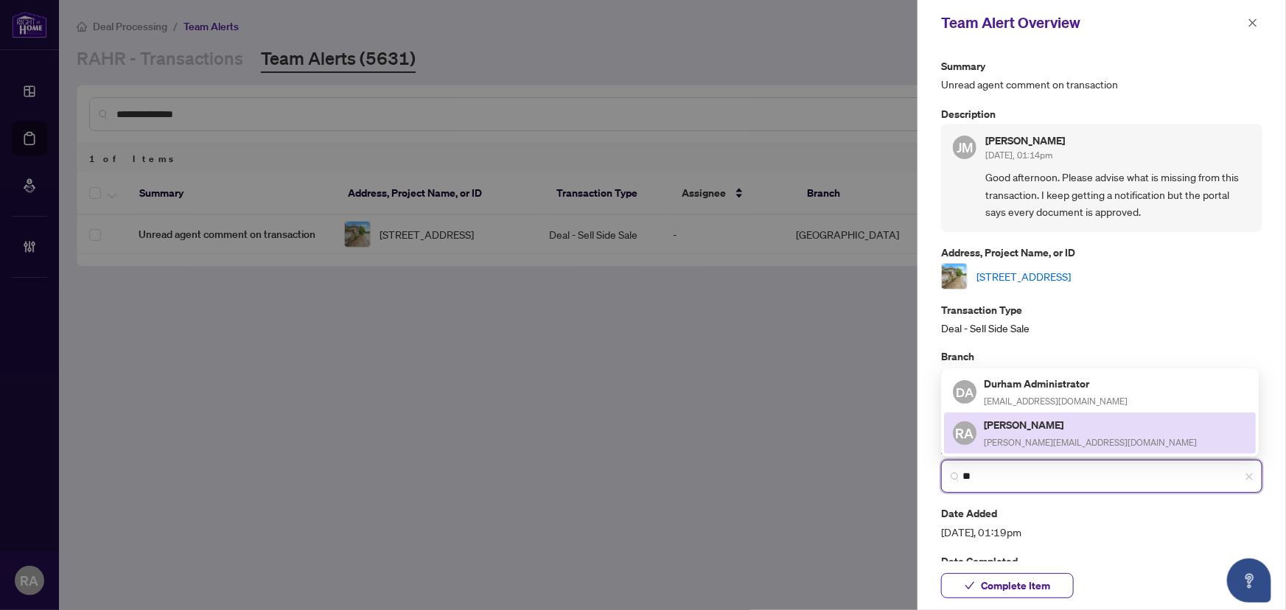
click at [1007, 442] on span "[PERSON_NAME][EMAIL_ADDRESS][DOMAIN_NAME]" at bounding box center [1090, 442] width 213 height 11
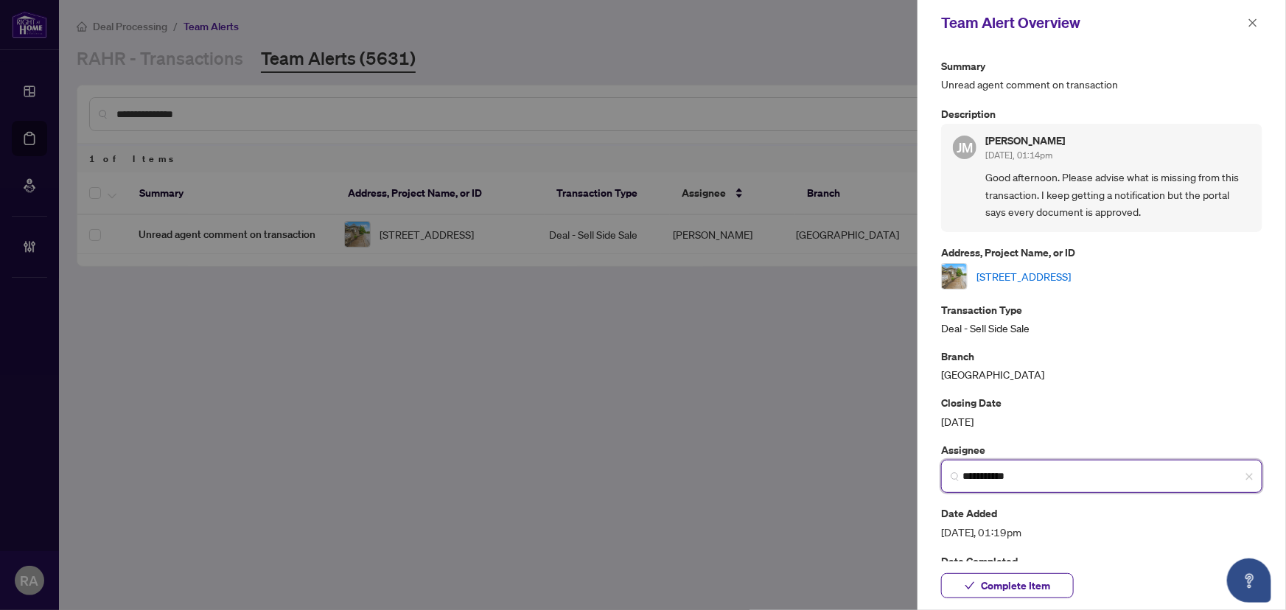
type input "**********"
click at [1065, 209] on span "Good afternoon. Please advise what is missing from this transaction. I keep get…" at bounding box center [1117, 195] width 265 height 52
click at [1071, 279] on link "[STREET_ADDRESS]" at bounding box center [1023, 276] width 94 height 16
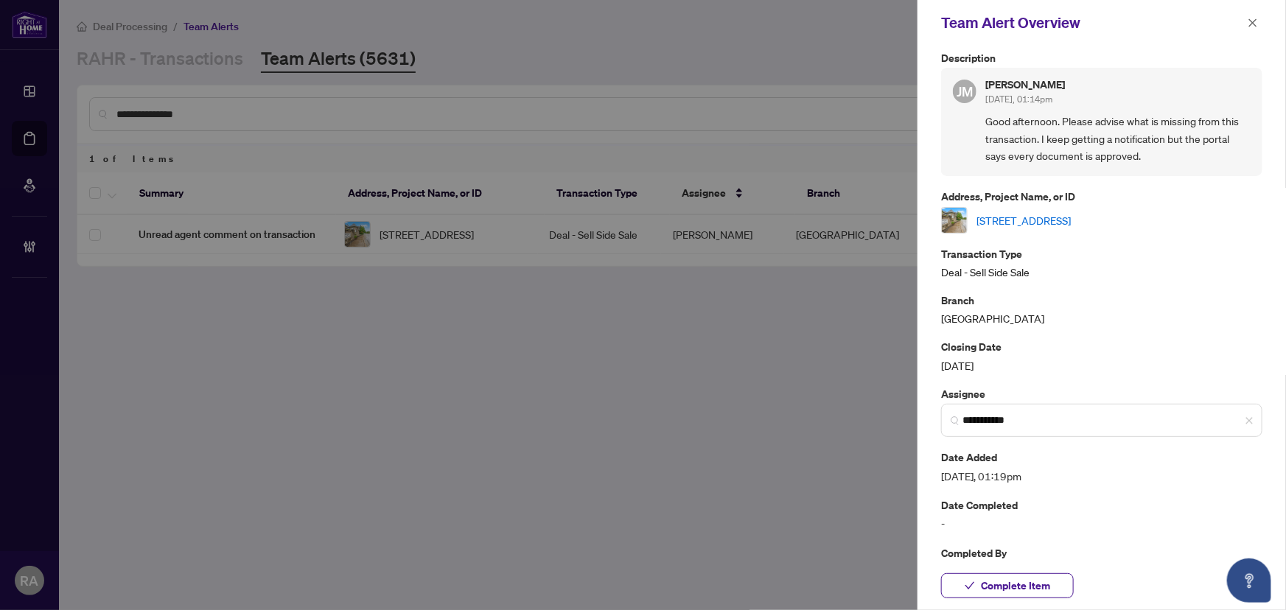
scroll to position [85, 0]
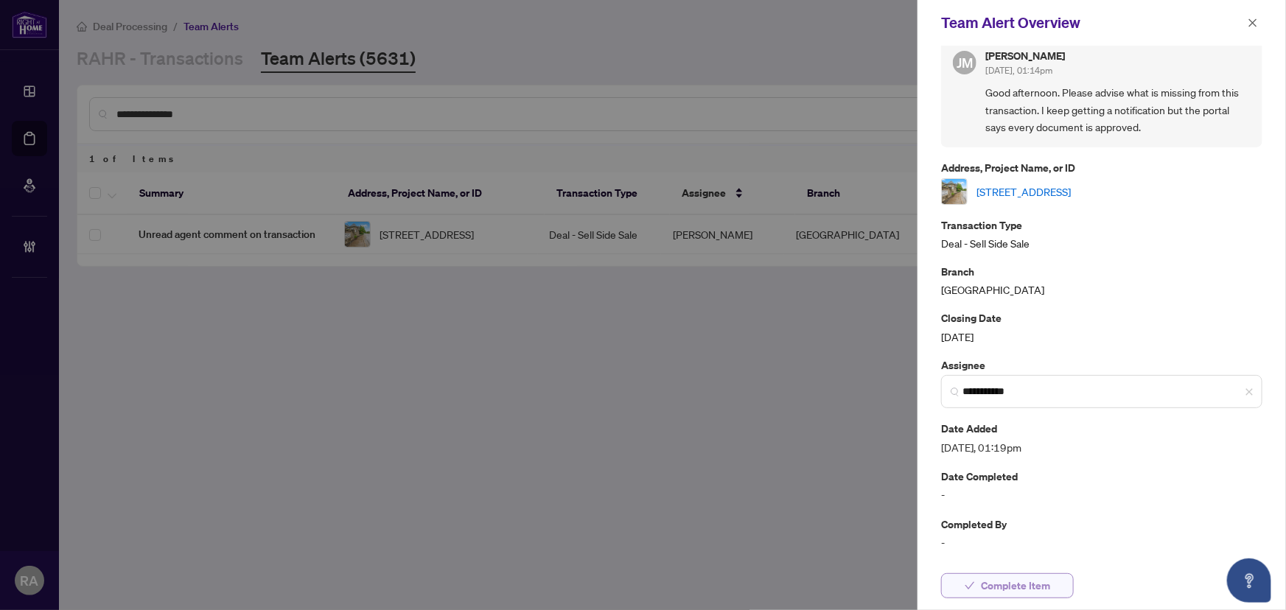
click at [1056, 592] on button "Complete Item" at bounding box center [1007, 585] width 133 height 25
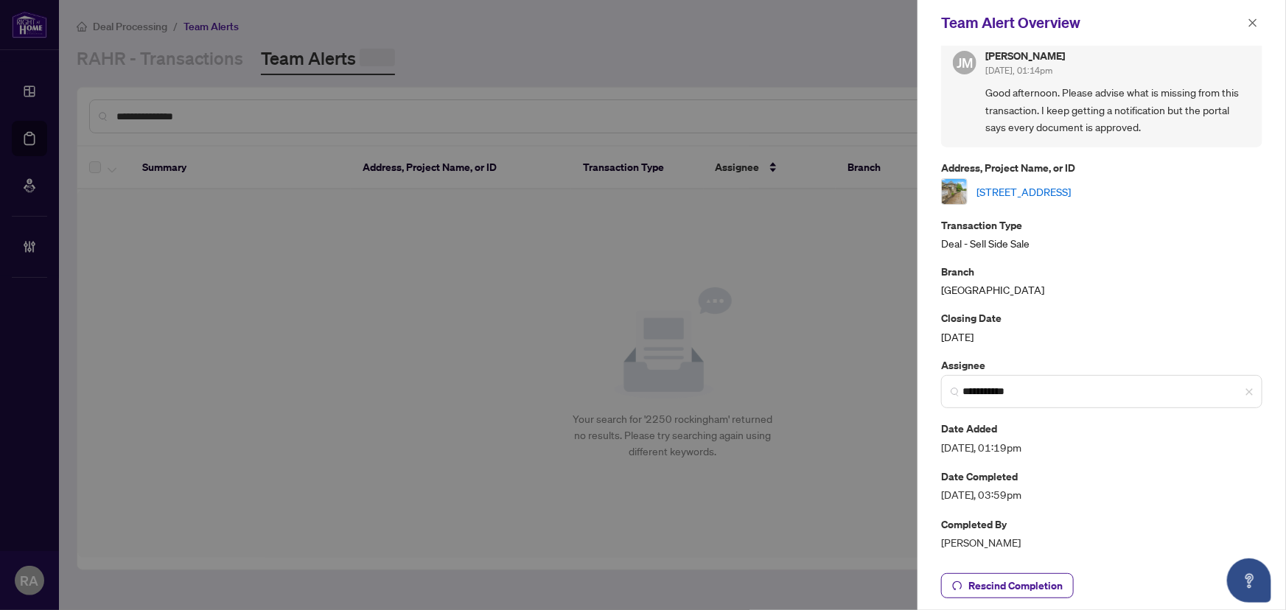
drag, startPoint x: 1261, startPoint y: 18, endPoint x: 1231, endPoint y: 24, distance: 30.8
click at [1261, 17] on button "button" at bounding box center [1252, 23] width 19 height 18
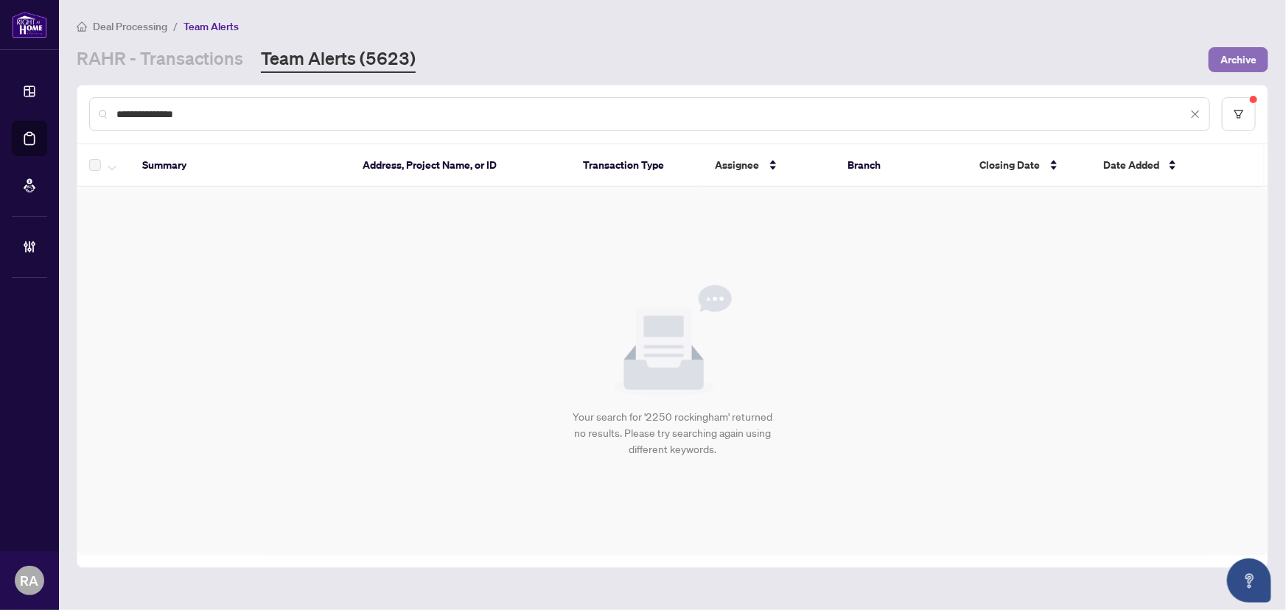
click at [1237, 52] on span "Archive" at bounding box center [1238, 60] width 36 height 24
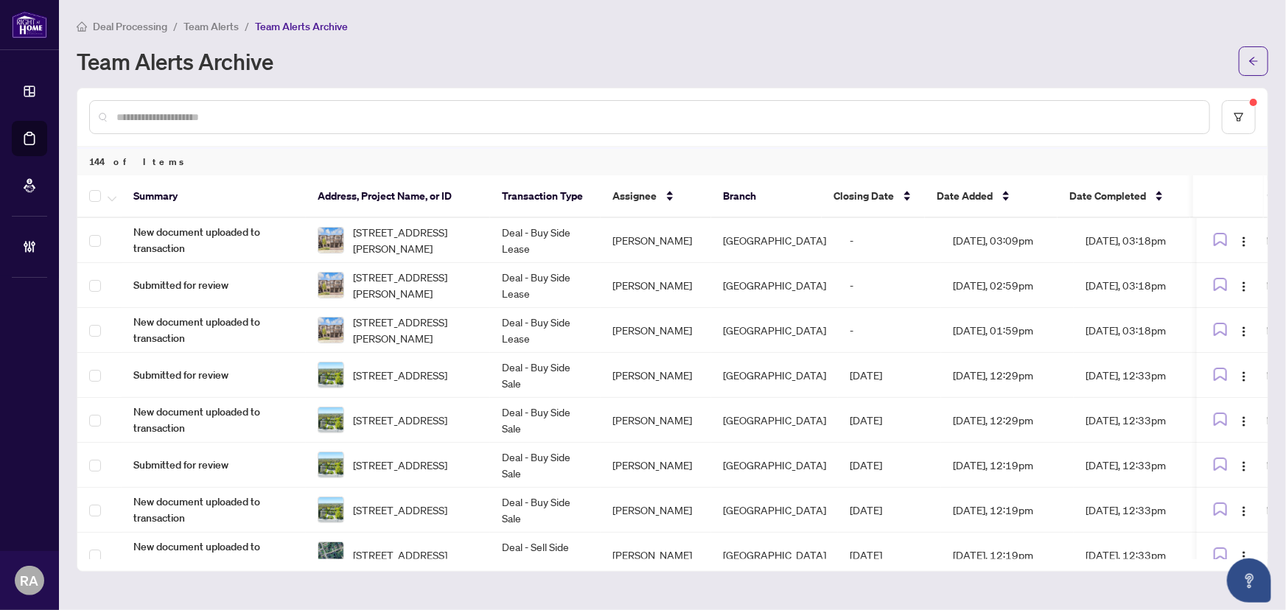
click at [197, 24] on span "Team Alerts" at bounding box center [210, 26] width 55 height 13
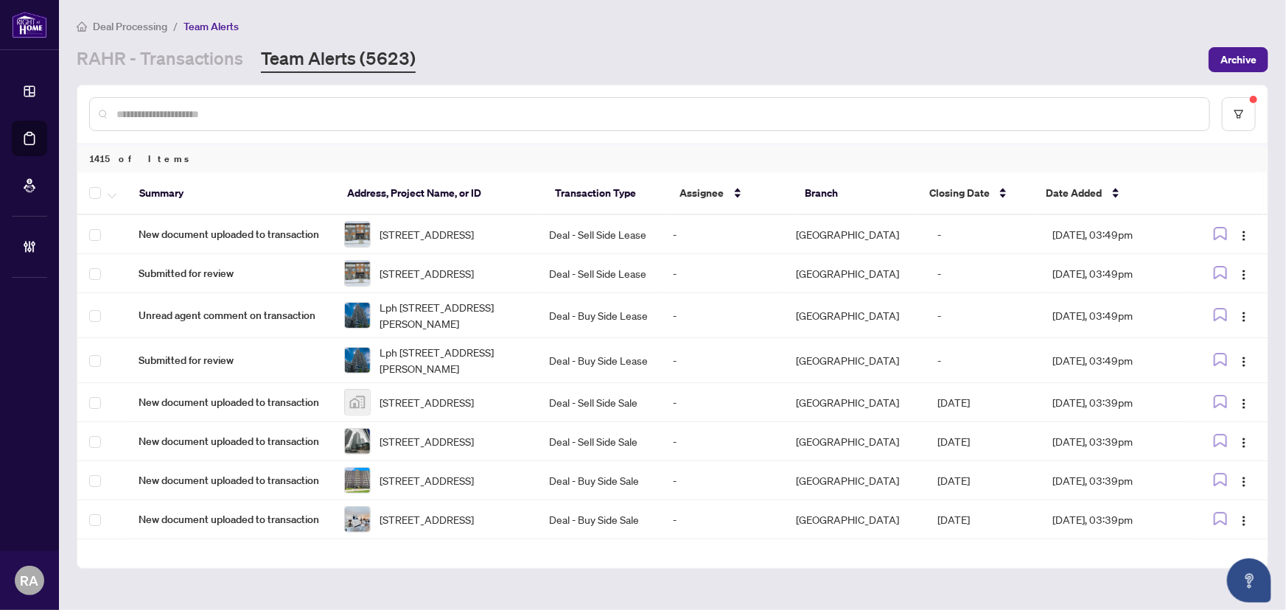
click at [206, 116] on input "text" at bounding box center [656, 114] width 1081 height 16
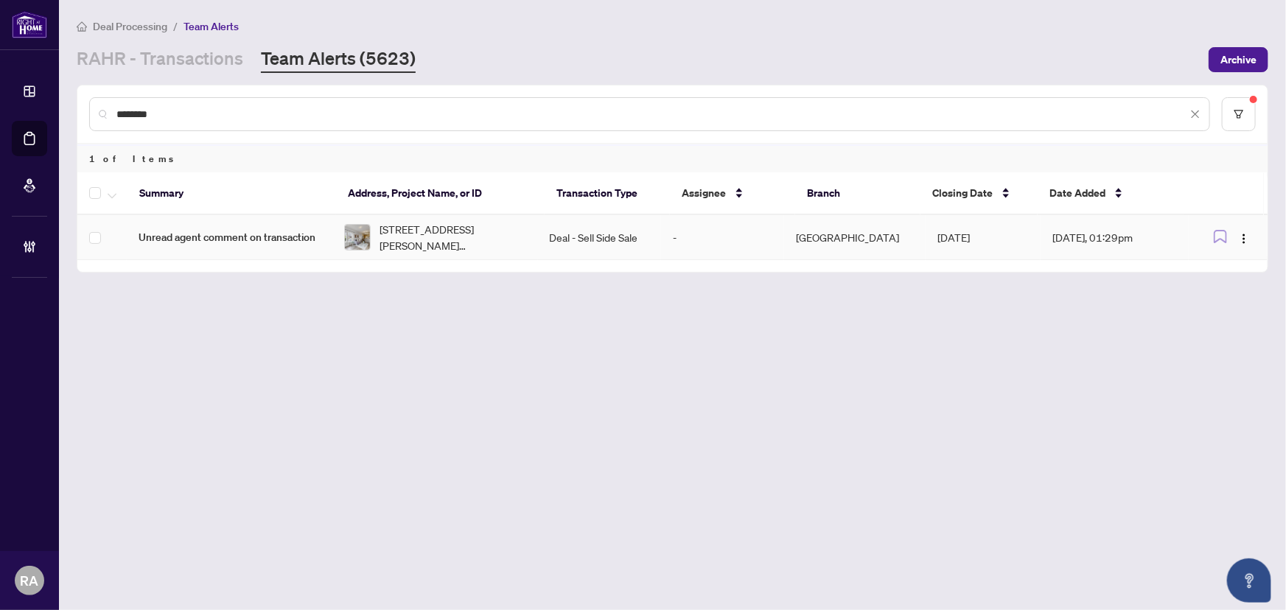
type input "********"
click at [490, 251] on span "[STREET_ADDRESS][PERSON_NAME][PERSON_NAME]" at bounding box center [452, 237] width 147 height 32
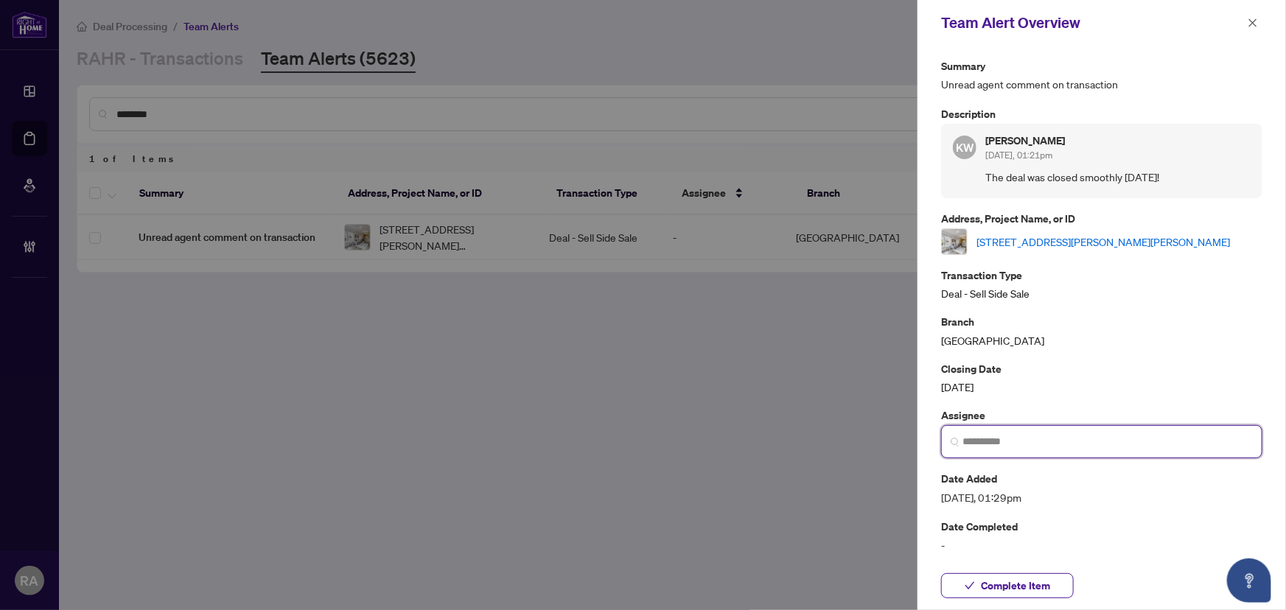
click at [1158, 438] on input "search" at bounding box center [1107, 441] width 290 height 15
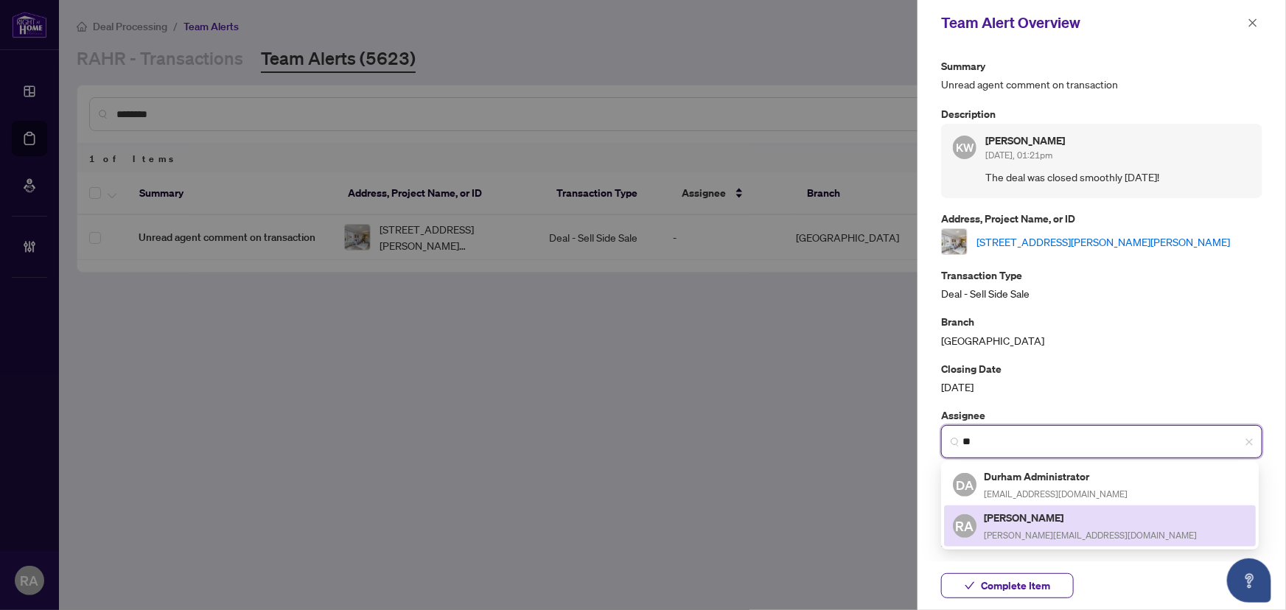
click at [1041, 521] on h5 "[PERSON_NAME]" at bounding box center [1090, 517] width 213 height 17
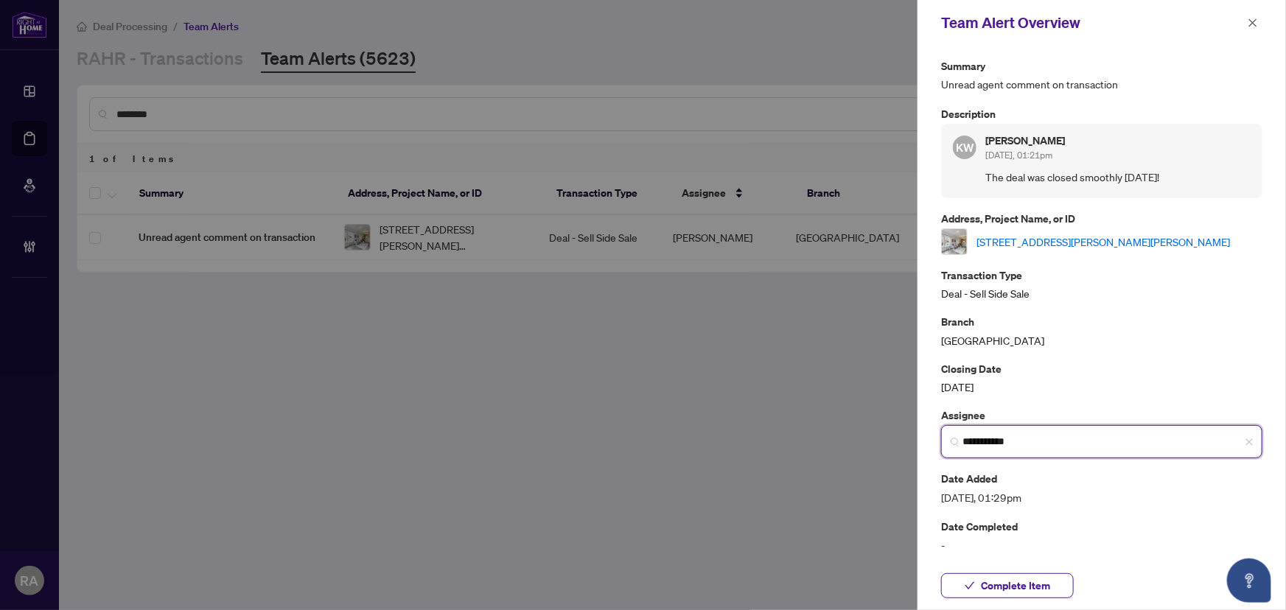
type input "**********"
click at [1083, 241] on link "[STREET_ADDRESS][PERSON_NAME][PERSON_NAME]" at bounding box center [1102, 242] width 253 height 16
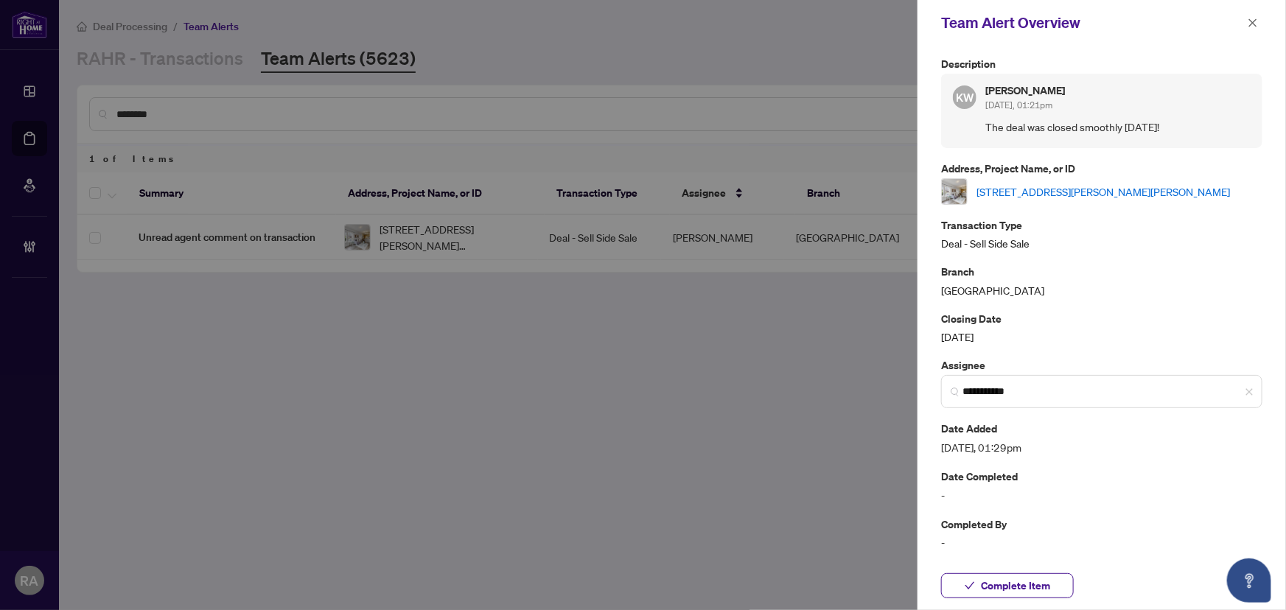
click at [1030, 590] on span "Complete Item" at bounding box center [1015, 586] width 69 height 24
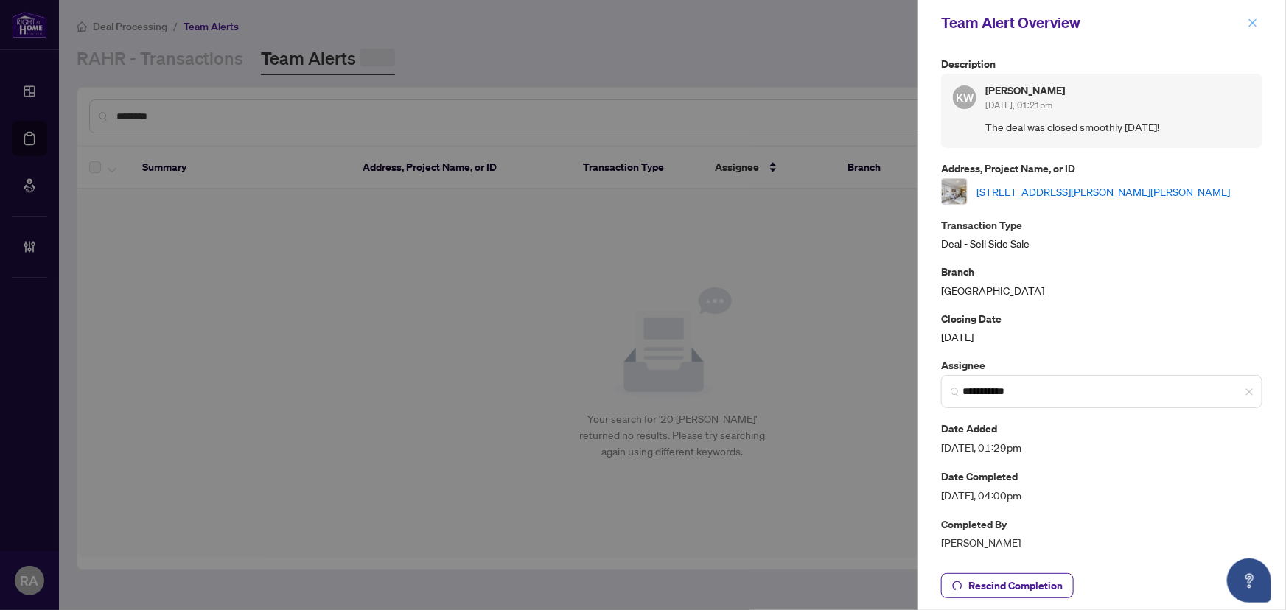
click at [1255, 18] on icon "close" at bounding box center [1253, 23] width 10 height 10
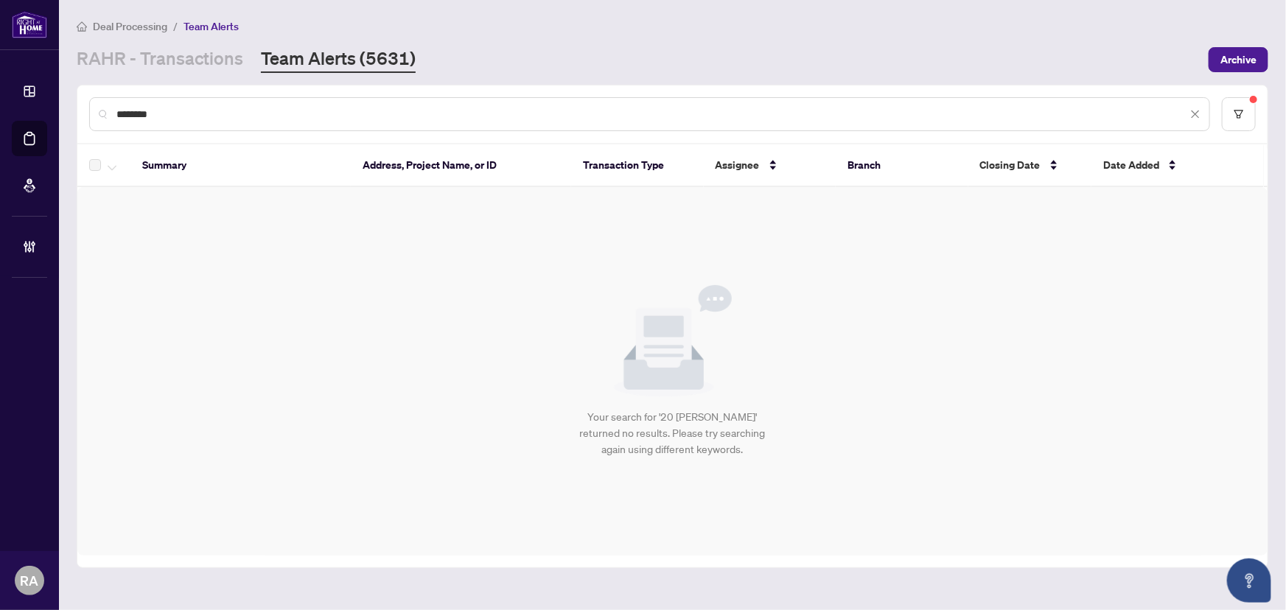
drag, startPoint x: 191, startPoint y: 113, endPoint x: 88, endPoint y: 98, distance: 104.2
click at [74, 95] on main "Deal Processing / Team Alerts [PERSON_NAME] - Transactions Team Alerts (5631) A…" at bounding box center [672, 305] width 1227 height 610
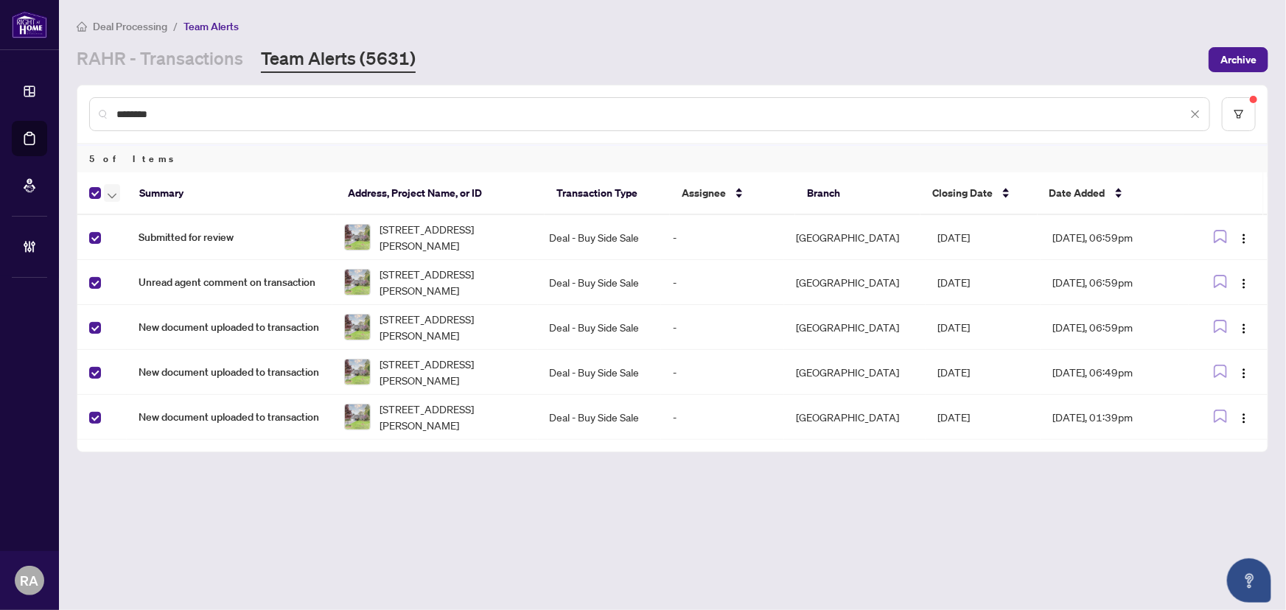
click at [119, 192] on button "button" at bounding box center [112, 193] width 16 height 18
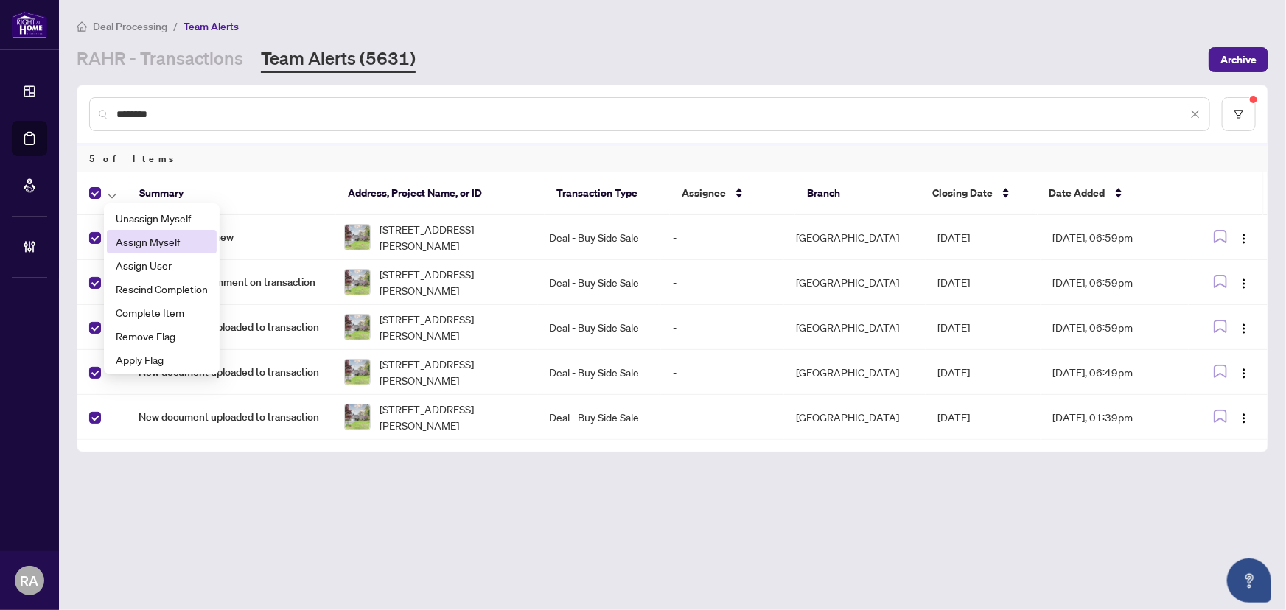
click at [152, 251] on li "Assign Myself" at bounding box center [162, 242] width 110 height 24
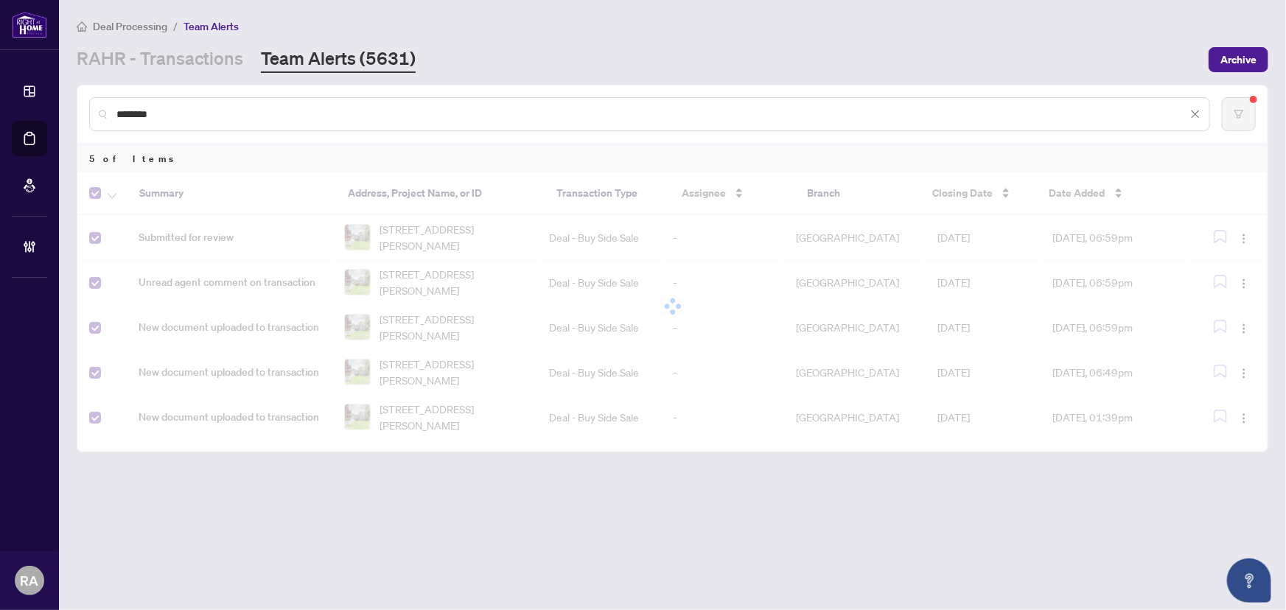
click at [308, 474] on main "Deal Processing / Team Alerts [PERSON_NAME] - Transactions Team Alerts (5631) A…" at bounding box center [672, 305] width 1227 height 610
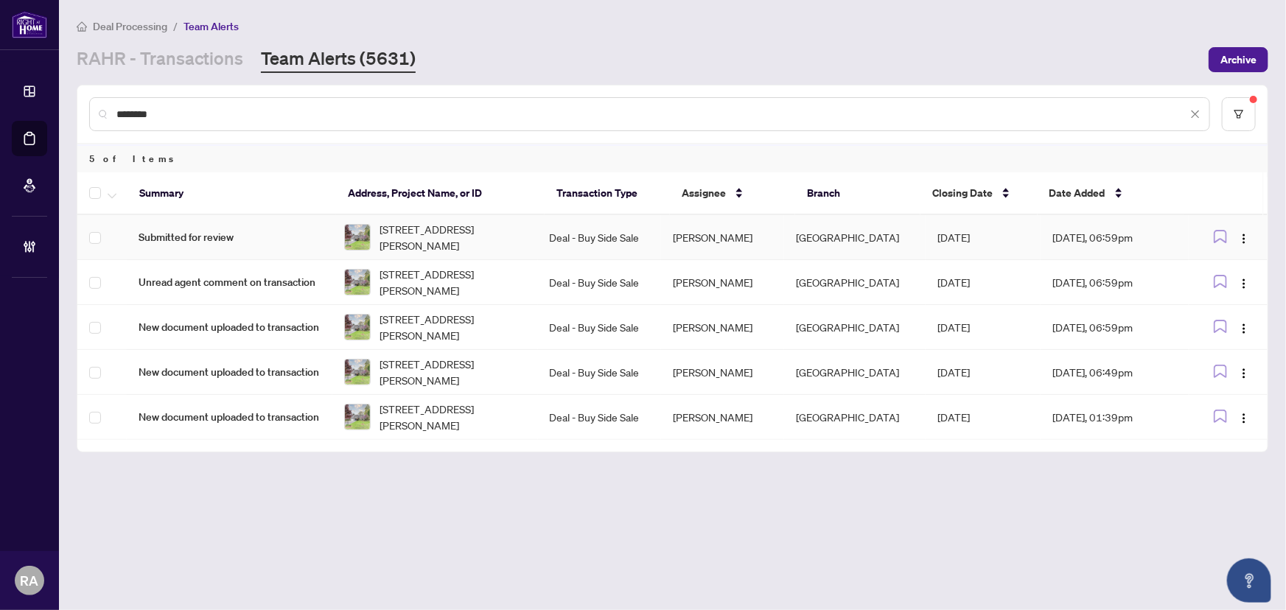
click at [713, 234] on td "[PERSON_NAME]" at bounding box center [722, 237] width 123 height 45
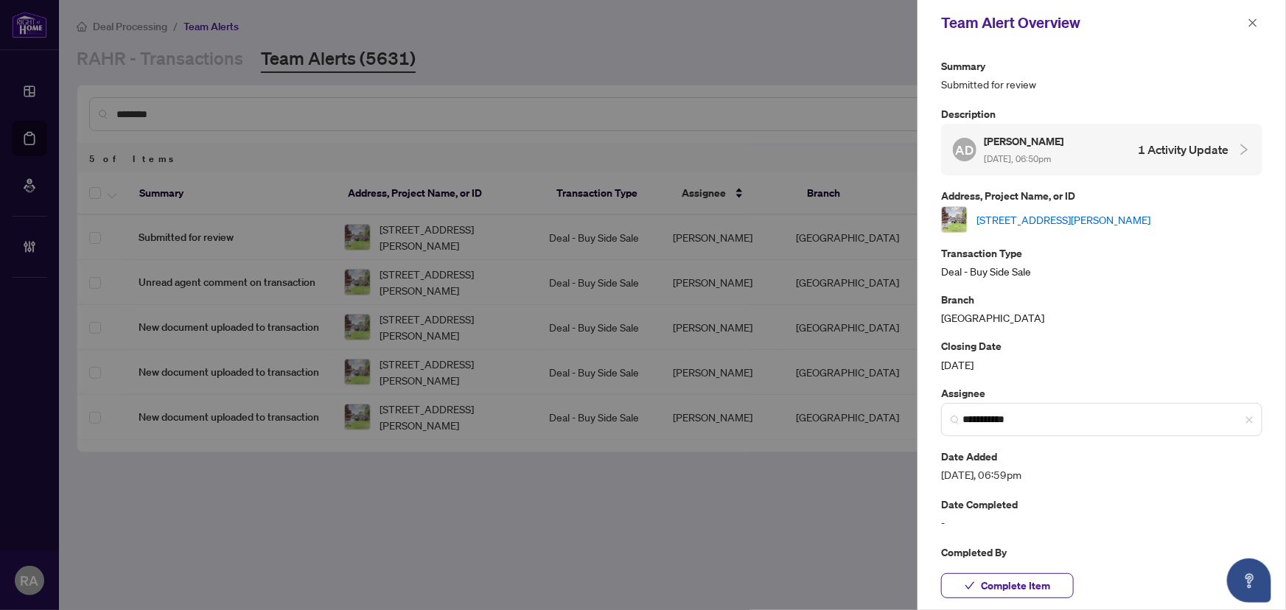
click at [1113, 220] on link "[STREET_ADDRESS][PERSON_NAME]" at bounding box center [1063, 219] width 174 height 16
click at [1259, 18] on button "button" at bounding box center [1252, 23] width 19 height 18
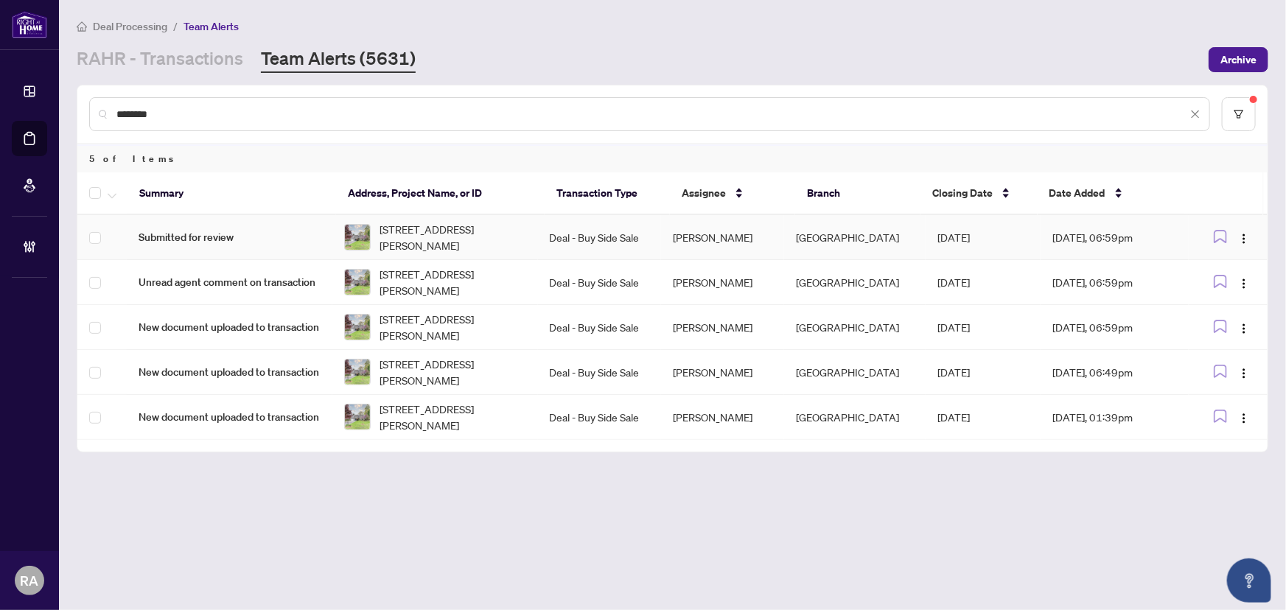
click at [476, 232] on span "[STREET_ADDRESS][PERSON_NAME]" at bounding box center [452, 237] width 147 height 32
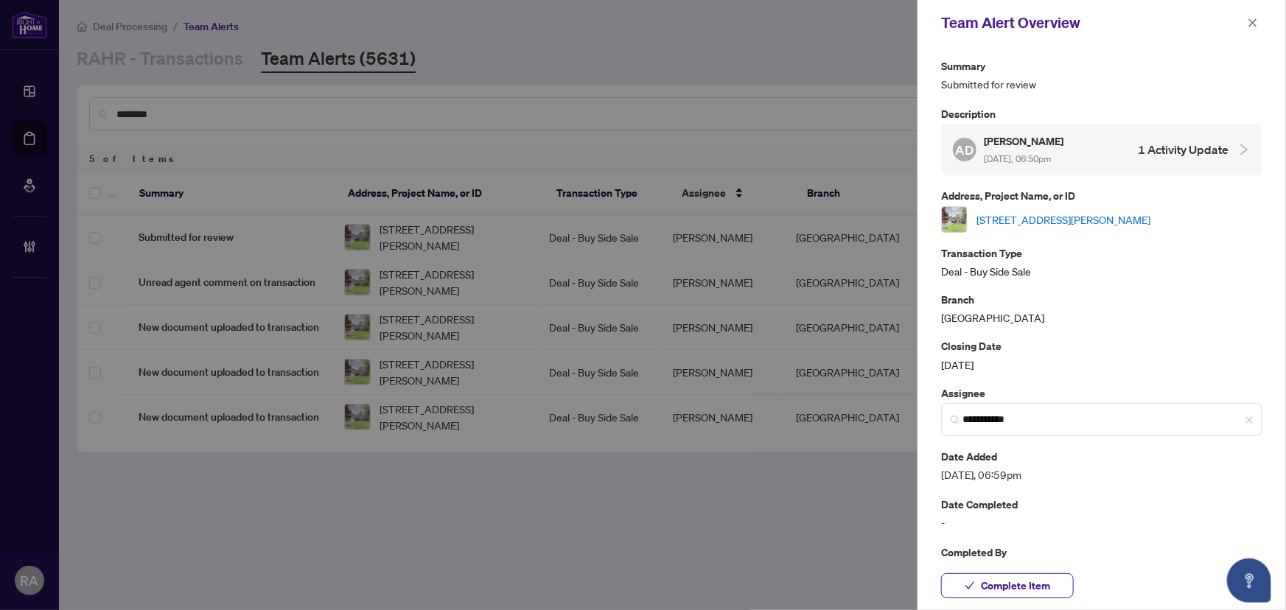
click at [1023, 221] on link "[STREET_ADDRESS][PERSON_NAME]" at bounding box center [1063, 219] width 174 height 16
click at [1259, 22] on button "button" at bounding box center [1252, 23] width 19 height 18
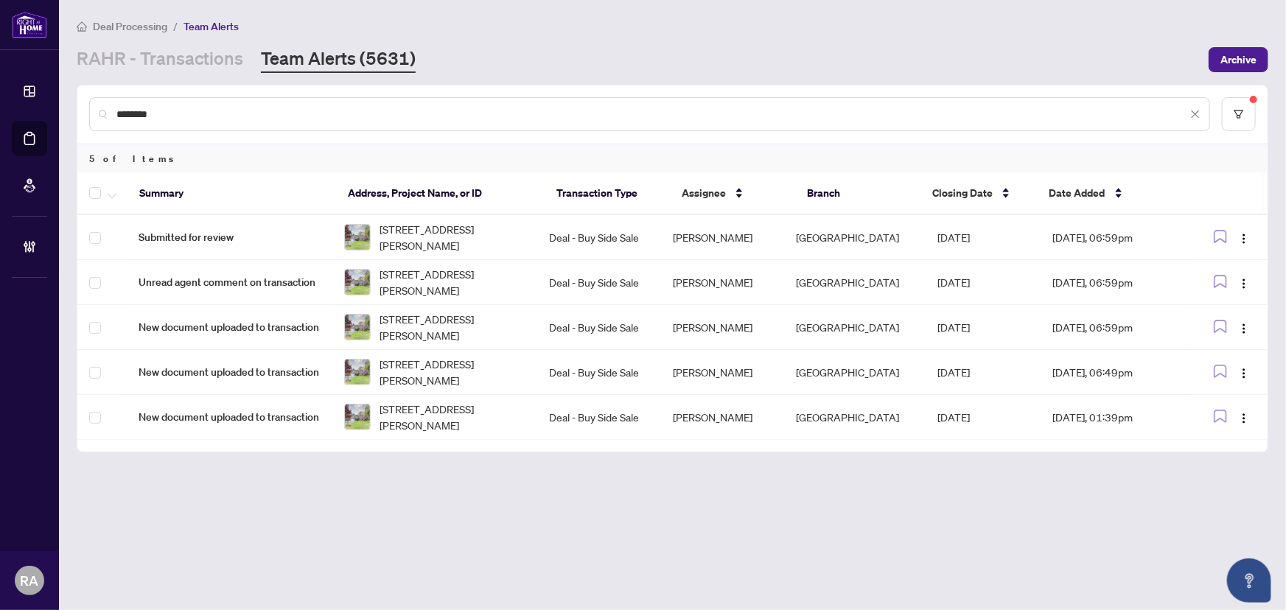
click at [102, 192] on div at bounding box center [105, 193] width 32 height 18
click at [111, 195] on icon "button" at bounding box center [112, 195] width 9 height 5
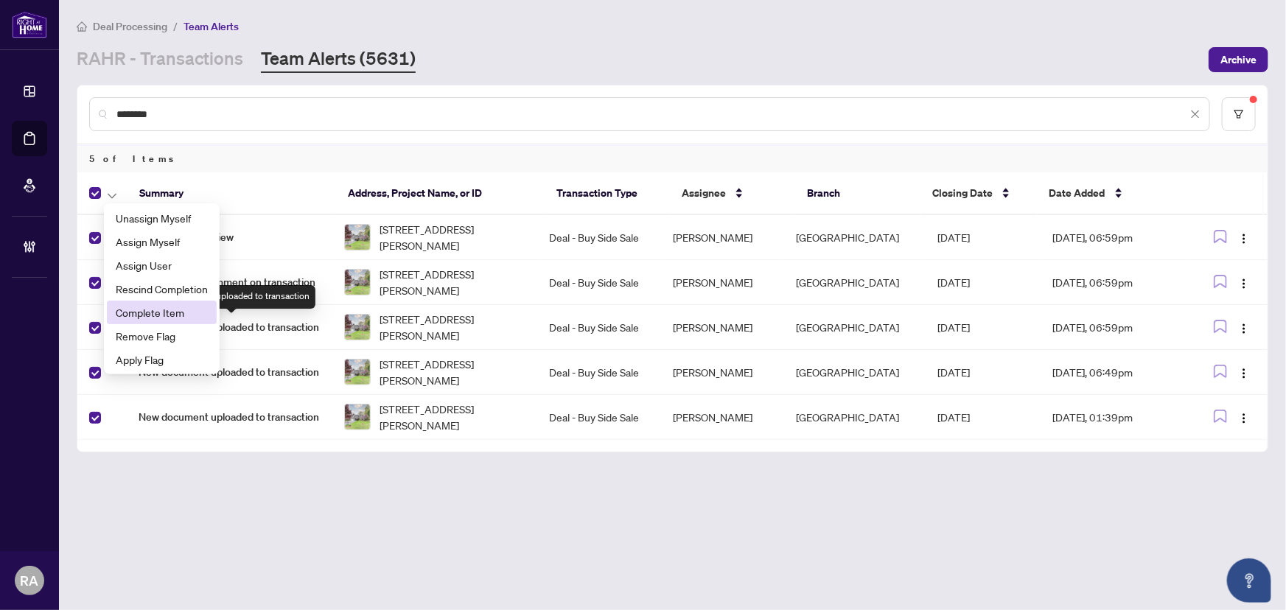
click at [196, 309] on span "Complete Item" at bounding box center [162, 312] width 92 height 16
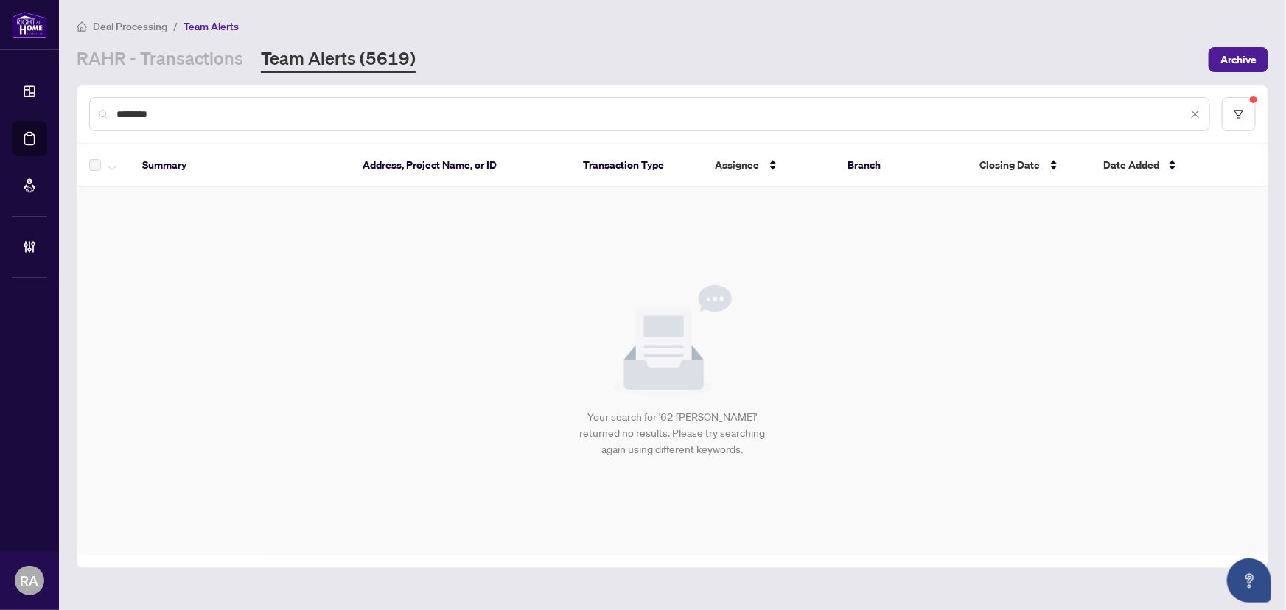
drag, startPoint x: 158, startPoint y: 117, endPoint x: 103, endPoint y: 109, distance: 55.9
click at [103, 109] on div "********" at bounding box center [649, 114] width 1121 height 34
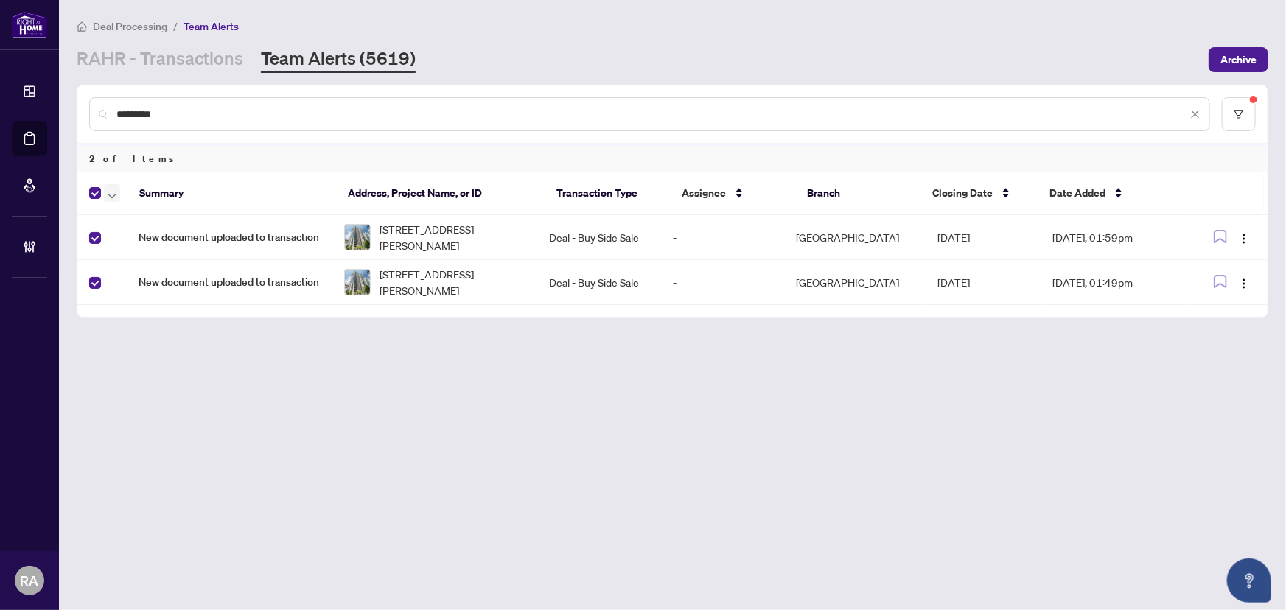
click at [109, 194] on icon "button" at bounding box center [112, 196] width 9 height 6
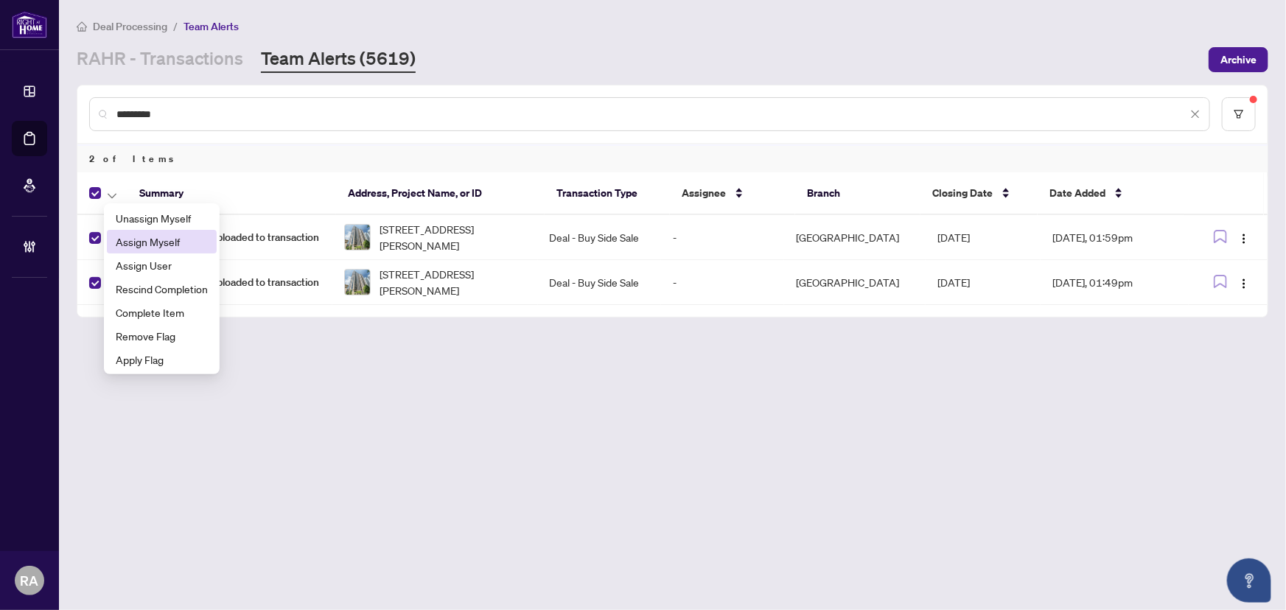
click at [133, 248] on span "Assign Myself" at bounding box center [162, 242] width 92 height 16
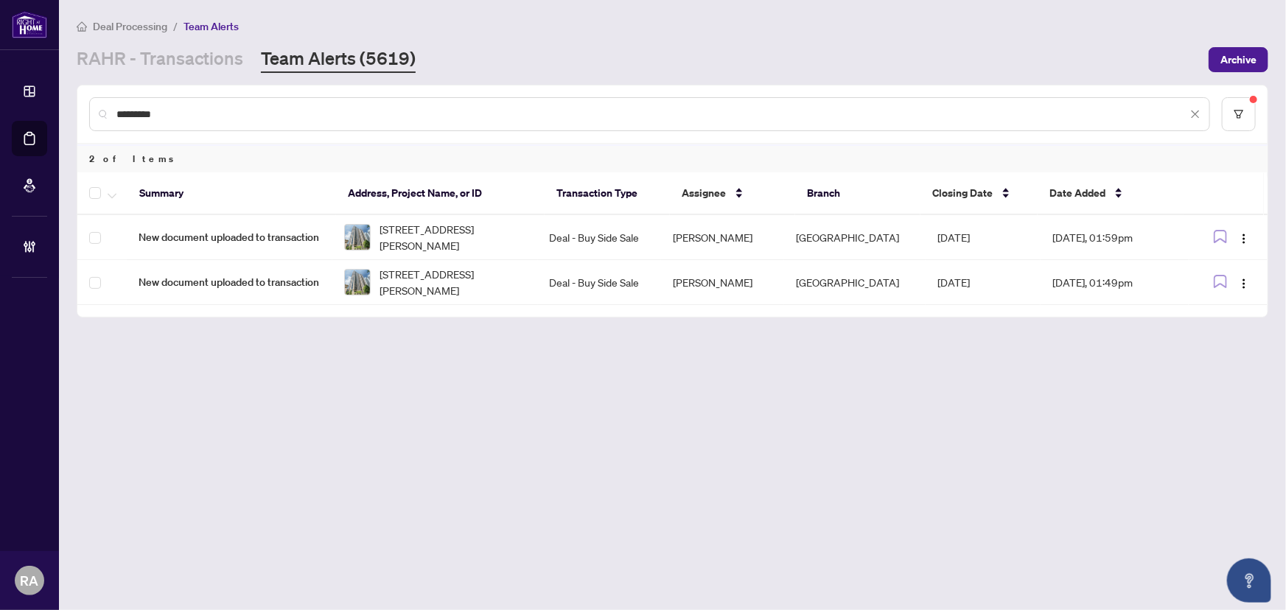
click at [313, 338] on main "Deal Processing / Team Alerts [PERSON_NAME] - Transactions Team Alerts (5619) A…" at bounding box center [672, 305] width 1227 height 610
click at [538, 240] on td "[STREET_ADDRESS][PERSON_NAME]" at bounding box center [435, 237] width 206 height 45
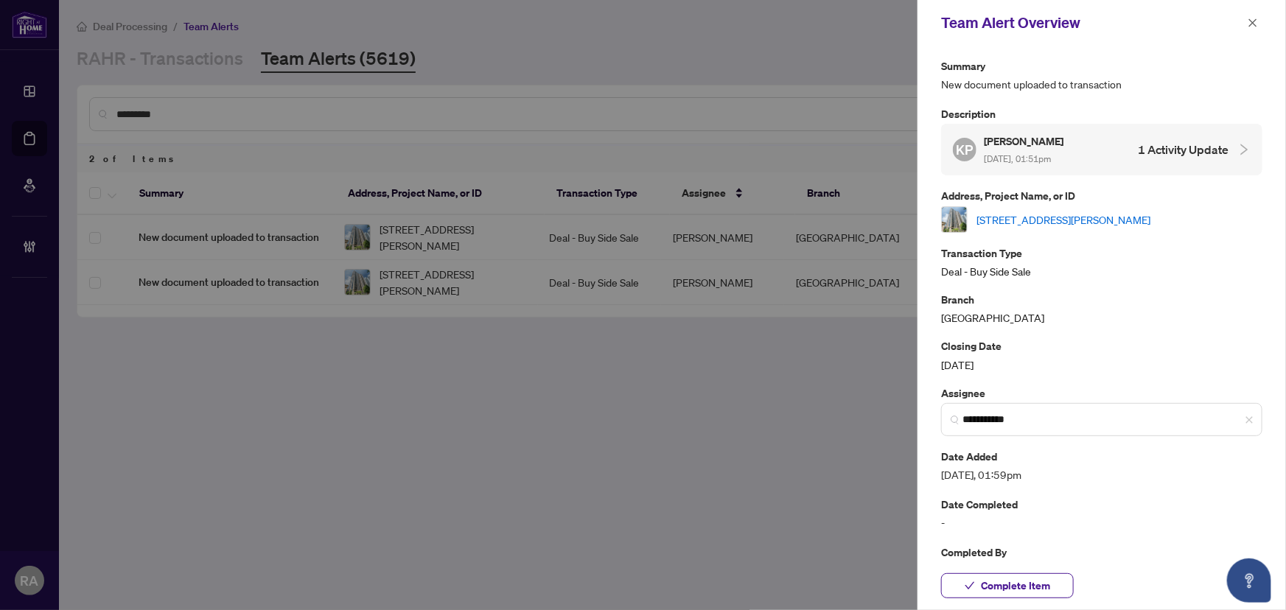
click at [1105, 216] on link "[STREET_ADDRESS][PERSON_NAME]" at bounding box center [1063, 219] width 174 height 16
click at [1258, 24] on icon "close" at bounding box center [1253, 23] width 10 height 10
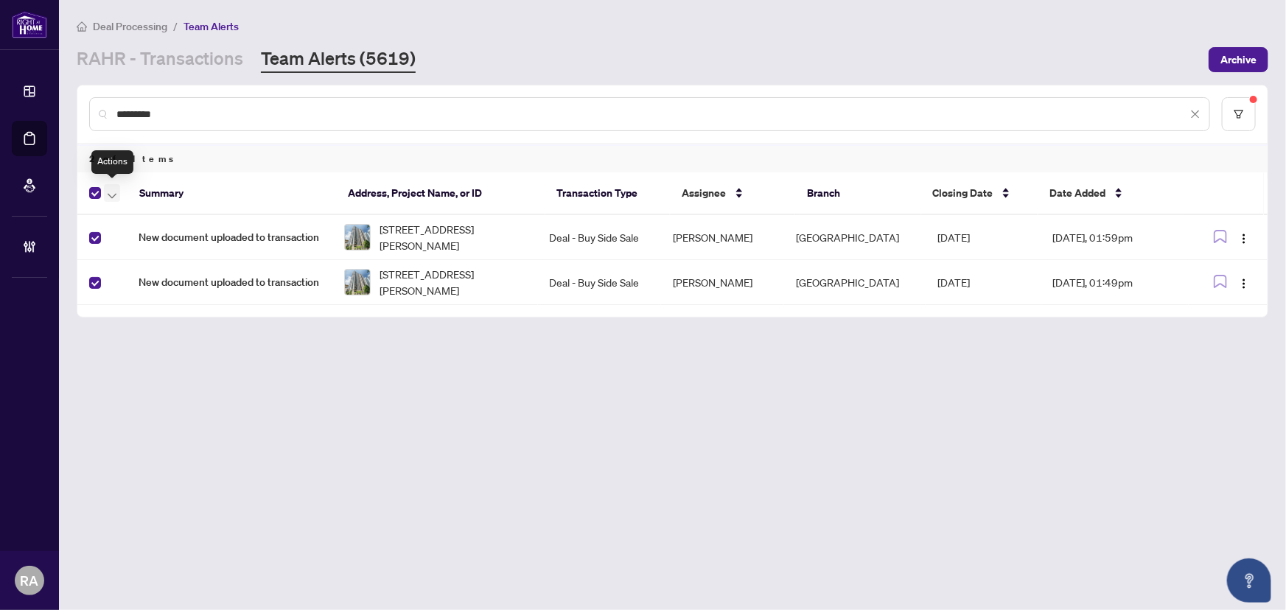
click at [111, 193] on icon "button" at bounding box center [112, 196] width 9 height 6
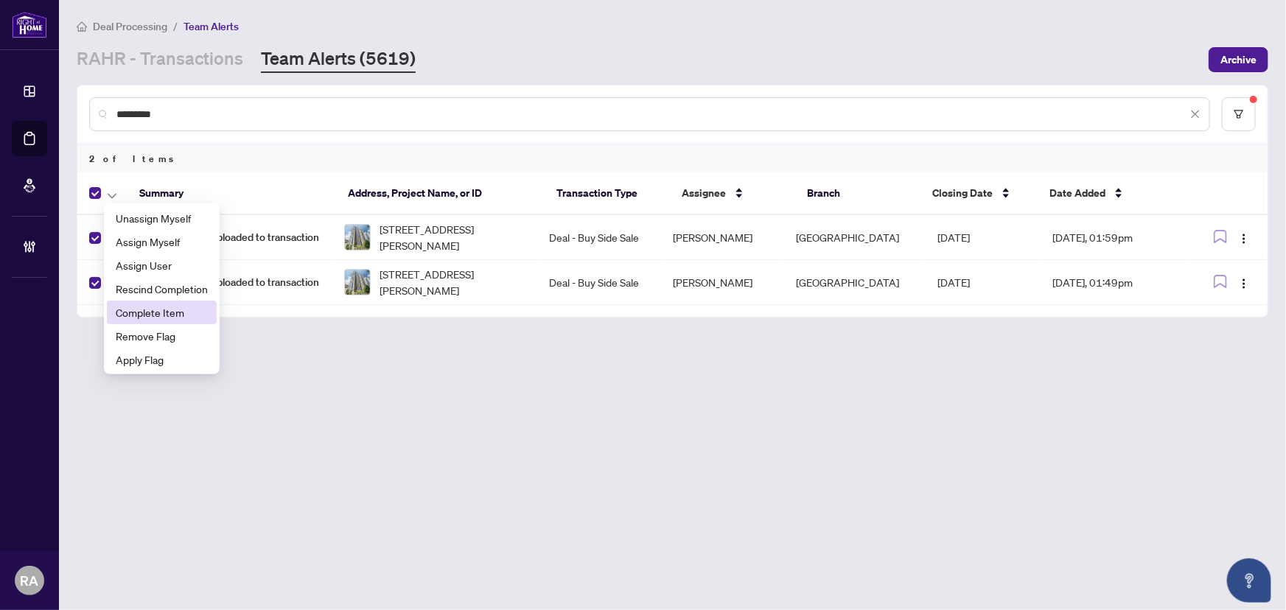
click at [169, 318] on span "Complete Item" at bounding box center [162, 312] width 92 height 16
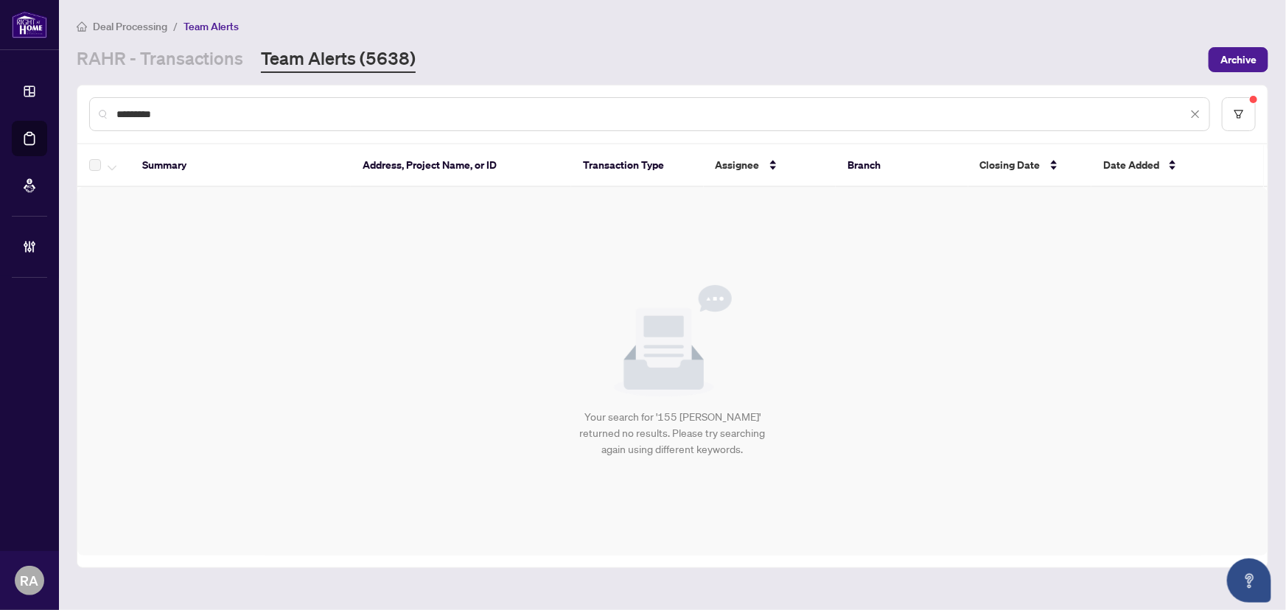
drag, startPoint x: 172, startPoint y: 119, endPoint x: 112, endPoint y: 116, distance: 59.8
click at [112, 116] on div "*********" at bounding box center [649, 114] width 1121 height 34
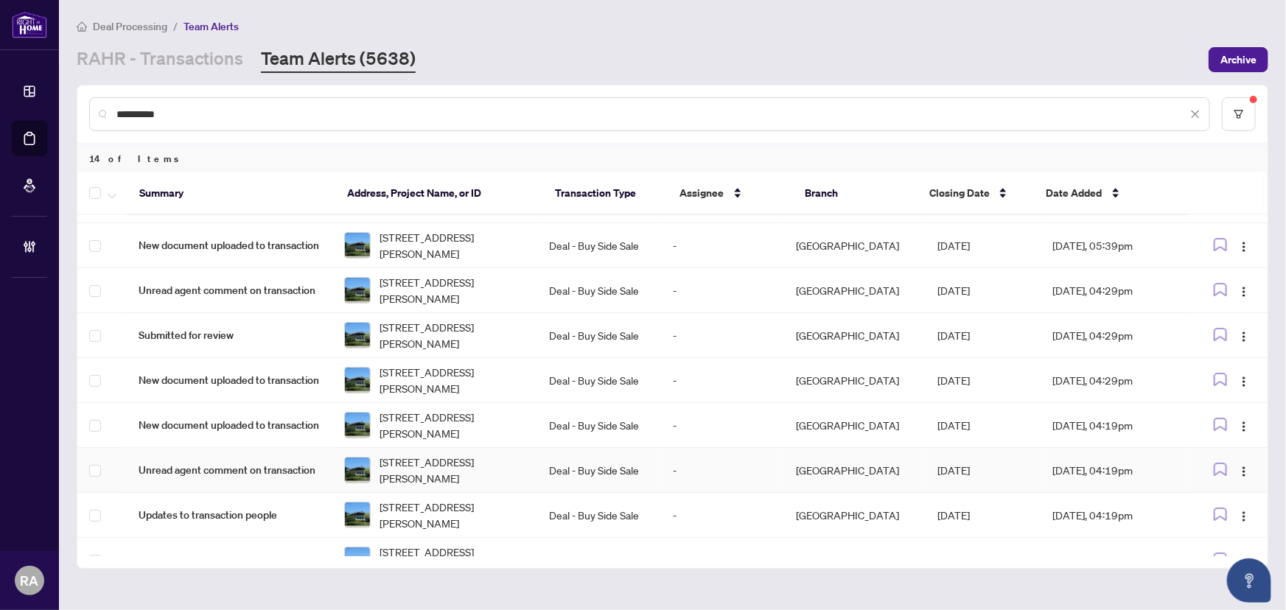
scroll to position [0, 0]
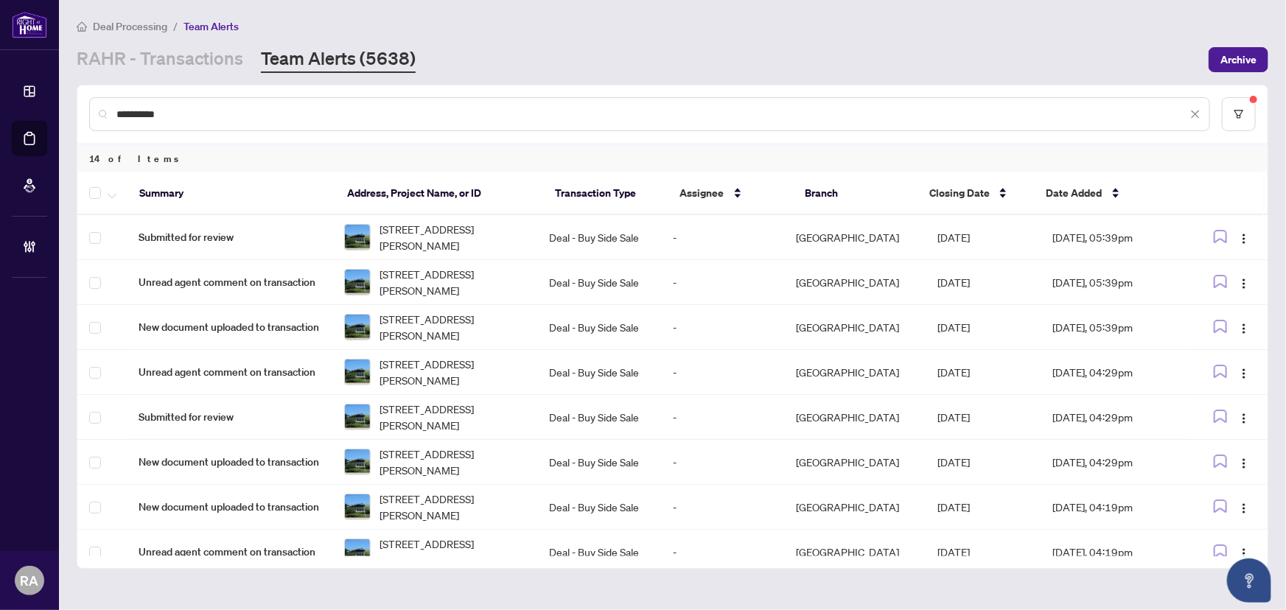
type input "**********"
click at [115, 188] on span "button" at bounding box center [112, 193] width 9 height 16
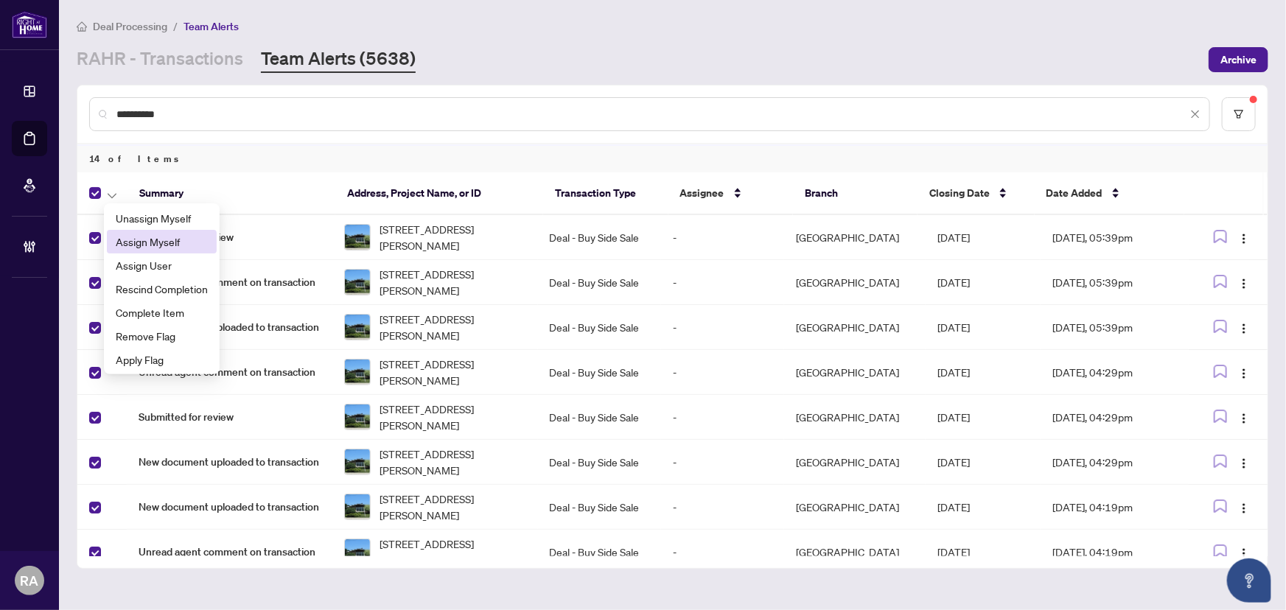
click at [138, 239] on span "Assign Myself" at bounding box center [162, 242] width 92 height 16
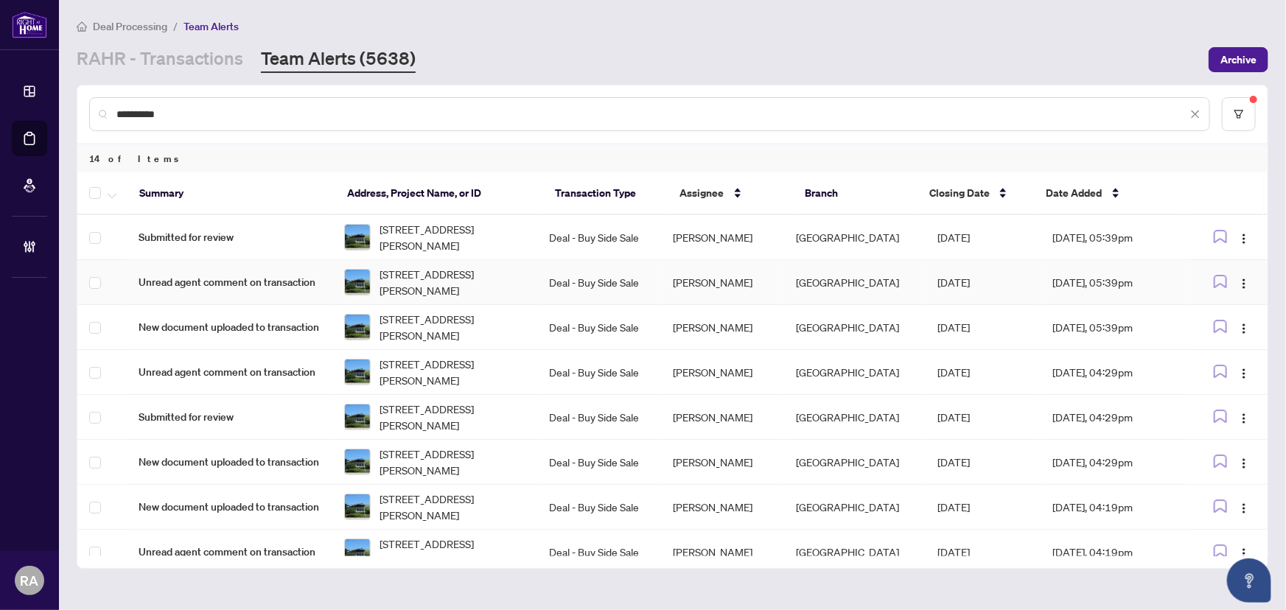
click at [687, 280] on td "[PERSON_NAME]" at bounding box center [722, 282] width 123 height 45
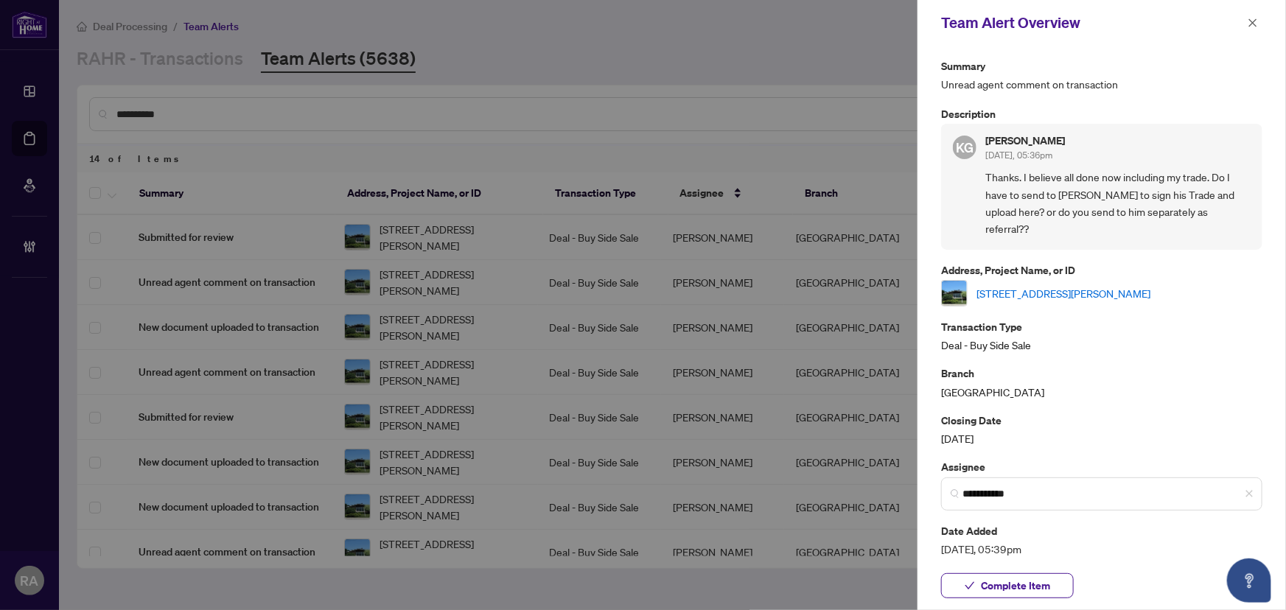
click at [1009, 285] on link "[STREET_ADDRESS][PERSON_NAME]" at bounding box center [1063, 293] width 174 height 16
click at [1254, 22] on icon "close" at bounding box center [1253, 23] width 10 height 10
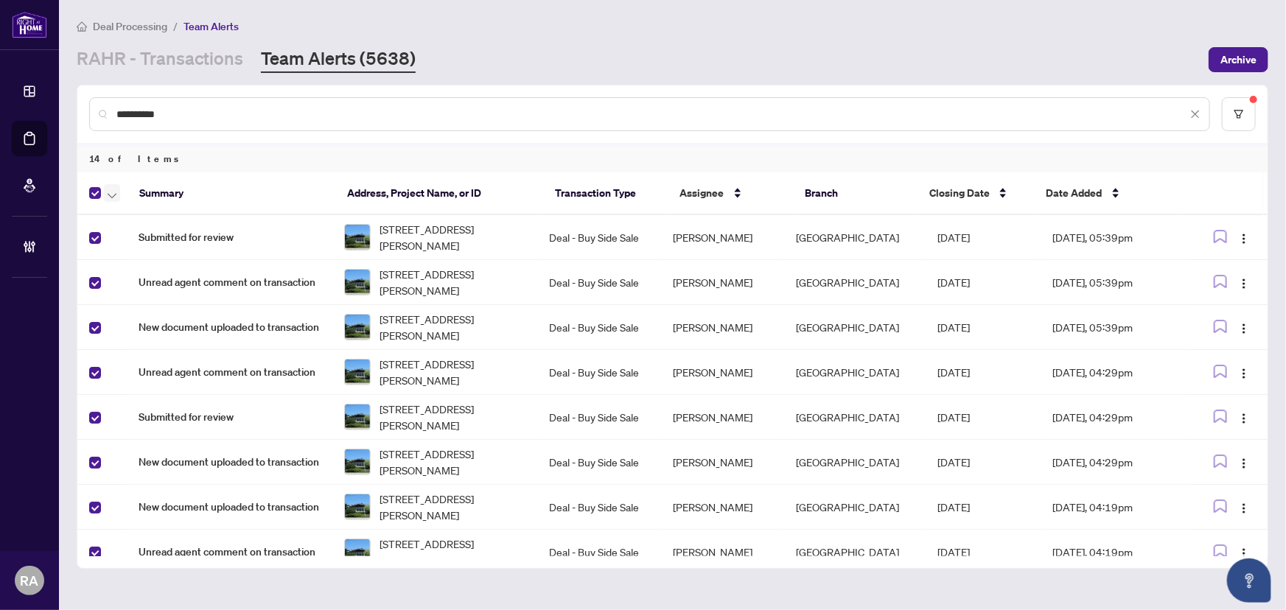
click at [113, 193] on icon "button" at bounding box center [112, 196] width 9 height 6
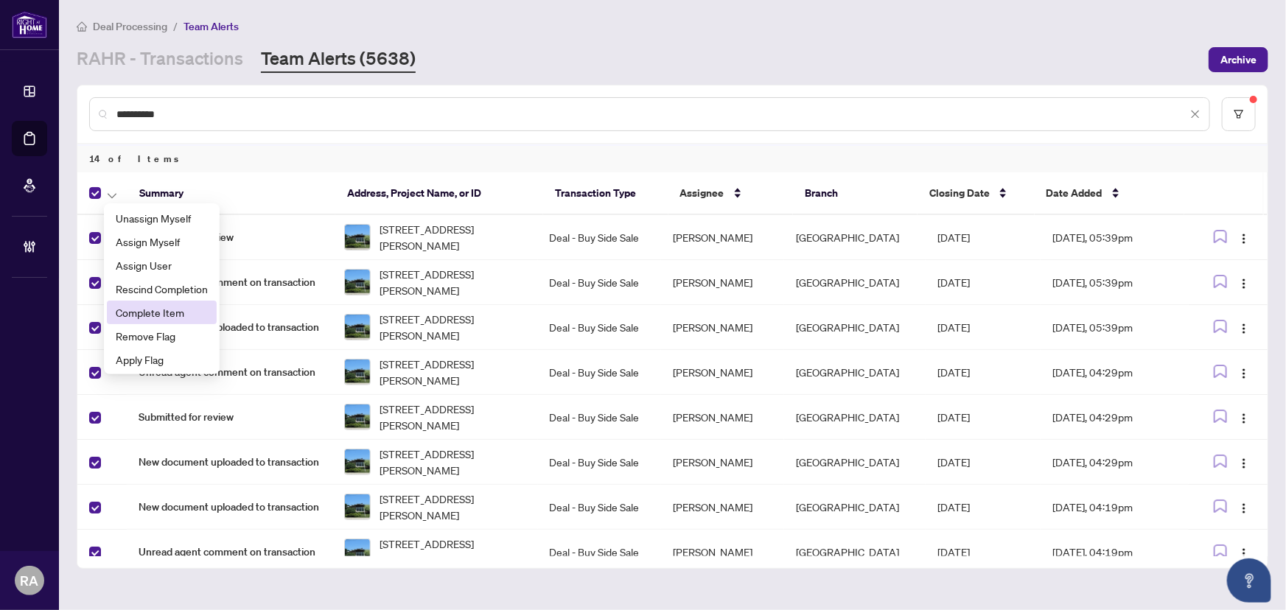
click at [156, 309] on span "Complete Item" at bounding box center [162, 312] width 92 height 16
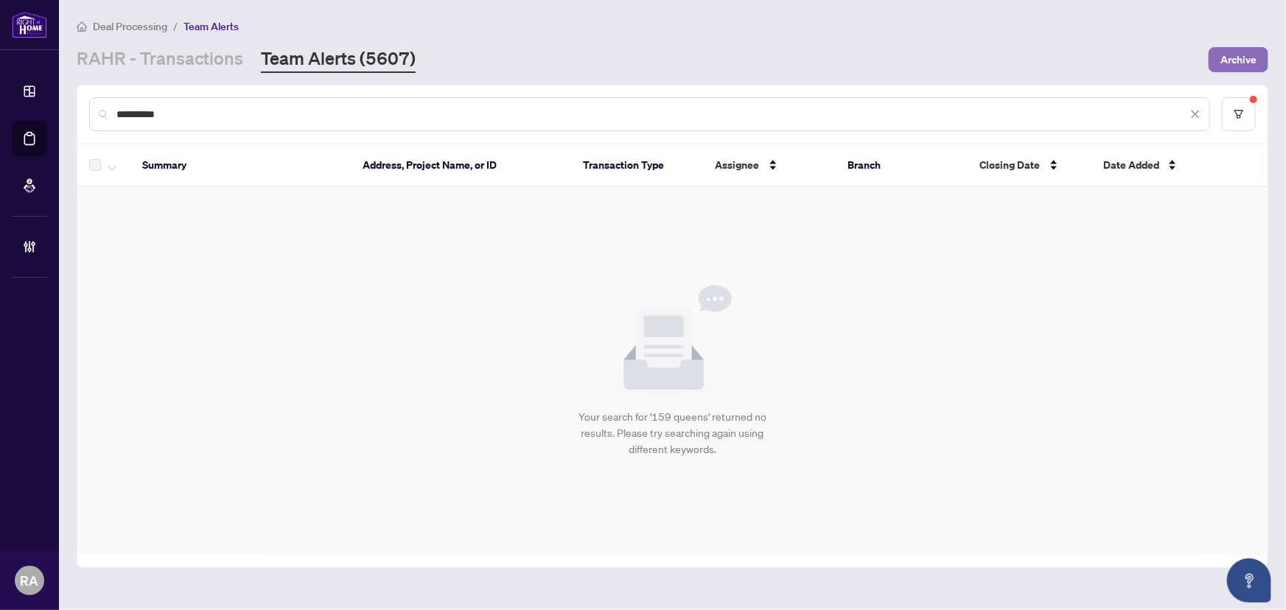
click at [1240, 57] on span "Archive" at bounding box center [1238, 60] width 36 height 24
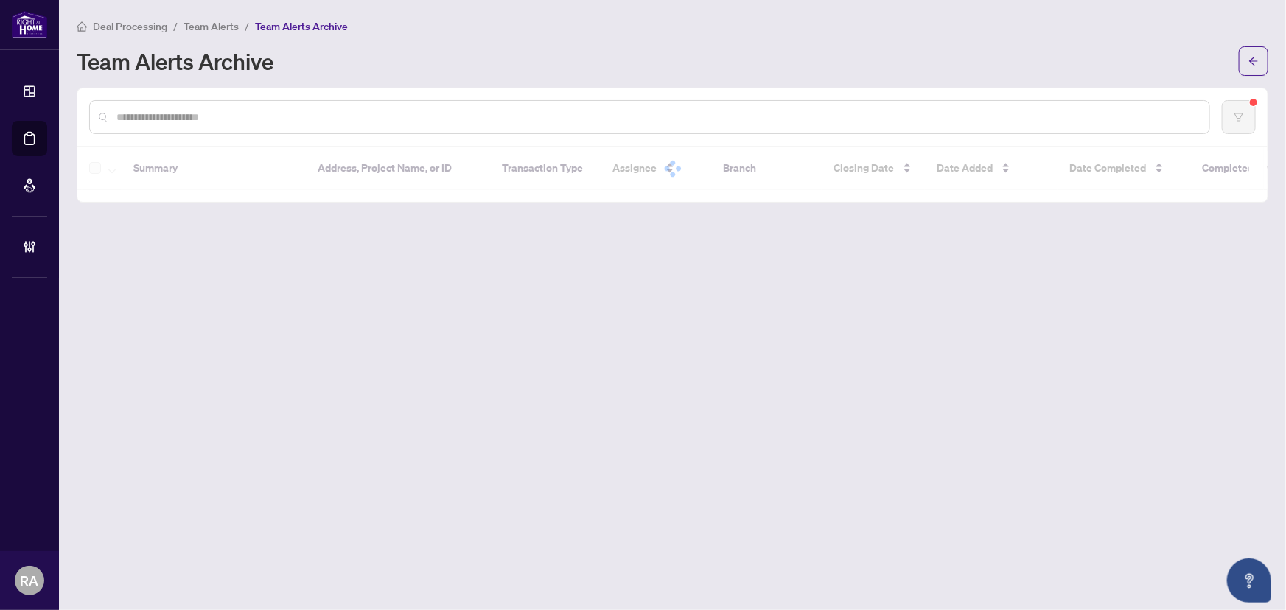
click at [958, 63] on div "Team Alerts Archive" at bounding box center [653, 61] width 1153 height 24
click at [898, 56] on div "Team Alerts Archive" at bounding box center [653, 61] width 1153 height 24
click at [716, 52] on div "Team Alerts Archive" at bounding box center [653, 61] width 1153 height 24
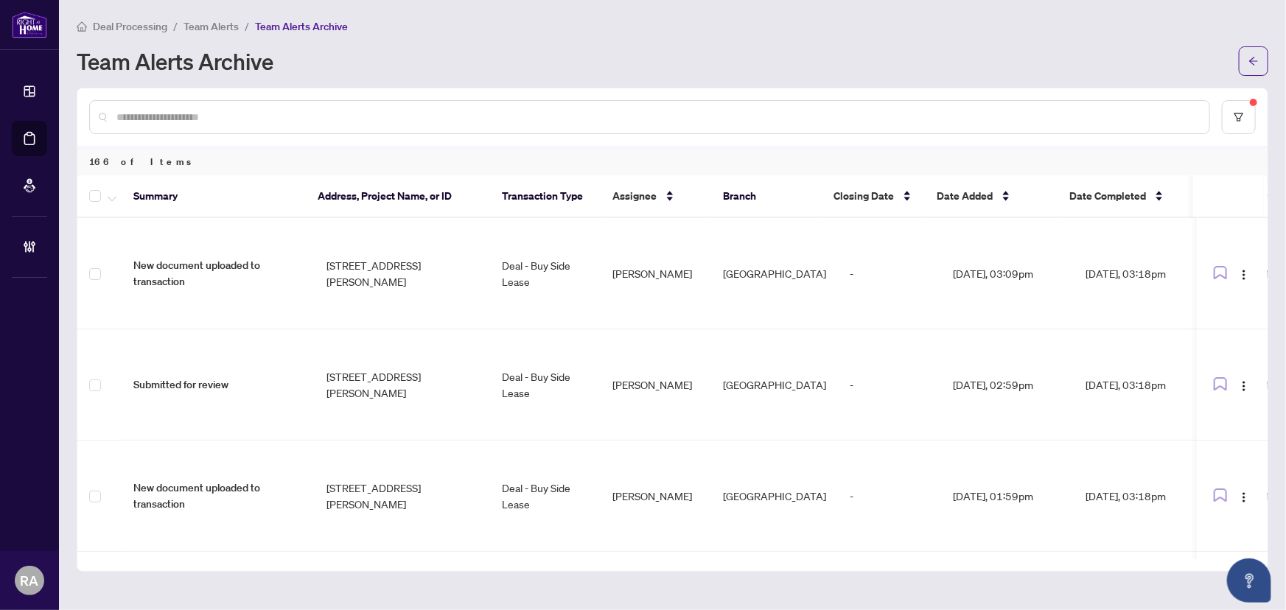
click at [419, 27] on div "Deal Processing / Team Alerts / Team Alerts Archive" at bounding box center [673, 26] width 1192 height 17
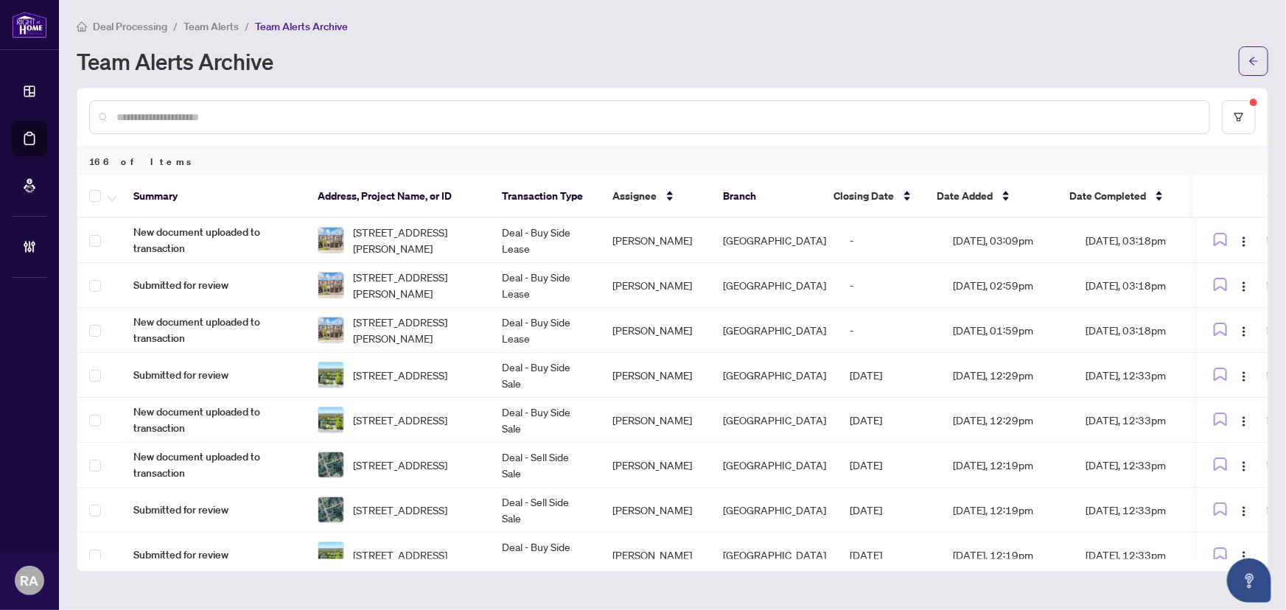
click at [208, 26] on span "Team Alerts" at bounding box center [210, 26] width 55 height 13
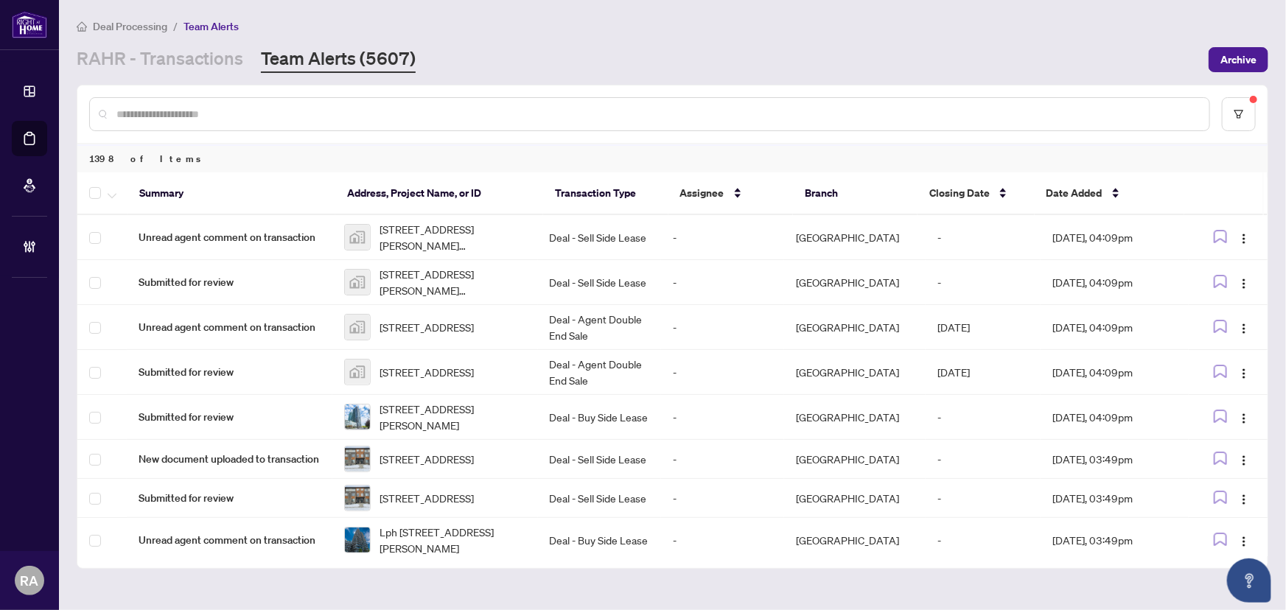
click at [314, 103] on div at bounding box center [649, 114] width 1121 height 34
click at [322, 108] on input "text" at bounding box center [656, 114] width 1081 height 16
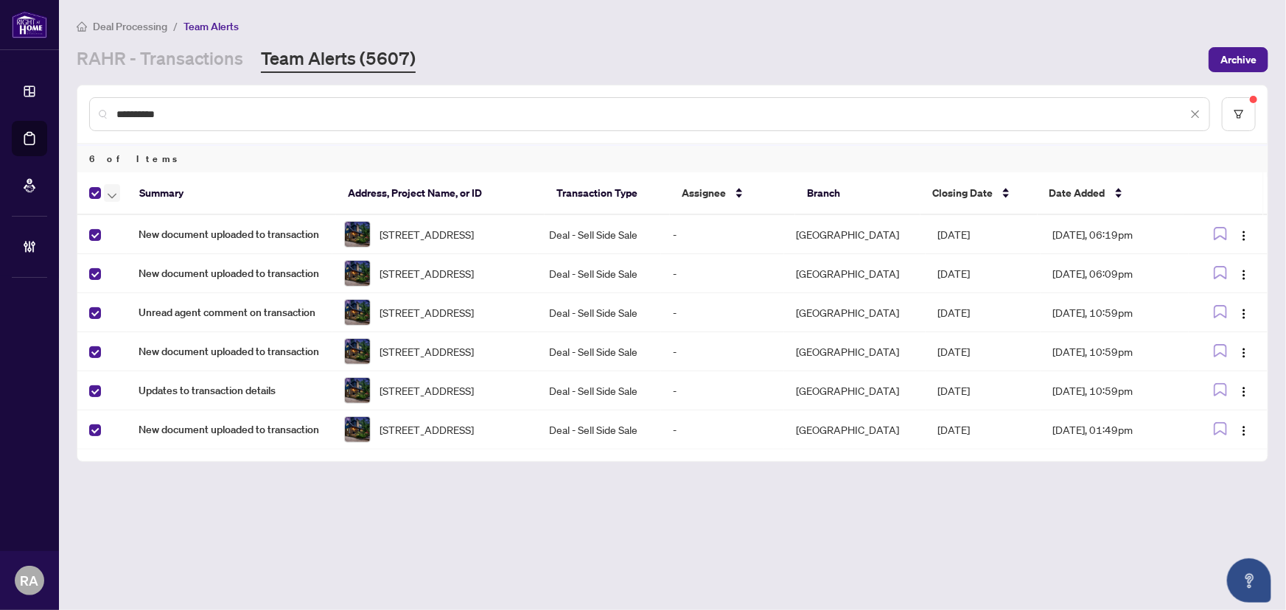
click at [108, 195] on icon "button" at bounding box center [112, 196] width 9 height 6
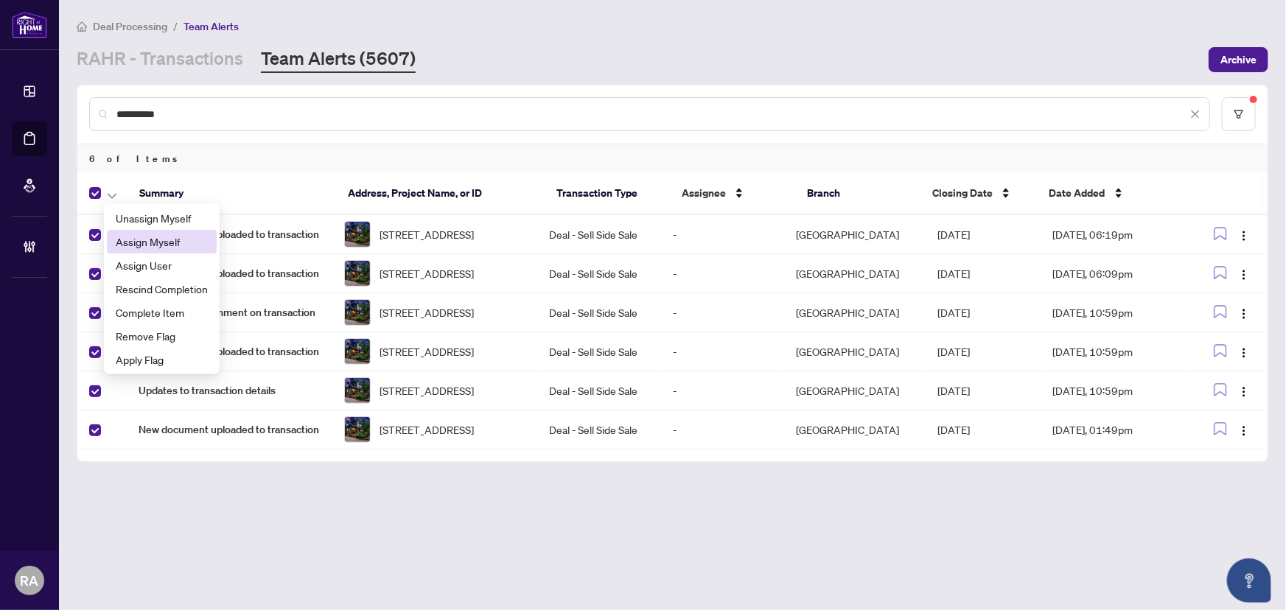
click at [176, 242] on span "Assign Myself" at bounding box center [162, 242] width 92 height 16
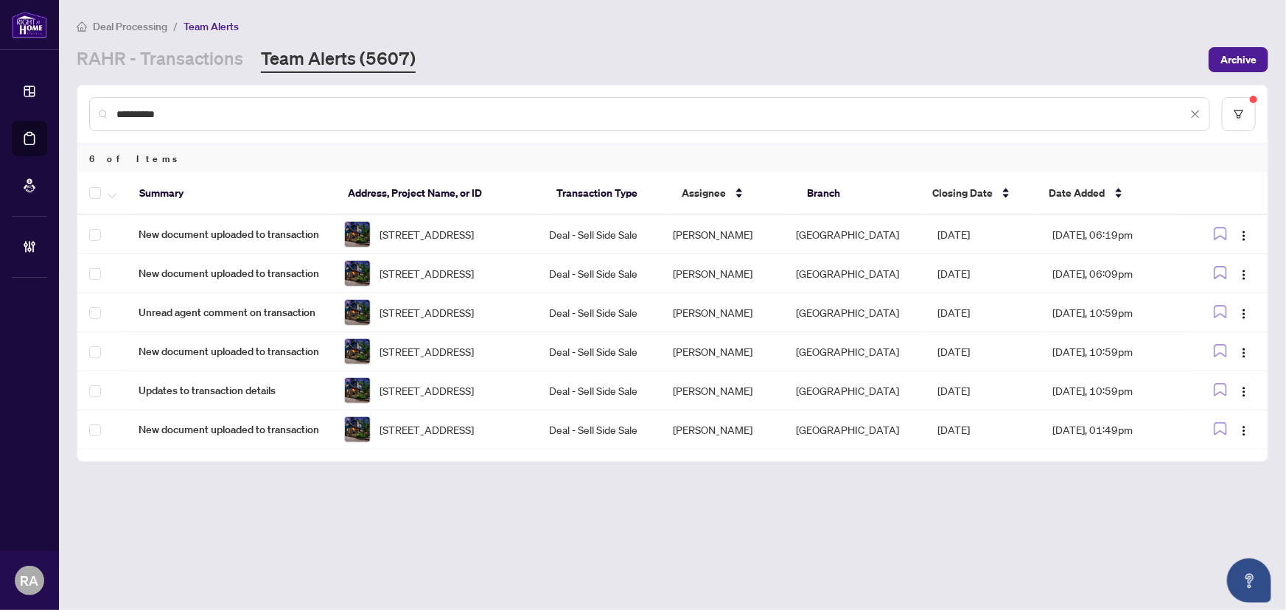
click at [323, 524] on main "**********" at bounding box center [672, 305] width 1227 height 610
click at [702, 227] on td "[PERSON_NAME]" at bounding box center [722, 234] width 123 height 39
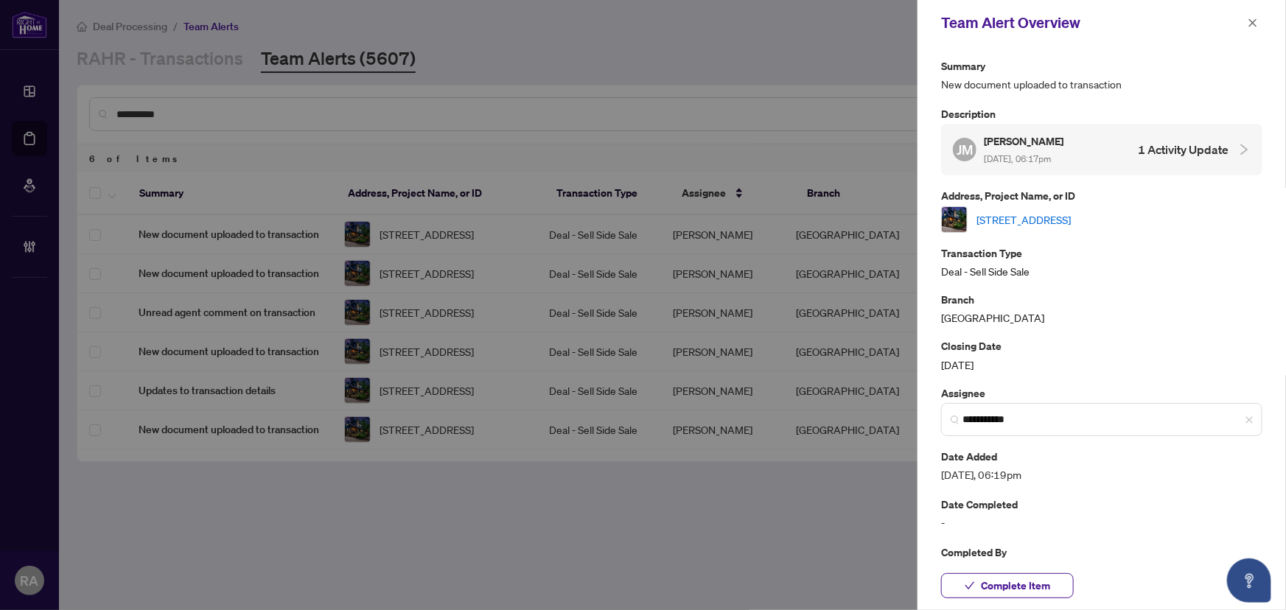
click at [1071, 216] on link "[STREET_ADDRESS]" at bounding box center [1023, 219] width 94 height 16
click at [1253, 27] on icon "close" at bounding box center [1253, 23] width 10 height 10
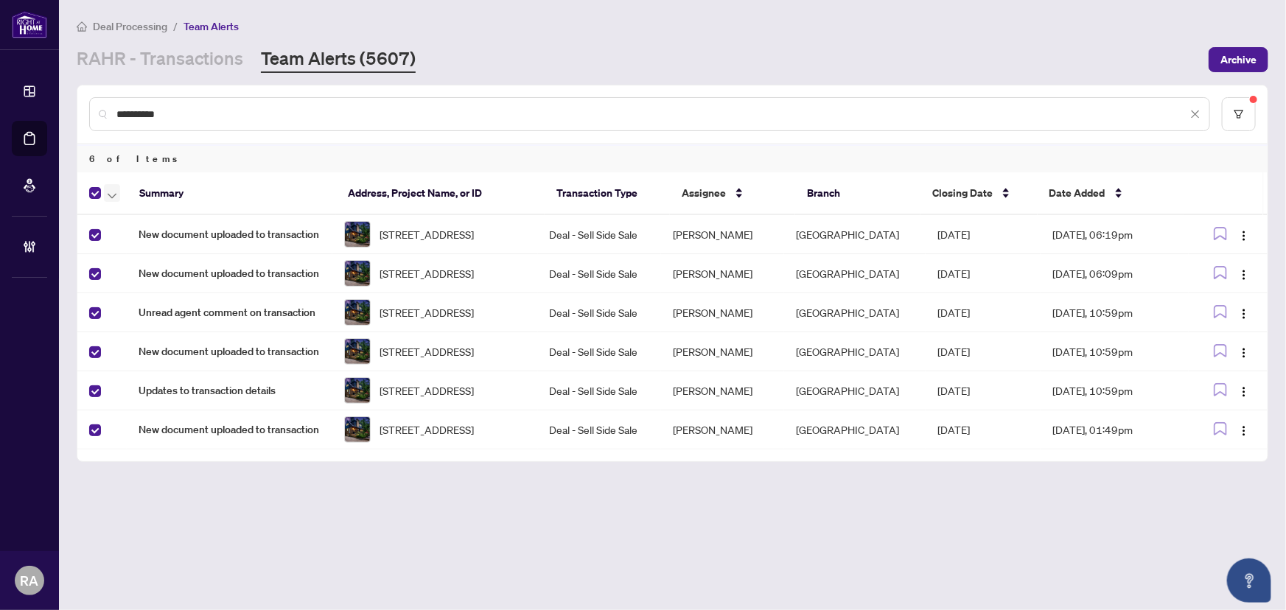
click at [115, 193] on icon "button" at bounding box center [112, 196] width 9 height 6
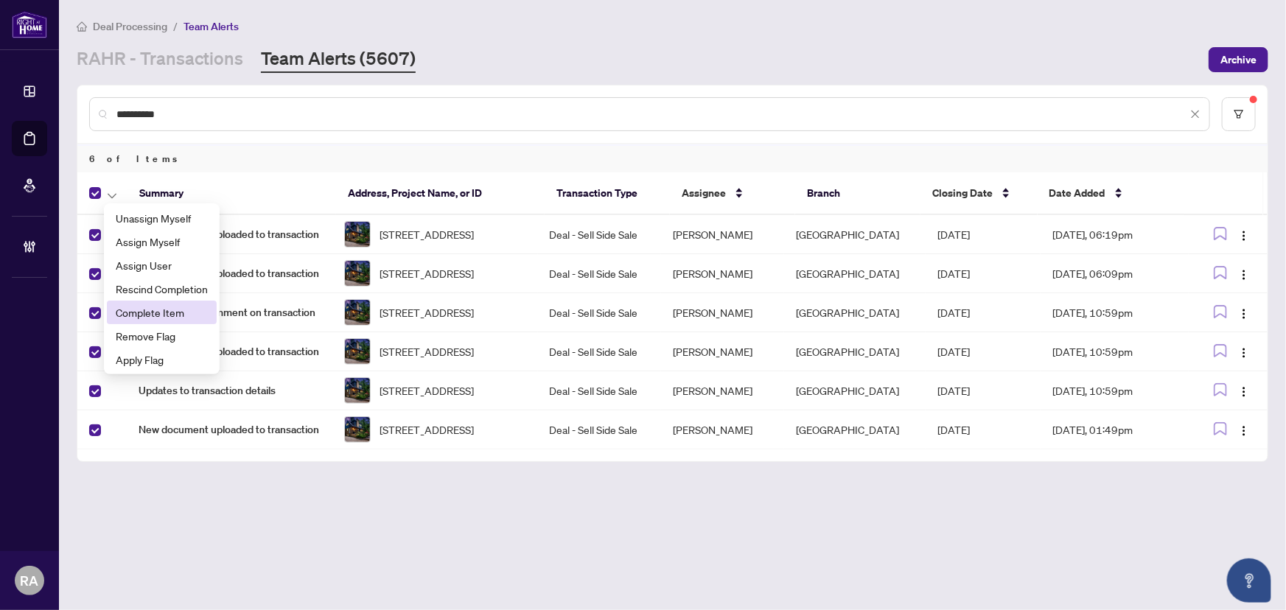
click at [158, 312] on span "Complete Item" at bounding box center [162, 312] width 92 height 16
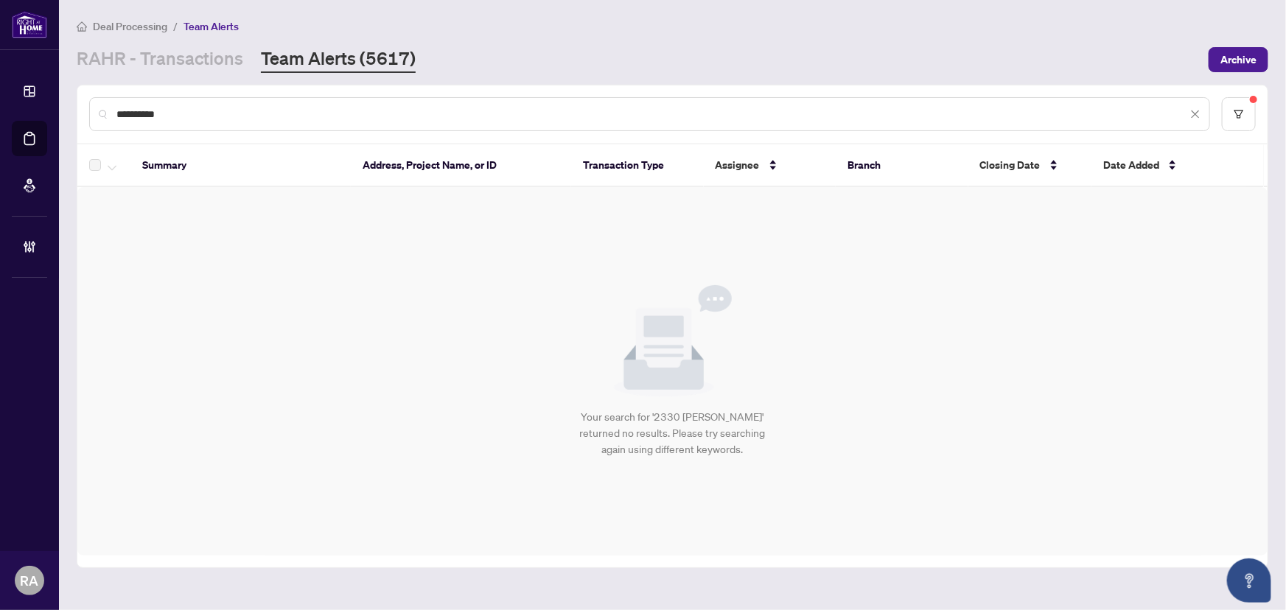
drag, startPoint x: 169, startPoint y: 119, endPoint x: 91, endPoint y: 103, distance: 78.9
click at [91, 103] on div "**********" at bounding box center [649, 114] width 1121 height 34
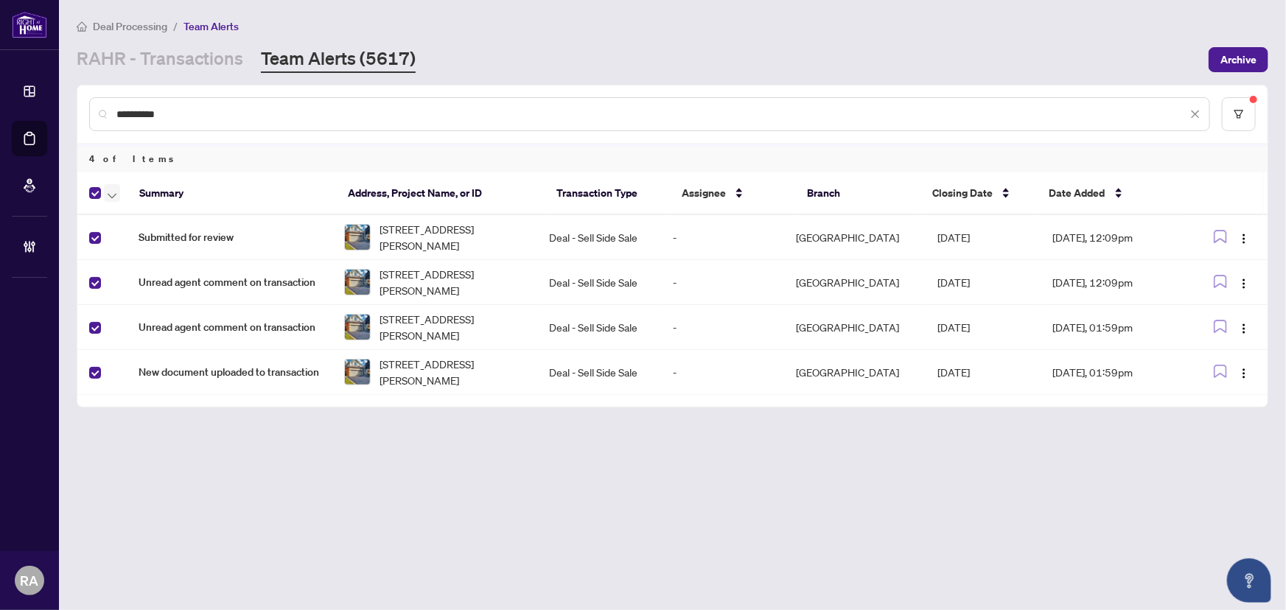
click at [111, 196] on icon "button" at bounding box center [112, 195] width 9 height 5
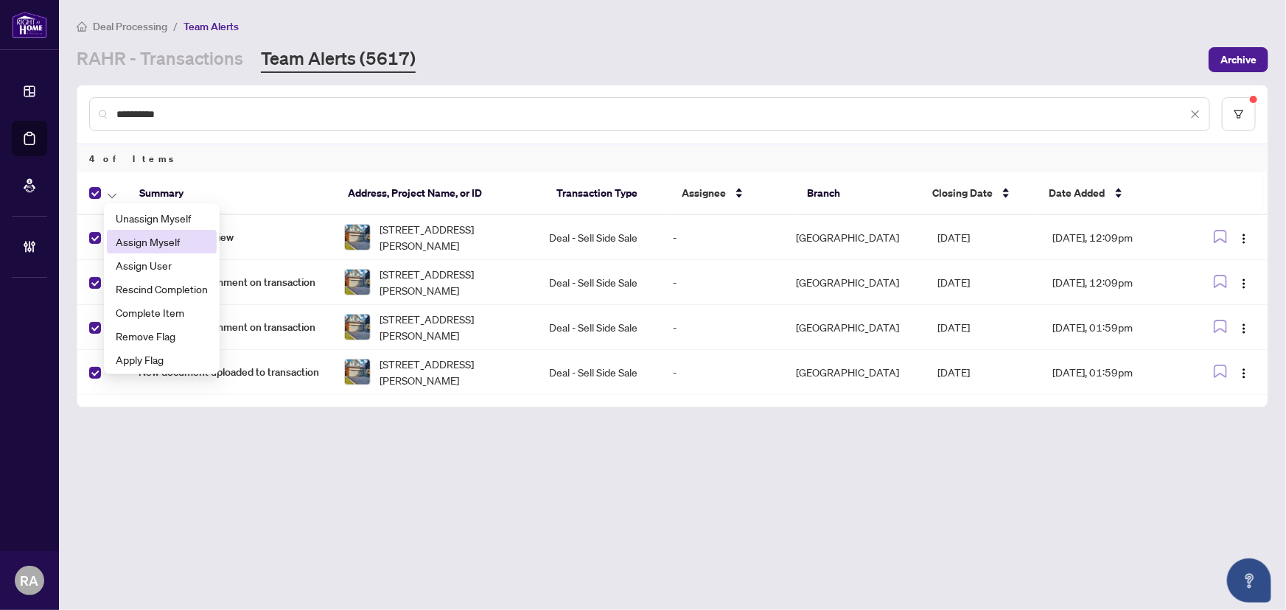
click at [140, 245] on span "Assign Myself" at bounding box center [162, 242] width 92 height 16
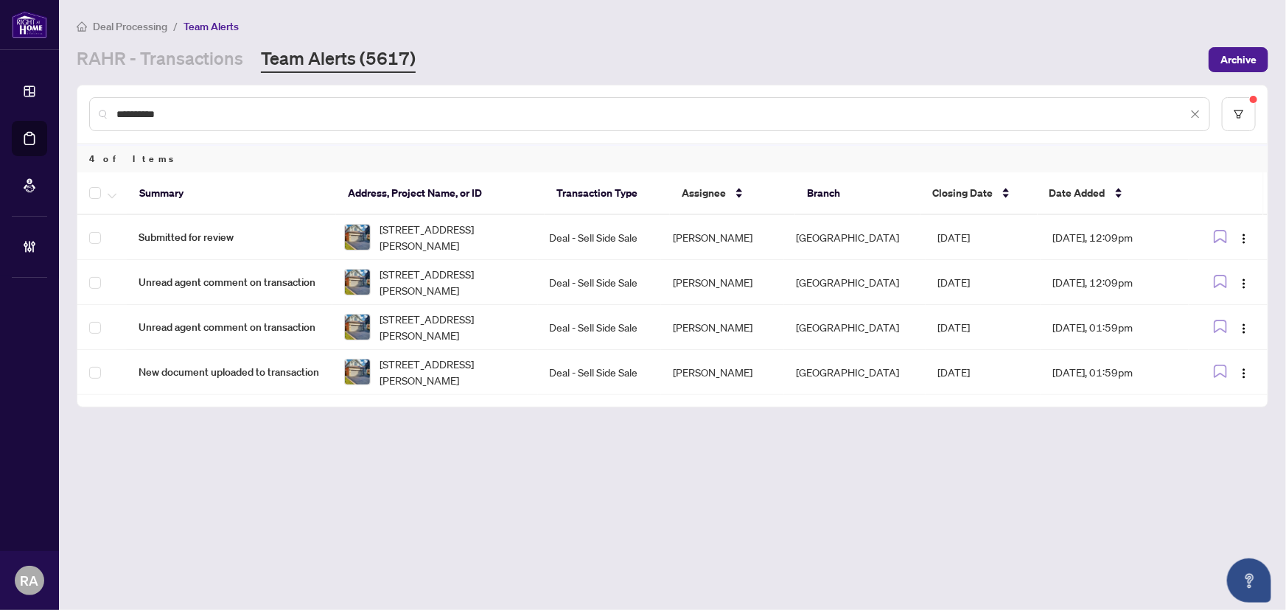
click at [343, 461] on main "**********" at bounding box center [672, 305] width 1227 height 610
click at [682, 232] on td "[PERSON_NAME]" at bounding box center [722, 237] width 123 height 45
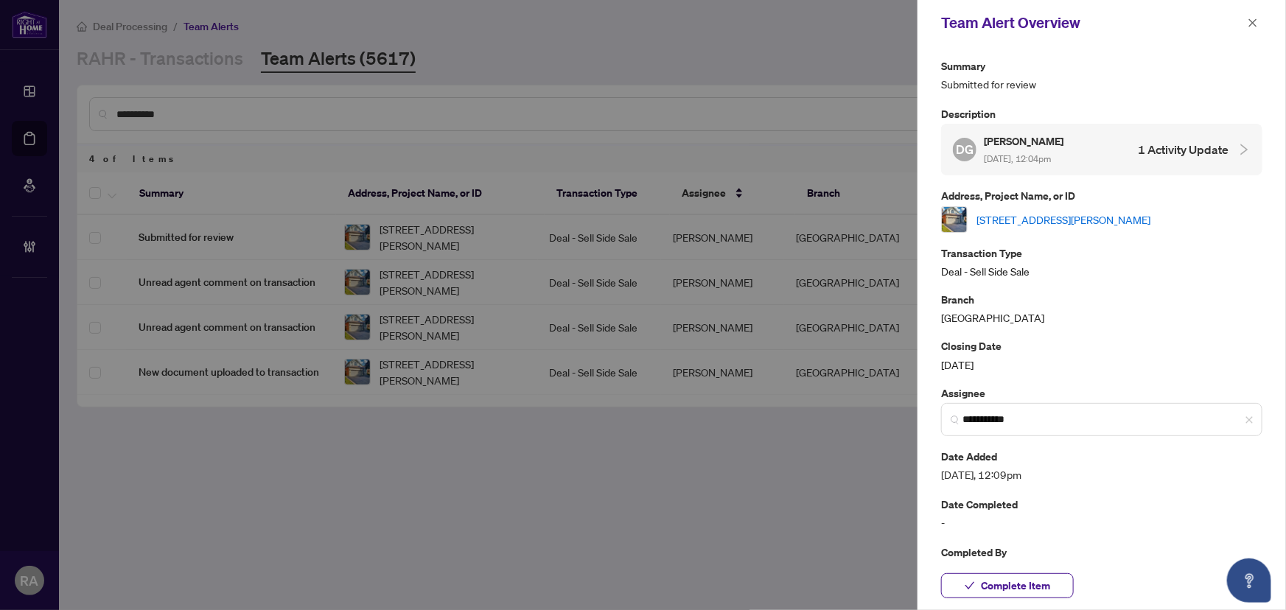
click at [1073, 215] on link "[STREET_ADDRESS][PERSON_NAME]" at bounding box center [1063, 219] width 174 height 16
click at [1255, 24] on icon "close" at bounding box center [1253, 23] width 10 height 10
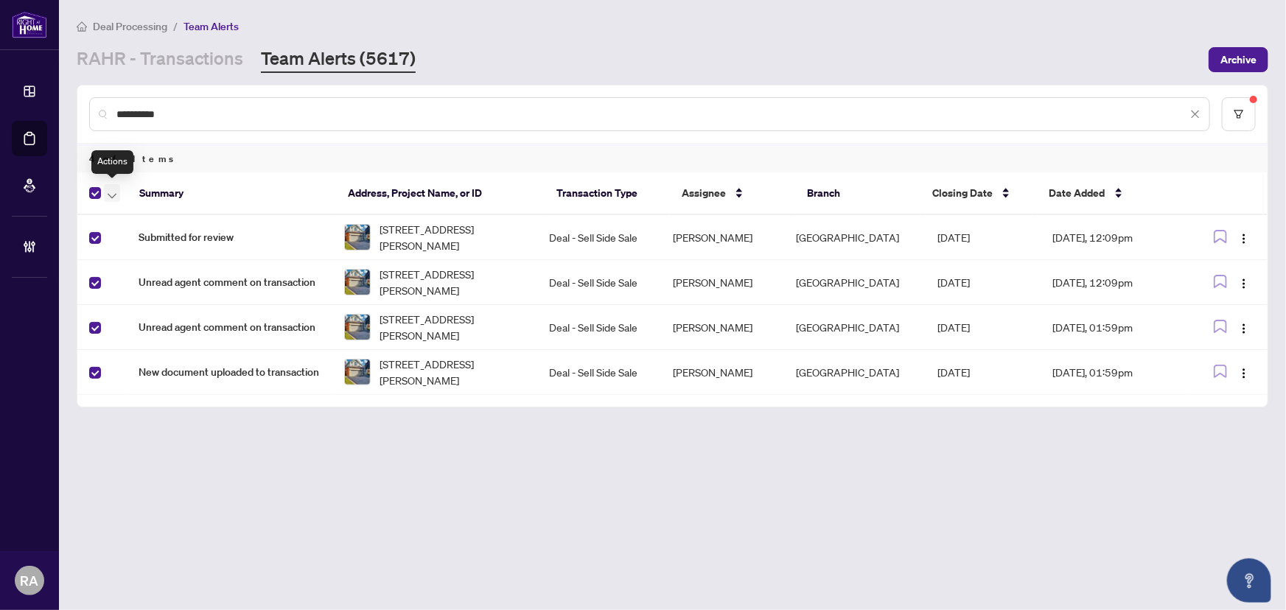
click at [109, 193] on icon "button" at bounding box center [112, 196] width 9 height 6
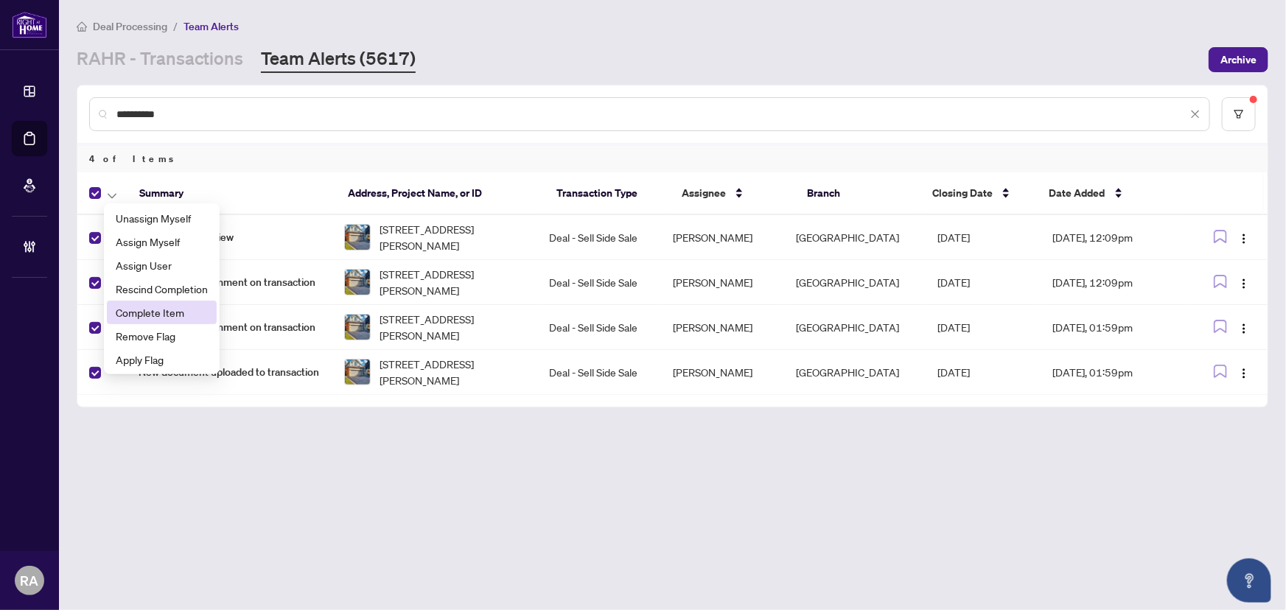
click at [177, 313] on span "Complete Item" at bounding box center [162, 312] width 92 height 16
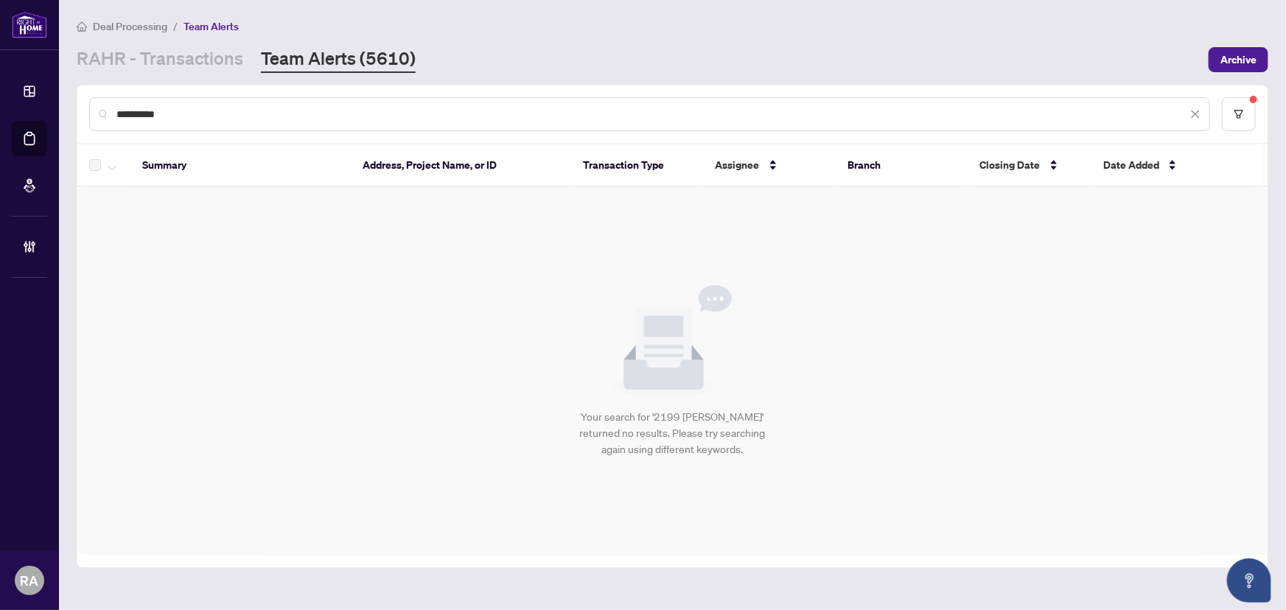
drag, startPoint x: 189, startPoint y: 111, endPoint x: 78, endPoint y: 111, distance: 111.3
click at [78, 111] on div "**********" at bounding box center [672, 113] width 1190 height 57
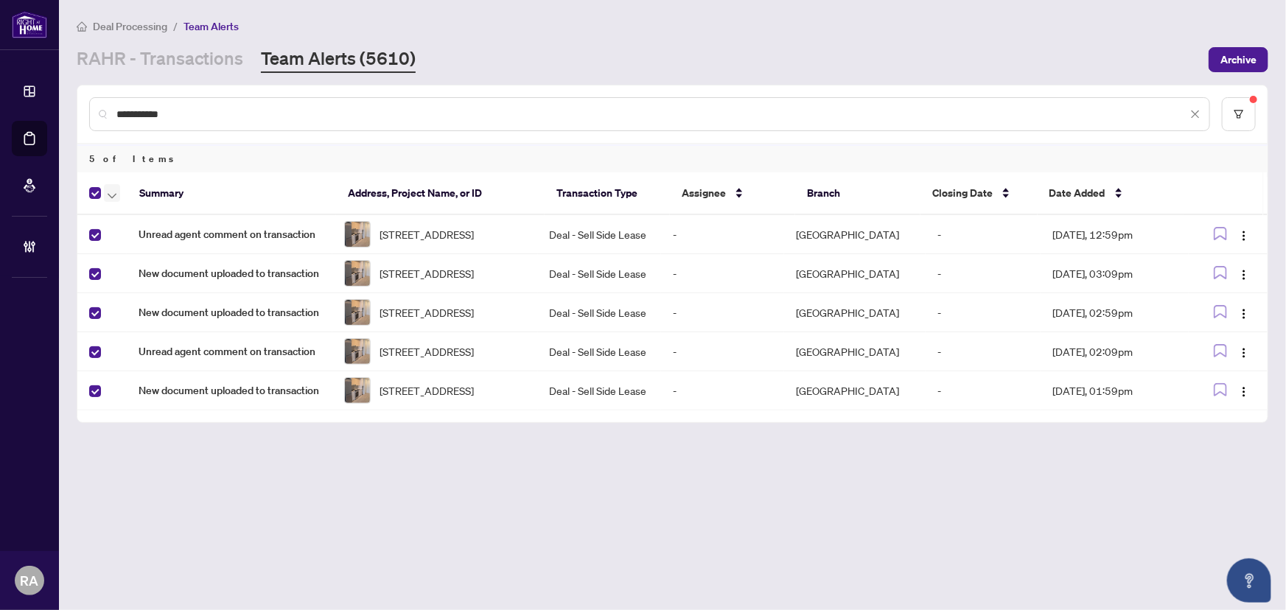
click at [112, 195] on icon "button" at bounding box center [112, 195] width 9 height 5
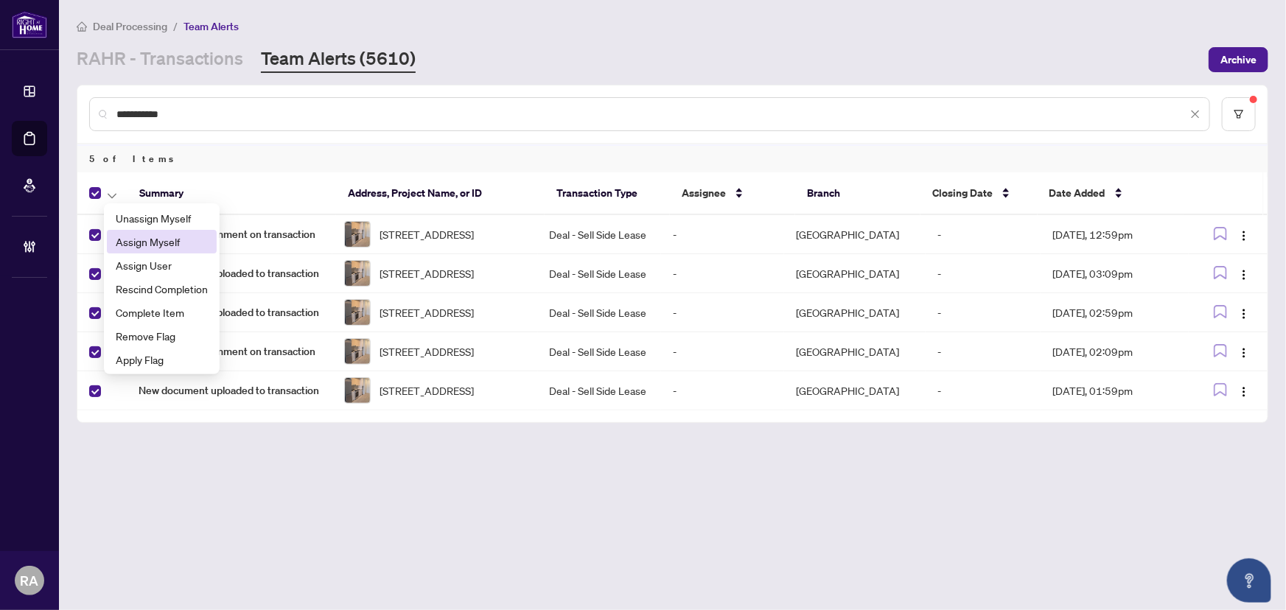
click at [145, 237] on span "Assign Myself" at bounding box center [162, 242] width 92 height 16
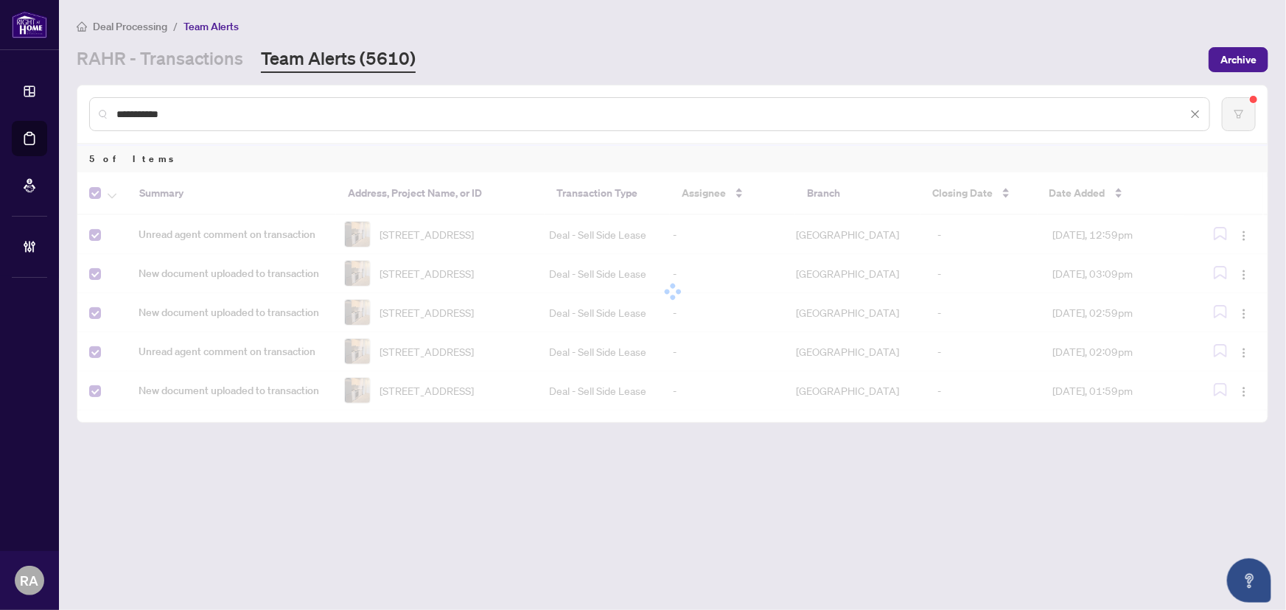
click at [309, 508] on main "**********" at bounding box center [672, 305] width 1227 height 610
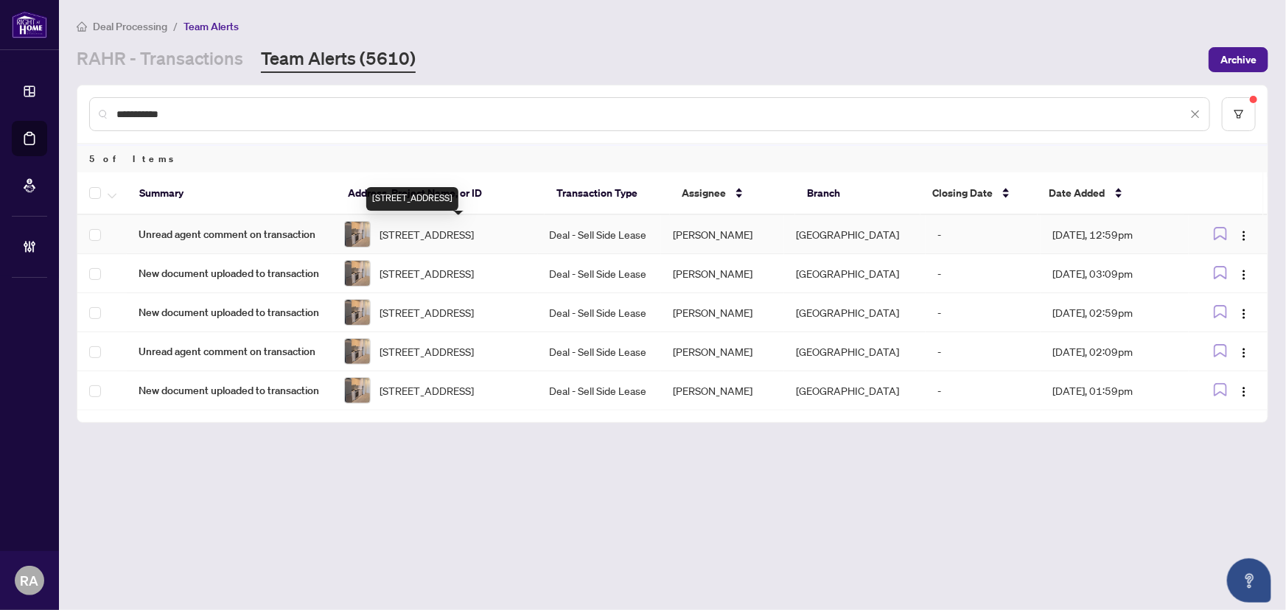
click at [474, 232] on span "[STREET_ADDRESS]" at bounding box center [426, 234] width 94 height 16
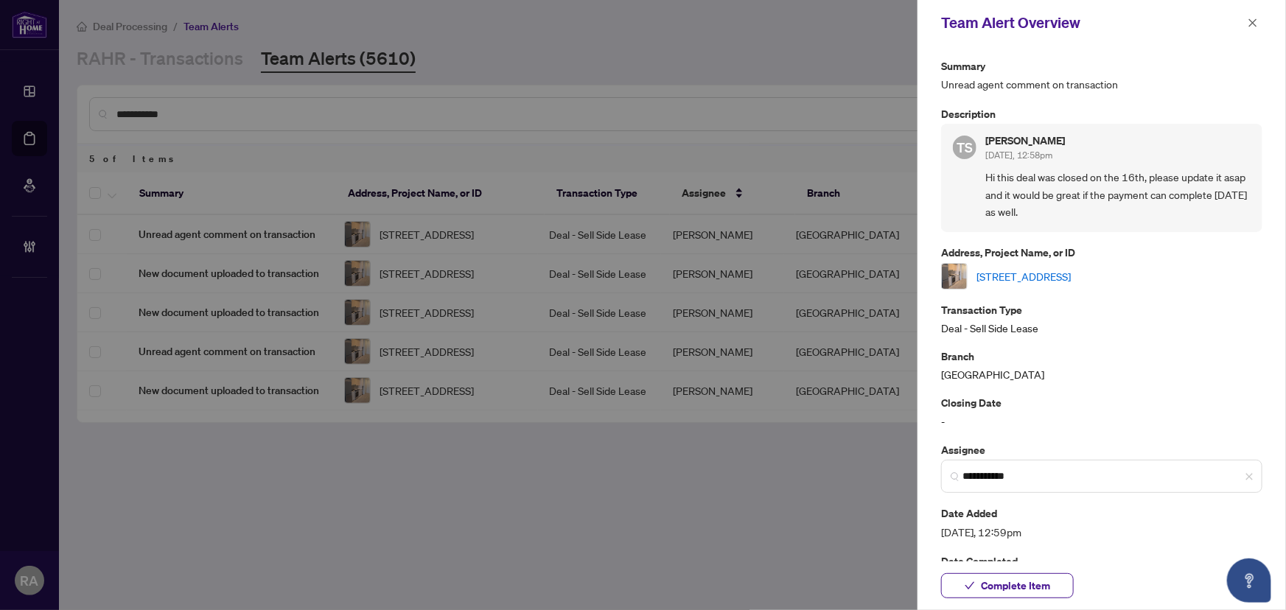
click at [1035, 271] on link "[STREET_ADDRESS]" at bounding box center [1023, 276] width 94 height 16
click at [1253, 18] on icon "close" at bounding box center [1253, 23] width 10 height 10
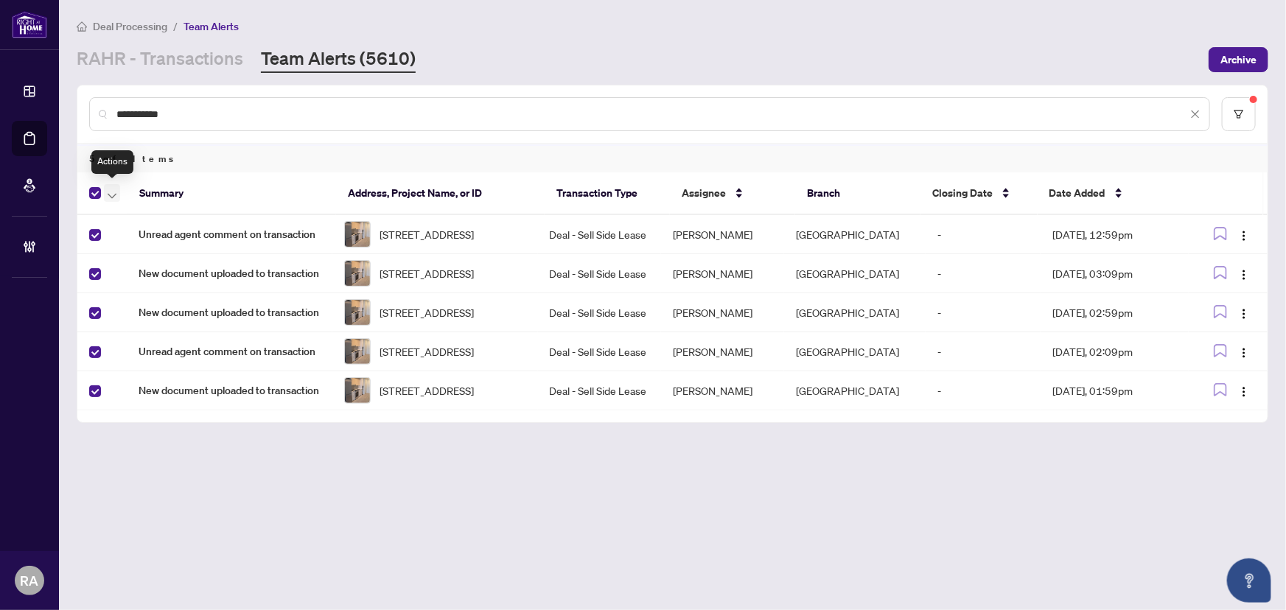
click at [109, 193] on icon "button" at bounding box center [112, 195] width 9 height 5
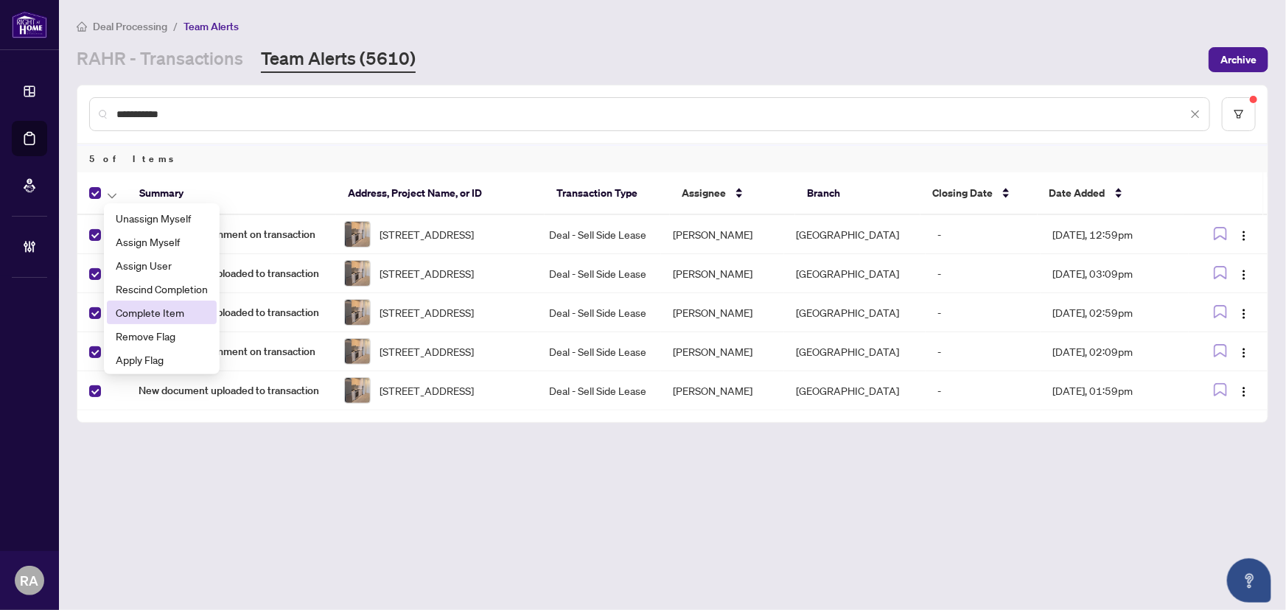
click at [186, 316] on span "Complete Item" at bounding box center [162, 312] width 92 height 16
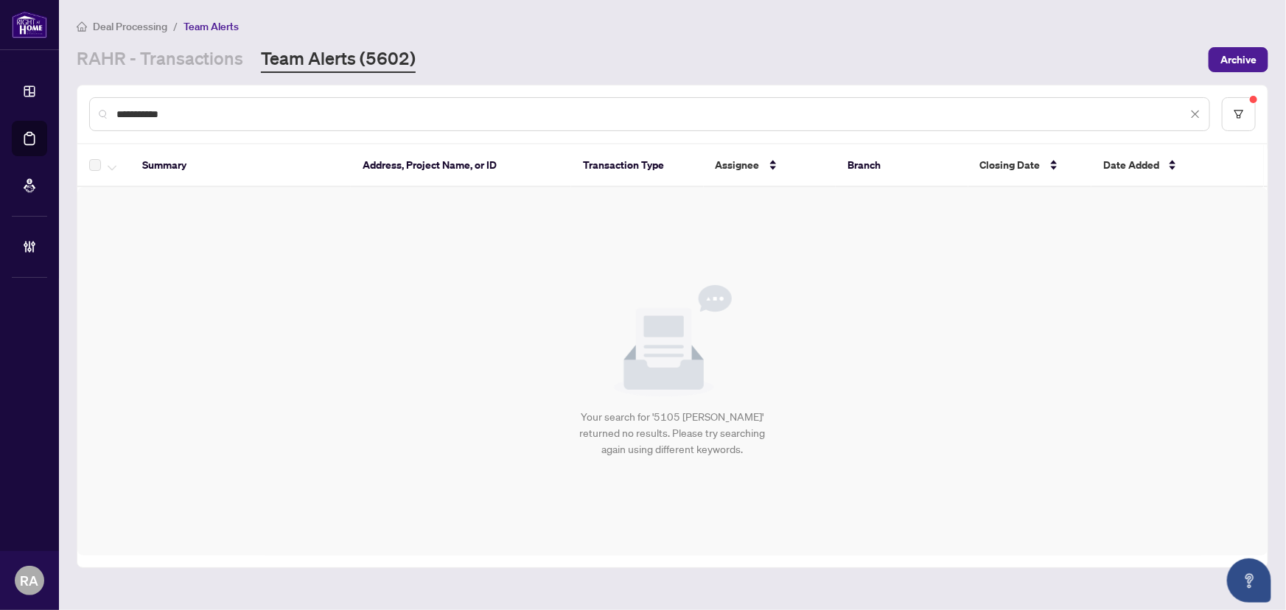
click at [1049, 66] on div "[PERSON_NAME] - Transactions Team Alerts (5602)" at bounding box center [638, 59] width 1123 height 27
click at [863, 74] on main "**********" at bounding box center [672, 305] width 1227 height 610
click at [648, 60] on div "[PERSON_NAME] - Transactions Team Alerts (5602)" at bounding box center [638, 59] width 1123 height 27
drag, startPoint x: 643, startPoint y: 60, endPoint x: 654, endPoint y: 60, distance: 11.8
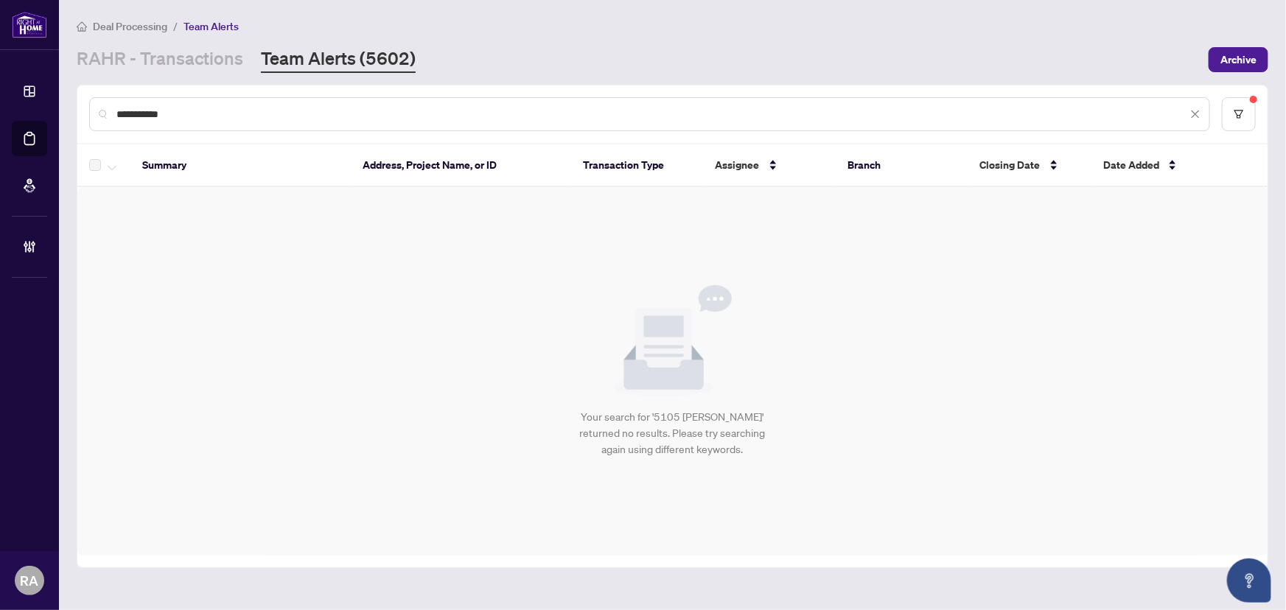
click at [643, 60] on div "[PERSON_NAME] - Transactions Team Alerts (5602)" at bounding box center [638, 59] width 1123 height 27
click at [690, 66] on div "[PERSON_NAME] - Transactions Team Alerts (5602)" at bounding box center [638, 59] width 1123 height 27
drag, startPoint x: 218, startPoint y: 103, endPoint x: 111, endPoint y: 110, distance: 107.8
click at [100, 107] on div "**********" at bounding box center [649, 114] width 1121 height 34
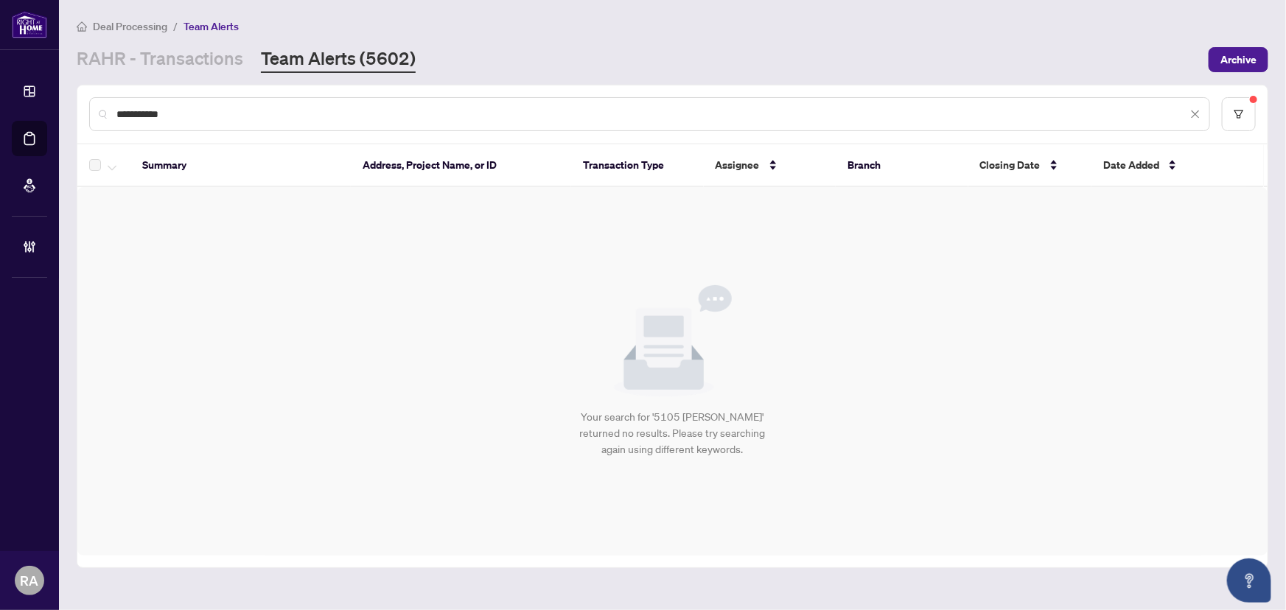
drag, startPoint x: 201, startPoint y: 113, endPoint x: 78, endPoint y: 101, distance: 123.7
click at [77, 94] on div "**********" at bounding box center [672, 113] width 1190 height 57
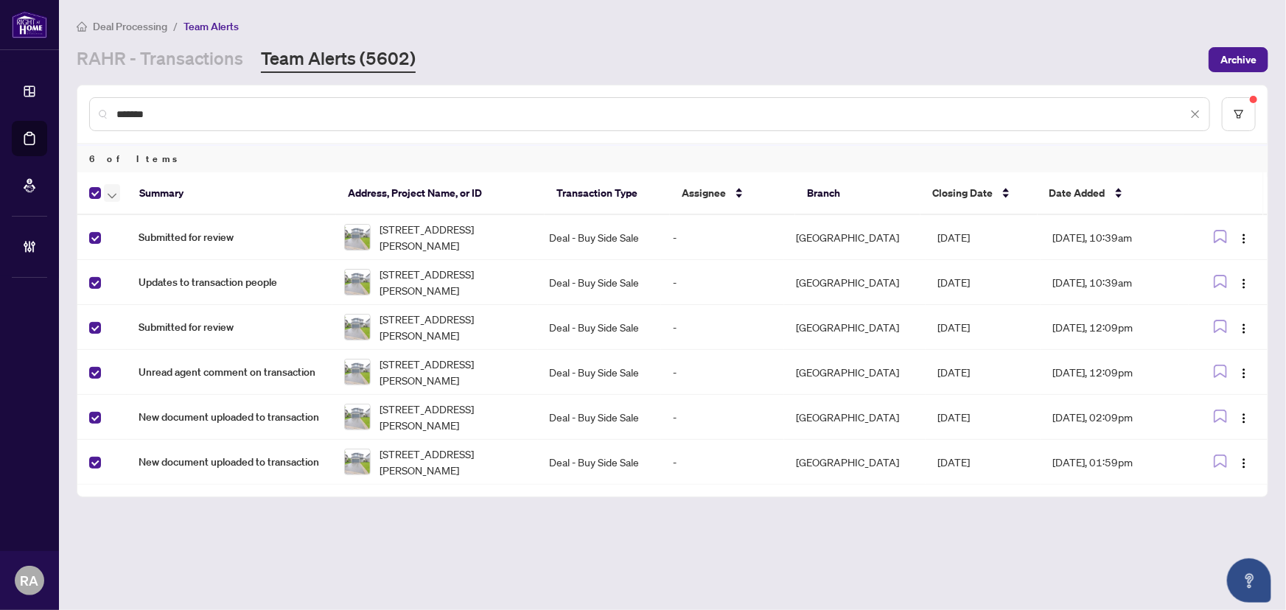
click at [104, 194] on button "button" at bounding box center [112, 193] width 16 height 18
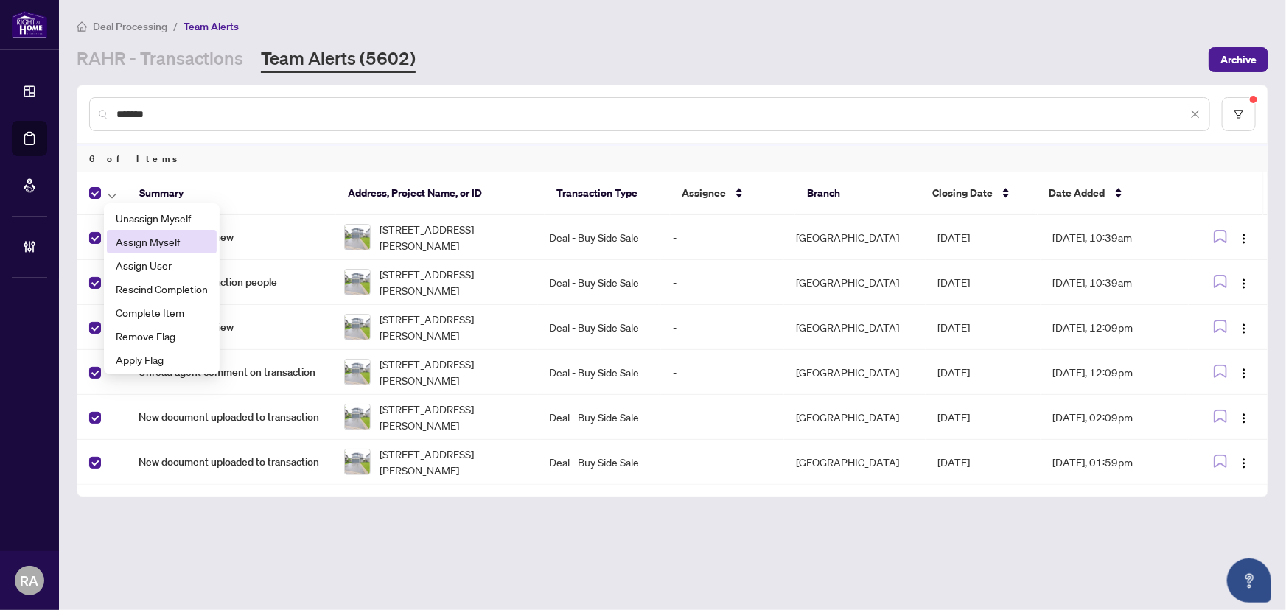
click at [156, 248] on span "Assign Myself" at bounding box center [162, 242] width 92 height 16
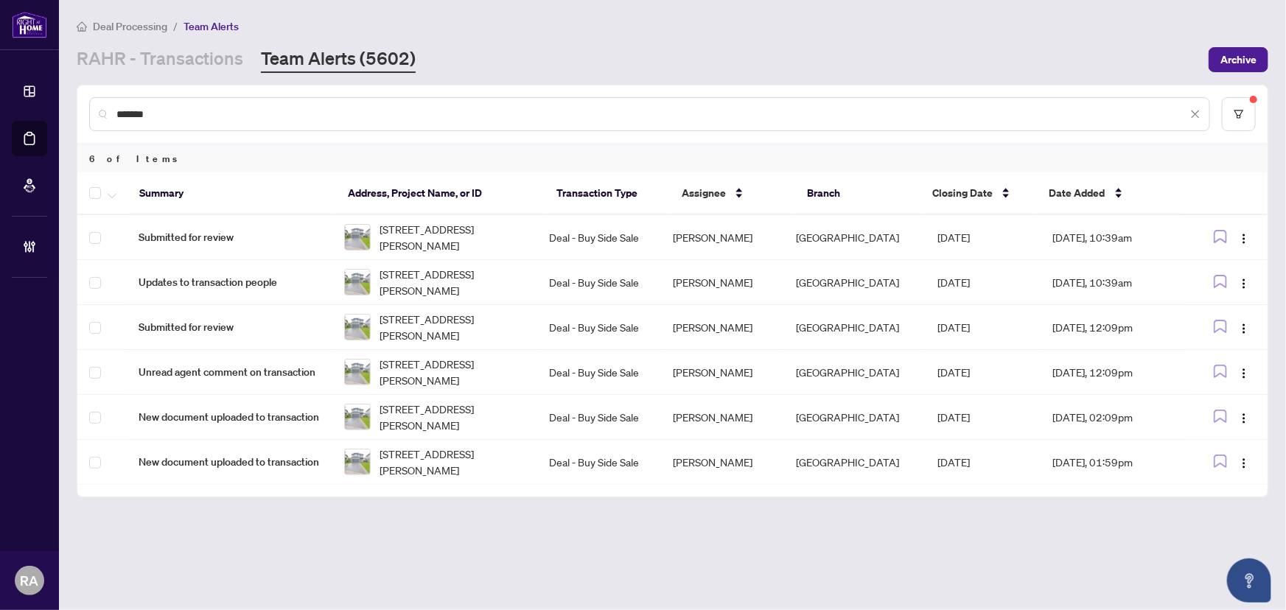
click at [583, 536] on main "Deal Processing / Team Alerts [PERSON_NAME] - Transactions Team Alerts (5602) A…" at bounding box center [672, 305] width 1227 height 610
click at [553, 255] on td "Deal - Buy Side Sale" at bounding box center [599, 237] width 123 height 45
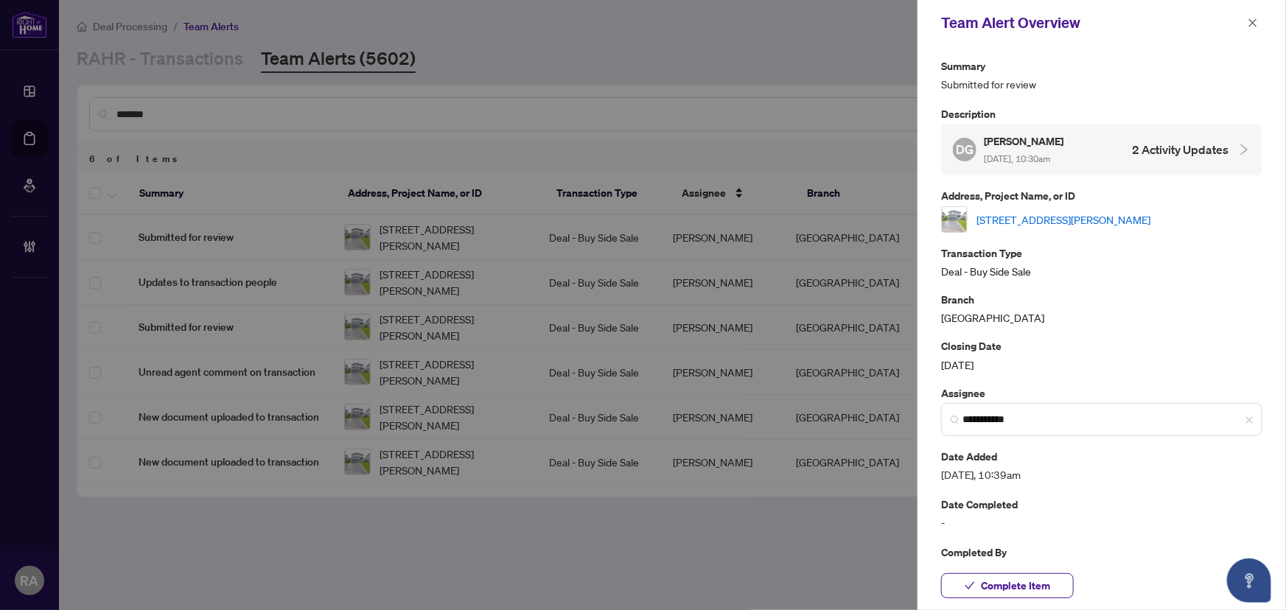
click at [1103, 221] on link "[STREET_ADDRESS][PERSON_NAME]" at bounding box center [1063, 219] width 174 height 16
click at [1259, 10] on div "Team Alert Overview" at bounding box center [1101, 23] width 368 height 46
click at [1259, 18] on button "button" at bounding box center [1252, 23] width 19 height 18
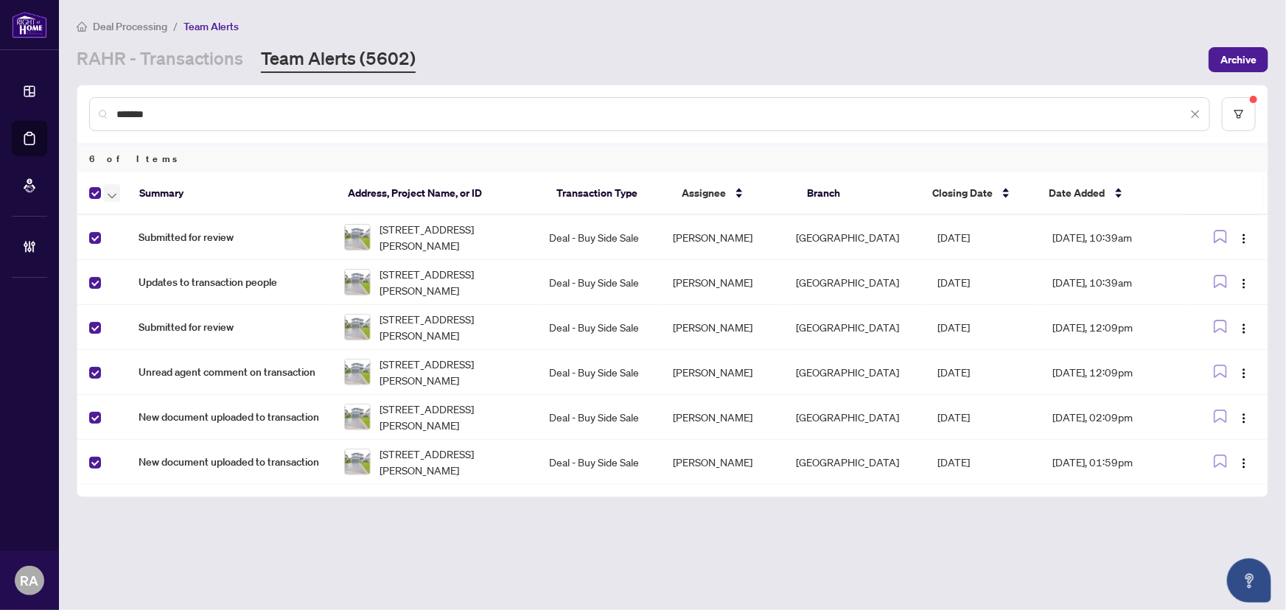
click at [113, 190] on span "button" at bounding box center [112, 193] width 9 height 16
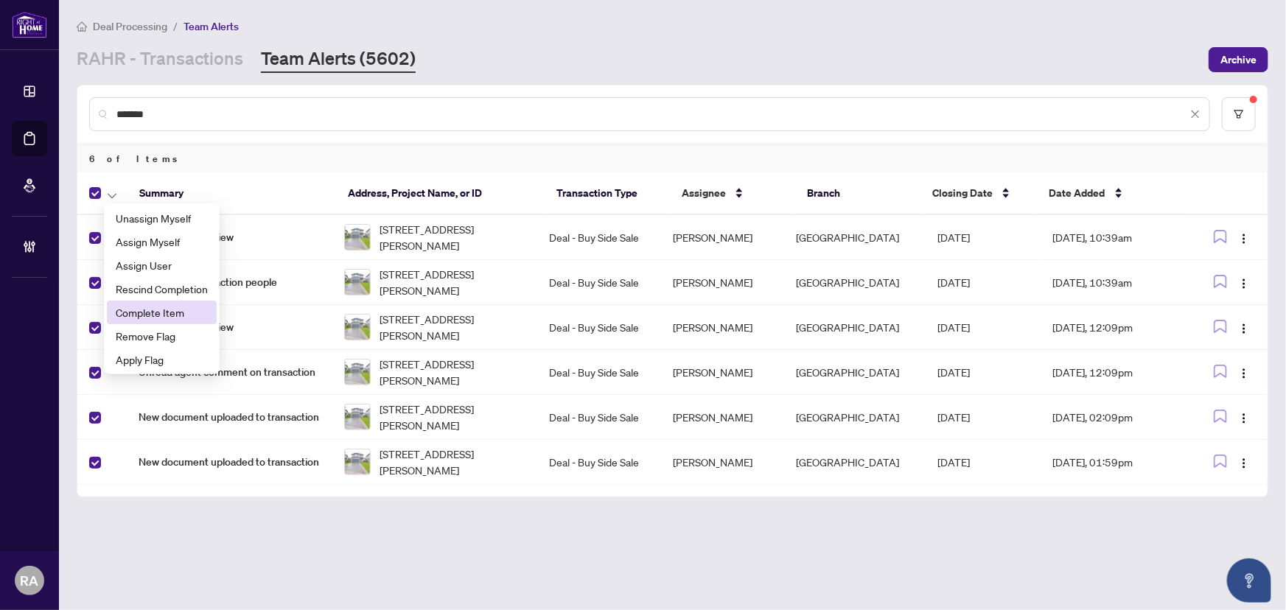
click at [165, 309] on span "Complete Item" at bounding box center [162, 312] width 92 height 16
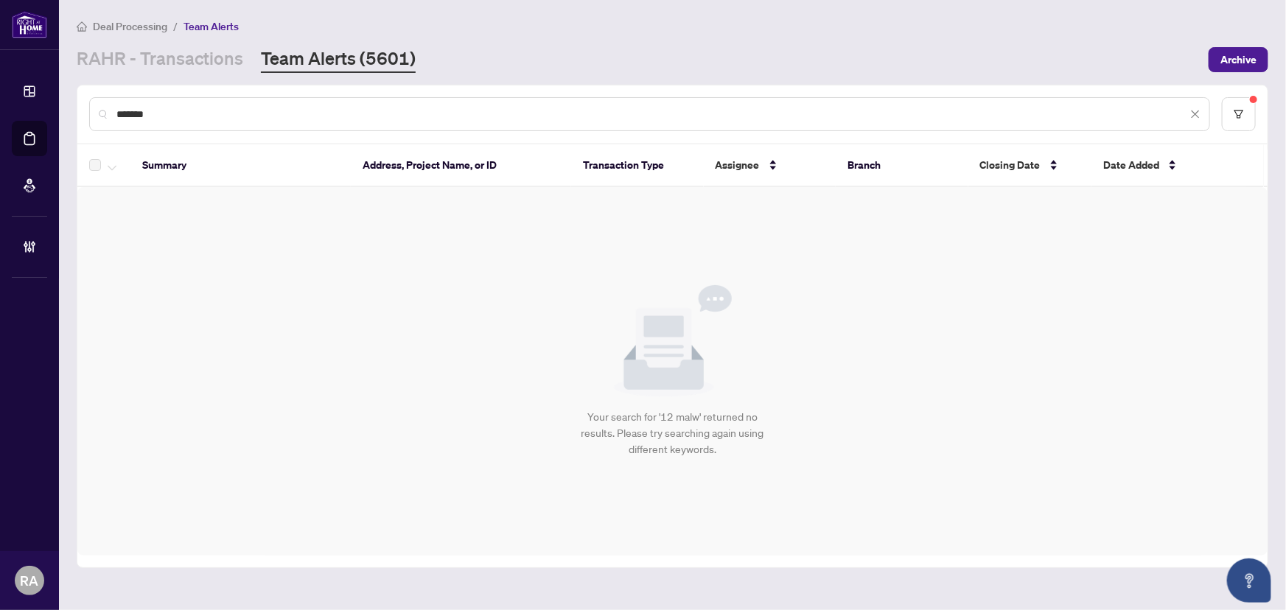
drag, startPoint x: 188, startPoint y: 111, endPoint x: 85, endPoint y: 111, distance: 102.4
click at [85, 111] on div "*******" at bounding box center [672, 113] width 1190 height 57
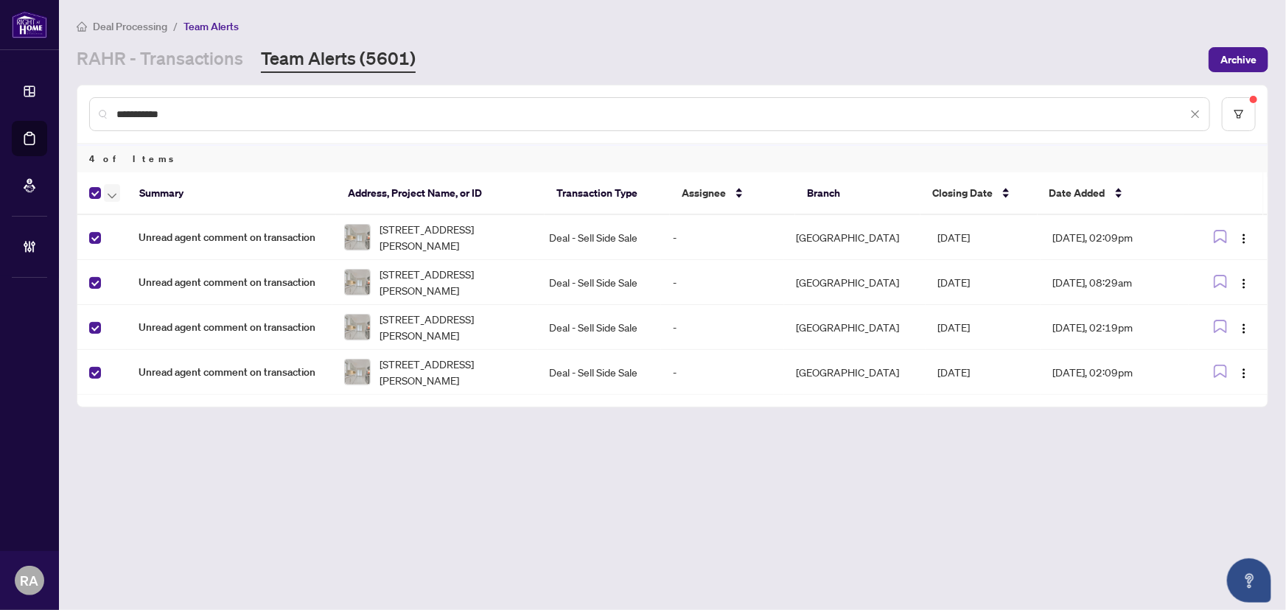
click at [109, 193] on icon "button" at bounding box center [112, 196] width 9 height 6
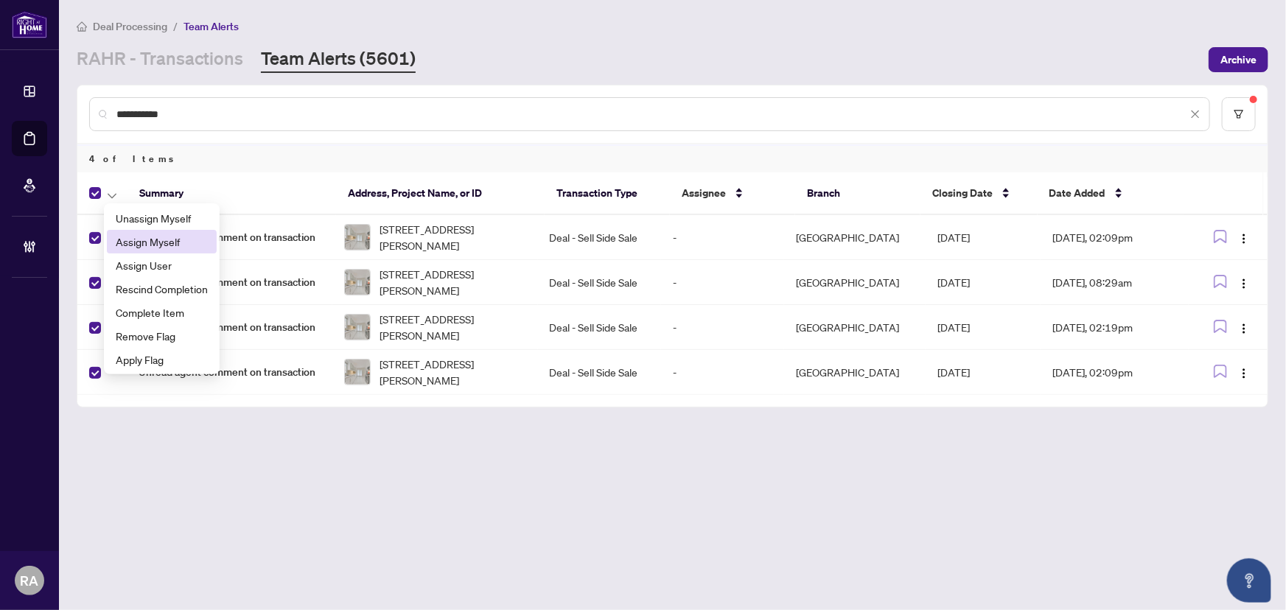
click at [175, 239] on span "Assign Myself" at bounding box center [162, 242] width 92 height 16
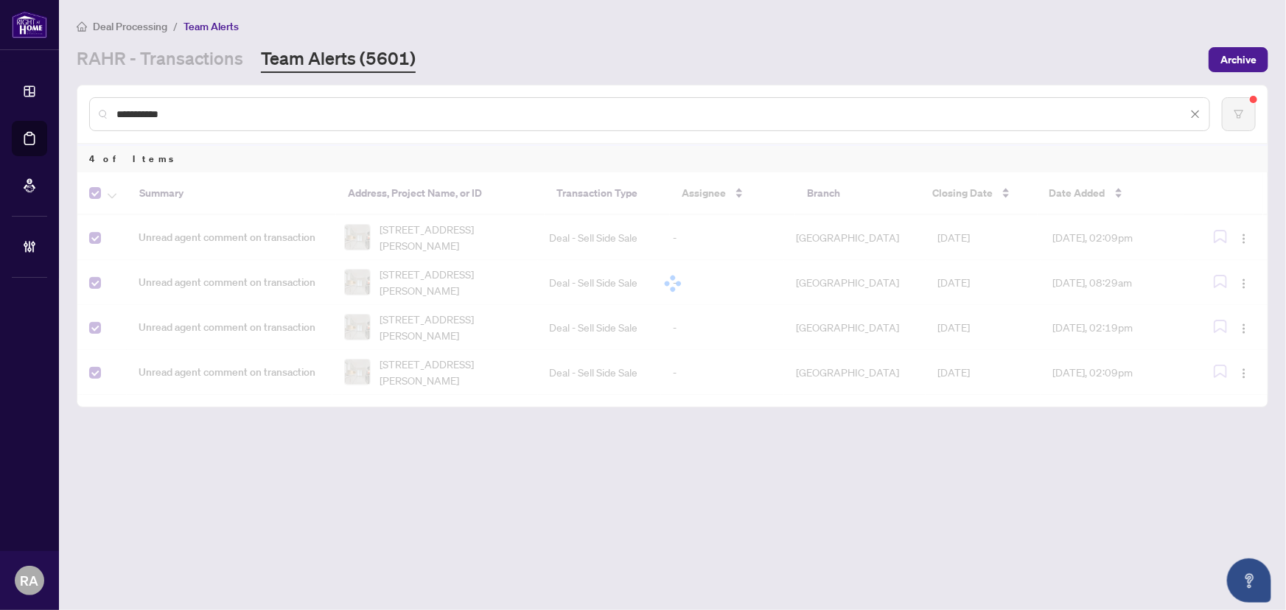
click at [298, 429] on main "**********" at bounding box center [672, 305] width 1227 height 610
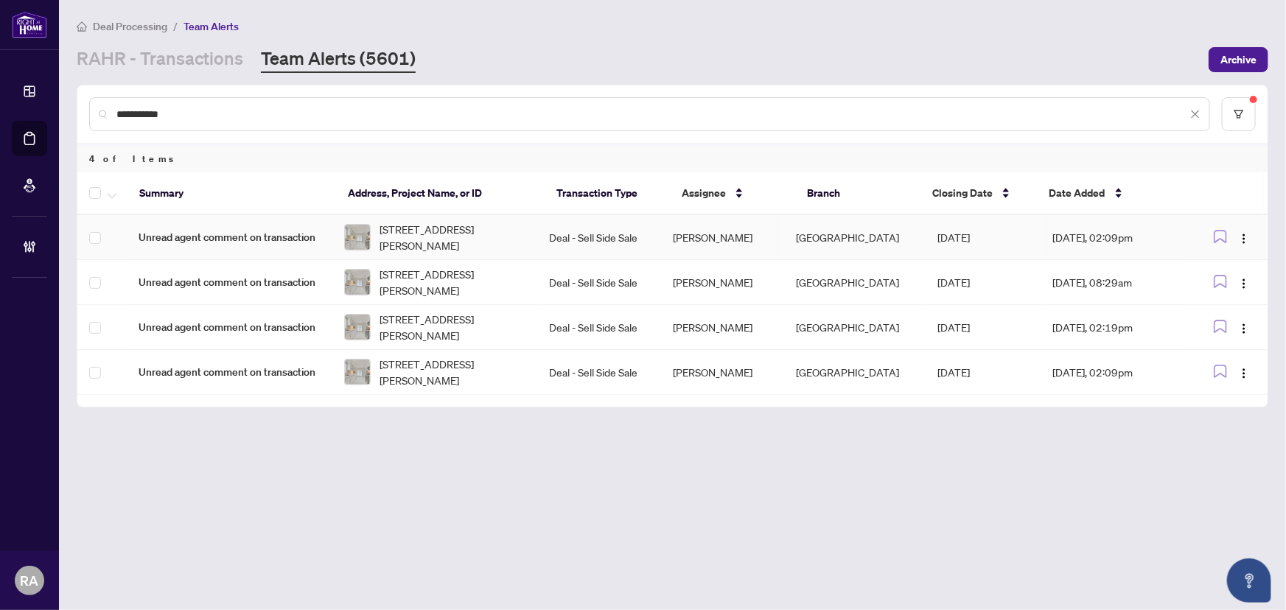
click at [473, 232] on span "[STREET_ADDRESS][PERSON_NAME]" at bounding box center [452, 237] width 147 height 32
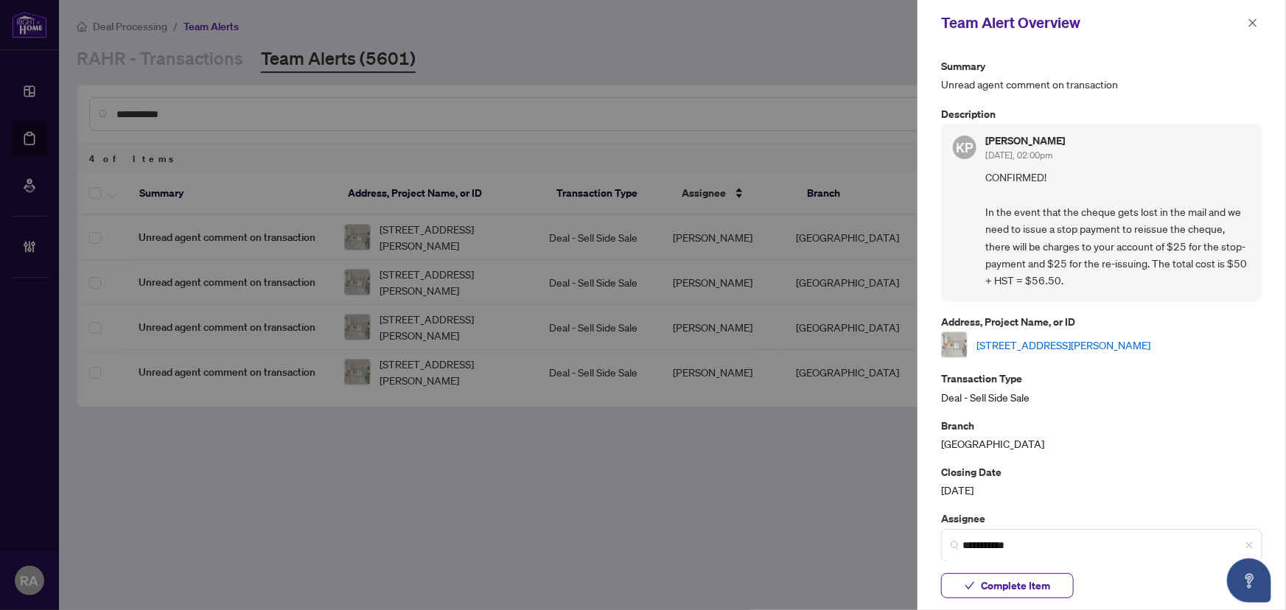
click at [1032, 338] on link "[STREET_ADDRESS][PERSON_NAME]" at bounding box center [1063, 345] width 174 height 16
click at [1259, 24] on button "button" at bounding box center [1252, 23] width 19 height 18
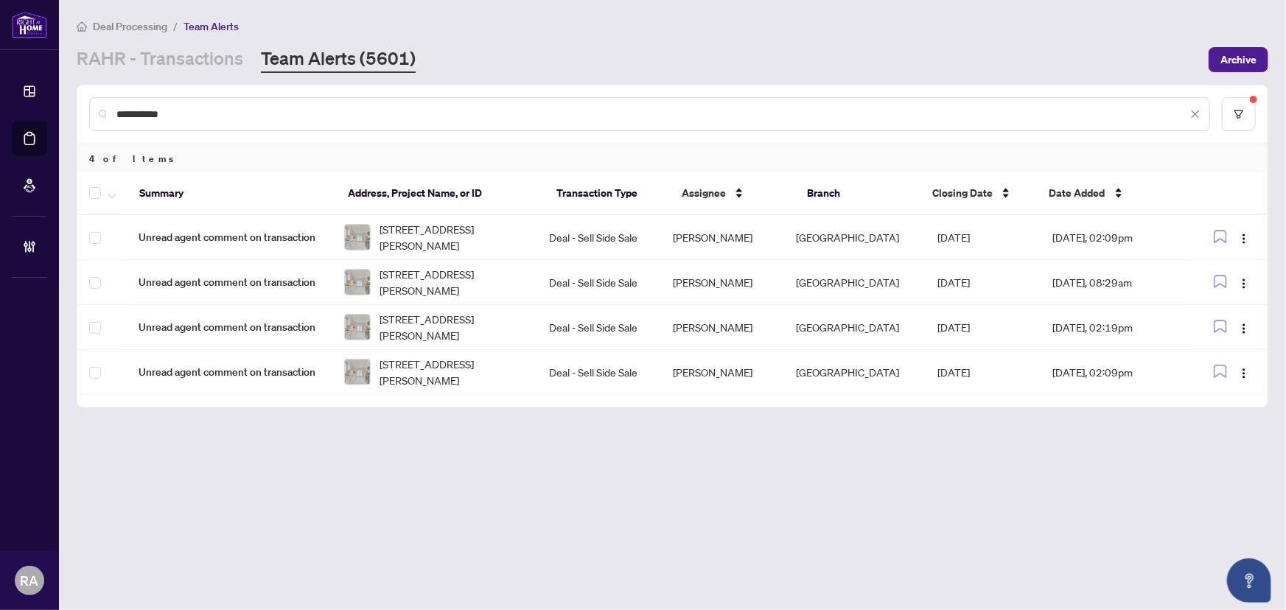
click at [101, 192] on div at bounding box center [105, 193] width 32 height 18
click at [116, 197] on button "button" at bounding box center [112, 193] width 16 height 18
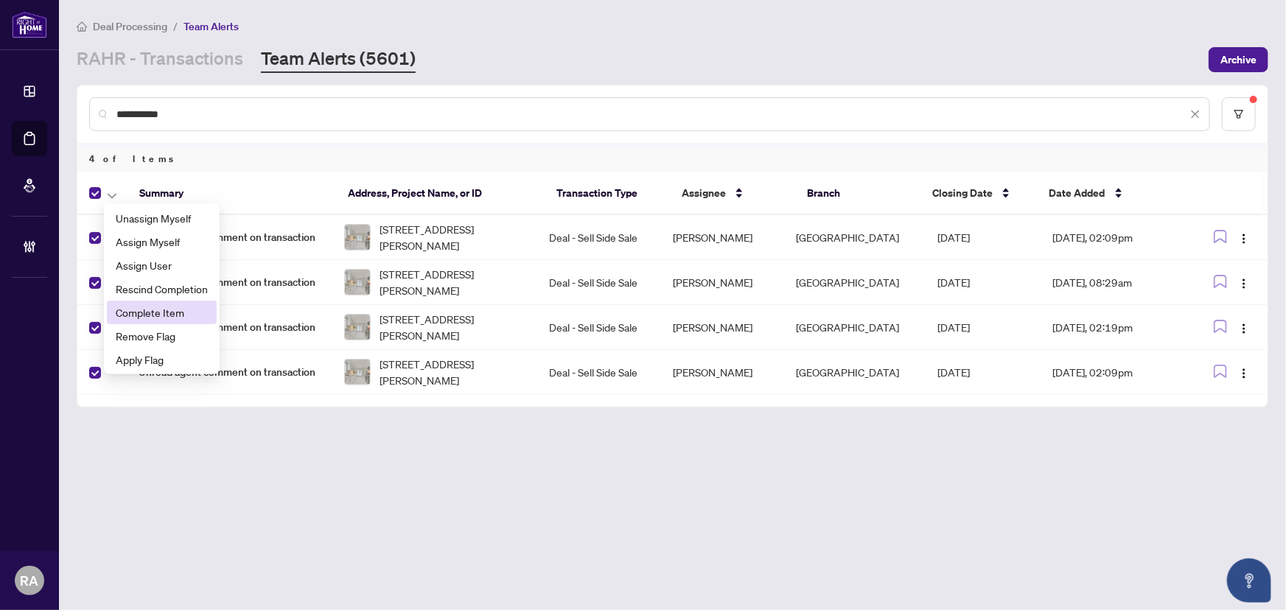
click at [178, 314] on span "Complete Item" at bounding box center [162, 312] width 92 height 16
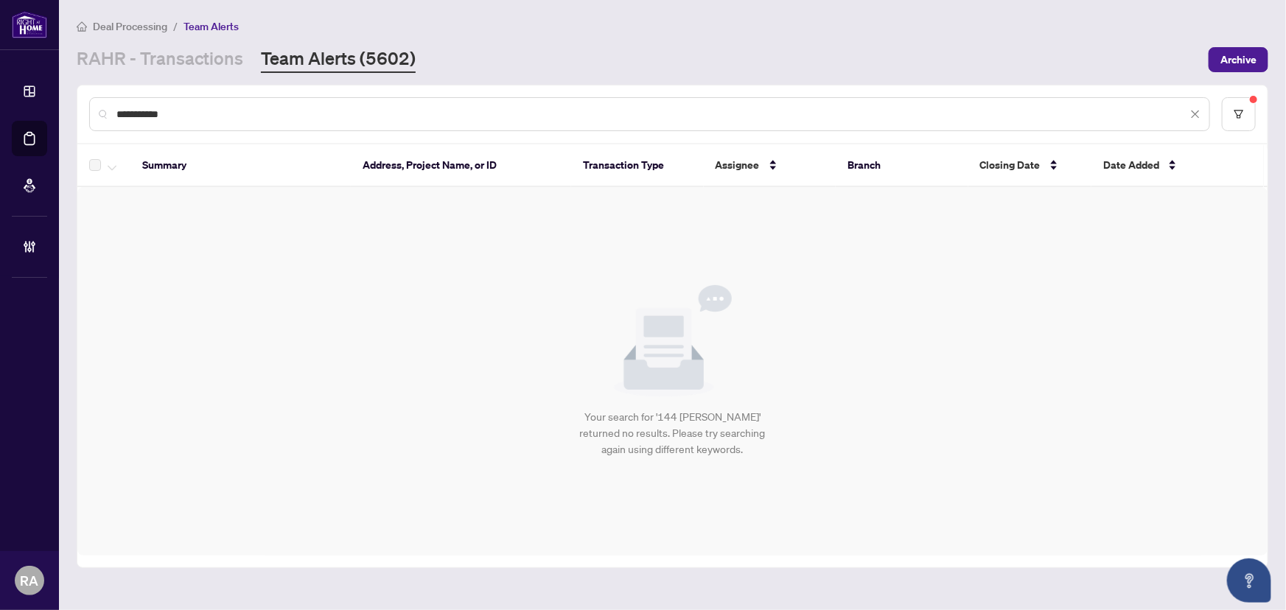
drag, startPoint x: 164, startPoint y: 108, endPoint x: 99, endPoint y: 99, distance: 65.5
click at [99, 99] on div "**********" at bounding box center [649, 114] width 1121 height 34
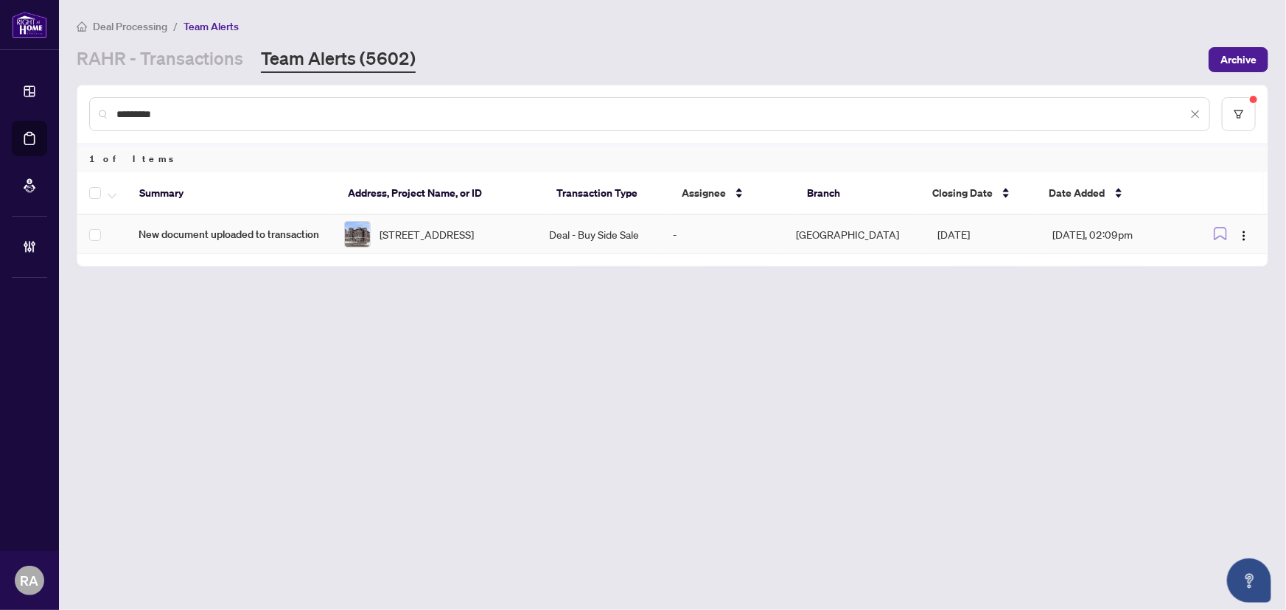
type input "*********"
click at [639, 237] on td "Deal - Buy Side Sale" at bounding box center [599, 234] width 123 height 39
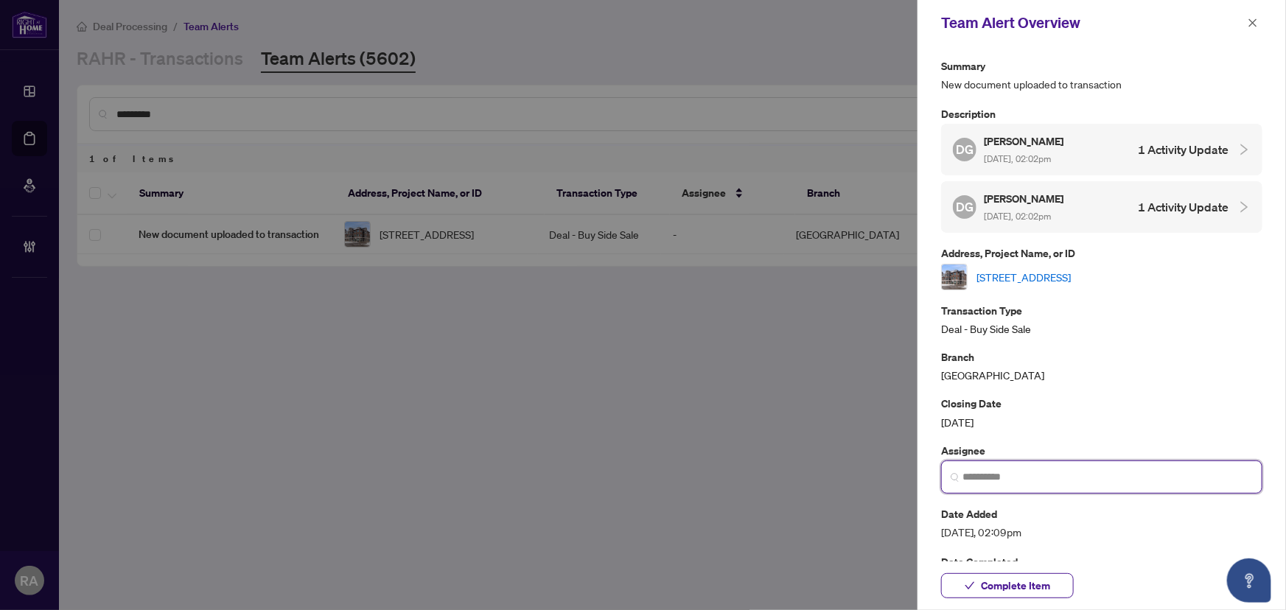
click at [1032, 469] on input "search" at bounding box center [1107, 476] width 290 height 15
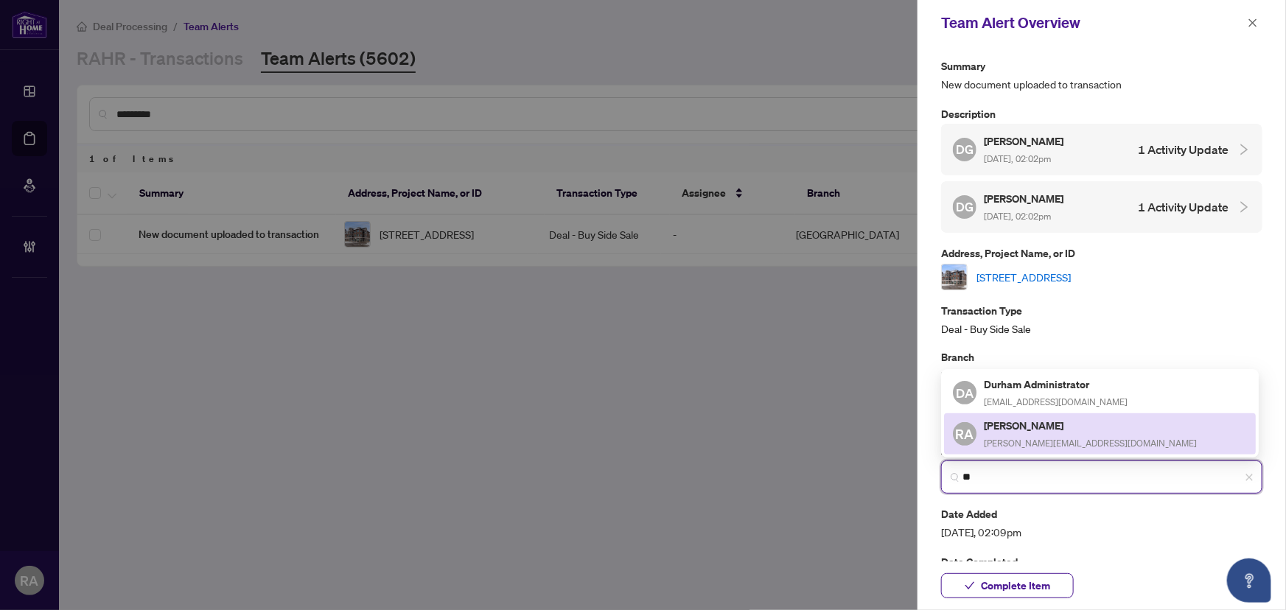
click at [1039, 441] on span "[PERSON_NAME][EMAIL_ADDRESS][DOMAIN_NAME]" at bounding box center [1090, 443] width 213 height 11
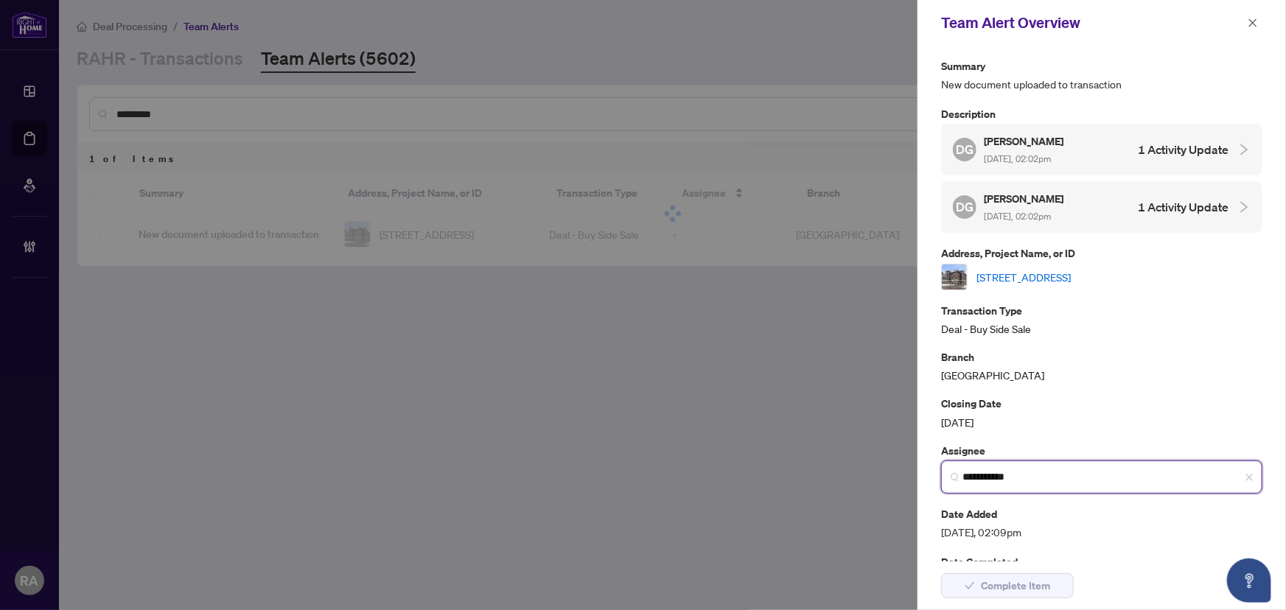
type input "**********"
click at [1066, 140] on h5 "[PERSON_NAME]" at bounding box center [1025, 141] width 82 height 17
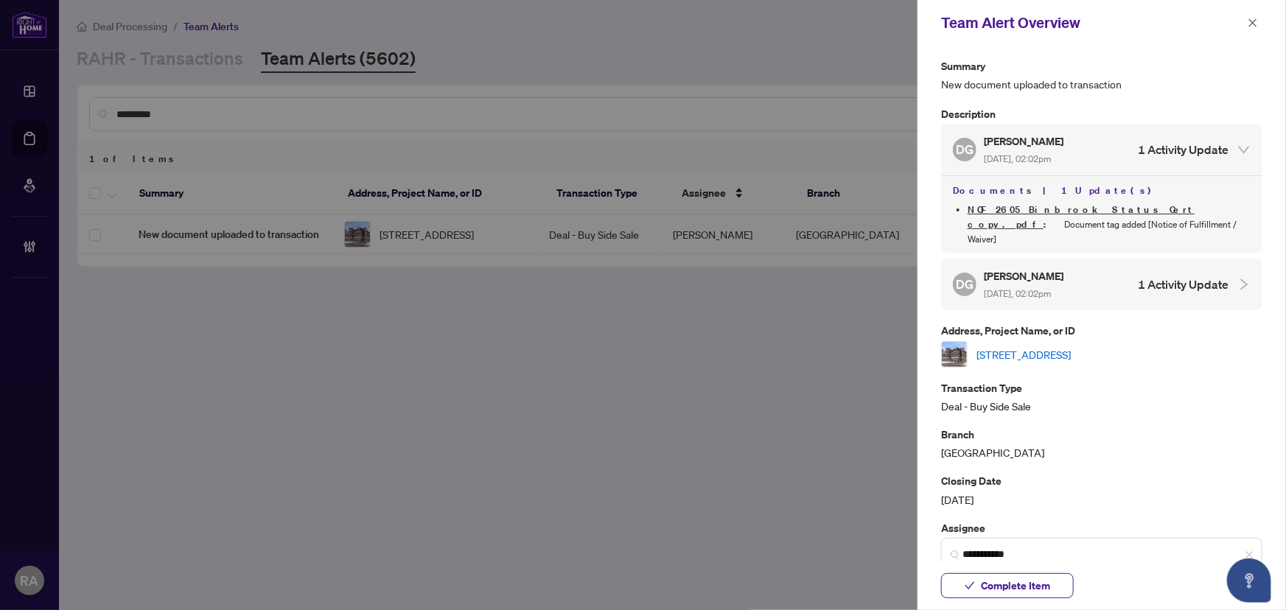
click at [1051, 288] on span "[DATE], 02:02pm" at bounding box center [1017, 293] width 67 height 11
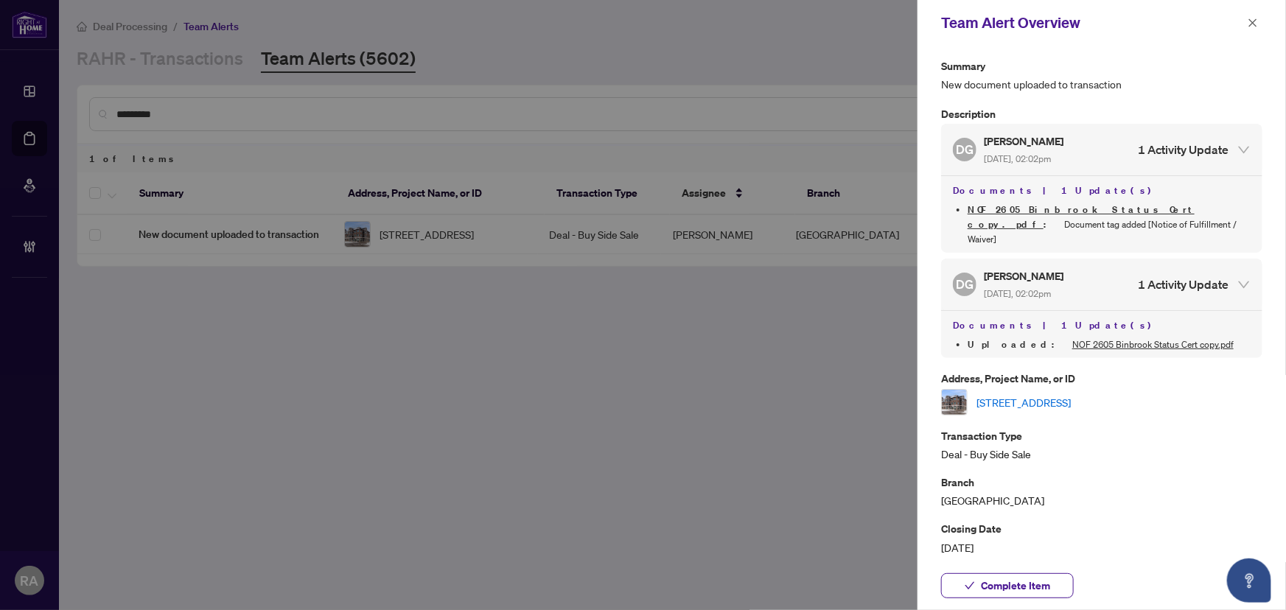
click at [1071, 394] on link "[STREET_ADDRESS]" at bounding box center [1023, 402] width 94 height 16
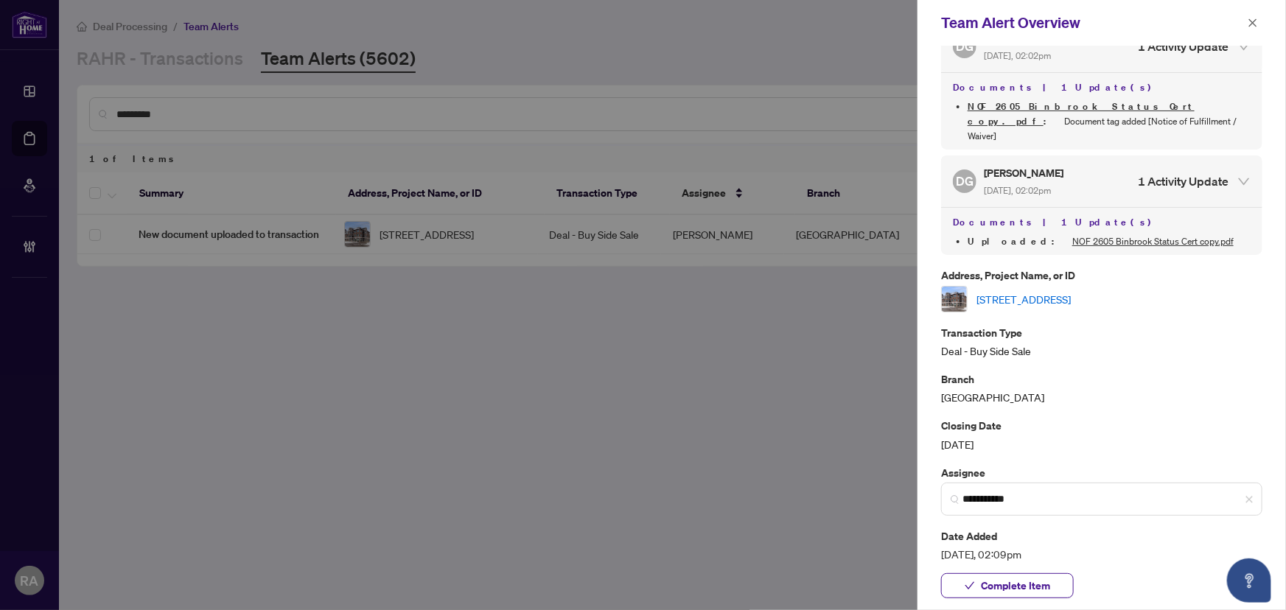
scroll to position [193, 0]
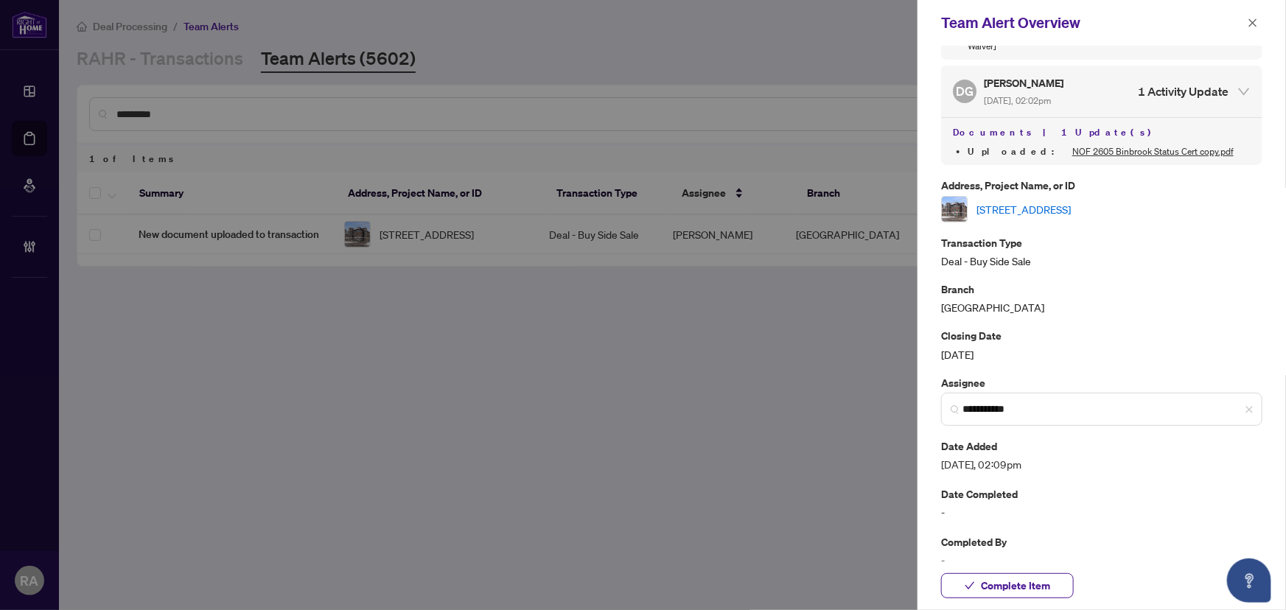
click at [1022, 577] on span "Complete Item" at bounding box center [1015, 586] width 69 height 24
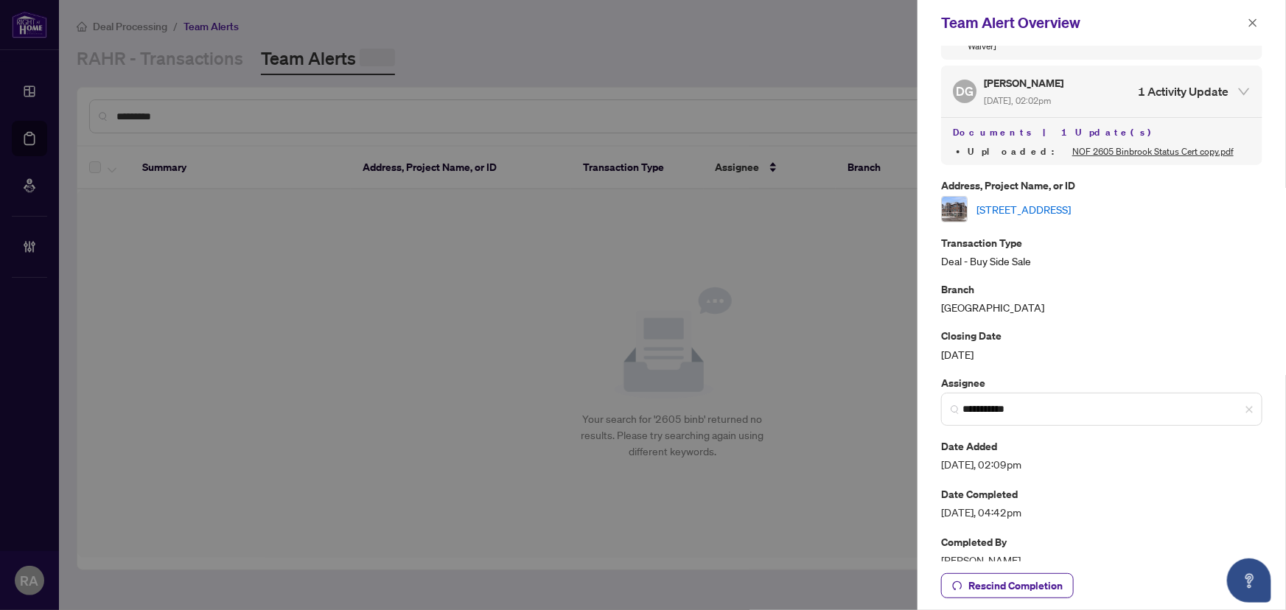
drag, startPoint x: 1256, startPoint y: 16, endPoint x: 1183, endPoint y: 19, distance: 73.0
click at [1255, 16] on span "button" at bounding box center [1253, 23] width 10 height 24
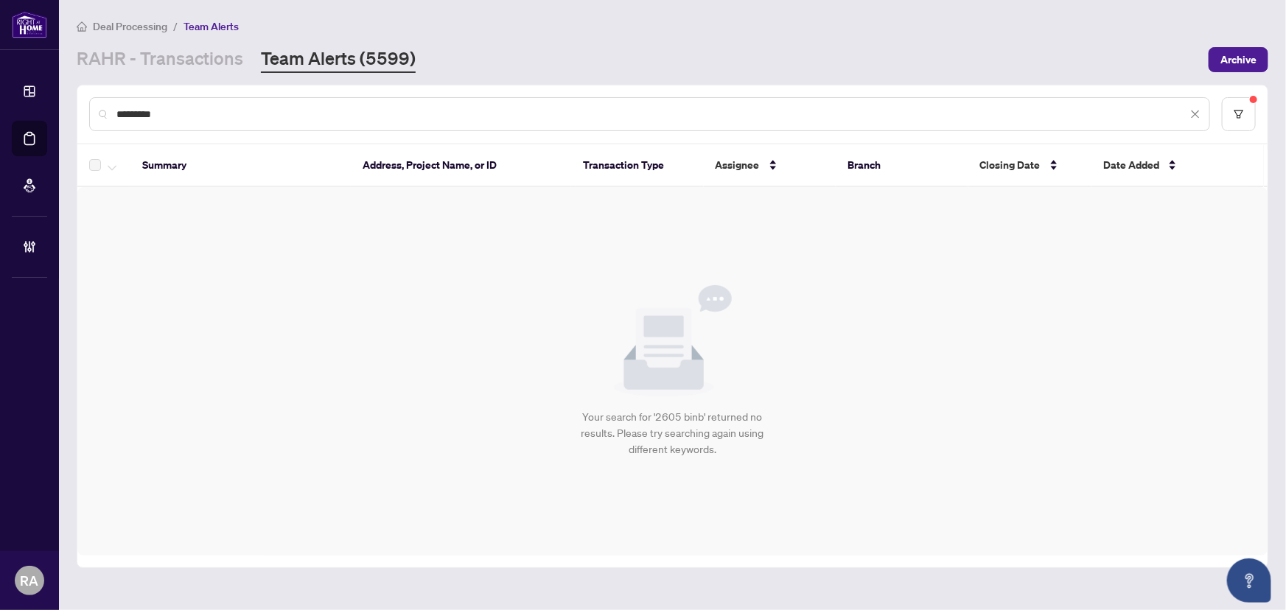
click at [1010, 24] on div "Deal Processing / Team Alerts" at bounding box center [673, 26] width 1192 height 17
click at [1253, 65] on span "Archive" at bounding box center [1238, 60] width 36 height 24
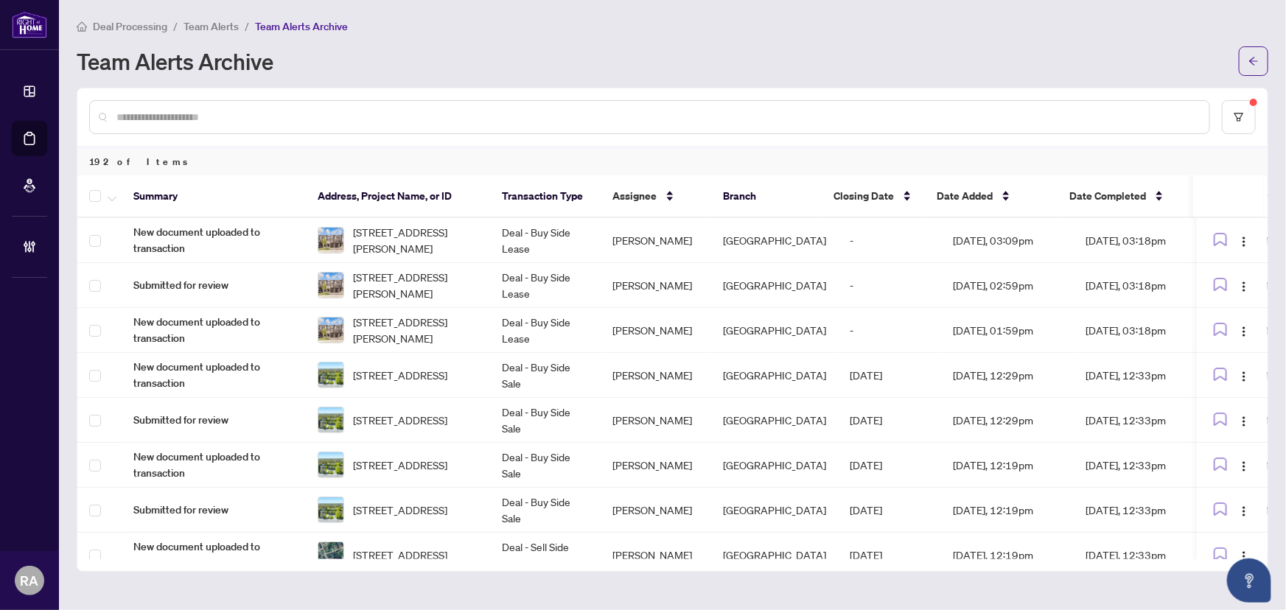
click at [217, 21] on span "Team Alerts" at bounding box center [210, 26] width 55 height 13
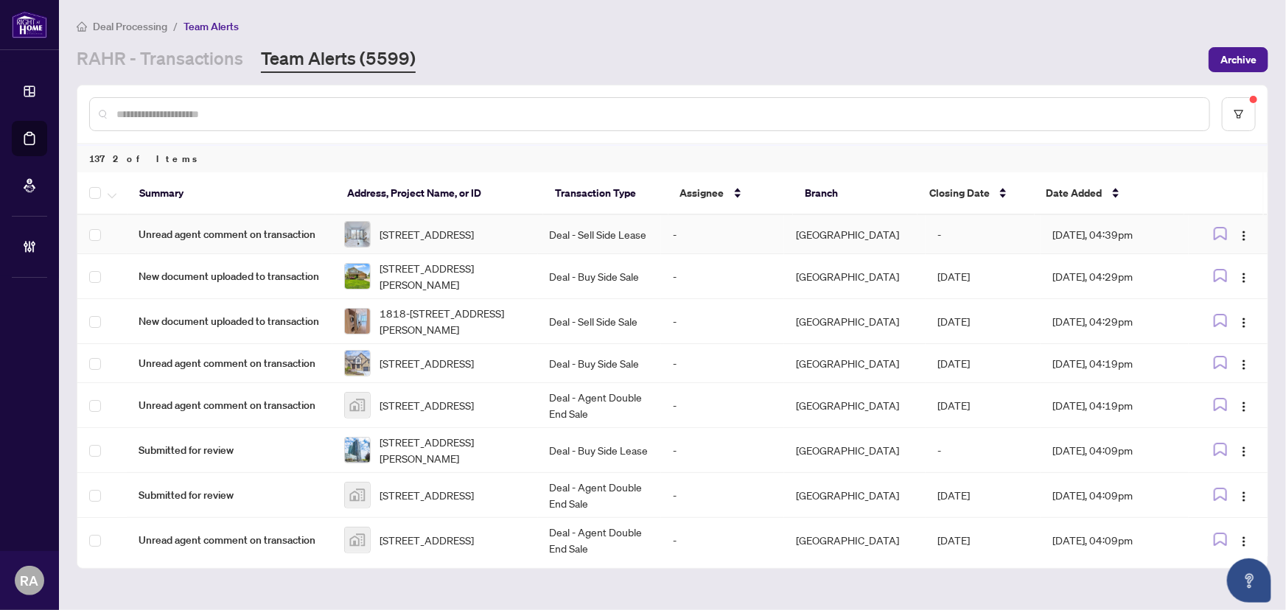
click at [532, 234] on td "[STREET_ADDRESS]" at bounding box center [435, 234] width 206 height 39
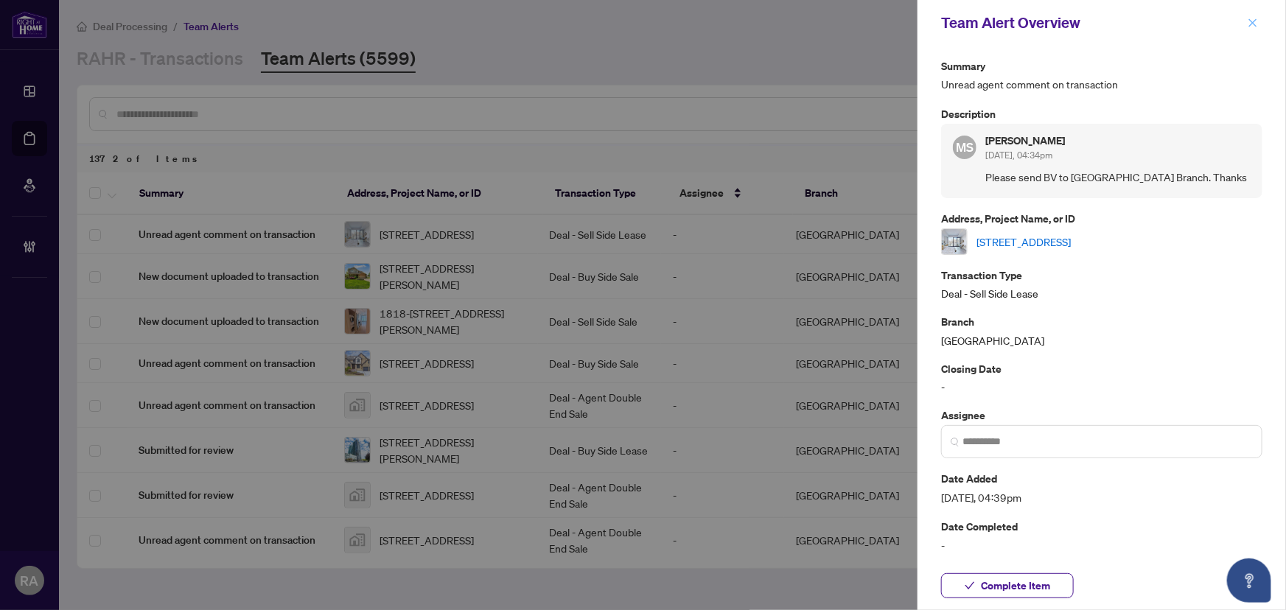
click at [1250, 25] on icon "close" at bounding box center [1253, 22] width 8 height 8
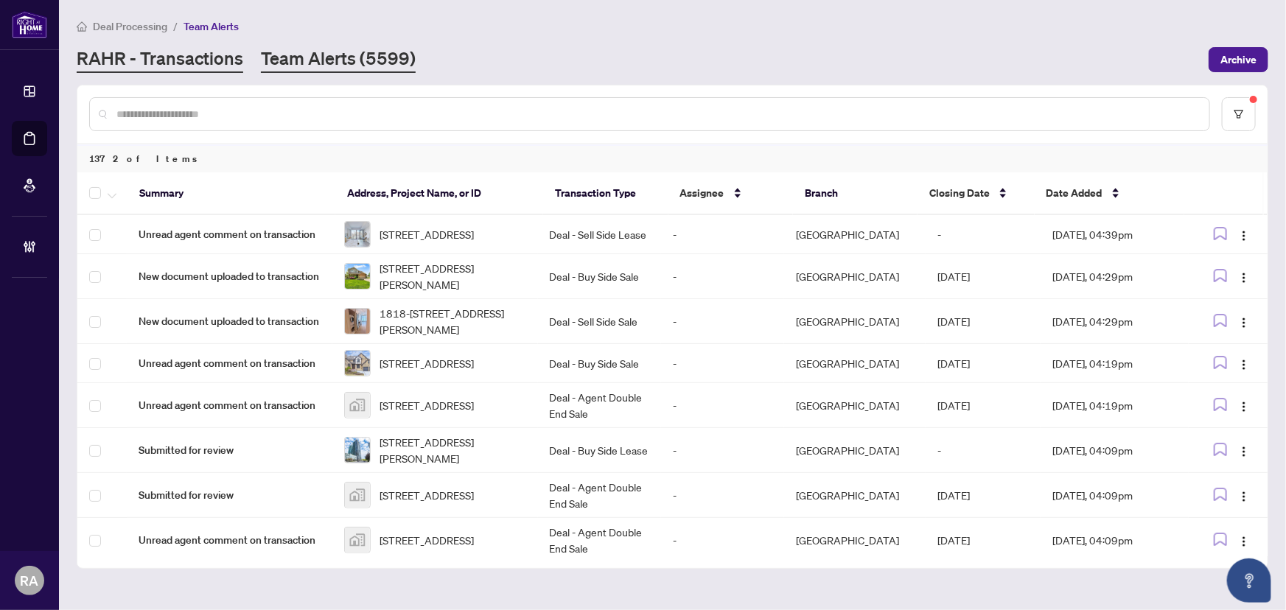
click at [179, 59] on link "RAHR - Transactions" at bounding box center [160, 59] width 167 height 27
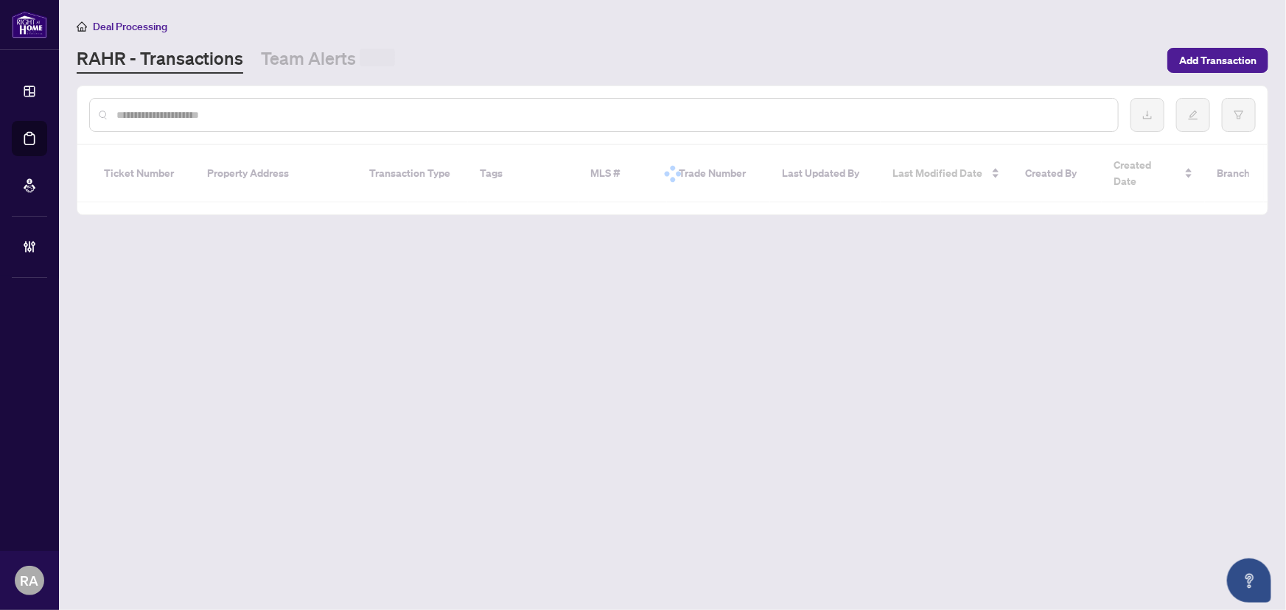
click at [280, 111] on input "text" at bounding box center [611, 115] width 990 height 16
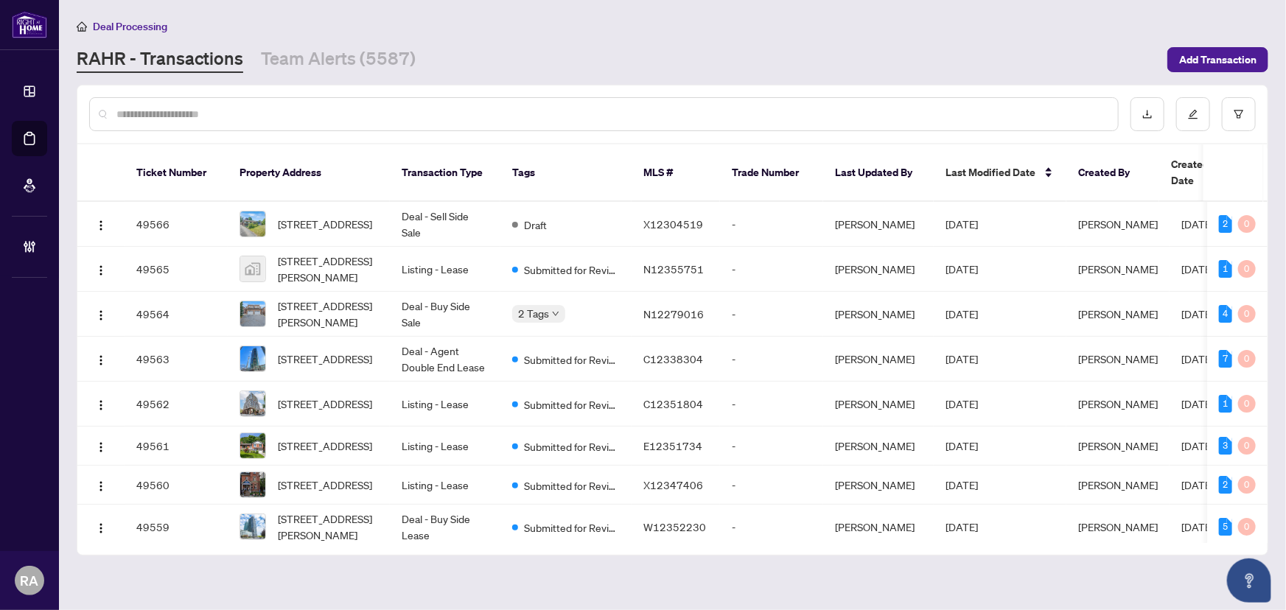
paste input "*******"
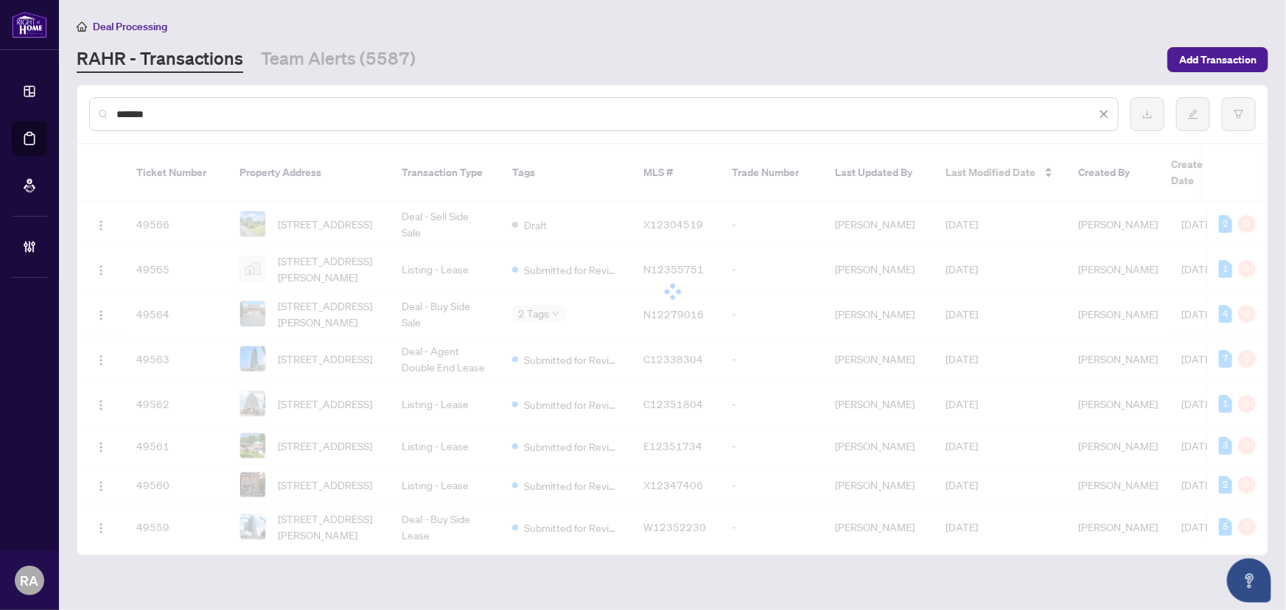
type input "*******"
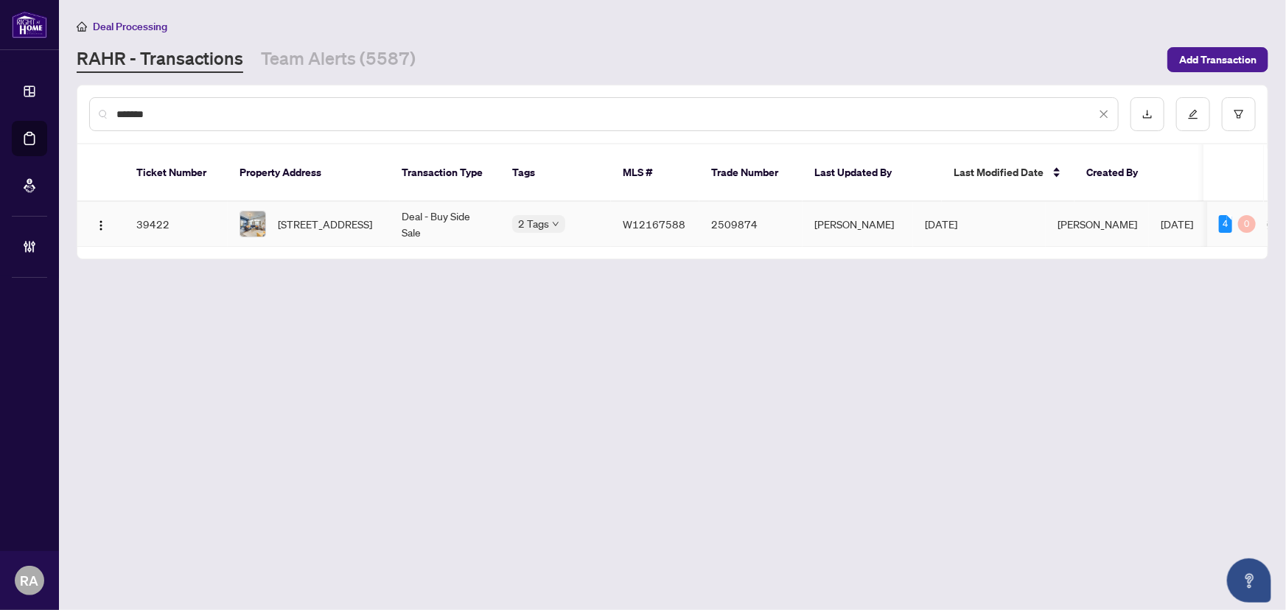
click at [461, 202] on td "Deal - Buy Side Sale" at bounding box center [445, 224] width 111 height 45
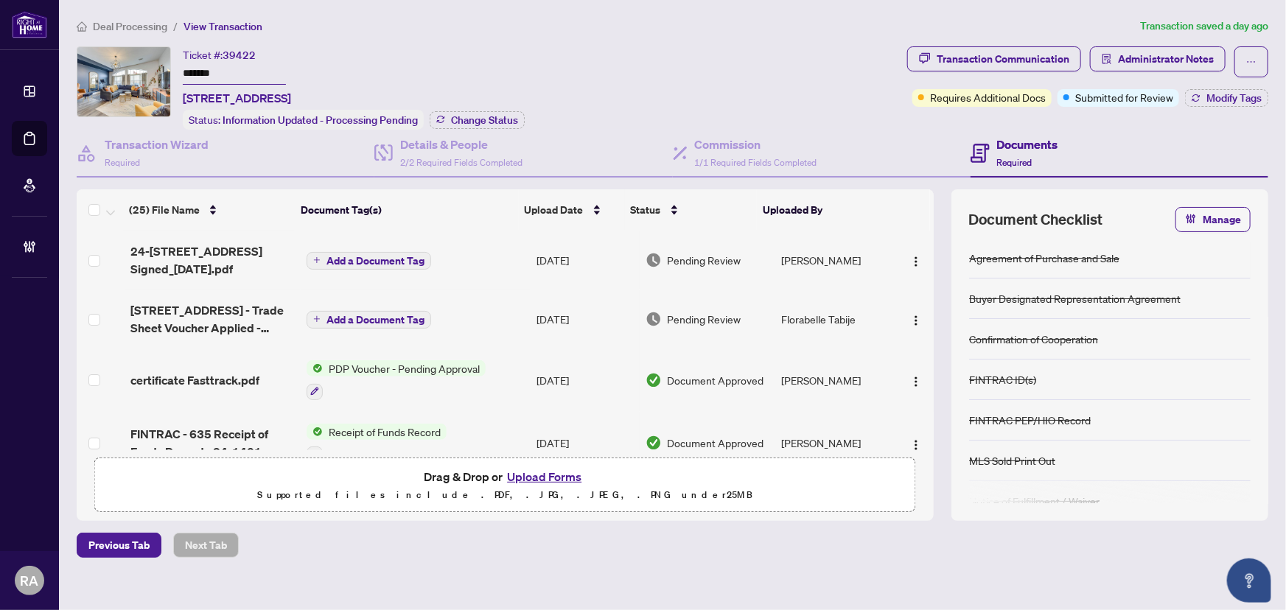
click at [564, 366] on td "[DATE]" at bounding box center [585, 380] width 109 height 63
